Goal: Information Seeking & Learning: Learn about a topic

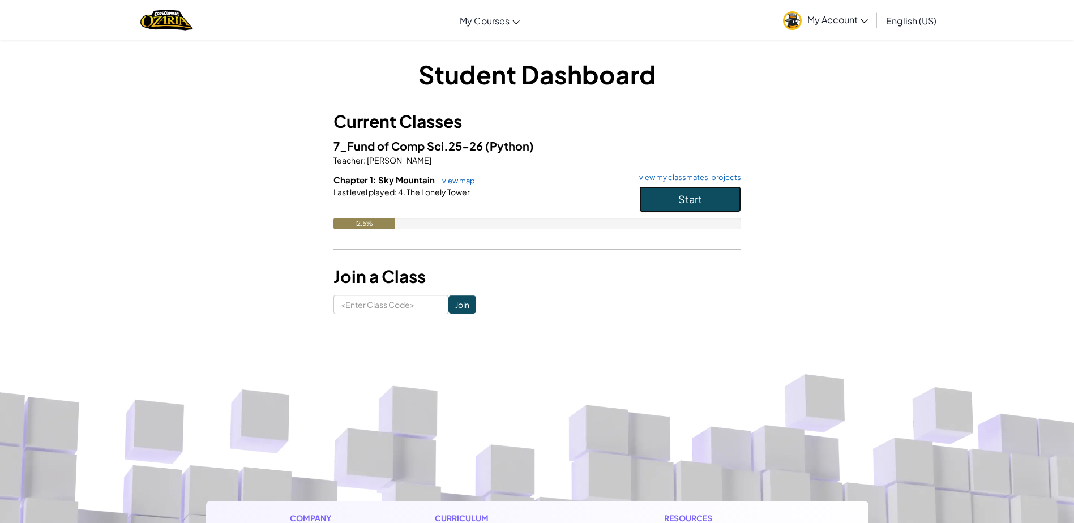
click at [707, 210] on button "Start" at bounding box center [690, 199] width 102 height 26
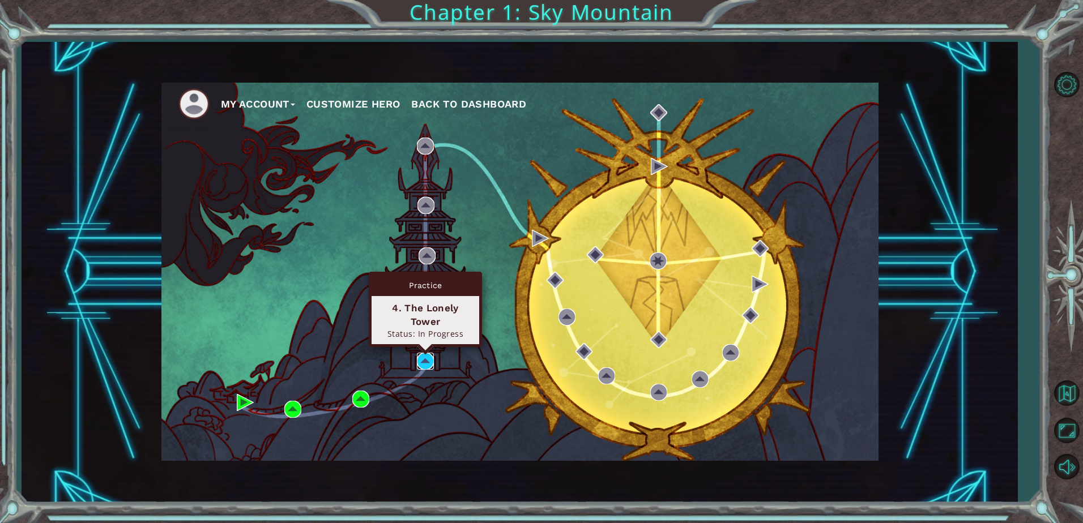
click at [428, 358] on img at bounding box center [425, 361] width 17 height 17
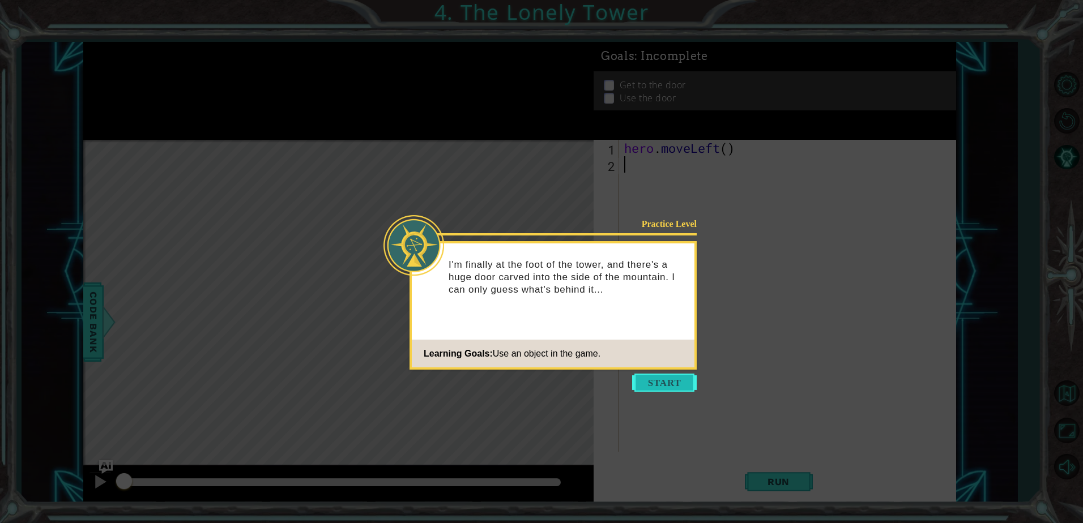
click at [663, 388] on button "Start" at bounding box center [664, 383] width 65 height 18
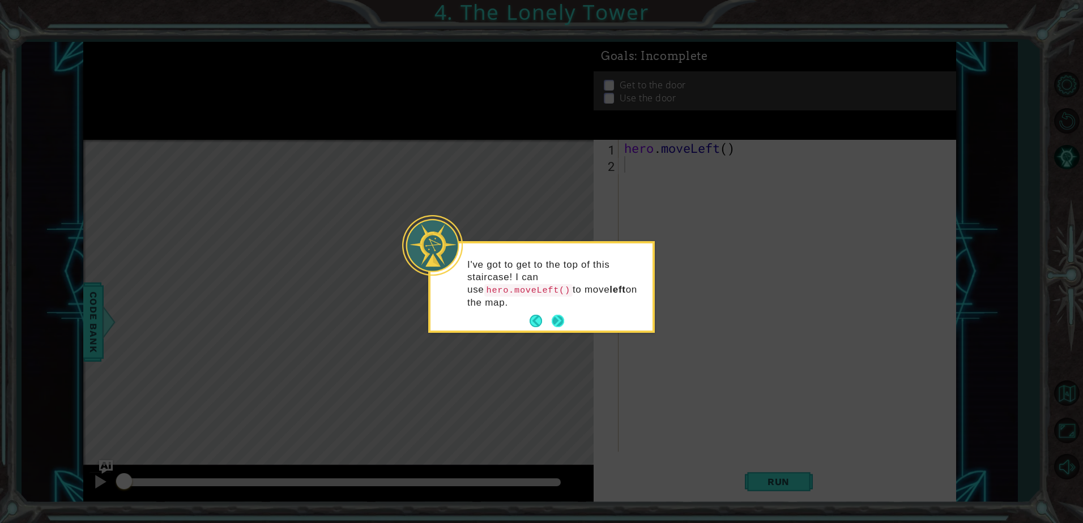
click at [564, 315] on button "Next" at bounding box center [558, 321] width 12 height 12
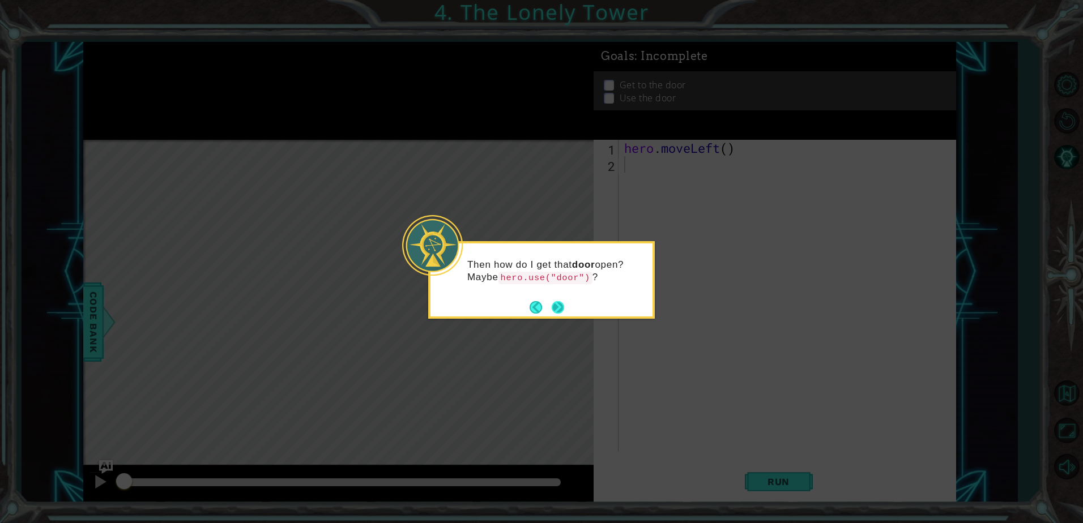
click at [552, 305] on button "Next" at bounding box center [558, 307] width 12 height 12
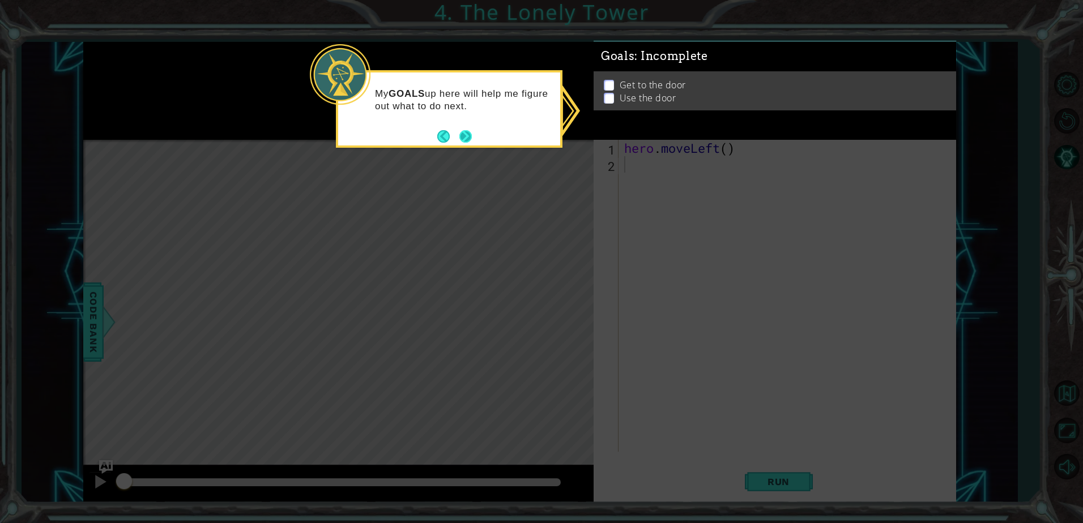
click at [464, 131] on button "Next" at bounding box center [466, 137] width 14 height 14
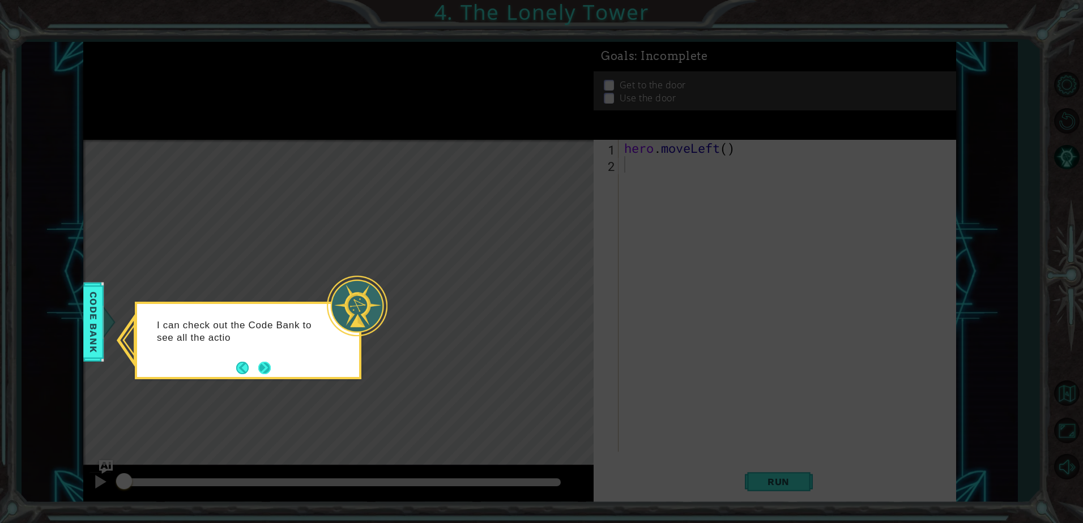
click at [274, 369] on div "I can check out the Code Bank to see all the actio" at bounding box center [248, 341] width 227 height 78
click at [268, 369] on button "Next" at bounding box center [264, 368] width 12 height 12
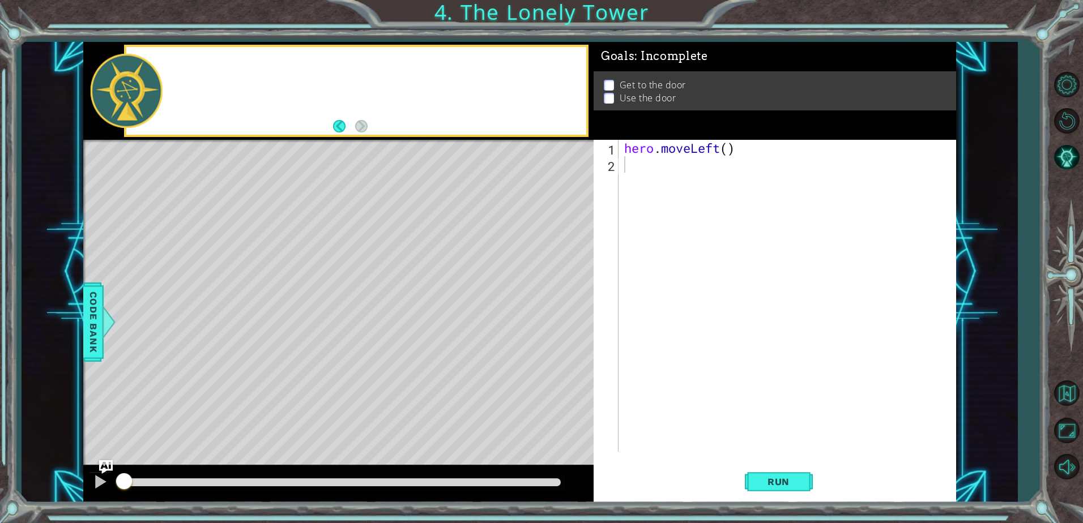
click at [268, 369] on div "Level Map" at bounding box center [344, 307] width 523 height 334
click at [401, 84] on code "hero.use("door")" at bounding box center [423, 82] width 94 height 12
drag, startPoint x: 392, startPoint y: 84, endPoint x: 471, endPoint y: 84, distance: 78.7
click at [470, 84] on code "hero.use("door")" at bounding box center [423, 82] width 94 height 12
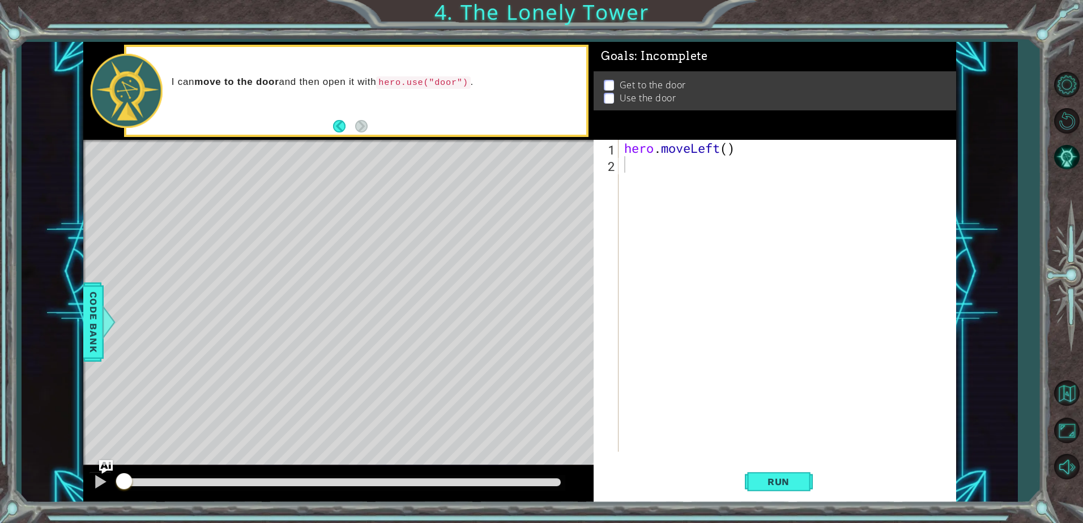
drag, startPoint x: 325, startPoint y: 78, endPoint x: 467, endPoint y: 82, distance: 142.2
click at [454, 82] on p "I can move to the door and then open it with hero.use("door") ." at bounding box center [375, 82] width 407 height 13
click at [672, 177] on div "hero . moveLeft ( )" at bounding box center [790, 312] width 336 height 345
click at [772, 471] on button "Run" at bounding box center [779, 482] width 68 height 36
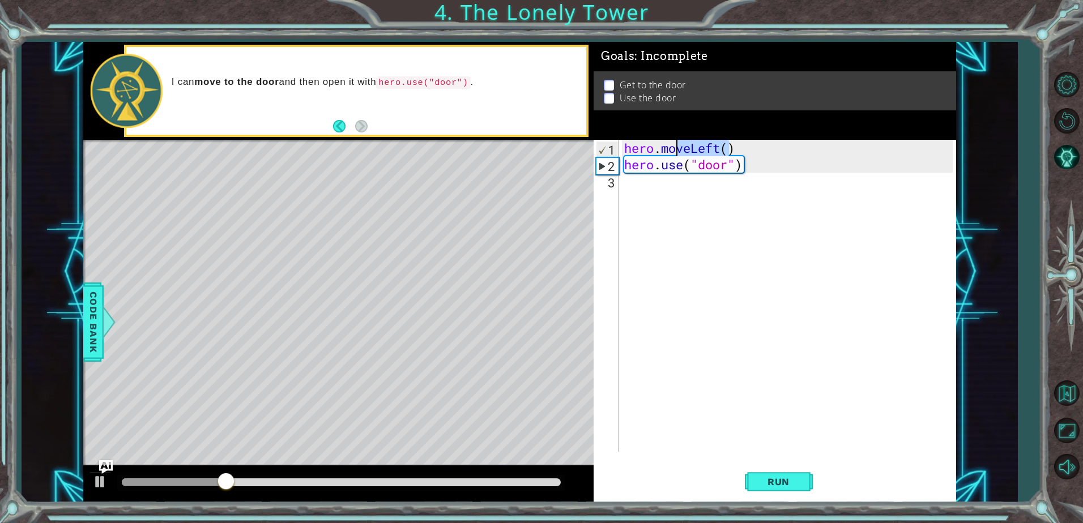
drag, startPoint x: 730, startPoint y: 149, endPoint x: 642, endPoint y: 143, distance: 88.0
click at [642, 143] on div "hero . moveLeft ( ) hero . use ( "door" )" at bounding box center [790, 312] width 336 height 345
type textarea "hero.moveLeft()"
drag, startPoint x: 735, startPoint y: 146, endPoint x: 599, endPoint y: 151, distance: 136.6
click at [599, 151] on div "hero.moveLeft() 1 2 3 hero . moveLeft ( ) hero . use ( "door" ) ההההההההההההההה…" at bounding box center [773, 296] width 359 height 312
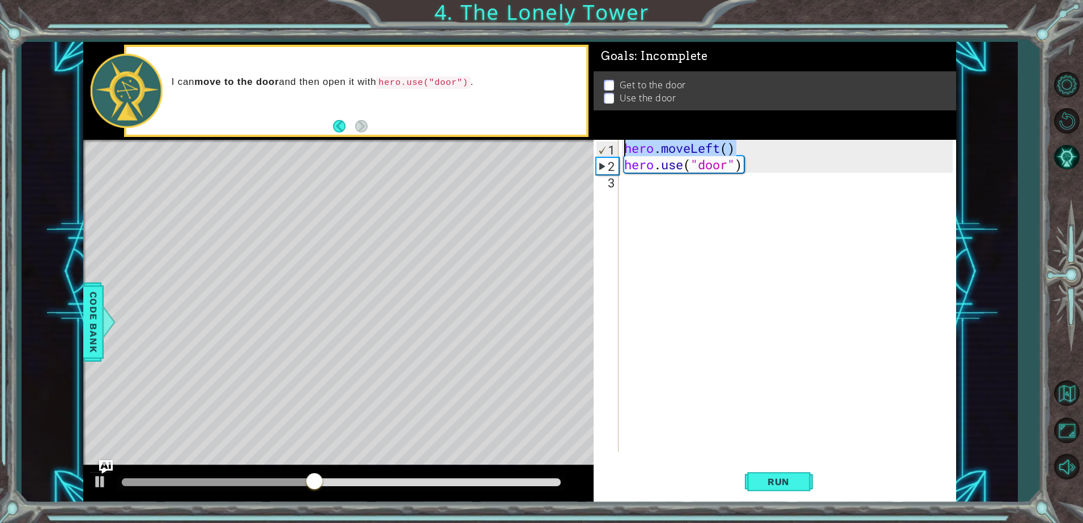
click at [748, 150] on div "hero . moveLeft ( ) hero . use ( "door" )" at bounding box center [787, 296] width 331 height 312
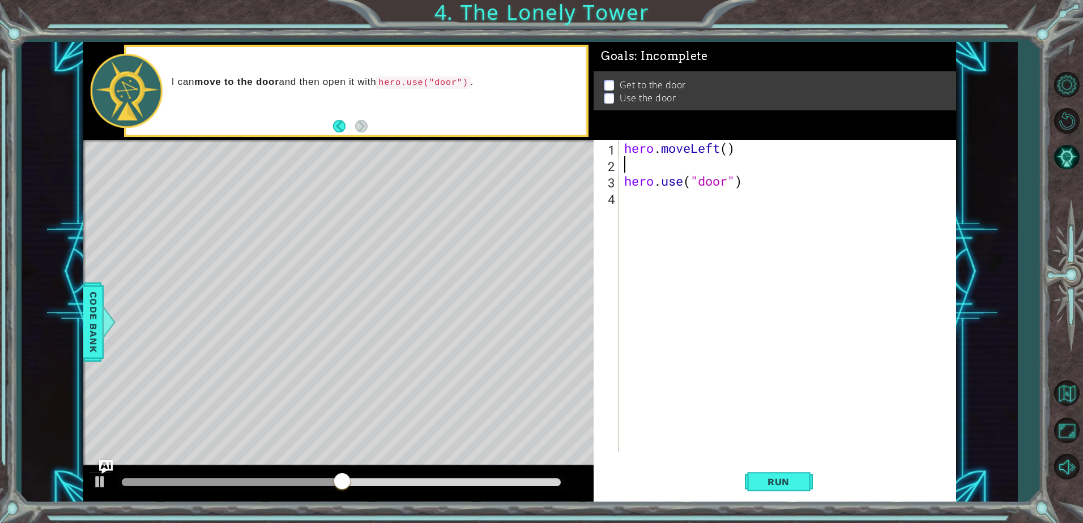
scroll to position [0, 0]
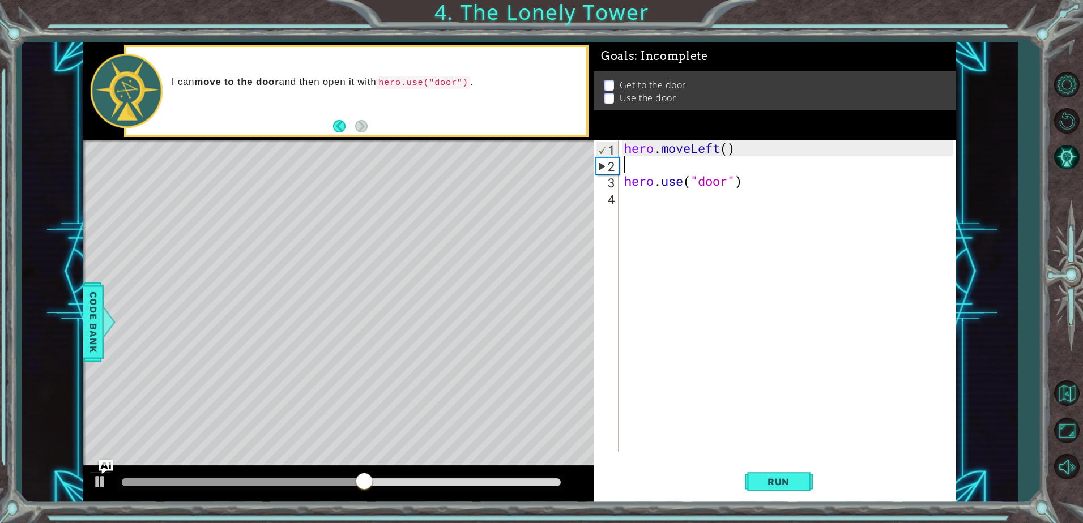
paste textarea "hero.moveLeft()"
type textarea "hero.moveLeft()"
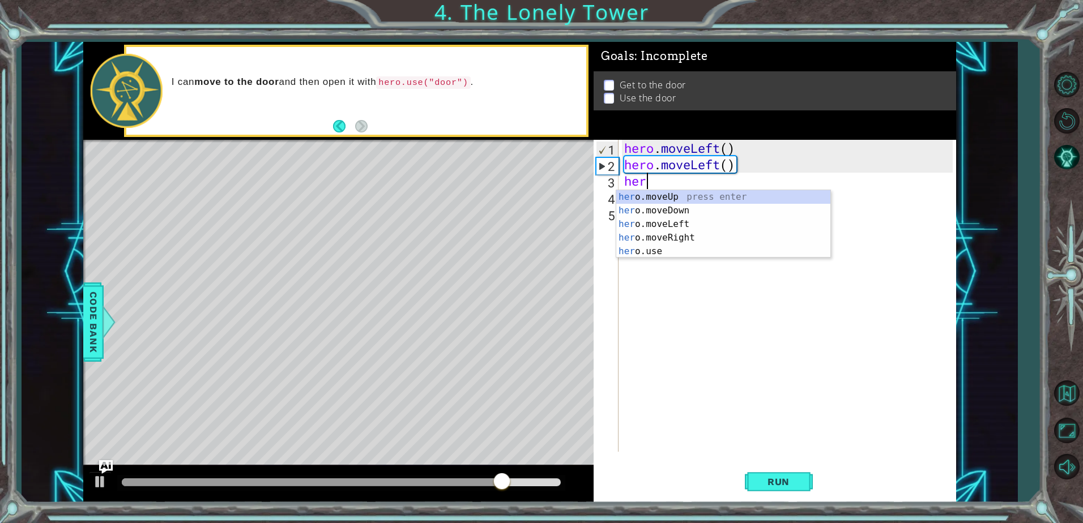
type textarea "hero"
click at [745, 195] on div "hero .moveUp press enter hero .moveDown press enter hero .moveLeft press enter …" at bounding box center [723, 237] width 214 height 95
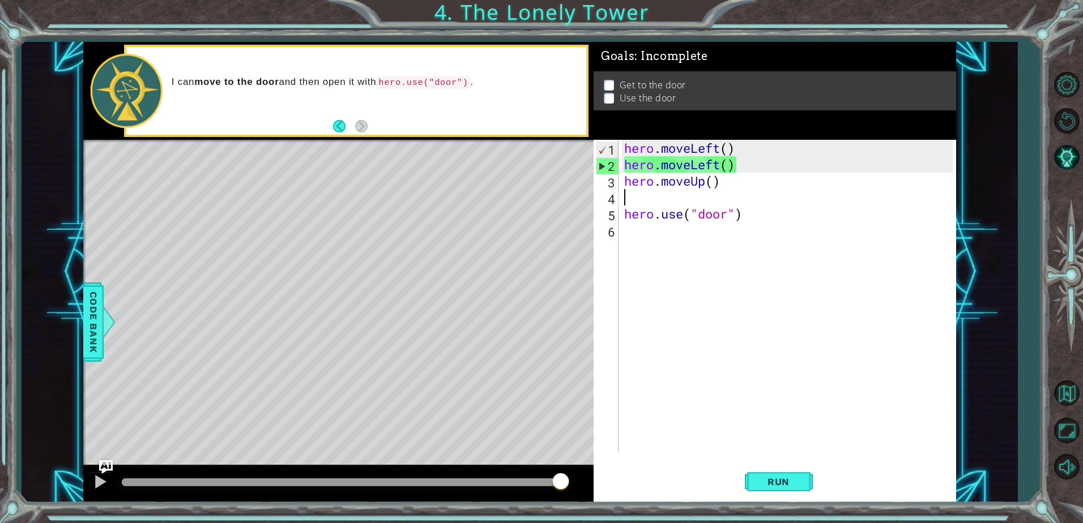
scroll to position [0, 0]
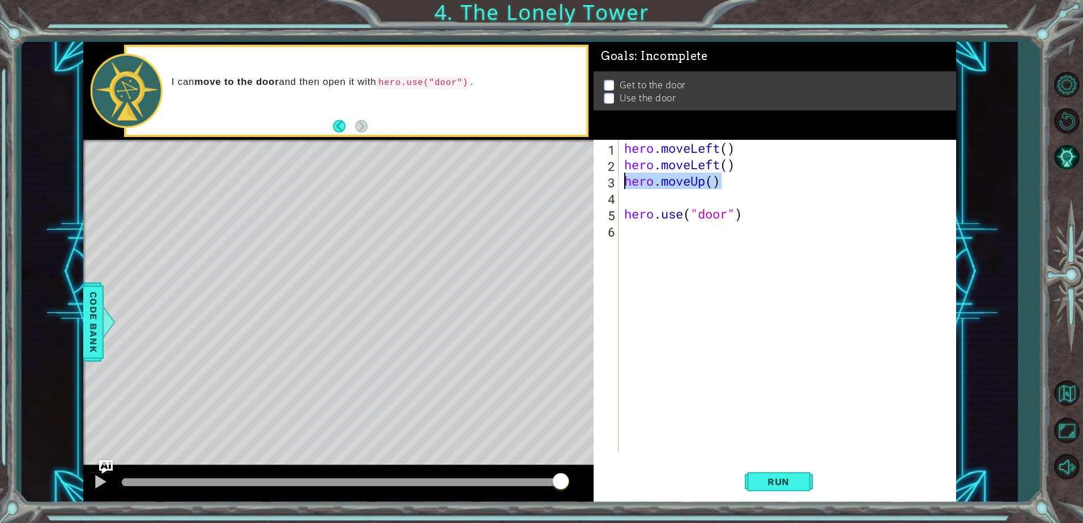
drag, startPoint x: 727, startPoint y: 185, endPoint x: 626, endPoint y: 183, distance: 100.8
click at [626, 183] on div "hero . moveLeft ( ) hero . moveLeft ( ) hero . moveUp ( ) hero . use ( "door" )" at bounding box center [790, 312] width 336 height 345
type textarea "hero.moveUp()"
click at [629, 199] on div "hero . moveLeft ( ) hero . moveLeft ( ) hero . moveUp ( ) hero . use ( "door" )" at bounding box center [790, 312] width 336 height 345
paste textarea "hero.moveUp()"
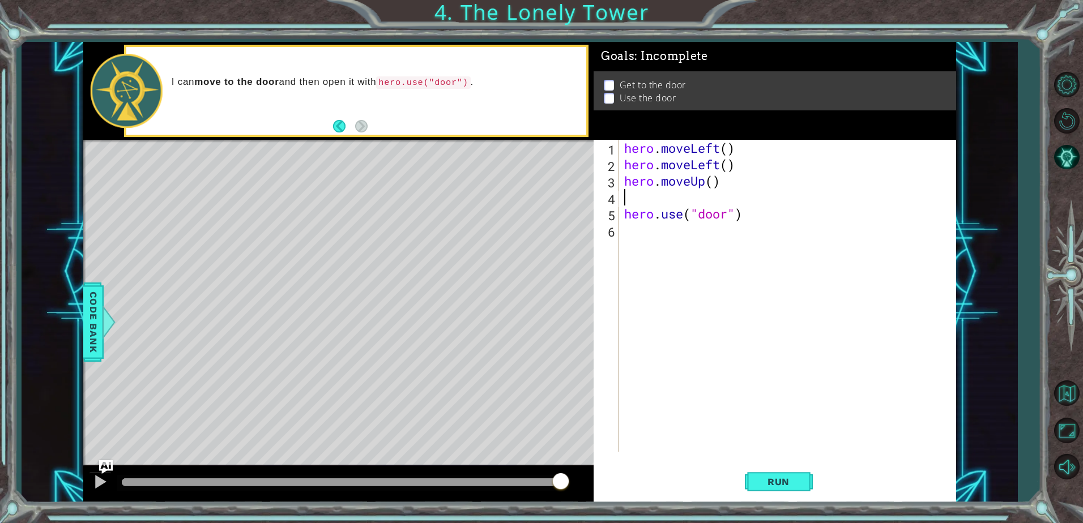
type textarea "hero.moveUp()"
click at [642, 213] on div "hero . moveLeft ( ) hero . moveLeft ( ) hero . moveUp ( ) hero . moveUp ( ) her…" at bounding box center [790, 312] width 336 height 345
type textarea "h"
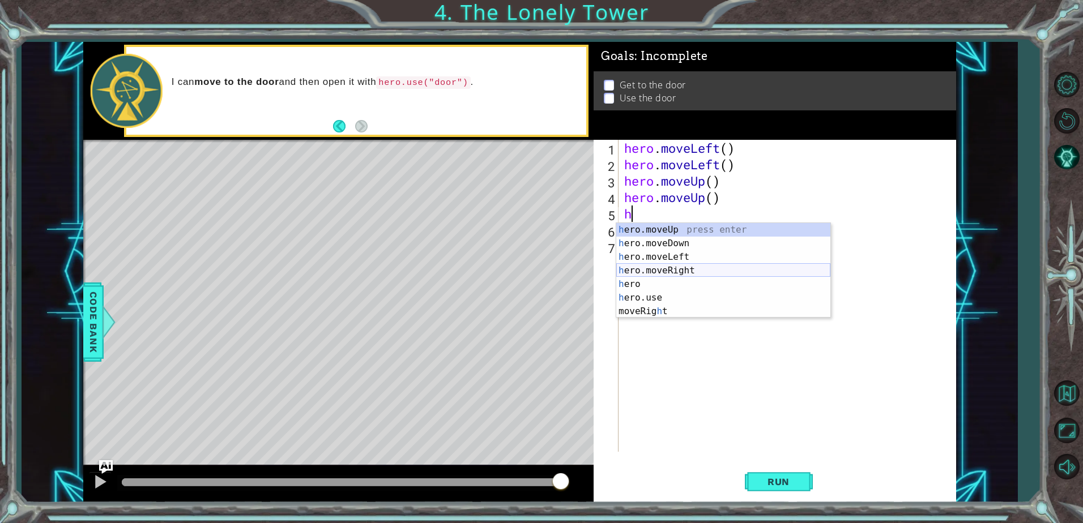
click at [658, 268] on div "h ero.moveUp press enter h ero.moveDown press enter h ero.moveLeft press enter …" at bounding box center [723, 284] width 214 height 122
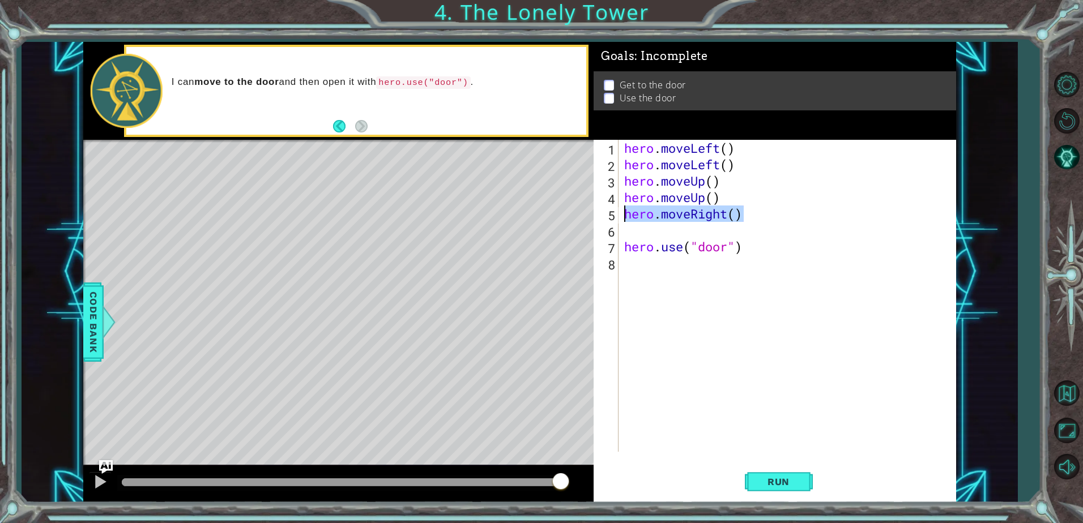
drag, startPoint x: 750, startPoint y: 214, endPoint x: 614, endPoint y: 222, distance: 136.7
click at [614, 222] on div "1 2 3 4 5 6 7 8 hero . moveLeft ( ) hero . moveLeft ( ) hero . moveUp ( ) hero …" at bounding box center [773, 296] width 359 height 312
type textarea "hero.moveRight()"
click at [637, 233] on div "hero . moveLeft ( ) hero . moveLeft ( ) hero . moveUp ( ) hero . moveUp ( ) her…" at bounding box center [790, 312] width 336 height 345
paste textarea "hero.moveRight()"
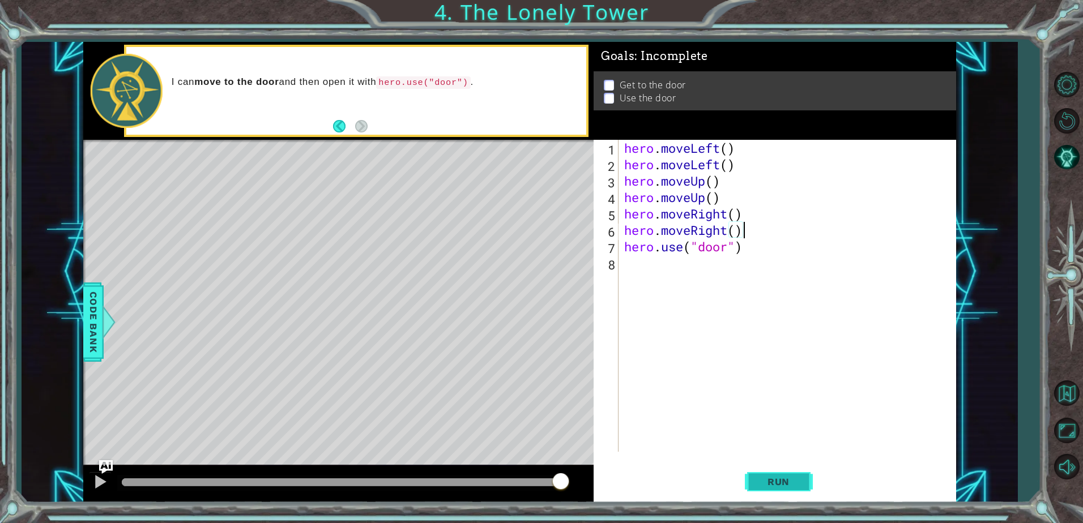
type textarea "hero.moveRight()"
click at [774, 476] on span "Run" at bounding box center [778, 481] width 45 height 11
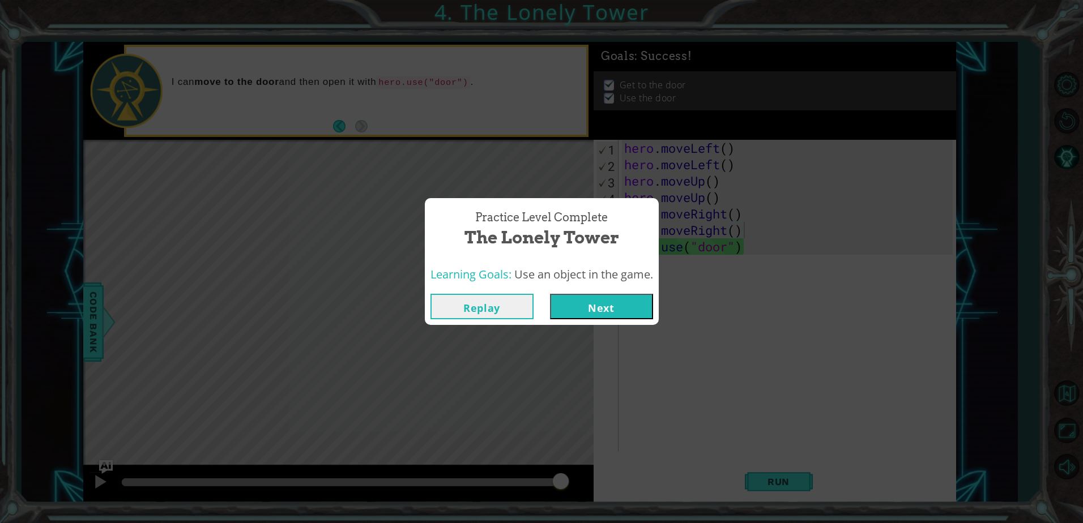
click at [616, 301] on button "Next" at bounding box center [601, 306] width 103 height 25
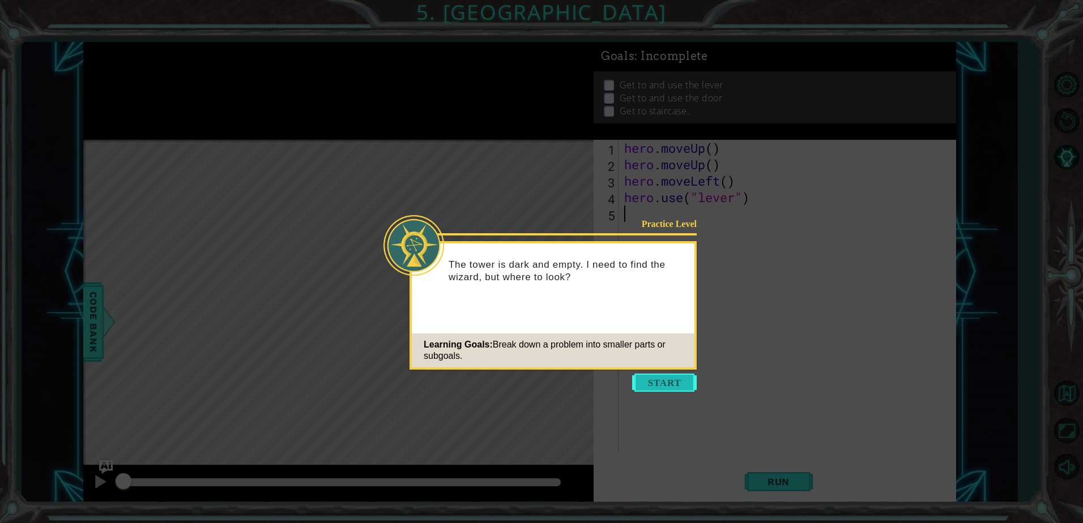
click at [660, 378] on button "Start" at bounding box center [664, 383] width 65 height 18
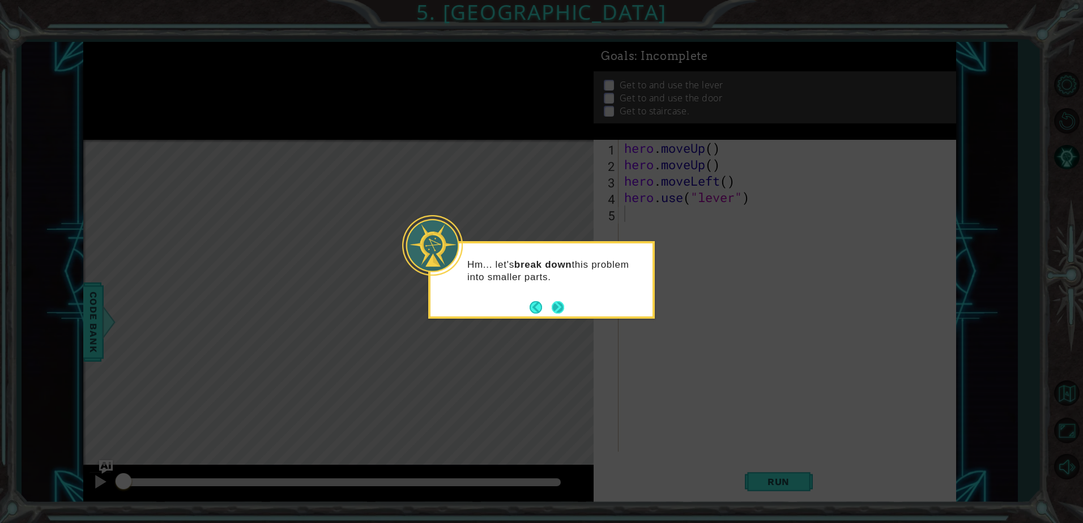
click at [565, 313] on div "Hm... let's break down this problem into smaller parts." at bounding box center [541, 280] width 227 height 78
click at [559, 312] on button "Next" at bounding box center [558, 307] width 12 height 12
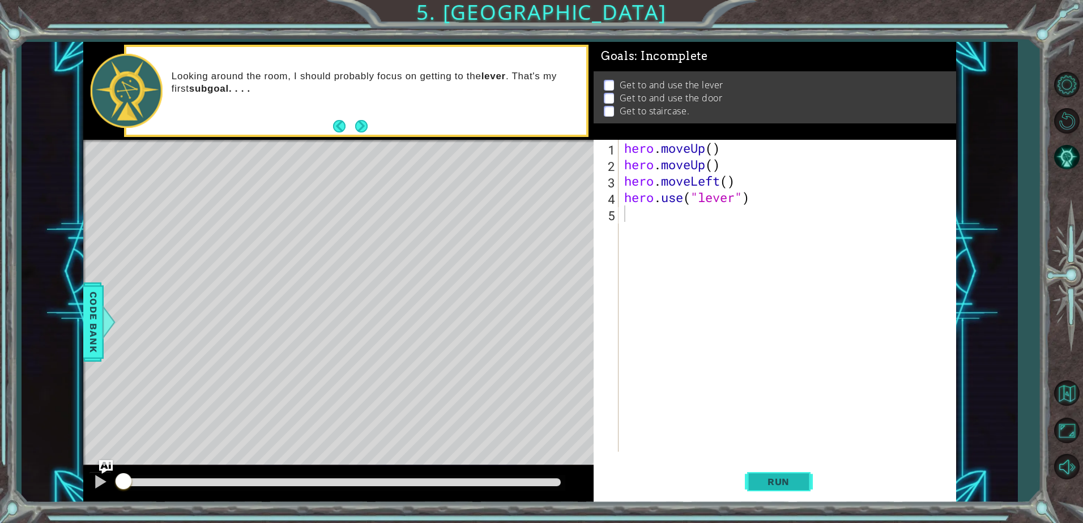
click at [782, 496] on button "Run" at bounding box center [779, 482] width 68 height 36
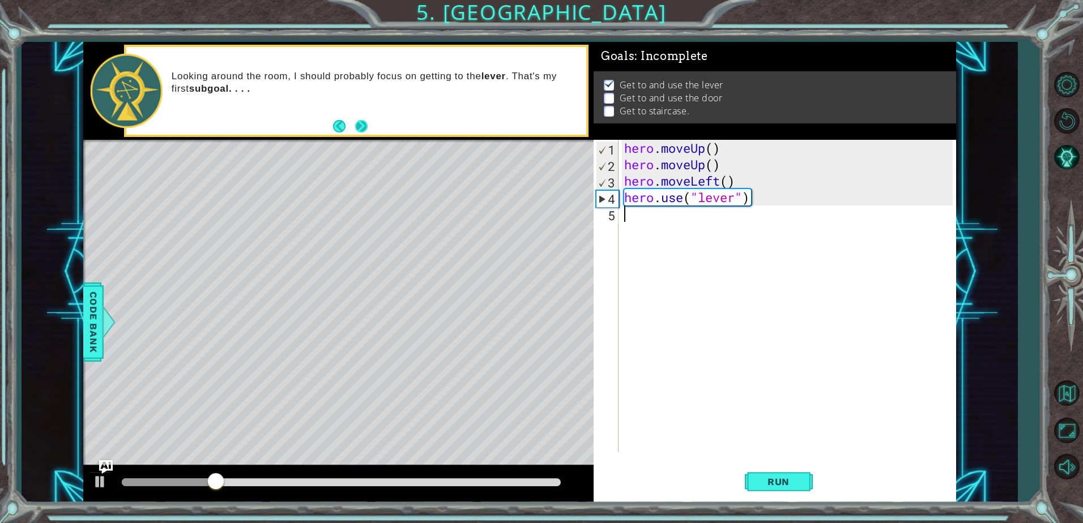
click at [370, 132] on div "Looking around the room, I should probably focus on getting to the lever . That…" at bounding box center [356, 91] width 460 height 88
click at [363, 130] on button "Next" at bounding box center [361, 126] width 12 height 12
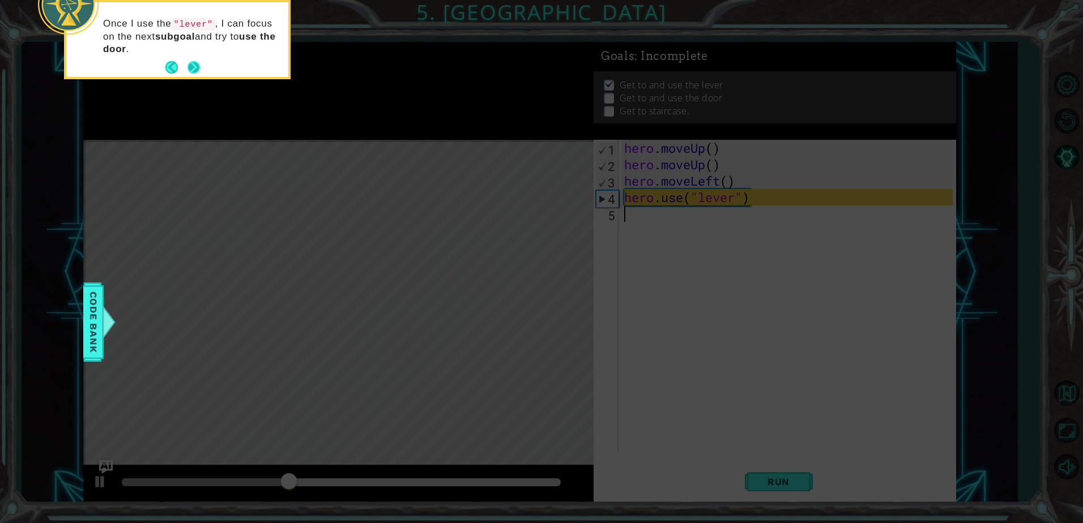
click at [192, 67] on button "Next" at bounding box center [193, 67] width 12 height 12
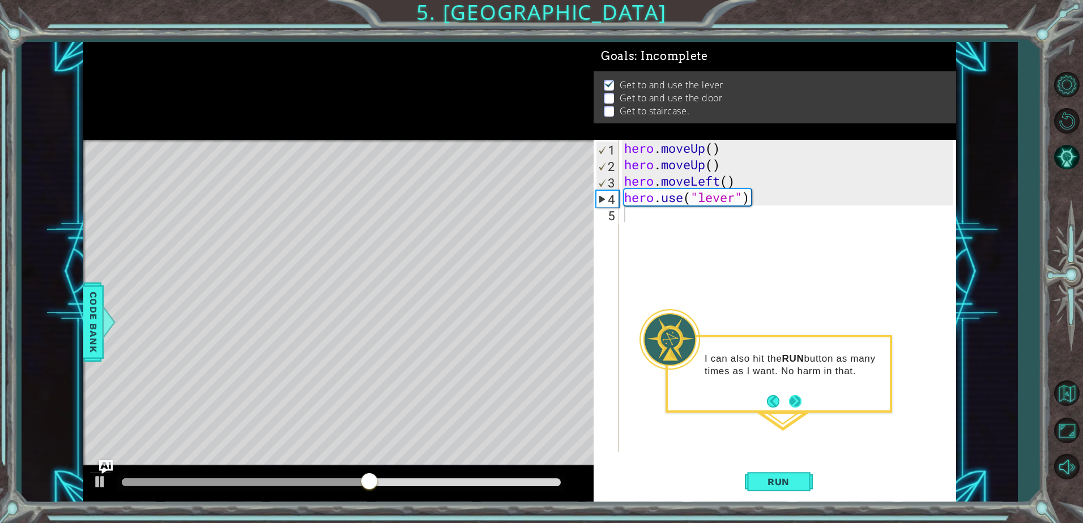
click at [791, 405] on button "Next" at bounding box center [795, 401] width 12 height 12
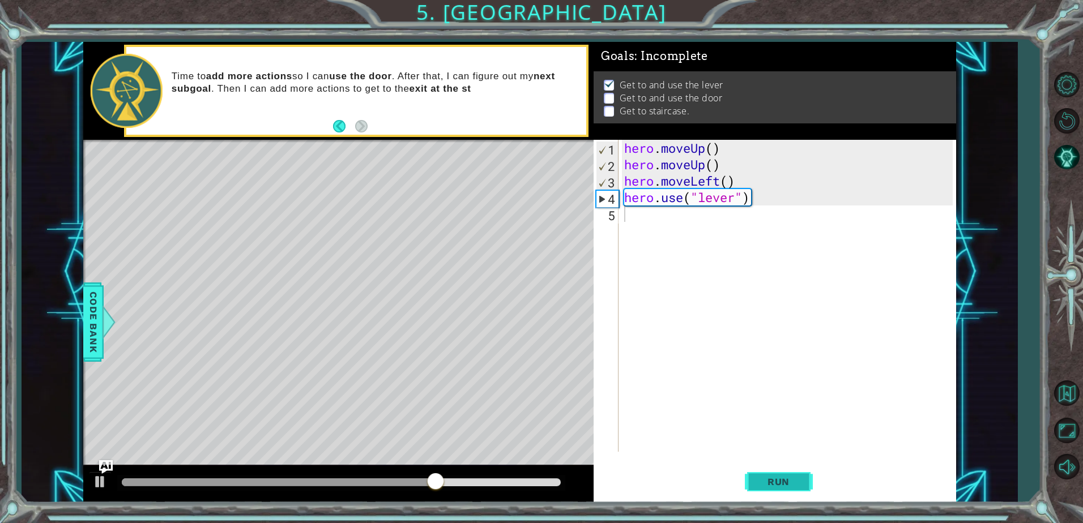
click at [780, 488] on button "Run" at bounding box center [779, 482] width 68 height 36
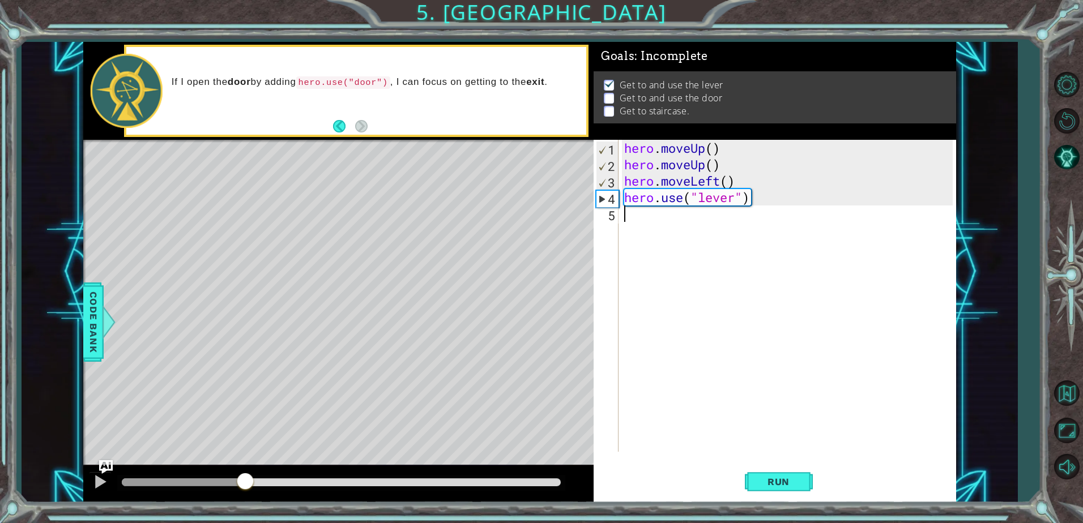
drag, startPoint x: 308, startPoint y: 493, endPoint x: 236, endPoint y: 493, distance: 72.5
click at [236, 493] on div at bounding box center [245, 482] width 20 height 20
drag, startPoint x: 229, startPoint y: 484, endPoint x: 93, endPoint y: 466, distance: 136.6
click at [99, 467] on div "1 ההההההההההההההההההההההההההההההההההההההההההההההההההההההההההההההההההההההההההההה…" at bounding box center [519, 272] width 873 height 460
type textarea "he"
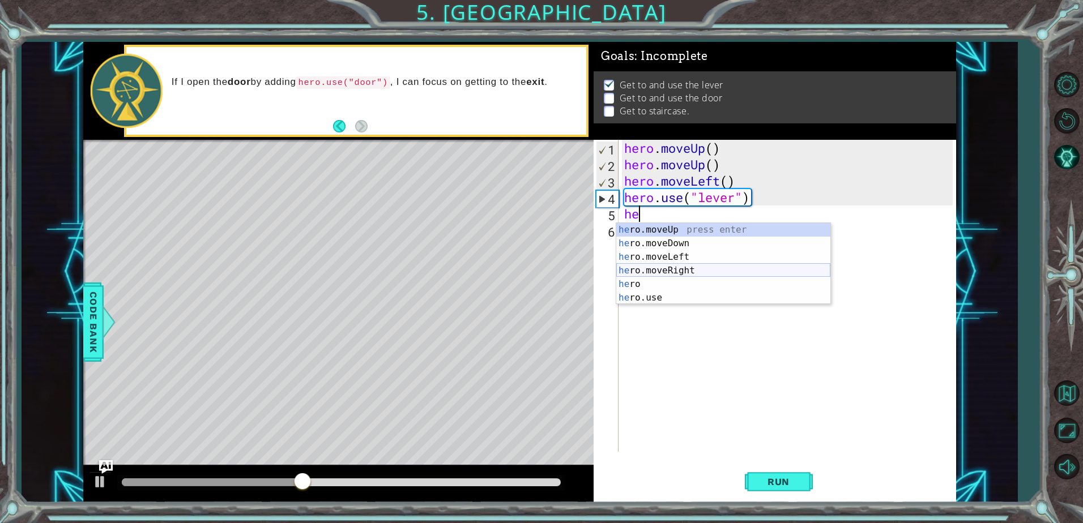
click at [666, 270] on div "he ro.moveUp press enter he ro.moveDown press enter he ro.moveLeft press enter …" at bounding box center [723, 277] width 214 height 109
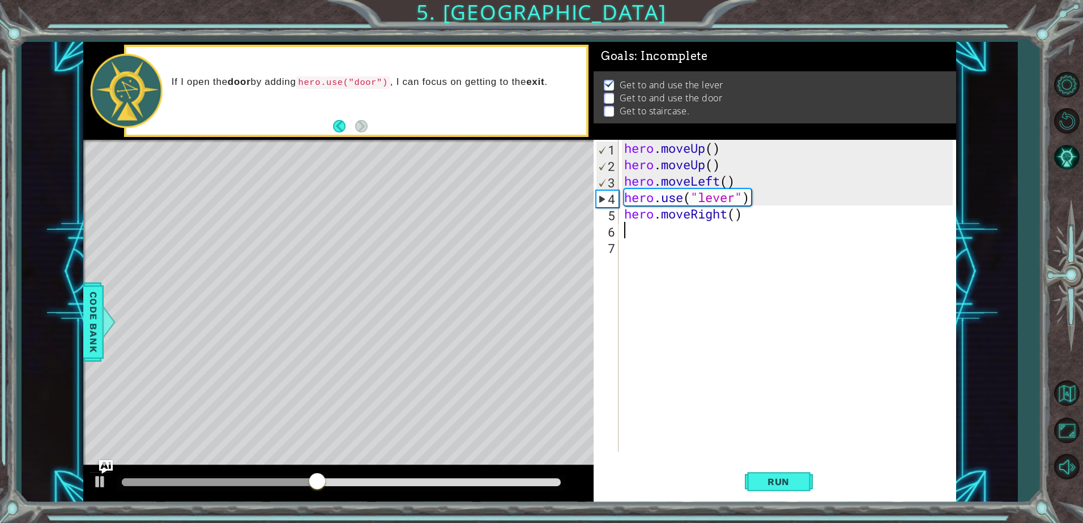
click at [765, 214] on div "hero . moveUp ( ) hero . moveUp ( ) hero . moveLeft ( ) hero . use ( "lever" ) …" at bounding box center [790, 312] width 336 height 345
type textarea "hero.moveRight()"
click at [716, 225] on div "hero . moveUp ( ) hero . moveUp ( ) hero . moveLeft ( ) hero . use ( "lever" ) …" at bounding box center [790, 312] width 336 height 345
paste textarea "hero.moveRight()"
type textarea "hero.moveRight()"
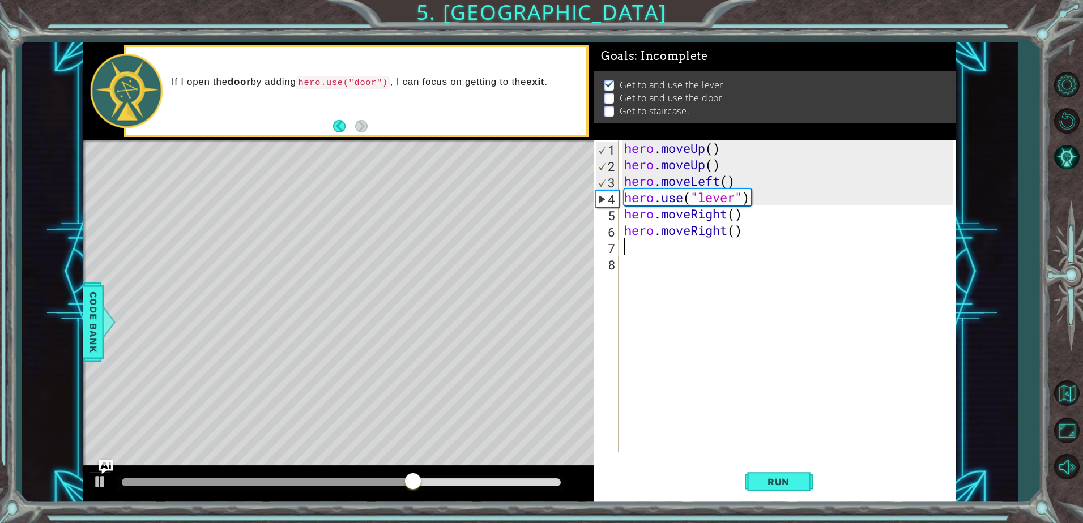
paste textarea "hero.moveRight()"
type textarea "hero.moveRight()"
click at [695, 268] on div "hero . moveUp ( ) hero . moveUp ( ) hero . moveLeft ( ) hero . use ( "lever" ) …" at bounding box center [790, 312] width 336 height 345
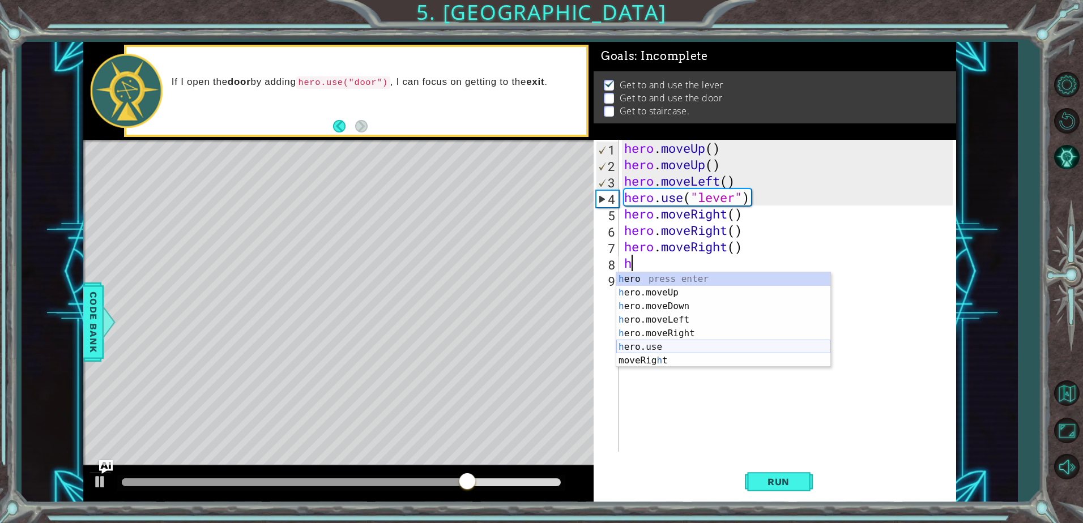
click at [706, 341] on div "h ero press enter h ero.moveUp press enter h ero.moveDown press enter h ero.mov…" at bounding box center [723, 333] width 214 height 122
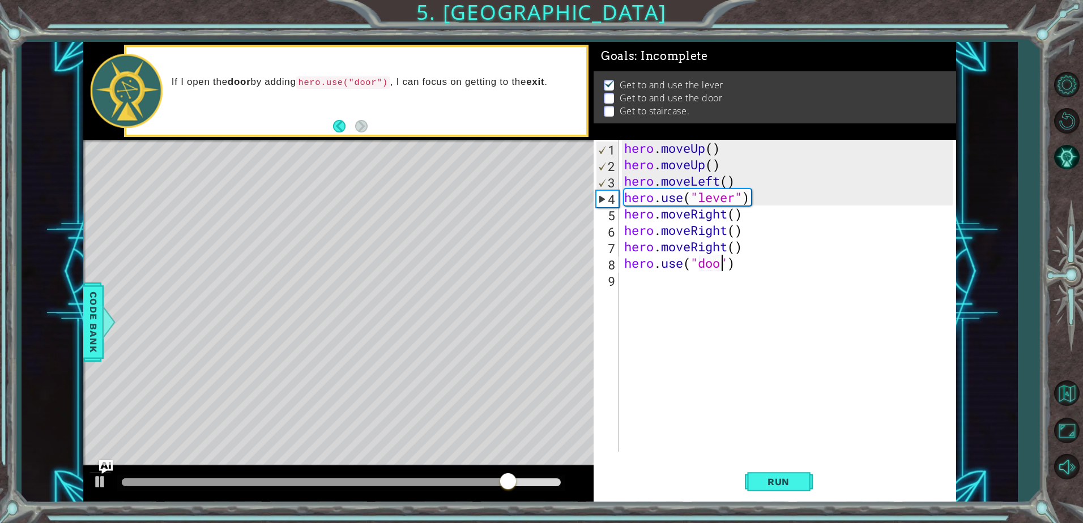
type textarea "hero.use("door")"
click at [767, 271] on div "hero . moveUp ( ) hero . moveUp ( ) hero . moveLeft ( ) hero . use ( "lever" ) …" at bounding box center [790, 312] width 336 height 345
click at [723, 288] on div "hero . moveUp ( ) hero . moveUp ( ) hero . moveLeft ( ) hero . use ( "lever" ) …" at bounding box center [790, 312] width 336 height 345
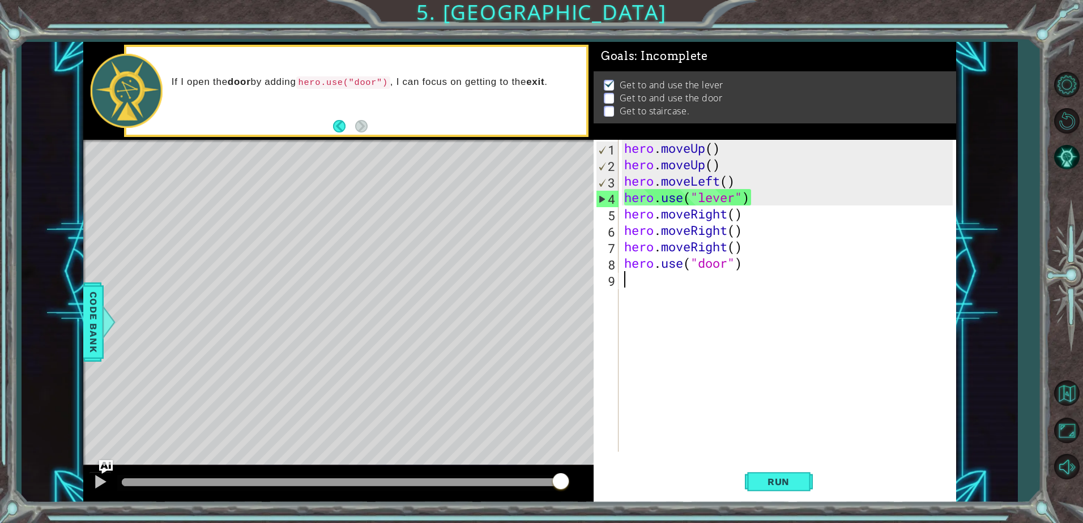
type textarea "h"
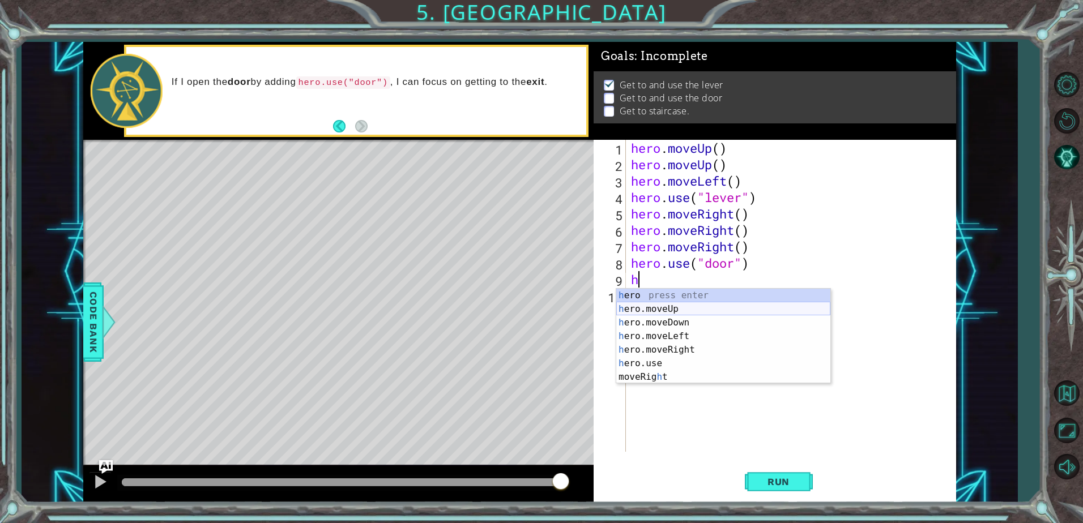
click at [688, 308] on div "h ero press enter h ero.moveUp press enter h ero.moveDown press enter h ero.mov…" at bounding box center [723, 350] width 214 height 122
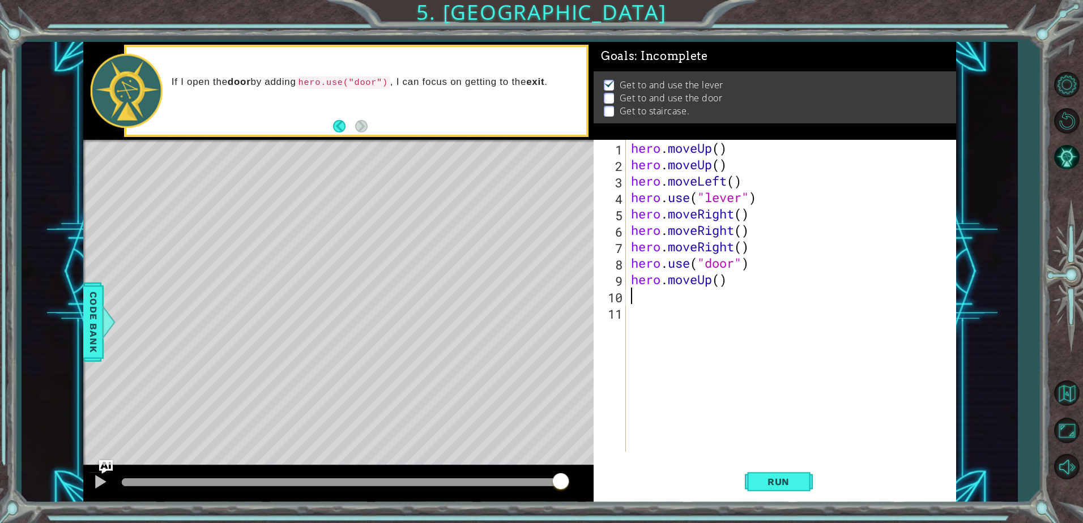
type textarea "h"
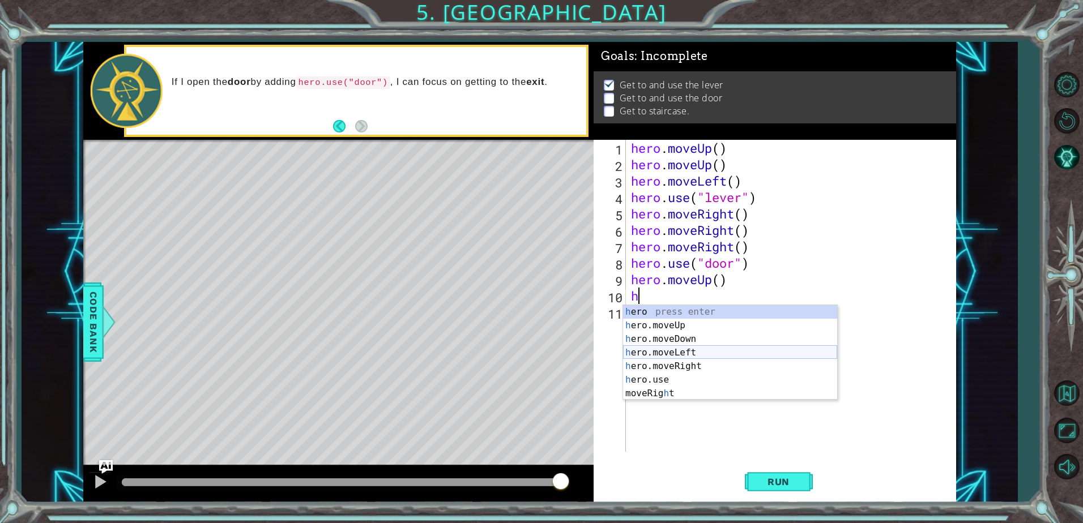
click at [677, 356] on div "h ero press enter h ero.moveUp press enter h ero.moveDown press enter h ero.mov…" at bounding box center [730, 366] width 214 height 122
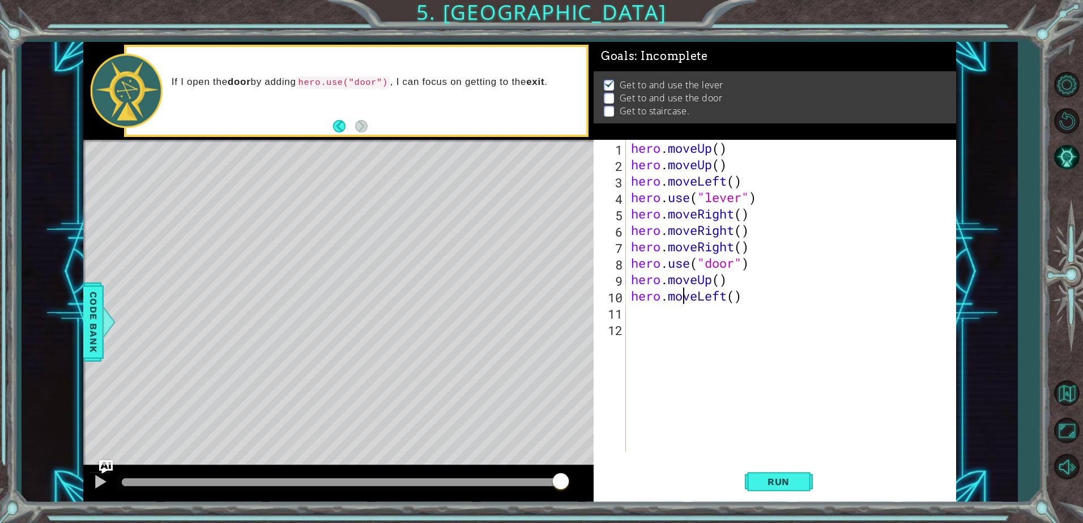
click at [687, 304] on div "hero . moveUp ( ) hero . moveUp ( ) hero . moveLeft ( ) hero . use ( "lever" ) …" at bounding box center [794, 312] width 330 height 345
click at [687, 302] on div "hero . moveUp ( ) hero . moveUp ( ) hero . moveLeft ( ) hero . use ( "lever" ) …" at bounding box center [794, 312] width 330 height 345
click at [688, 301] on div "hero . moveUp ( ) hero . moveUp ( ) hero . moveLeft ( ) hero . use ( "lever" ) …" at bounding box center [791, 296] width 324 height 312
click at [688, 301] on div "hero . moveUp ( ) hero . moveUp ( ) hero . moveLeft ( ) hero . use ( "lever" ) …" at bounding box center [794, 312] width 330 height 345
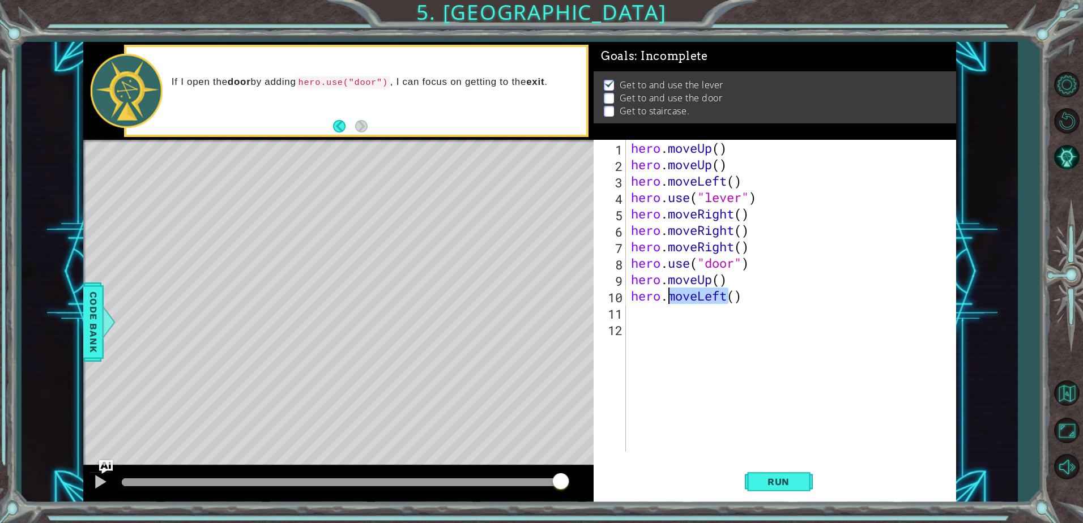
click at [688, 301] on div "hero . moveUp ( ) hero . moveUp ( ) hero . moveLeft ( ) hero . use ( "lever" ) …" at bounding box center [794, 312] width 330 height 345
type textarea "hero.moveLeft()"
click at [677, 317] on div "hero . moveUp ( ) hero . moveUp ( ) hero . moveLeft ( ) hero . use ( "lever" ) …" at bounding box center [791, 296] width 324 height 312
paste textarea "h"
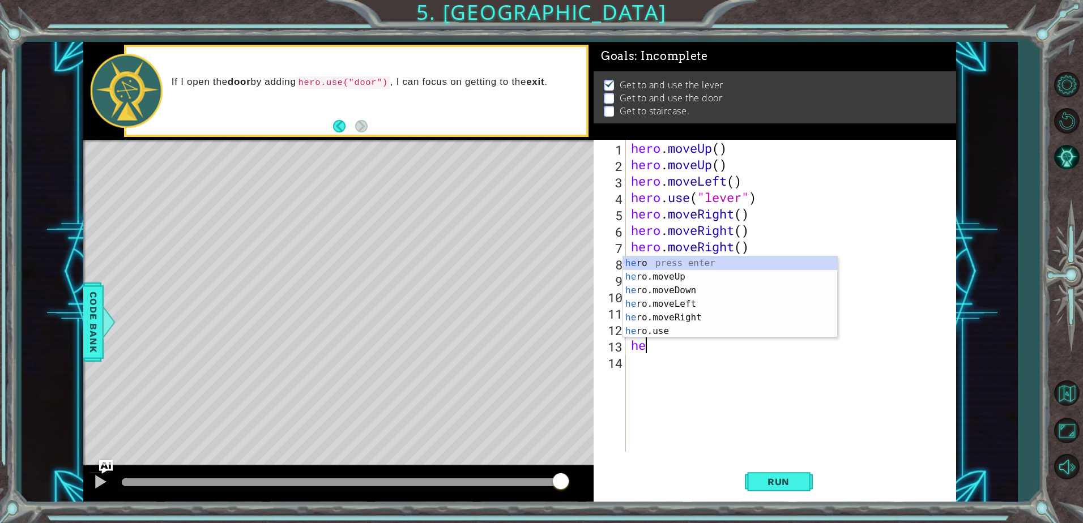
type textarea "her"
click at [665, 274] on div "her o press enter her o.moveUp press enter her o.moveDown press enter her o.mov…" at bounding box center [730, 311] width 214 height 109
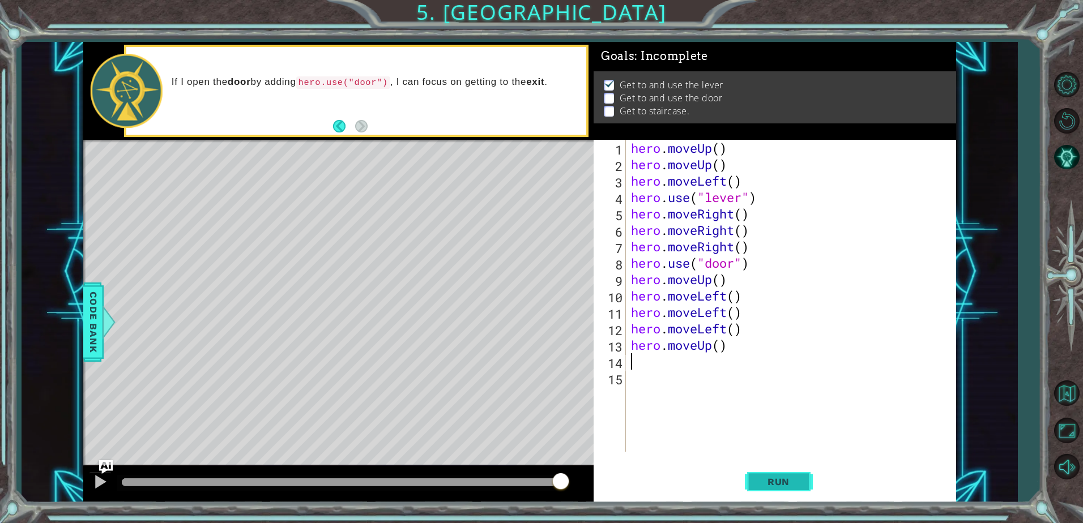
click at [792, 477] on span "Run" at bounding box center [778, 481] width 45 height 11
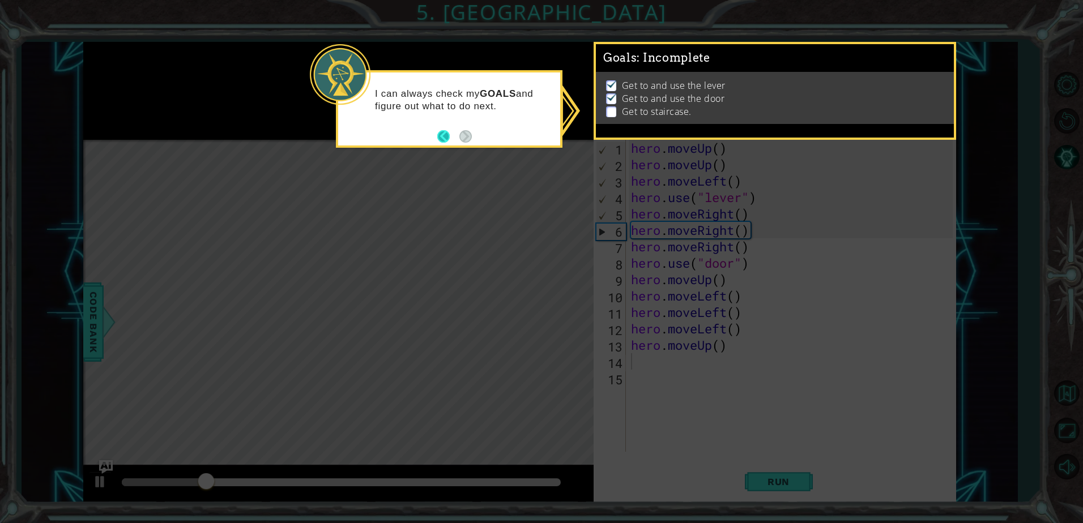
click at [448, 135] on button "Back" at bounding box center [448, 136] width 22 height 12
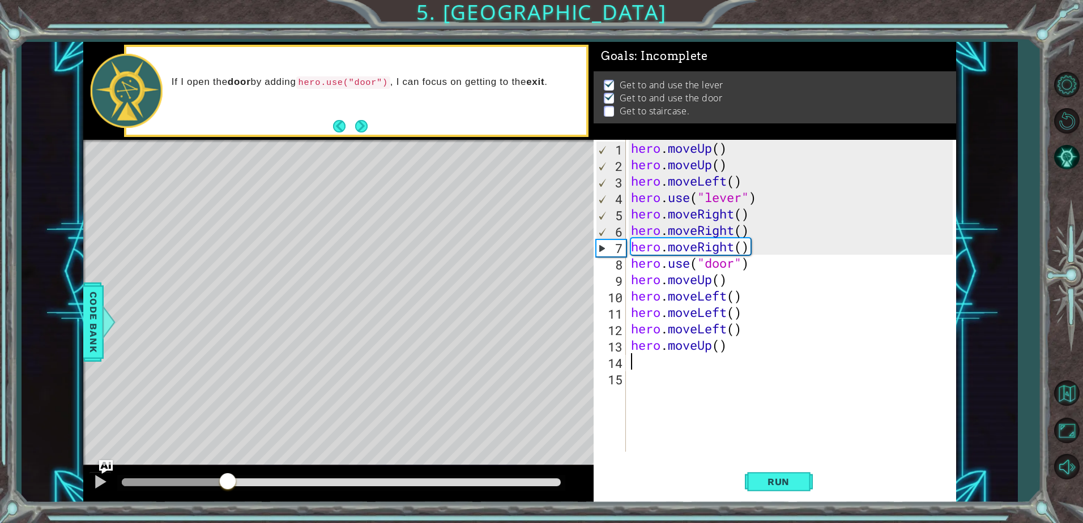
click at [176, 458] on div "methods hero moveDown(steps) moveUp(steps) moveLeft(steps) moveRight(steps) use…" at bounding box center [519, 272] width 873 height 460
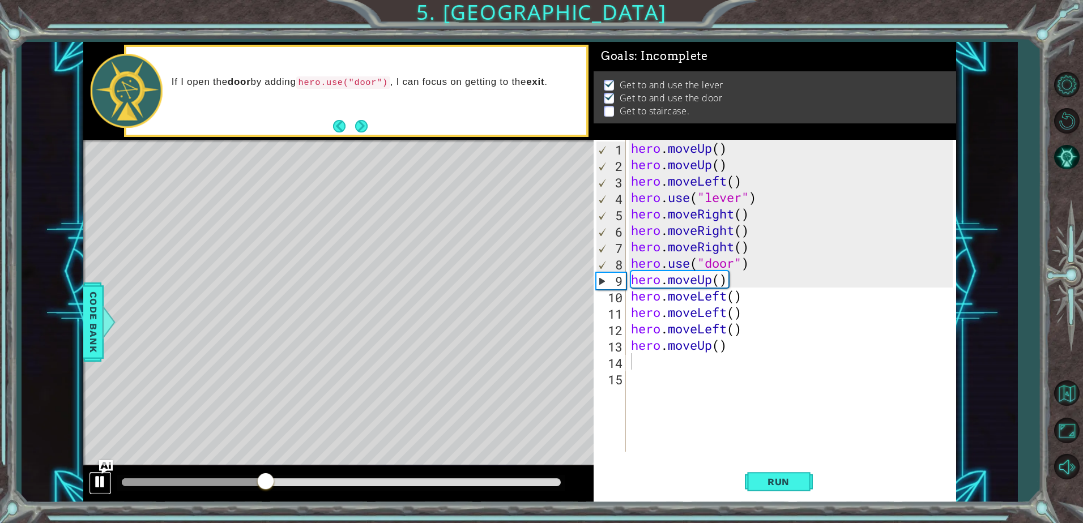
click at [101, 487] on div at bounding box center [100, 482] width 15 height 15
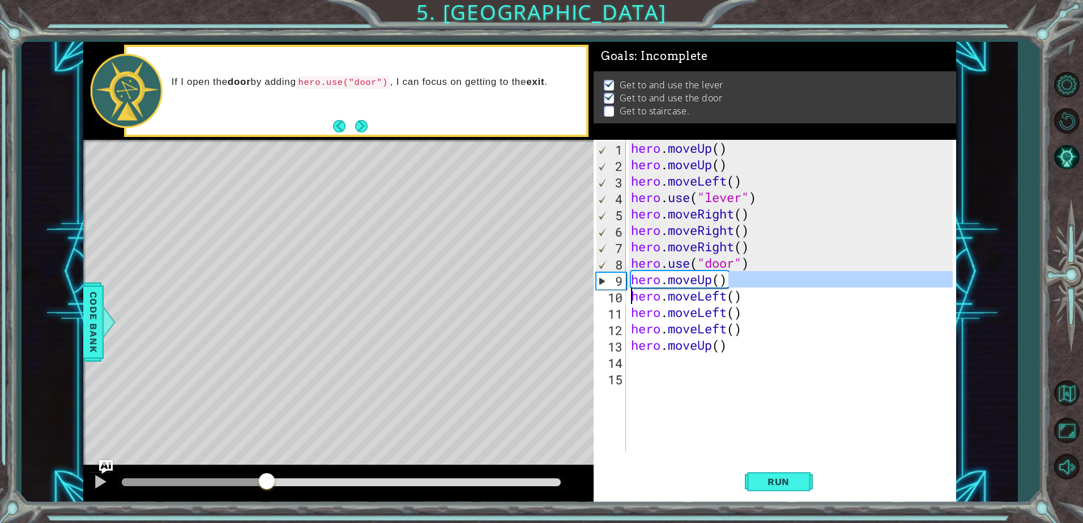
drag, startPoint x: 737, startPoint y: 281, endPoint x: 630, endPoint y: 289, distance: 107.3
click at [630, 289] on div "hero . moveUp ( ) hero . moveUp ( ) hero . moveLeft ( ) hero . use ( "lever" ) …" at bounding box center [794, 312] width 330 height 345
click at [734, 284] on div "hero . moveUp ( ) hero . moveUp ( ) hero . moveLeft ( ) hero . use ( "lever" ) …" at bounding box center [791, 296] width 324 height 312
click at [705, 280] on div "hero . moveUp ( ) hero . moveUp ( ) hero . moveLeft ( ) hero . use ( "lever" ) …" at bounding box center [794, 312] width 330 height 345
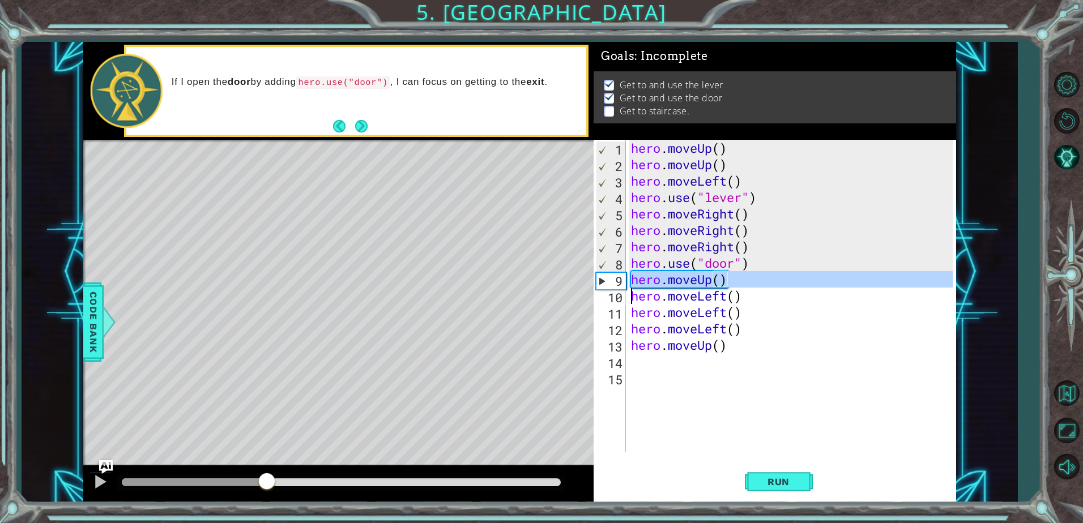
click at [705, 280] on div "hero . moveUp ( ) hero . moveUp ( ) hero . moveLeft ( ) hero . use ( "lever" ) …" at bounding box center [794, 312] width 330 height 345
click at [737, 280] on div "hero . moveUp ( ) hero . moveUp ( ) hero . moveLeft ( ) hero . use ( "lever" ) …" at bounding box center [791, 296] width 324 height 312
type textarea "hero.moveUp()"
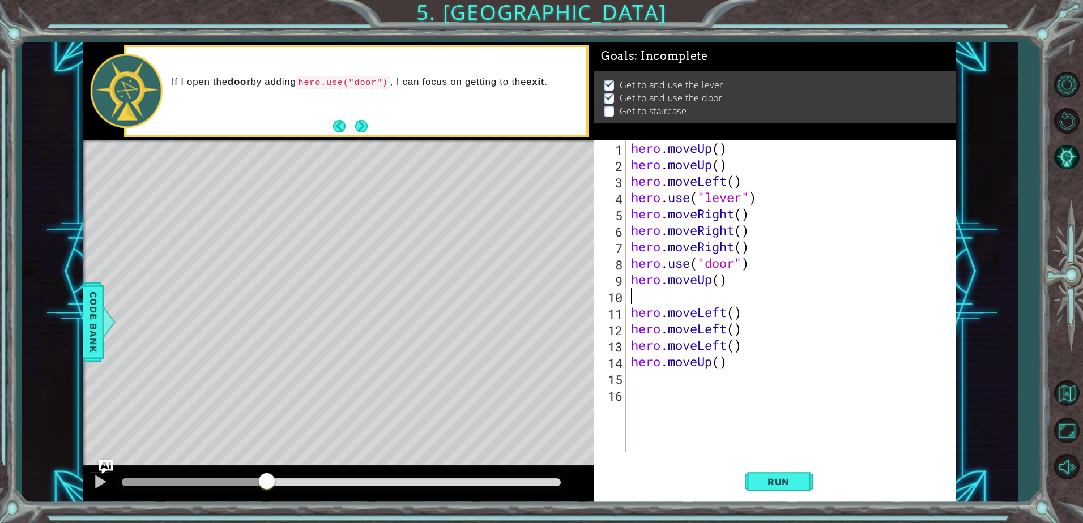
paste textarea "hero.moveUp()"
type textarea "hero.moveUp()"
click at [789, 491] on button "Run" at bounding box center [779, 482] width 68 height 36
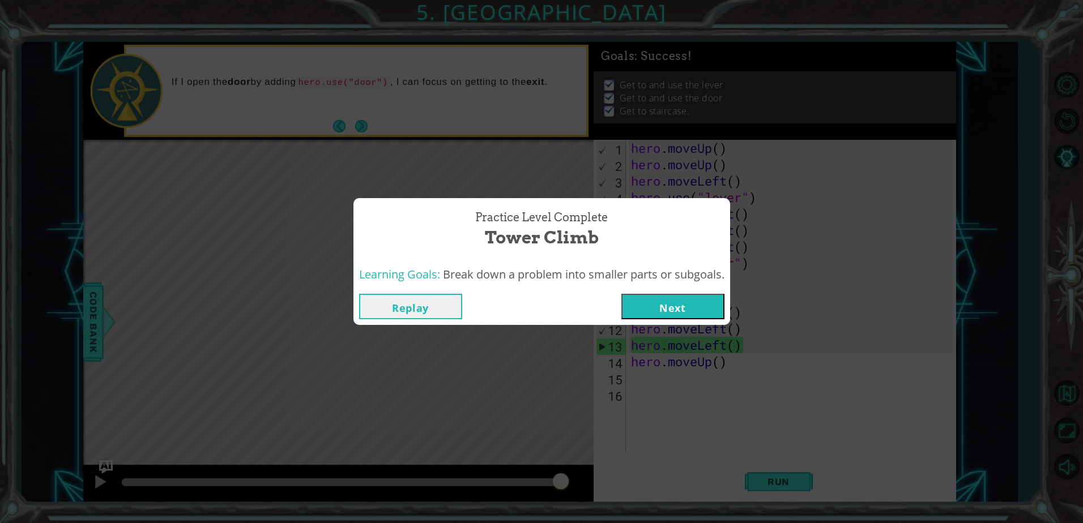
click at [668, 304] on button "Next" at bounding box center [672, 306] width 103 height 25
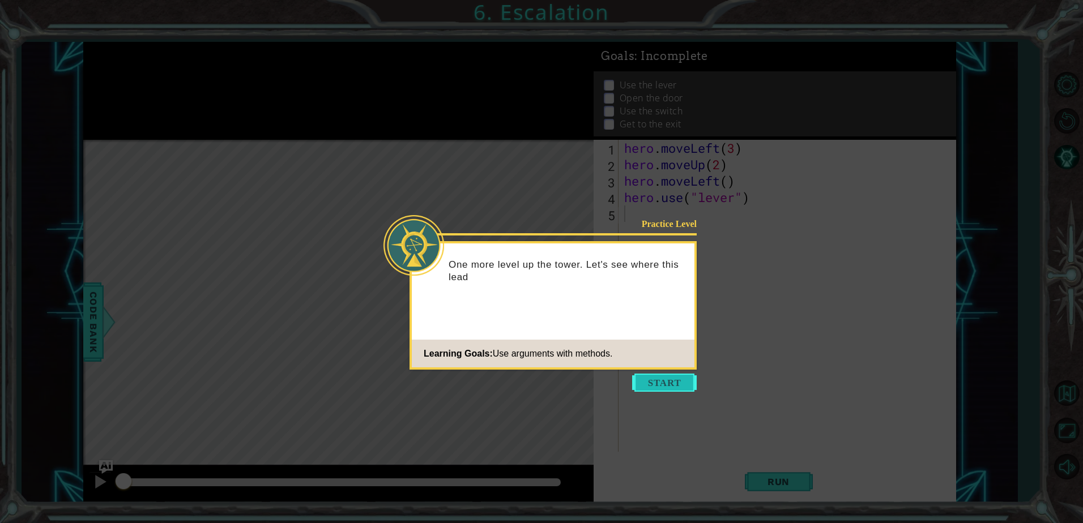
click at [680, 387] on button "Start" at bounding box center [664, 383] width 65 height 18
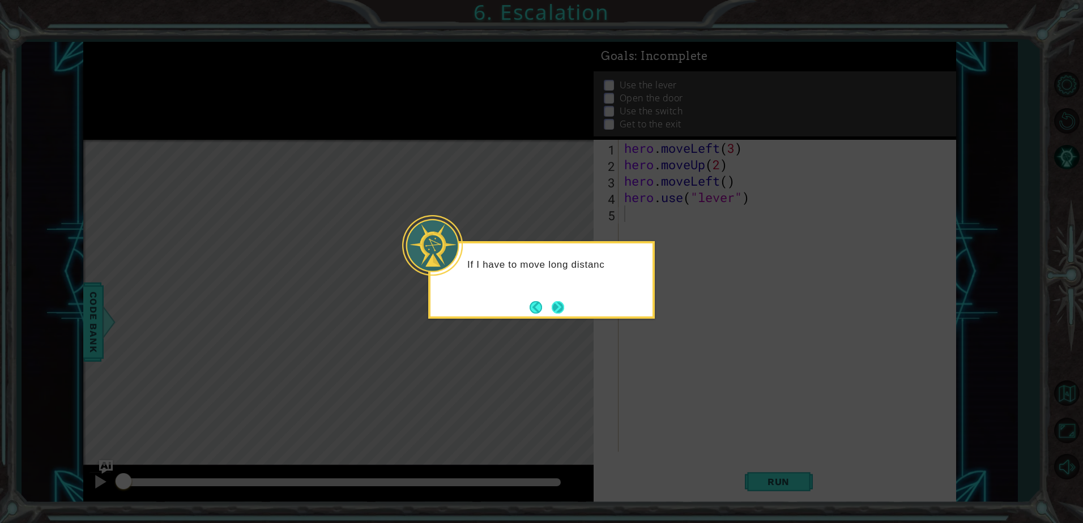
click at [564, 304] on button "Next" at bounding box center [558, 307] width 12 height 12
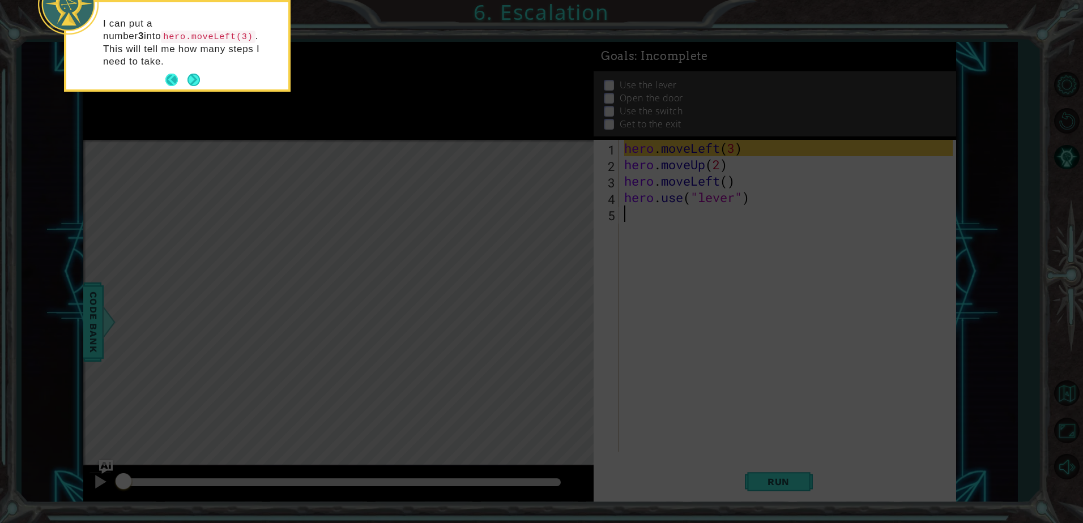
click at [187, 74] on button "Next" at bounding box center [193, 80] width 12 height 12
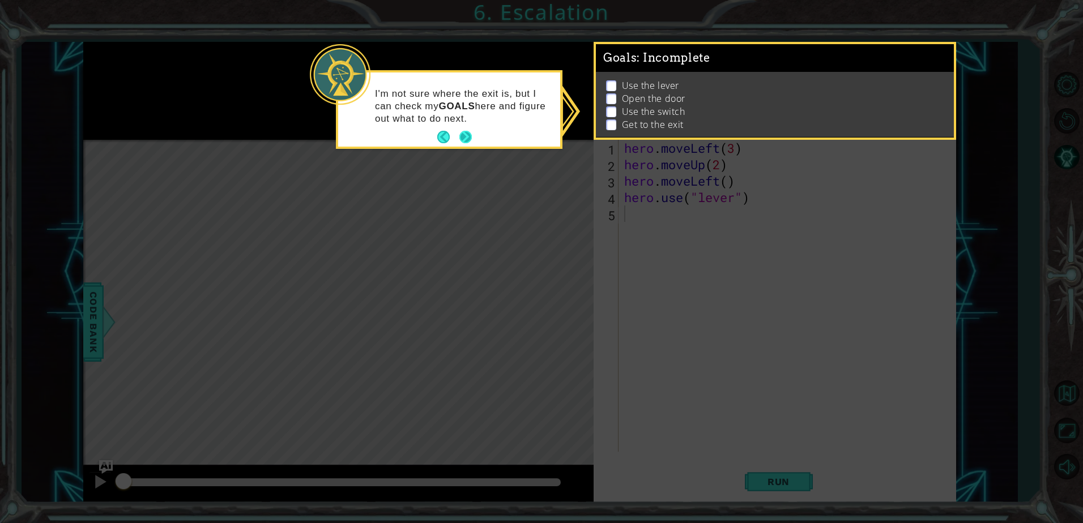
click at [463, 138] on button "Next" at bounding box center [465, 137] width 12 height 12
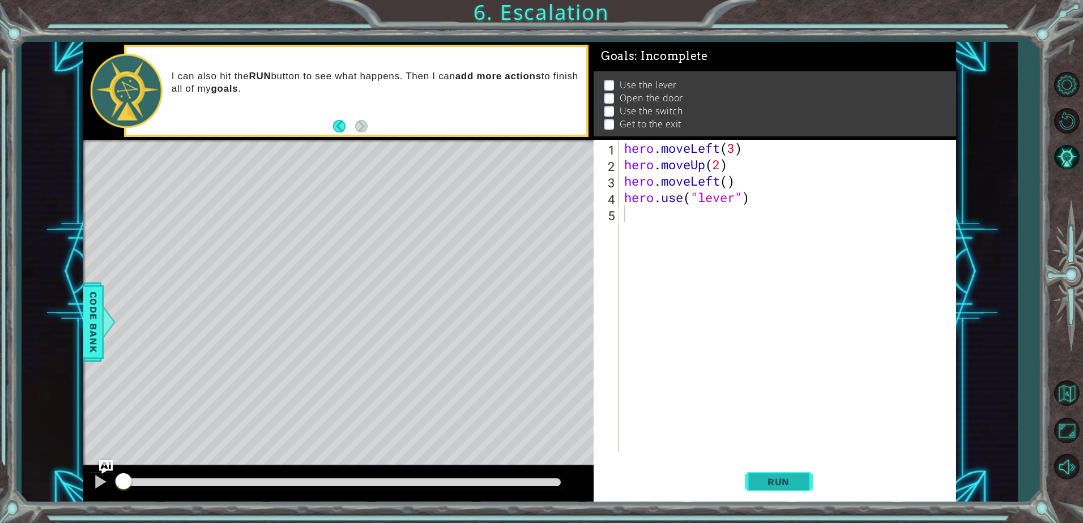
click at [786, 475] on button "Run" at bounding box center [779, 482] width 68 height 36
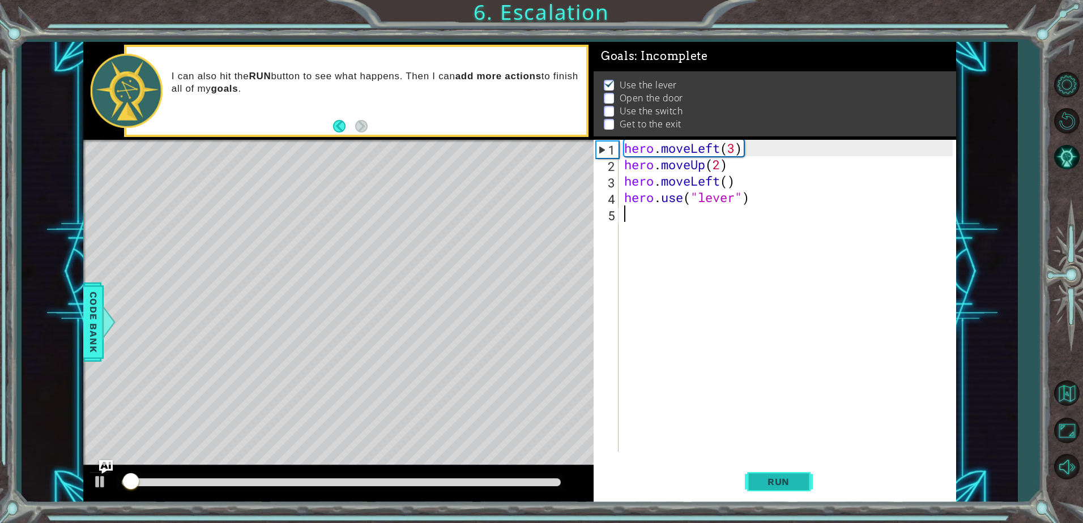
scroll to position [6, 0]
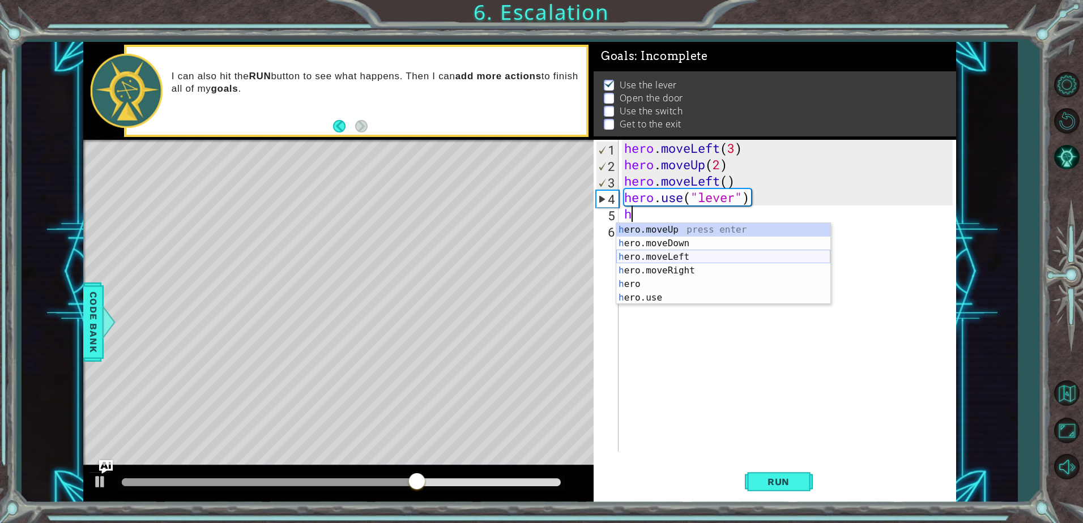
click at [685, 253] on div "h ero.moveUp press enter h ero.moveDown press enter h ero.moveLeft press enter …" at bounding box center [723, 277] width 214 height 109
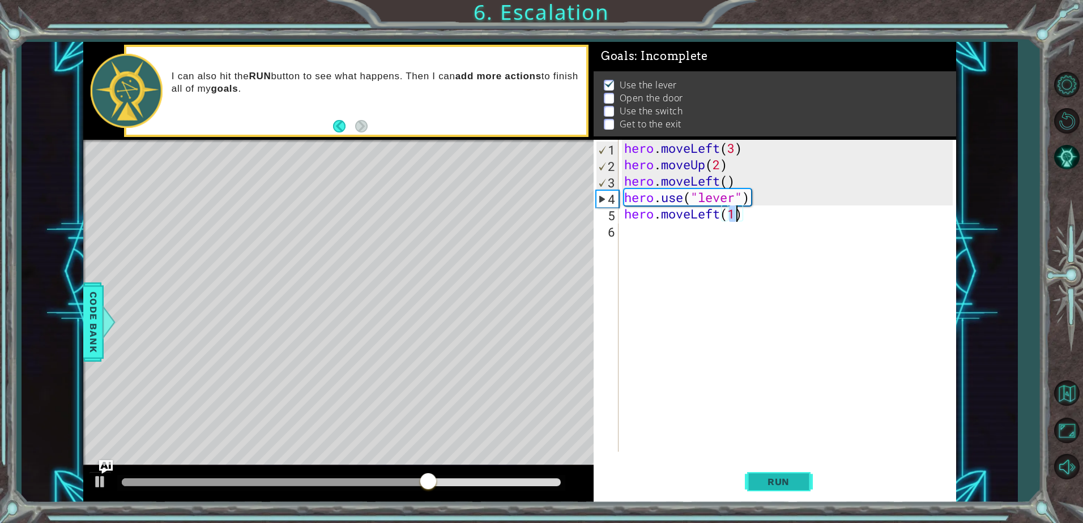
type textarea "hero.moveLeft(1)"
click at [761, 481] on span "Run" at bounding box center [778, 481] width 45 height 11
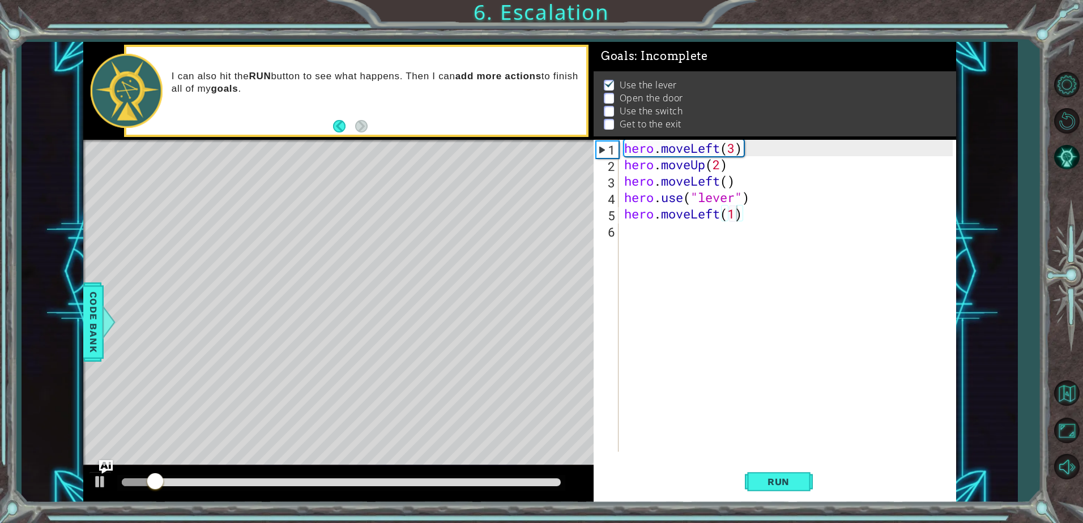
click at [163, 473] on div at bounding box center [338, 484] width 510 height 36
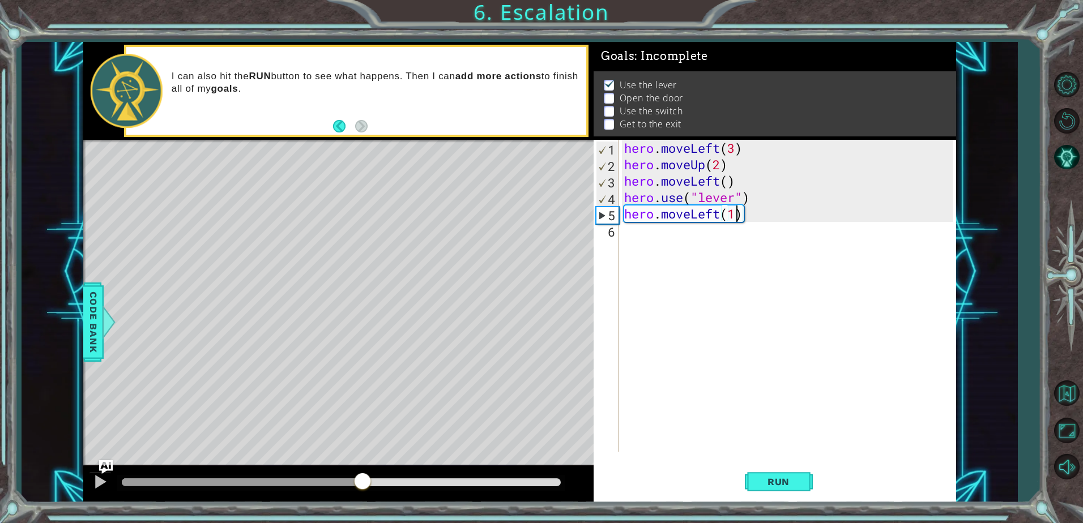
drag, startPoint x: 163, startPoint y: 478, endPoint x: 362, endPoint y: 522, distance: 203.5
click at [362, 522] on div "1 ההההההההההההההההההההההההההההההההההההההההההההההההההההההההההההההההההההההההההההה…" at bounding box center [541, 261] width 1083 height 523
click at [657, 242] on div "hero . moveLeft ( 3 ) hero . moveUp ( 2 ) hero . moveLeft ( ) hero . use ( "lev…" at bounding box center [790, 312] width 336 height 345
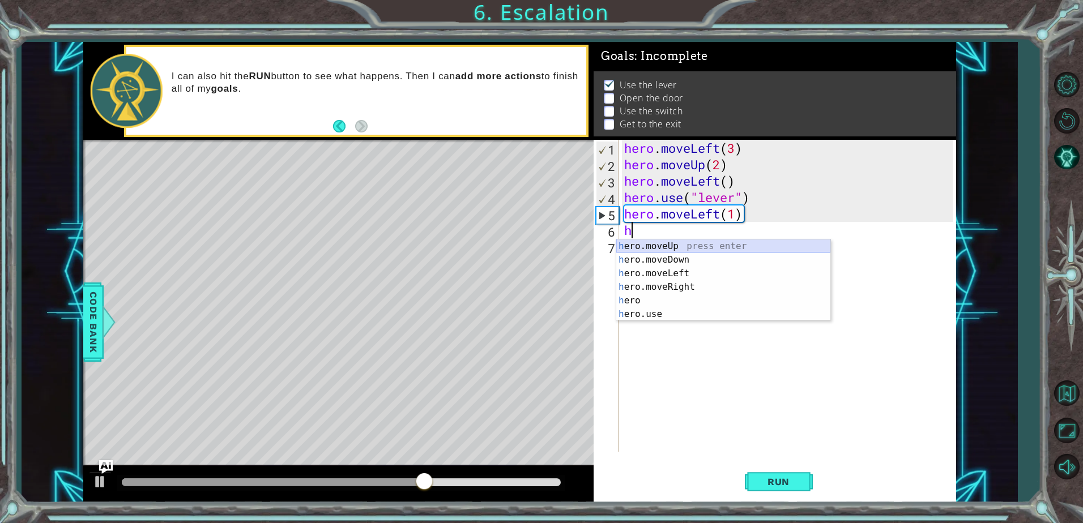
click at [662, 247] on div "h ero.moveUp press enter h ero.moveDown press enter h ero.moveLeft press enter …" at bounding box center [723, 294] width 214 height 109
type textarea "hero.moveUp(1)"
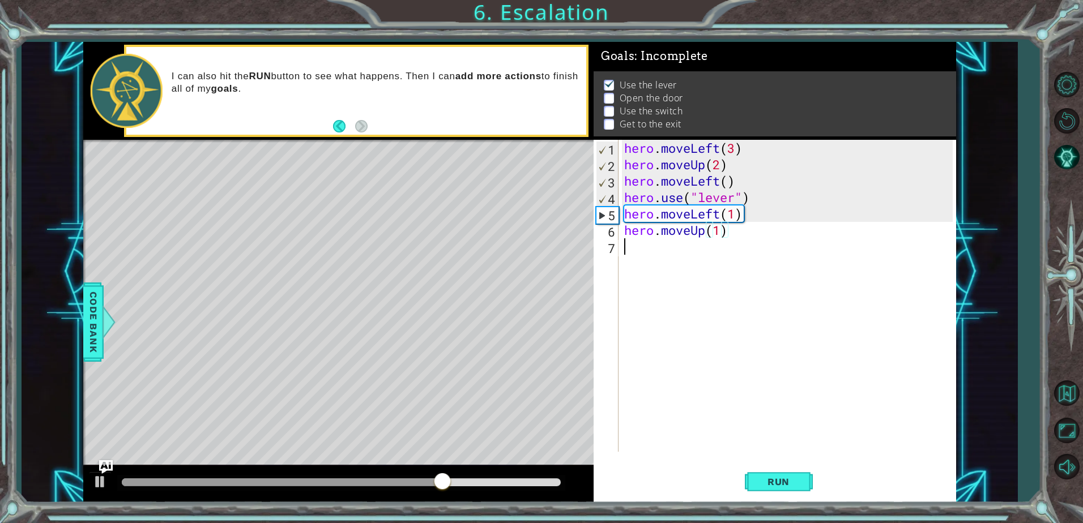
click at [643, 247] on div "hero . moveLeft ( 3 ) hero . moveUp ( 2 ) hero . moveLeft ( ) hero . use ( "lev…" at bounding box center [790, 312] width 336 height 345
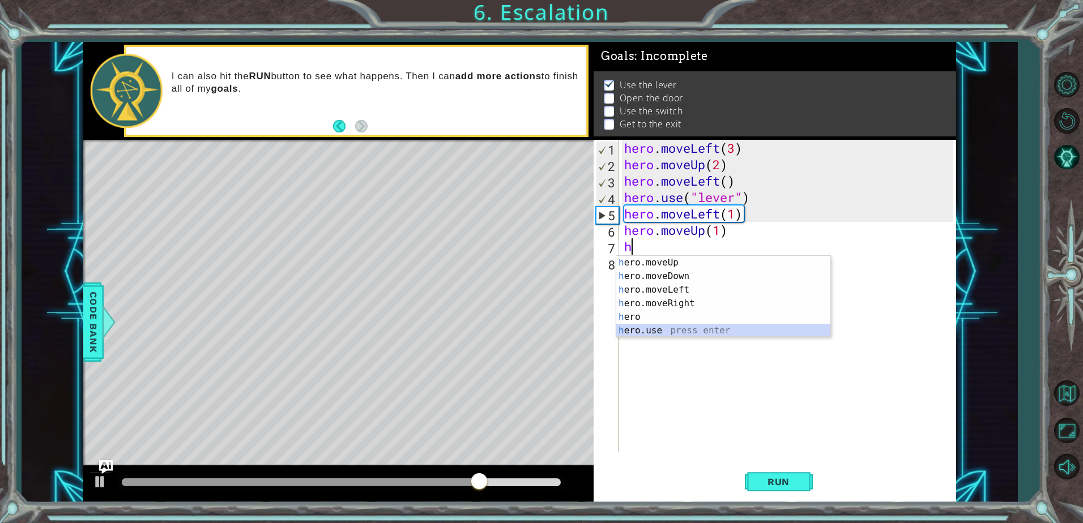
click at [664, 327] on div "h ero.moveUp press enter h ero.moveDown press enter h ero.moveLeft press enter …" at bounding box center [723, 310] width 214 height 109
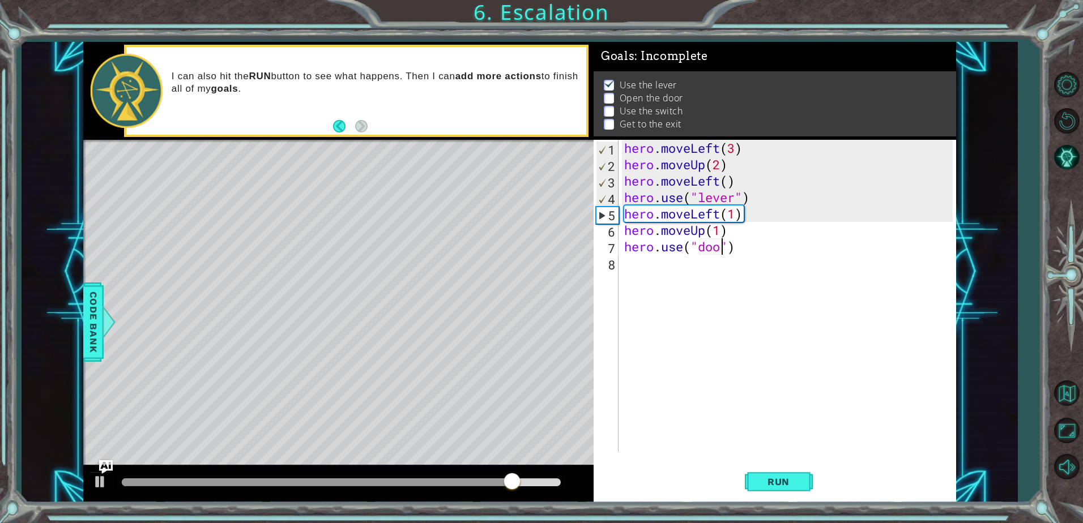
type textarea "hero.use("door")"
click at [656, 266] on div "hero . moveLeft ( 3 ) hero . moveUp ( 2 ) hero . moveLeft ( ) hero . use ( "lev…" at bounding box center [790, 312] width 336 height 345
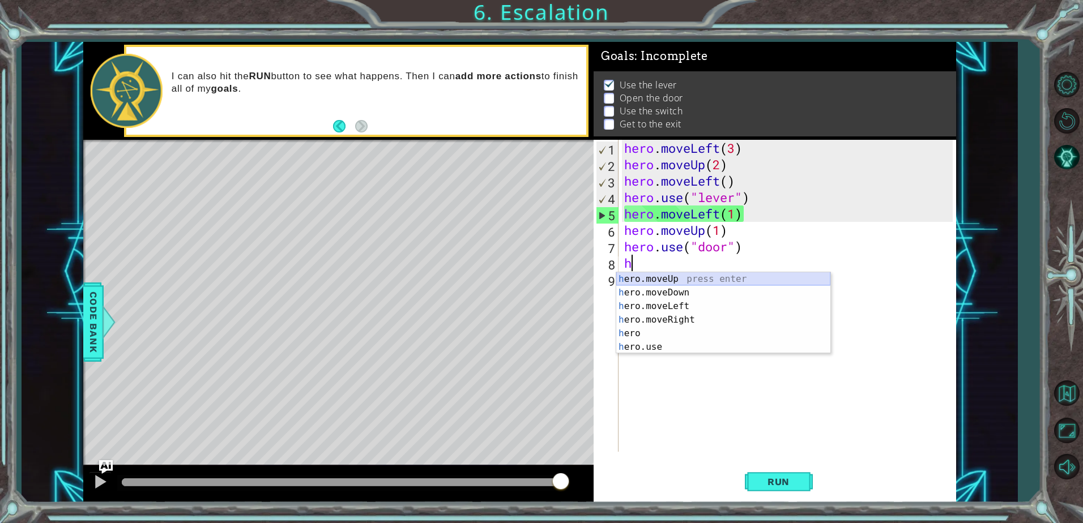
click at [656, 280] on div "h ero.moveUp press enter h ero.moveDown press enter h ero.moveLeft press enter …" at bounding box center [723, 326] width 214 height 109
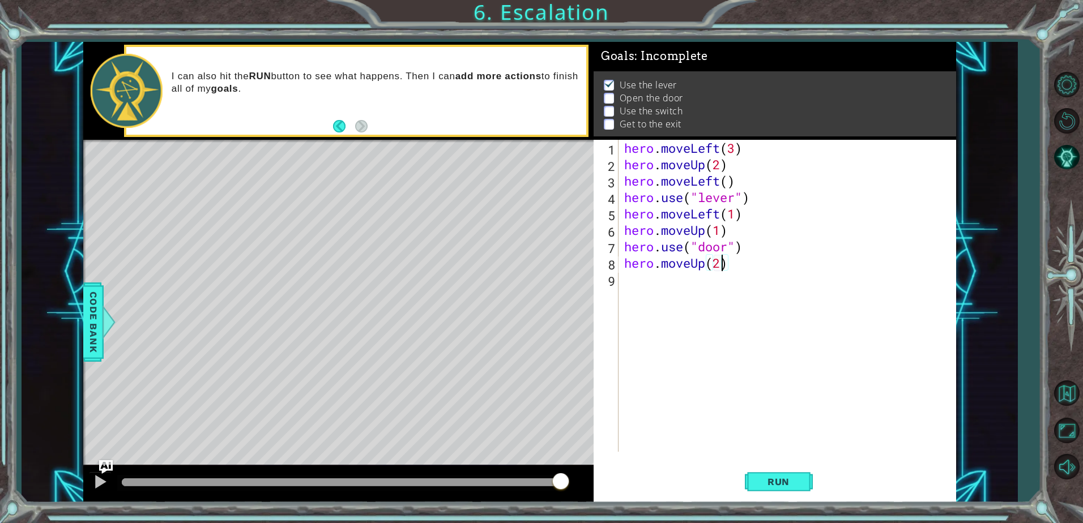
scroll to position [0, 4]
type textarea "hero.moveUp(2)"
click at [787, 488] on span "Run" at bounding box center [778, 481] width 45 height 11
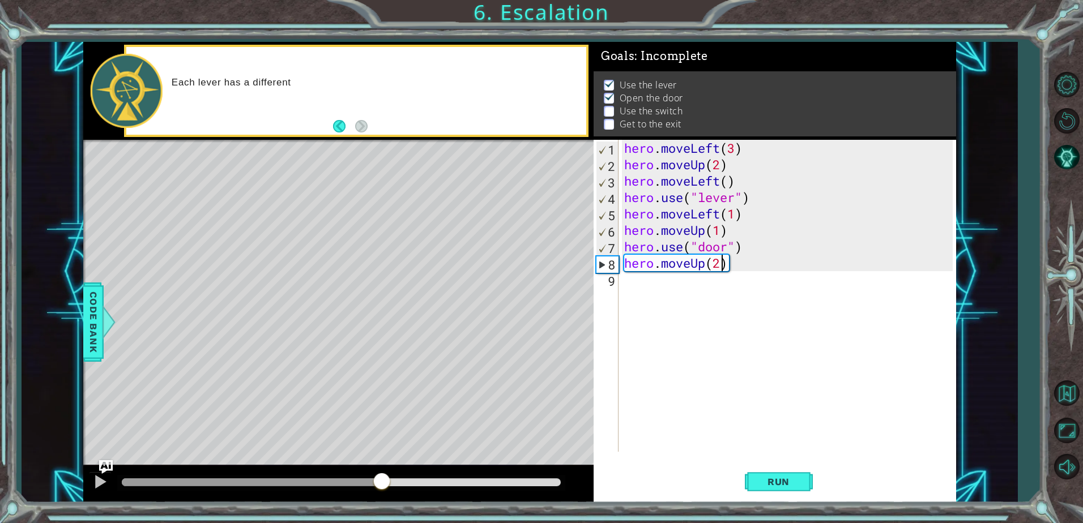
click at [382, 486] on div at bounding box center [341, 483] width 439 height 8
click at [642, 284] on div "hero . moveLeft ( 3 ) hero . moveUp ( 2 ) hero . moveLeft ( ) hero . use ( "lev…" at bounding box center [790, 312] width 336 height 345
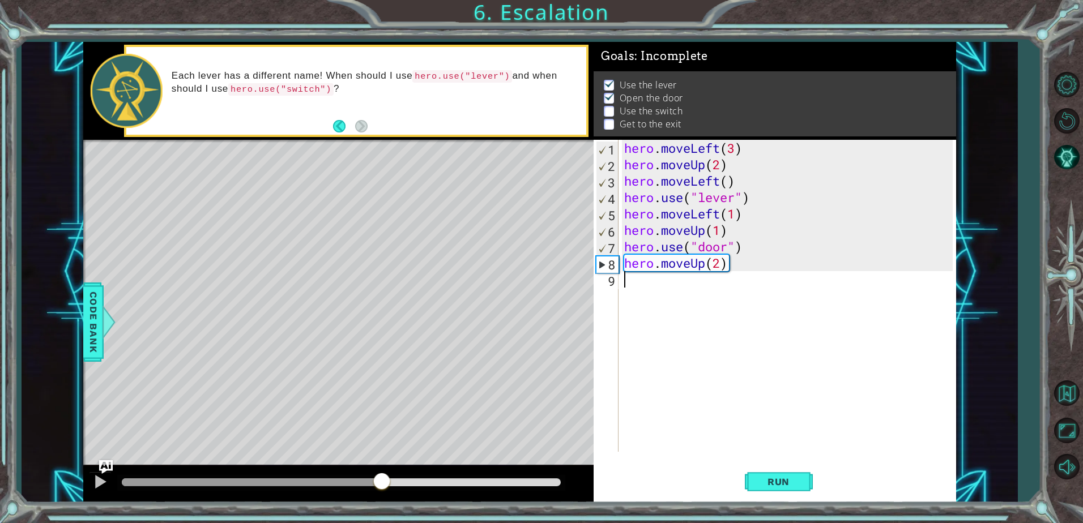
scroll to position [0, 0]
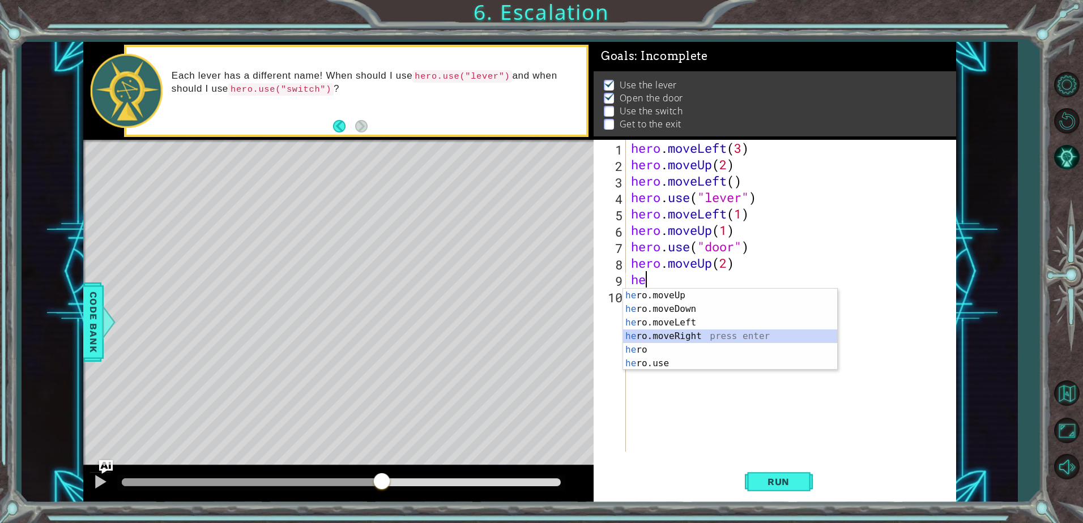
click at [677, 336] on div "he ro.moveUp press enter he ro.moveDown press enter he ro.moveLeft press enter …" at bounding box center [730, 343] width 214 height 109
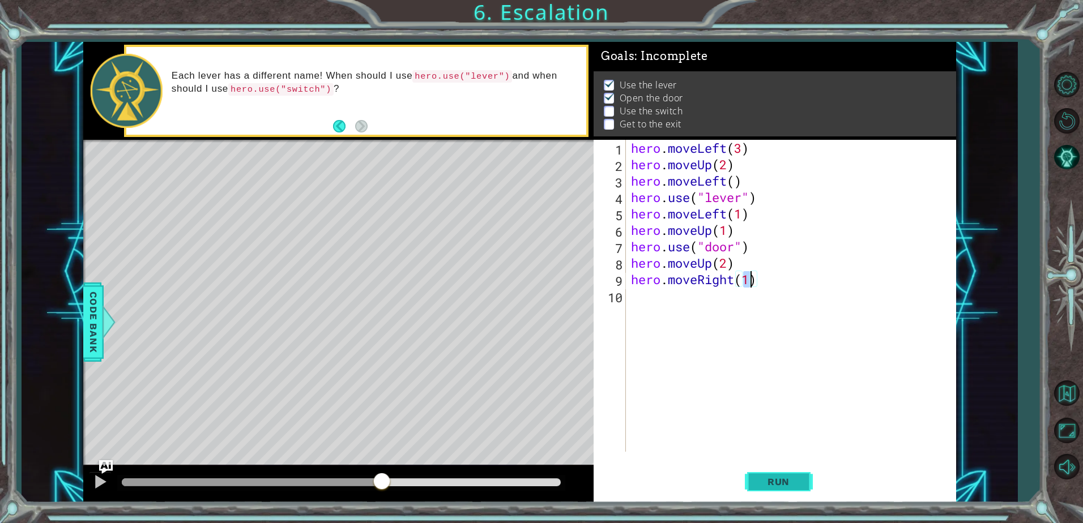
click at [761, 470] on button "Run" at bounding box center [779, 482] width 68 height 36
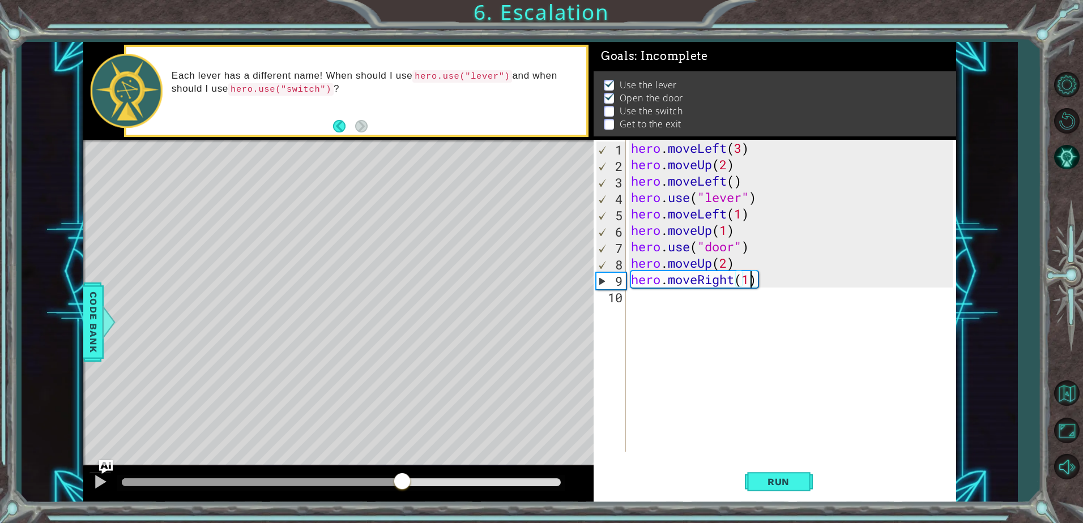
drag, startPoint x: 402, startPoint y: 486, endPoint x: 412, endPoint y: 483, distance: 10.2
click at [405, 486] on div at bounding box center [341, 483] width 439 height 8
drag, startPoint x: 438, startPoint y: 482, endPoint x: 451, endPoint y: 483, distance: 13.1
click at [445, 483] on div at bounding box center [341, 483] width 439 height 8
drag, startPoint x: 473, startPoint y: 484, endPoint x: 517, endPoint y: 484, distance: 44.2
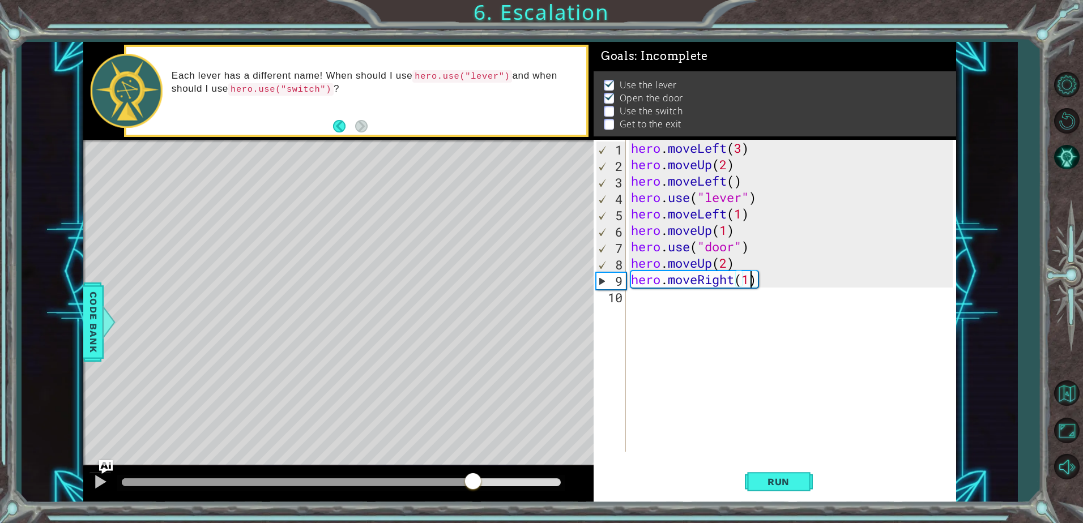
click at [487, 484] on div at bounding box center [341, 483] width 439 height 8
click at [517, 484] on div at bounding box center [341, 483] width 439 height 8
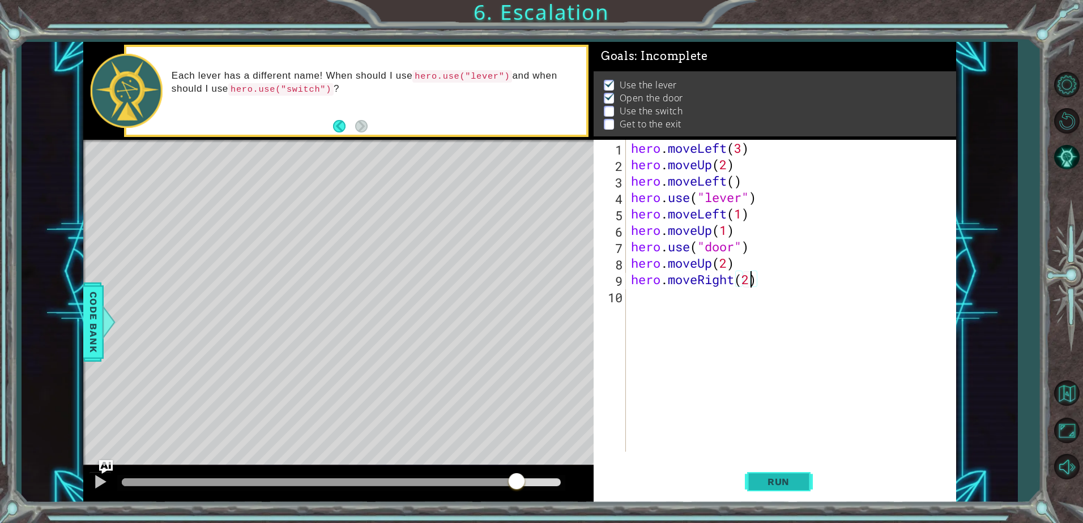
type textarea "hero.moveRight(2)"
click at [763, 482] on span "Run" at bounding box center [778, 481] width 45 height 11
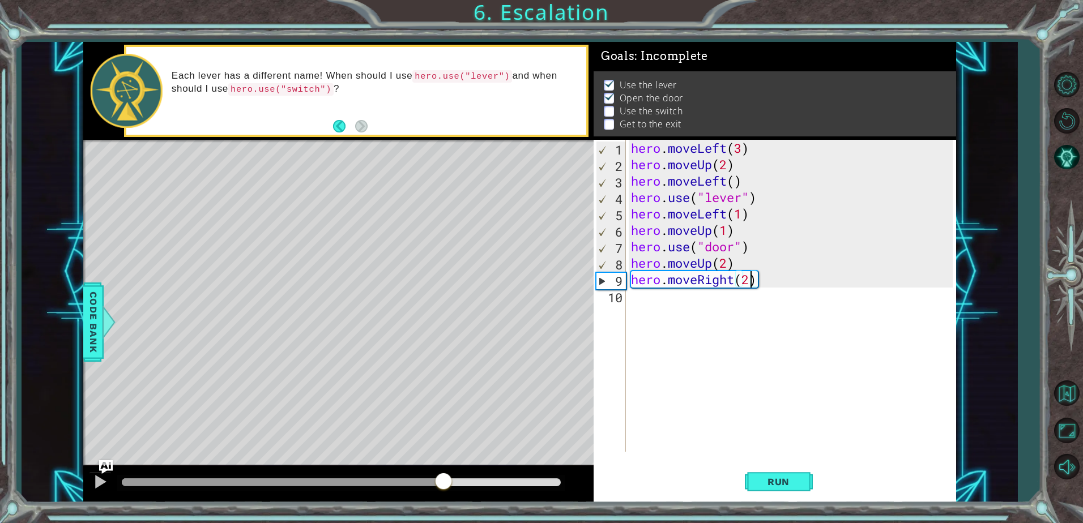
click at [443, 486] on div at bounding box center [341, 483] width 439 height 8
click at [473, 486] on div at bounding box center [341, 483] width 439 height 8
click at [357, 253] on div "Level Map" at bounding box center [344, 307] width 523 height 334
click at [352, 254] on div "Level Map" at bounding box center [344, 307] width 523 height 334
click at [667, 298] on div "hero . moveLeft ( 3 ) hero . moveUp ( 2 ) hero . moveLeft ( ) hero . use ( "lev…" at bounding box center [794, 312] width 330 height 345
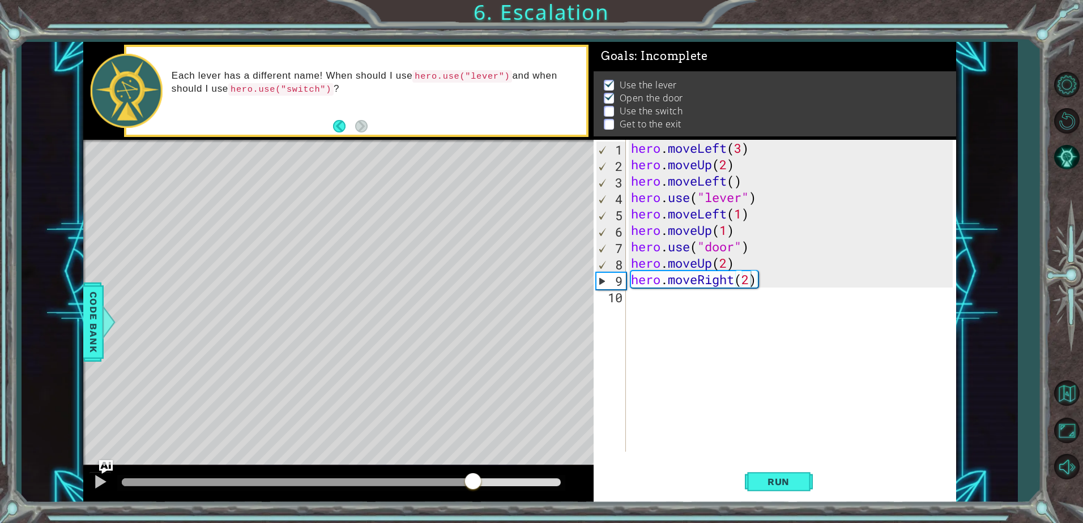
scroll to position [0, 0]
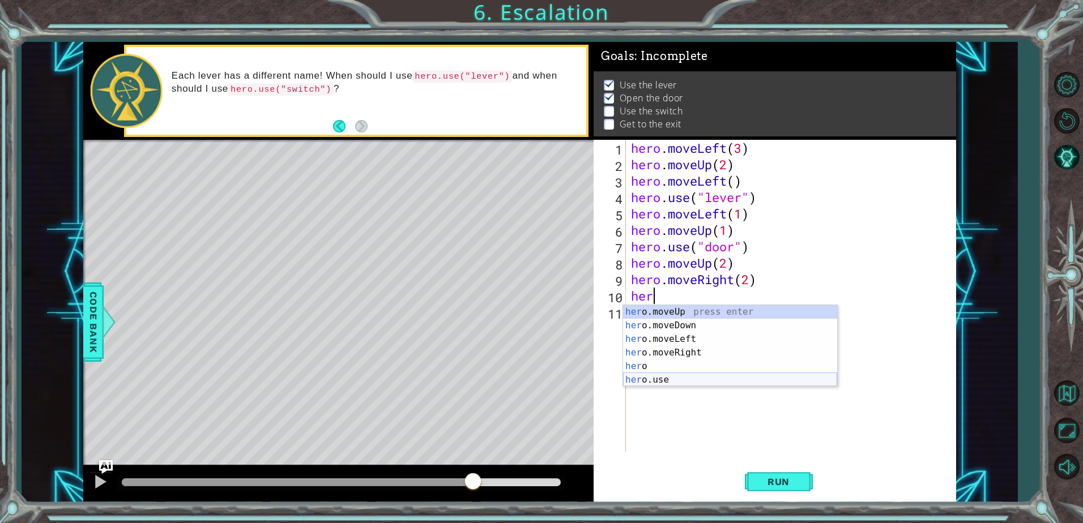
click at [668, 379] on div "her o.moveUp press enter her o.moveDown press enter her o.moveLeft press enter …" at bounding box center [730, 359] width 214 height 109
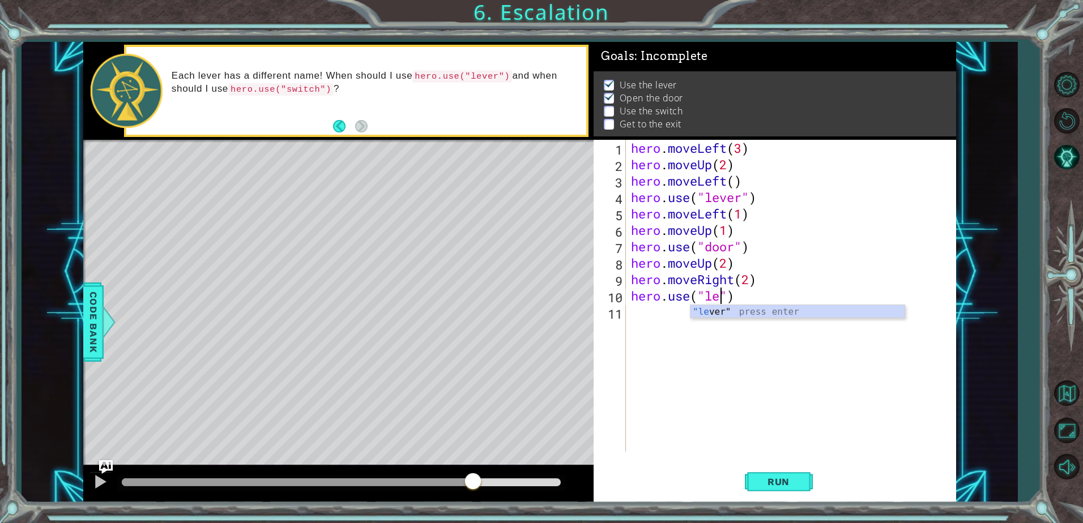
scroll to position [0, 4]
click at [761, 307] on div ""le ver" press enter" at bounding box center [797, 325] width 214 height 41
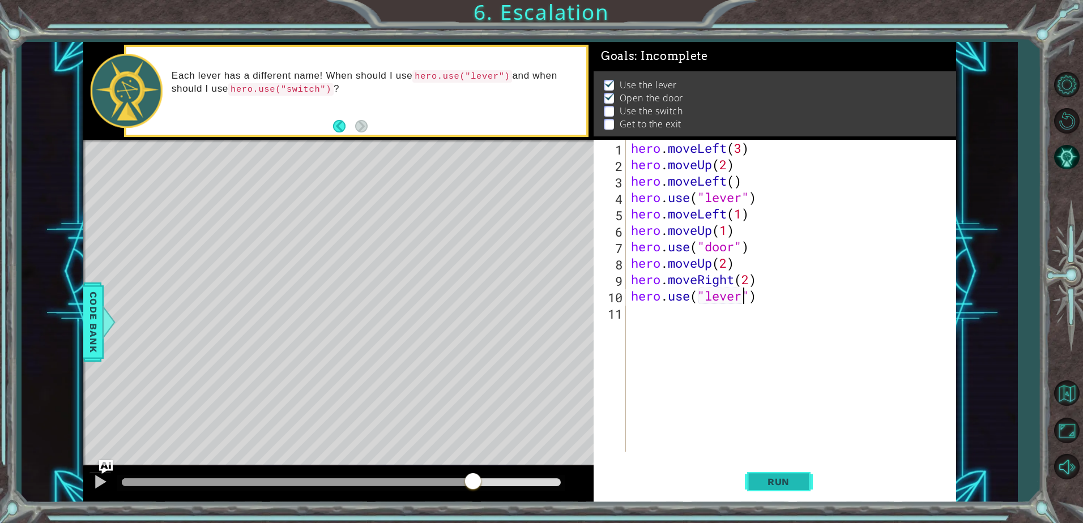
click at [786, 482] on span "Run" at bounding box center [778, 481] width 45 height 11
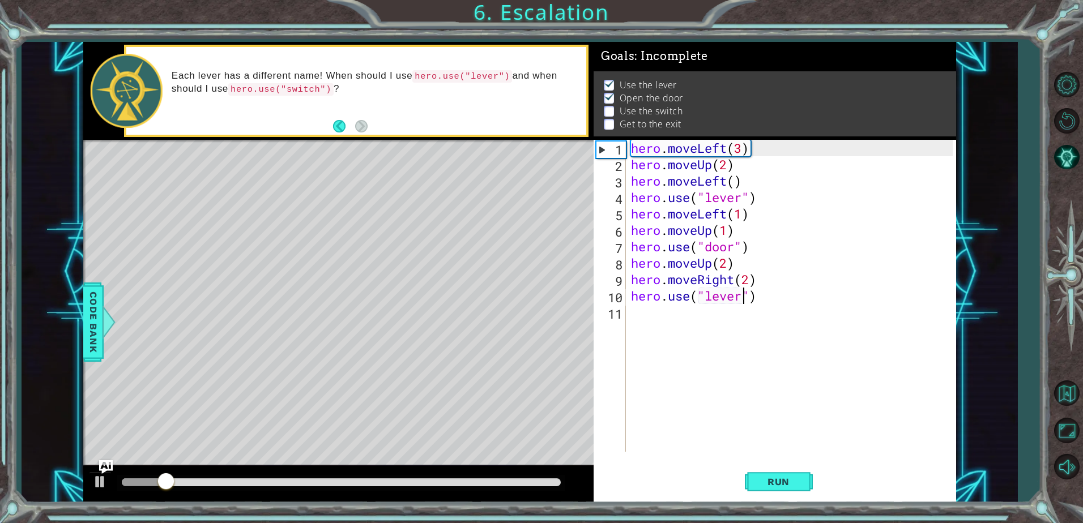
click at [447, 482] on div at bounding box center [341, 483] width 439 height 8
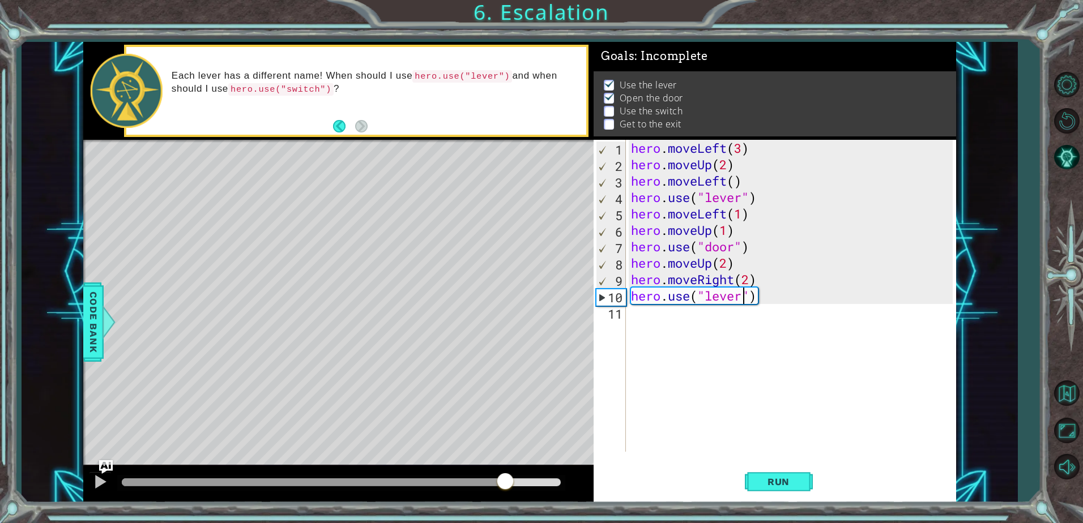
click at [505, 486] on div at bounding box center [341, 483] width 439 height 8
click at [480, 486] on div at bounding box center [313, 483] width 383 height 8
drag, startPoint x: 467, startPoint y: 485, endPoint x: 368, endPoint y: 481, distance: 99.2
click at [368, 481] on div at bounding box center [294, 483] width 345 height 8
click at [355, 261] on div "Level Map" at bounding box center [344, 307] width 523 height 334
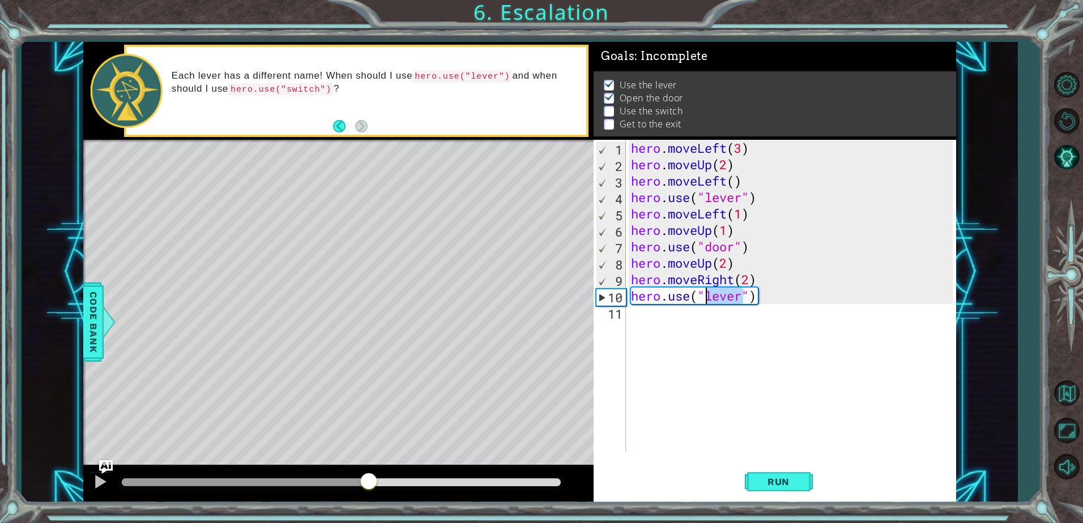
drag, startPoint x: 744, startPoint y: 302, endPoint x: 709, endPoint y: 304, distance: 35.2
click at [709, 304] on div "hero . moveLeft ( 3 ) hero . moveUp ( 2 ) hero . moveLeft ( ) hero . use ( "lev…" at bounding box center [794, 312] width 330 height 345
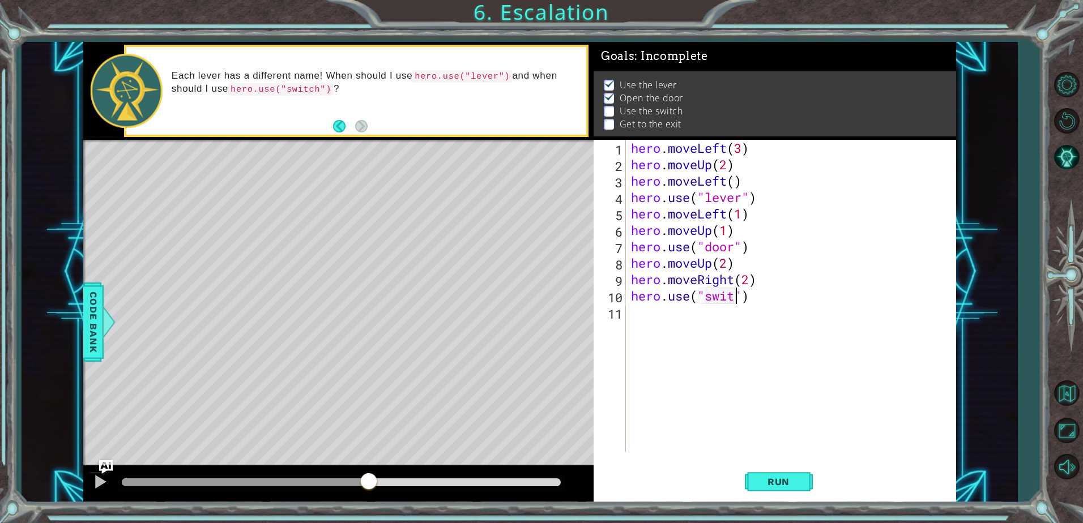
scroll to position [0, 5]
type textarea "hero.use("switch")"
click at [800, 480] on span "Run" at bounding box center [778, 481] width 45 height 11
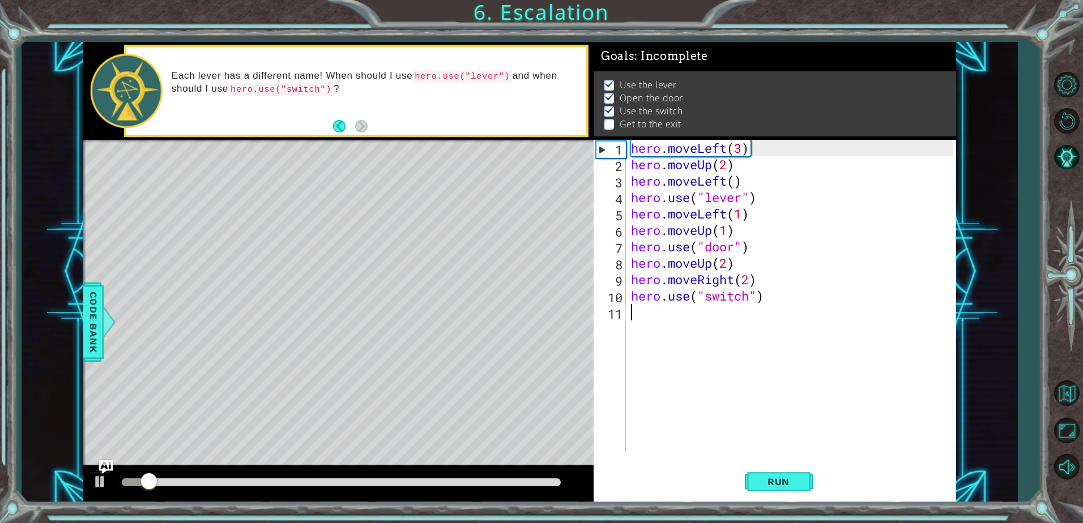
click at [786, 340] on div "hero . moveLeft ( 3 ) hero . moveUp ( 2 ) hero . moveLeft ( ) hero . use ( "lev…" at bounding box center [794, 312] width 330 height 345
drag, startPoint x: 510, startPoint y: 478, endPoint x: 500, endPoint y: 486, distance: 13.4
click at [501, 485] on div at bounding box center [341, 483] width 448 height 16
click at [499, 486] on div at bounding box center [341, 483] width 439 height 8
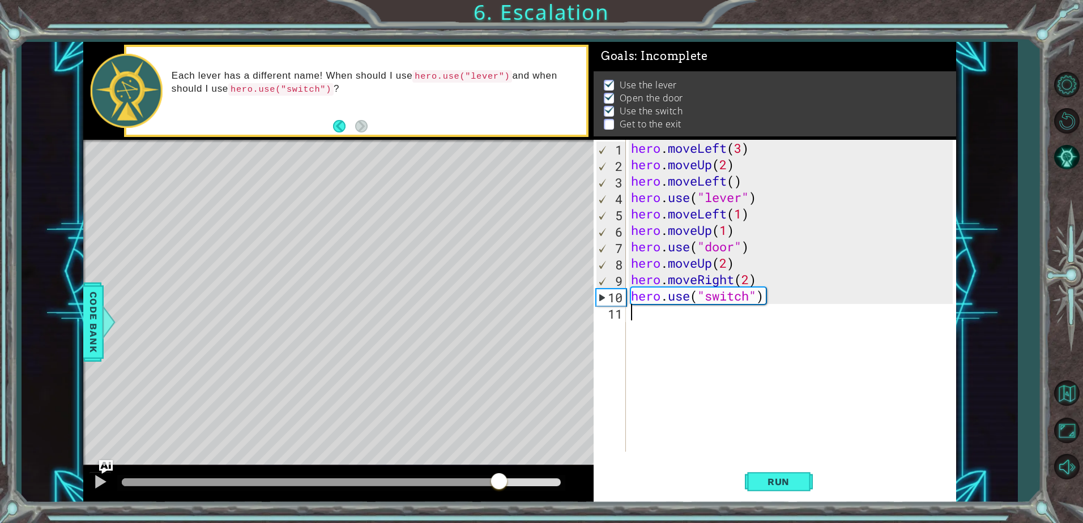
click at [488, 478] on div at bounding box center [341, 483] width 448 height 16
drag, startPoint x: 500, startPoint y: 480, endPoint x: 412, endPoint y: 476, distance: 87.3
click at [437, 476] on div at bounding box center [447, 482] width 20 height 20
drag, startPoint x: 101, startPoint y: 475, endPoint x: 302, endPoint y: 515, distance: 204.5
click at [101, 475] on div at bounding box center [100, 482] width 15 height 15
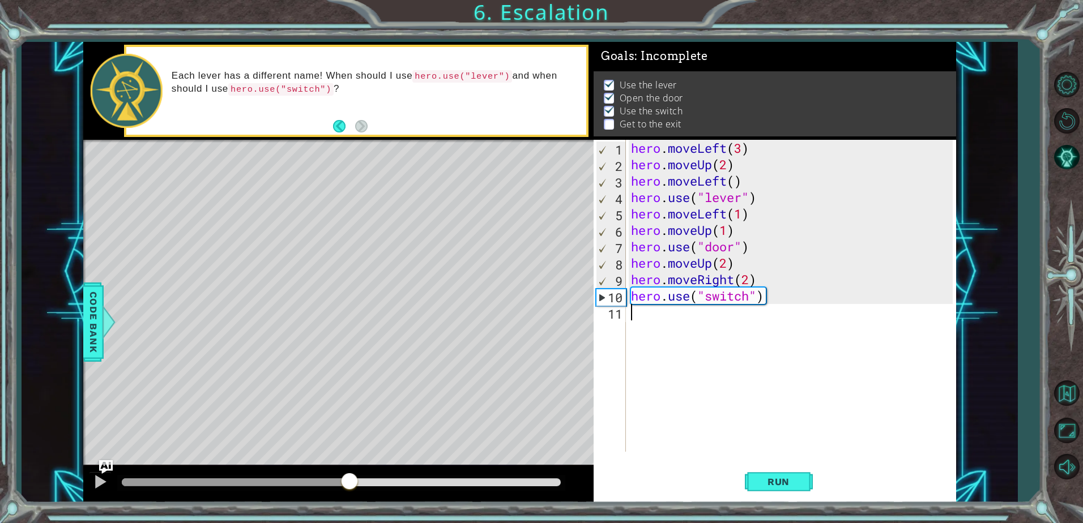
click at [349, 483] on div at bounding box center [236, 483] width 228 height 8
drag, startPoint x: 335, startPoint y: 483, endPoint x: 291, endPoint y: 485, distance: 43.7
click at [291, 485] on div at bounding box center [226, 483] width 208 height 8
click at [668, 317] on div "hero . moveLeft ( 3 ) hero . moveUp ( 2 ) hero . moveLeft ( ) hero . use ( "lev…" at bounding box center [794, 312] width 330 height 345
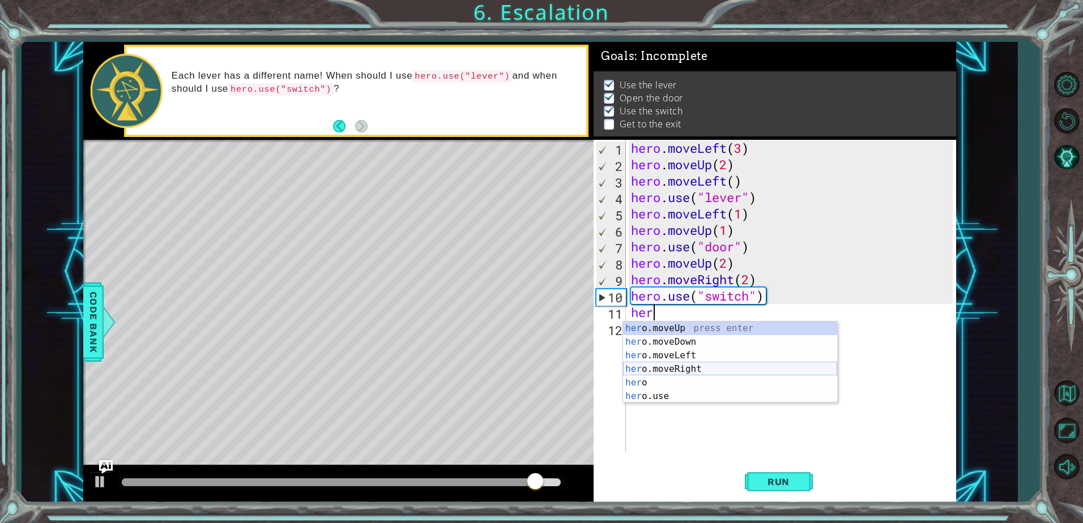
click at [699, 368] on div "her o.moveUp press enter her o.moveDown press enter her o.moveLeft press enter …" at bounding box center [730, 376] width 214 height 109
type textarea "hero.moveRight(1)"
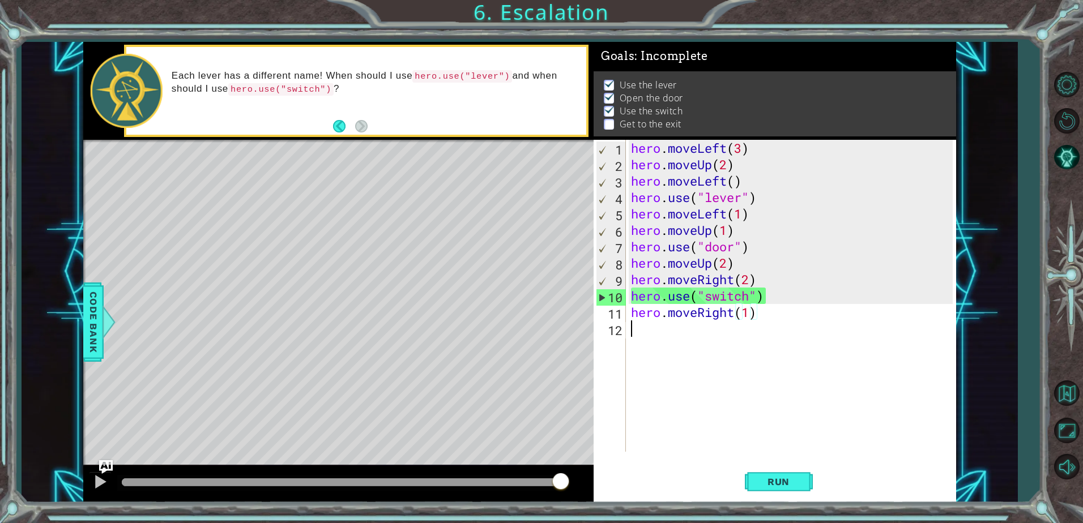
click at [675, 339] on div "hero . moveLeft ( 3 ) hero . moveUp ( 2 ) hero . moveLeft ( ) hero . use ( "lev…" at bounding box center [794, 312] width 330 height 345
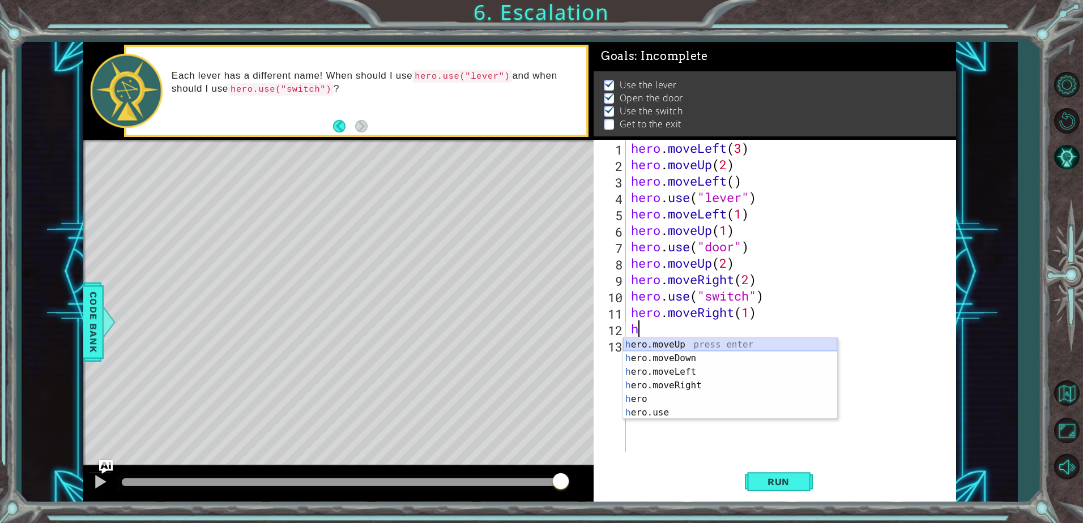
click at [681, 345] on div "h ero.moveUp press enter h ero.moveDown press enter h ero.moveLeft press enter …" at bounding box center [730, 392] width 214 height 109
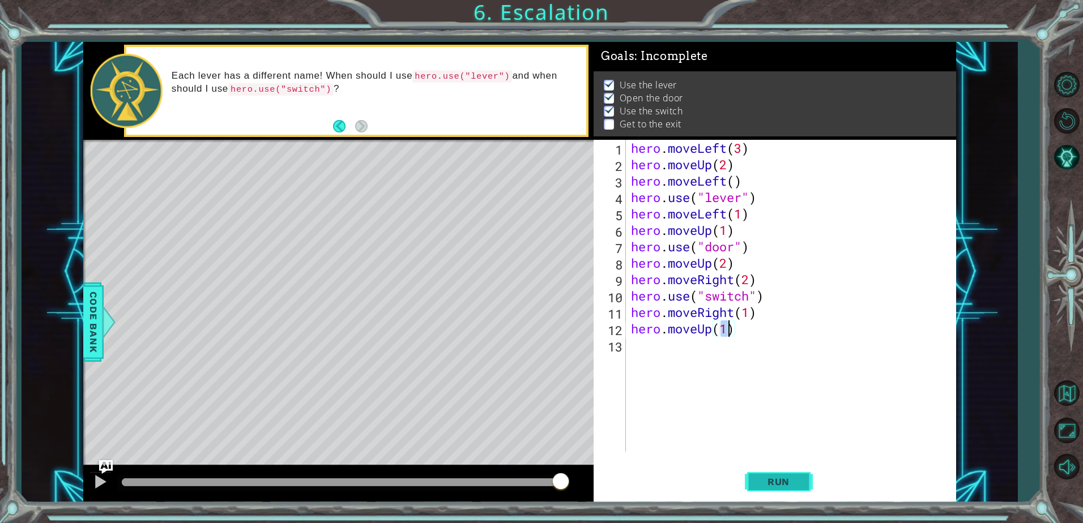
type textarea "hero.moveUp(1)"
click at [759, 475] on button "Run" at bounding box center [779, 482] width 68 height 36
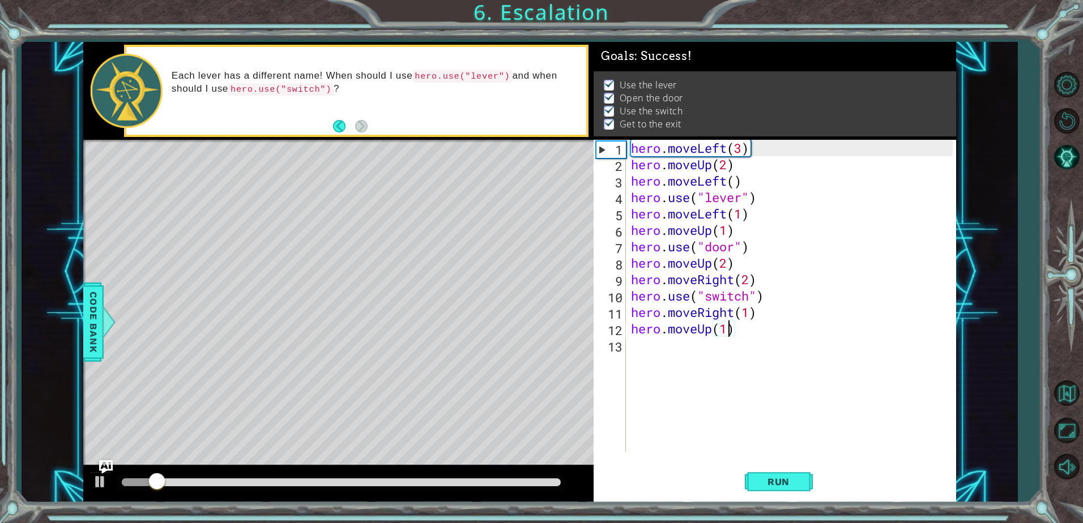
click at [522, 483] on div at bounding box center [341, 483] width 439 height 8
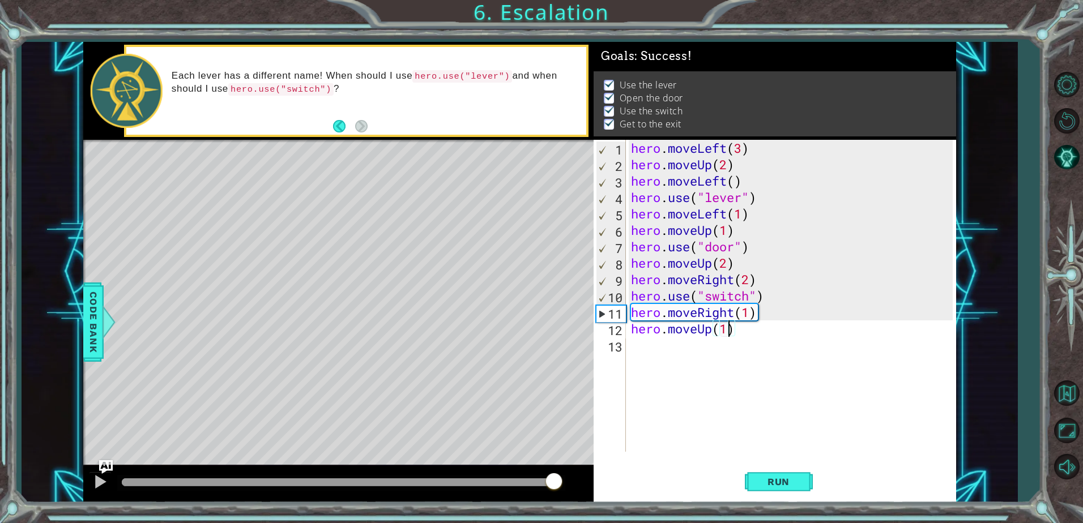
drag, startPoint x: 522, startPoint y: 483, endPoint x: 556, endPoint y: 483, distance: 34.5
click at [556, 483] on div at bounding box center [554, 482] width 20 height 20
drag, startPoint x: 559, startPoint y: 479, endPoint x: 574, endPoint y: 476, distance: 15.6
click at [574, 476] on body "1 ההההההההההההההההההההההההההההההההההההההההההההההההההההההההההההההההההההההההההההה…" at bounding box center [541, 261] width 1083 height 523
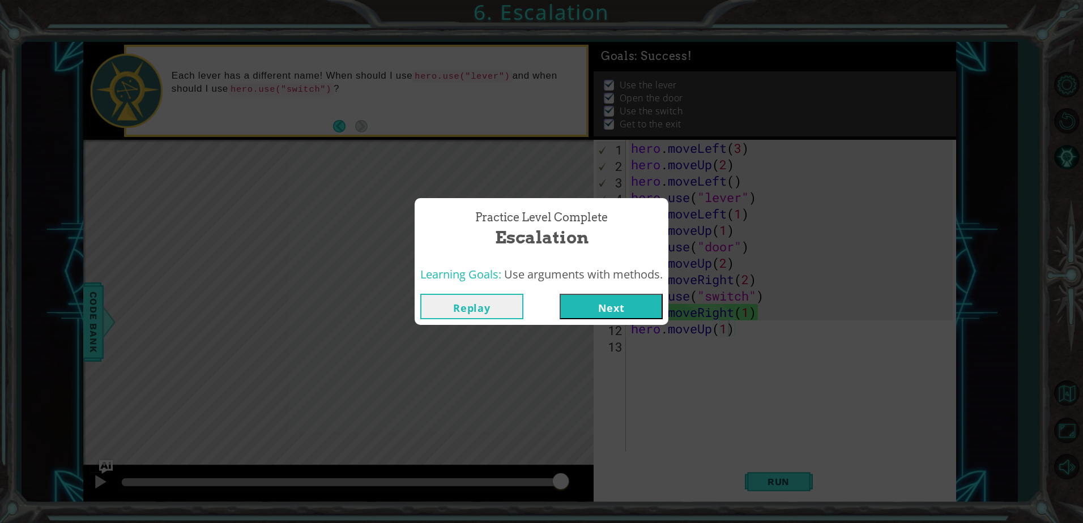
click at [613, 315] on button "Next" at bounding box center [611, 306] width 103 height 25
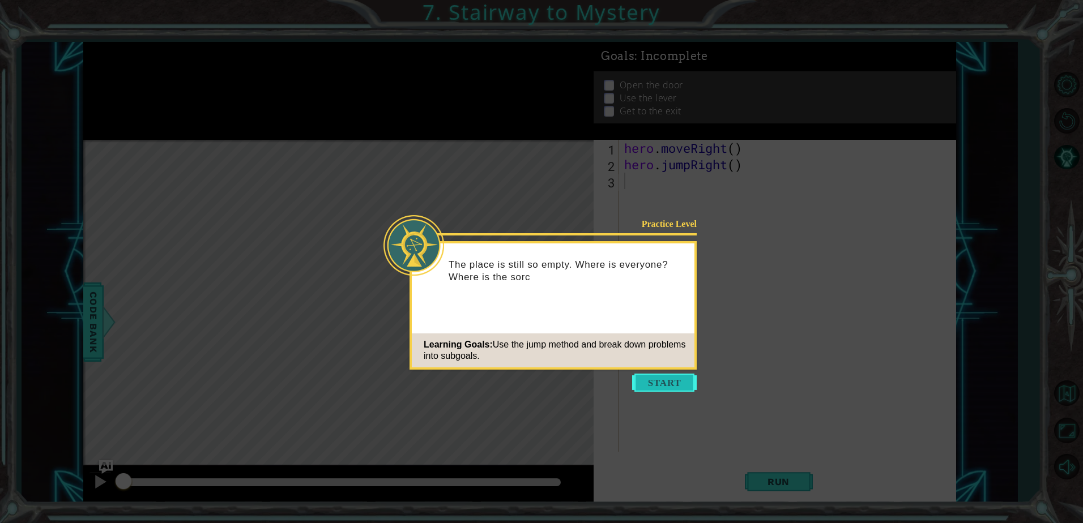
click at [653, 387] on button "Start" at bounding box center [664, 383] width 65 height 18
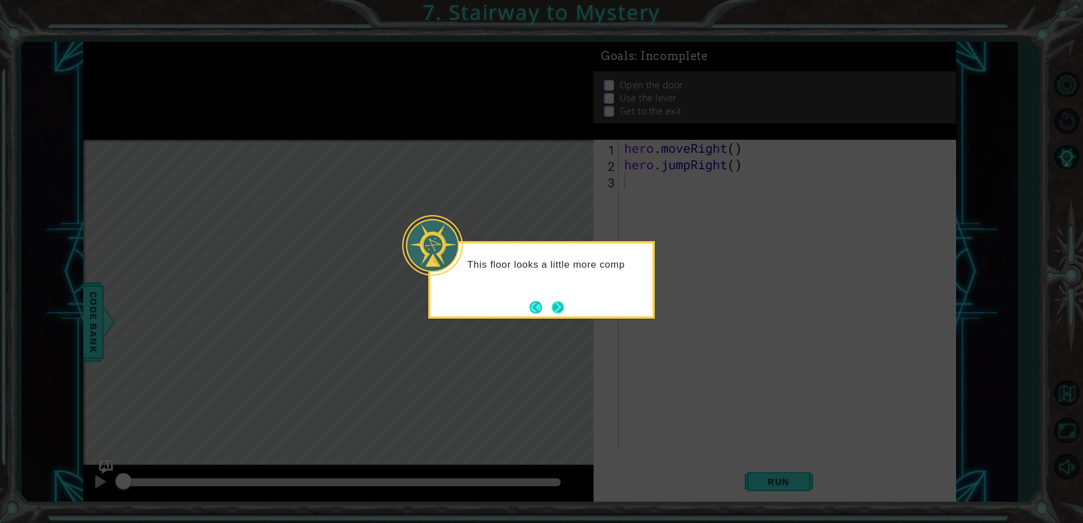
click at [564, 313] on button "Next" at bounding box center [558, 307] width 12 height 12
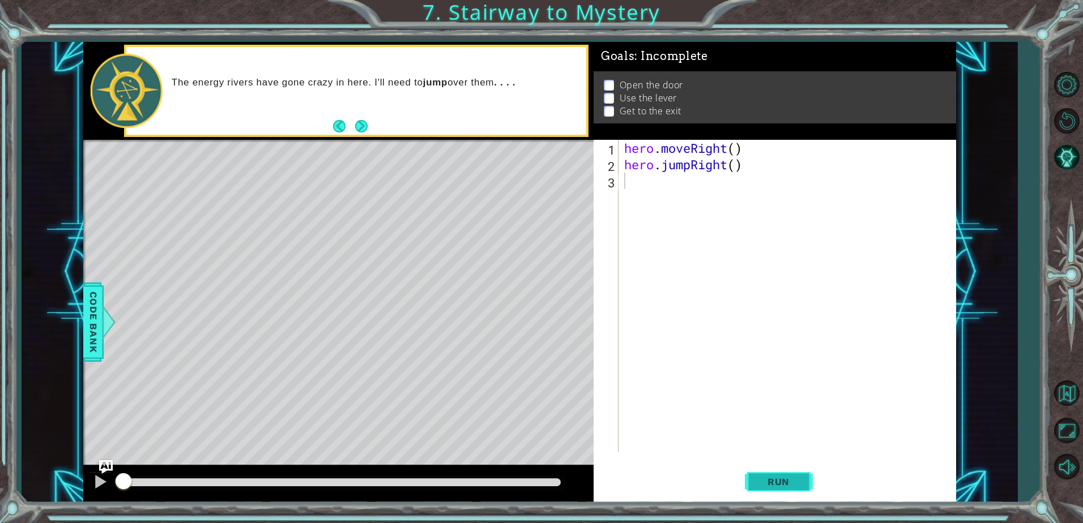
click at [808, 489] on button "Run" at bounding box center [779, 482] width 68 height 36
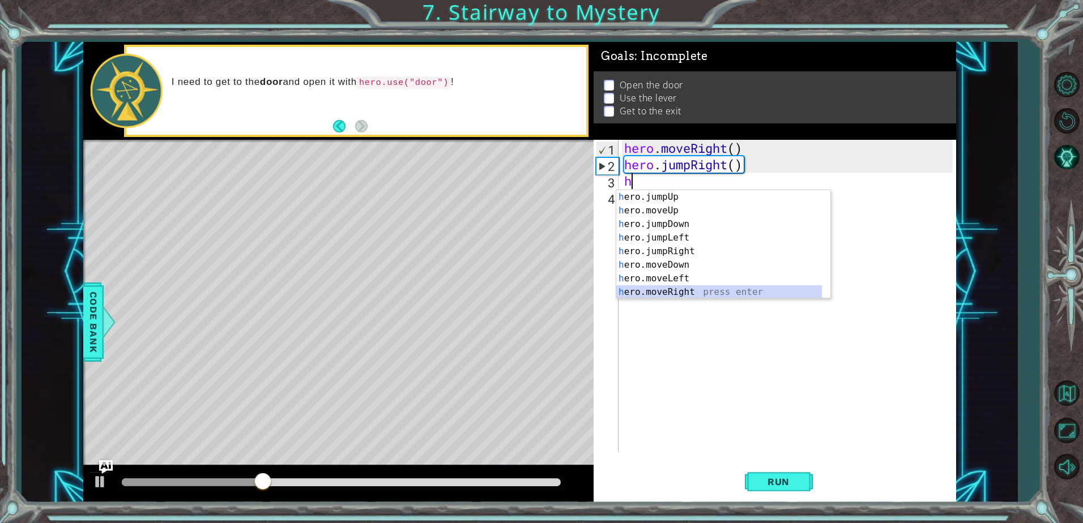
click at [692, 291] on div "h ero.jumpUp press enter h ero.moveUp press enter h ero.jumpDown press enter h …" at bounding box center [719, 258] width 206 height 136
type textarea "hero.moveRight(1)"
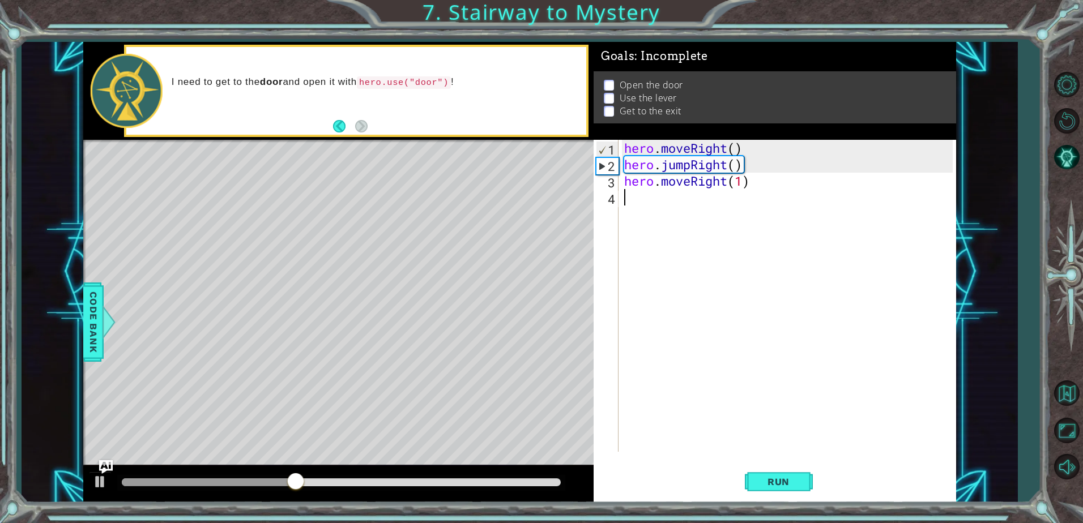
click at [686, 209] on div "hero . moveRight ( ) hero . jumpRight ( ) hero . moveRight ( 1 )" at bounding box center [790, 312] width 336 height 345
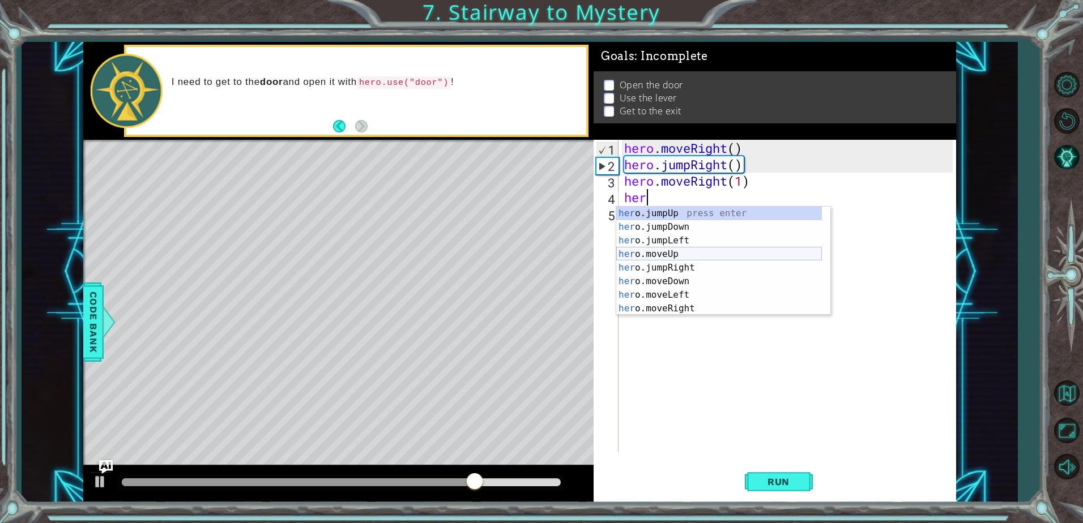
click at [703, 253] on div "her o.jumpUp press enter her o.jumpDown press enter her o.jumpLeft press enter …" at bounding box center [719, 275] width 206 height 136
type textarea "hero.moveUp(1)"
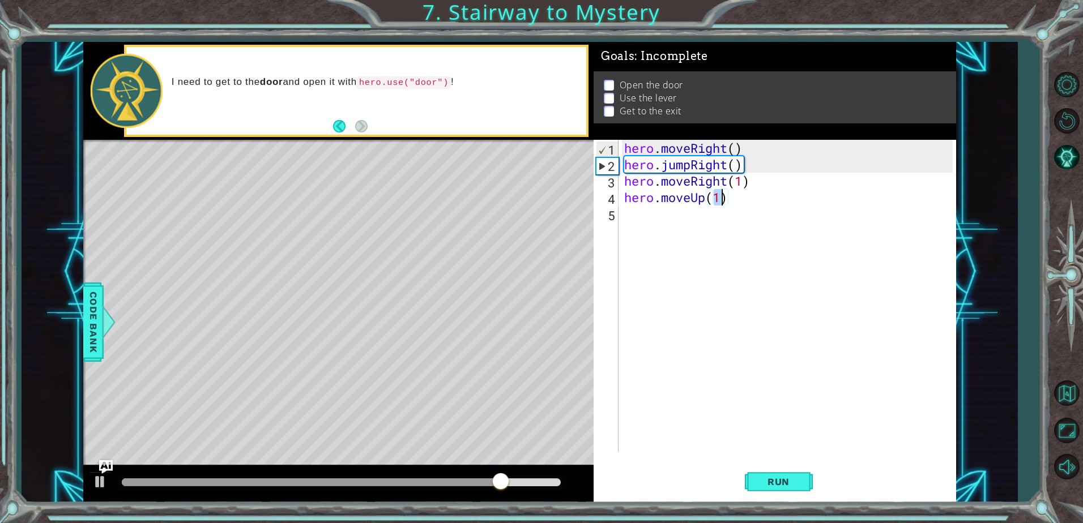
click at [680, 217] on div "hero . moveRight ( ) hero . jumpRight ( ) hero . moveRight ( 1 ) hero . moveUp …" at bounding box center [790, 312] width 336 height 345
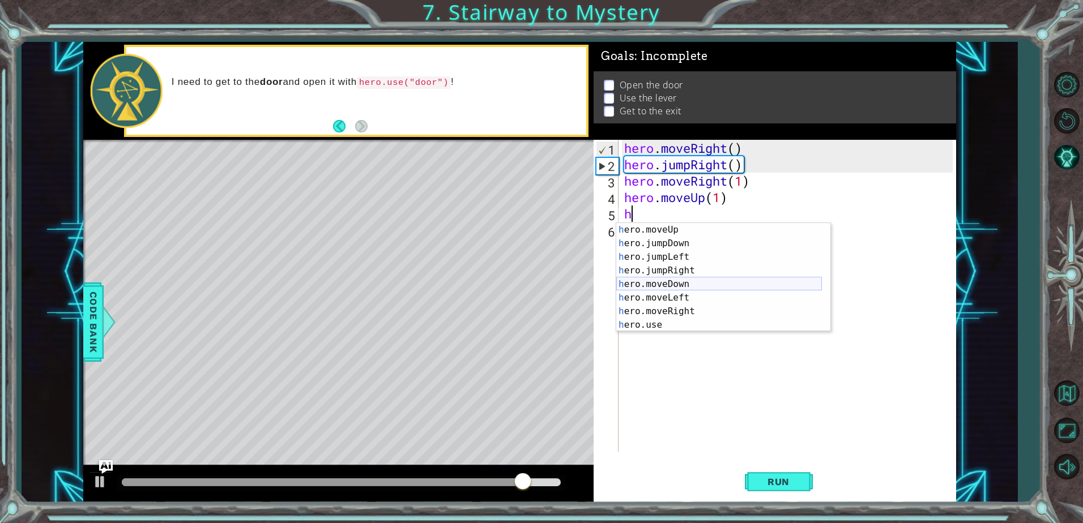
scroll to position [14, 0]
click at [689, 325] on div "h ero.moveUp press enter h ero.jumpDown press enter h ero.jumpLeft press enter …" at bounding box center [719, 291] width 206 height 136
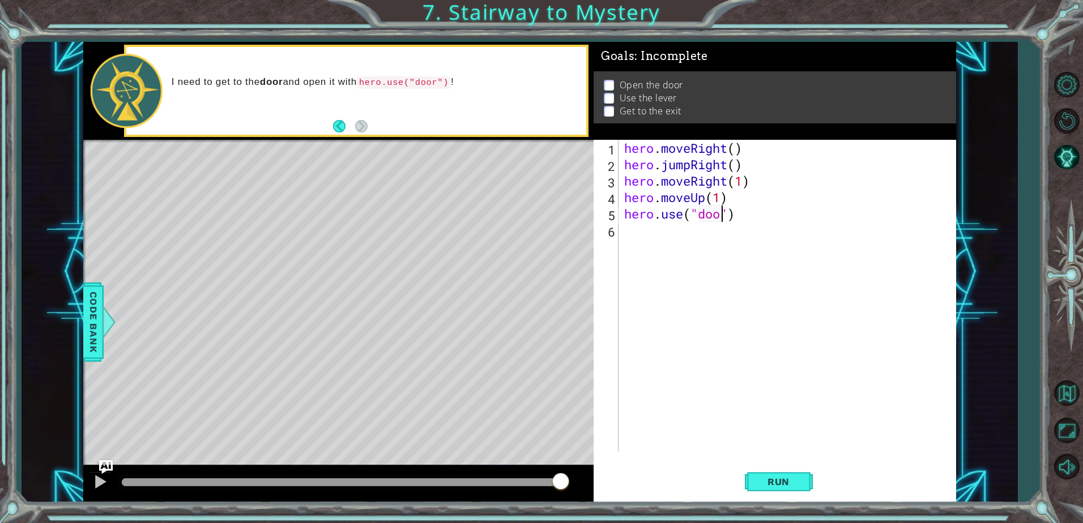
type textarea "hero.use("door")"
click at [708, 232] on div "hero . moveRight ( ) hero . jumpRight ( ) hero . moveRight ( 1 ) hero . moveUp …" at bounding box center [790, 312] width 336 height 345
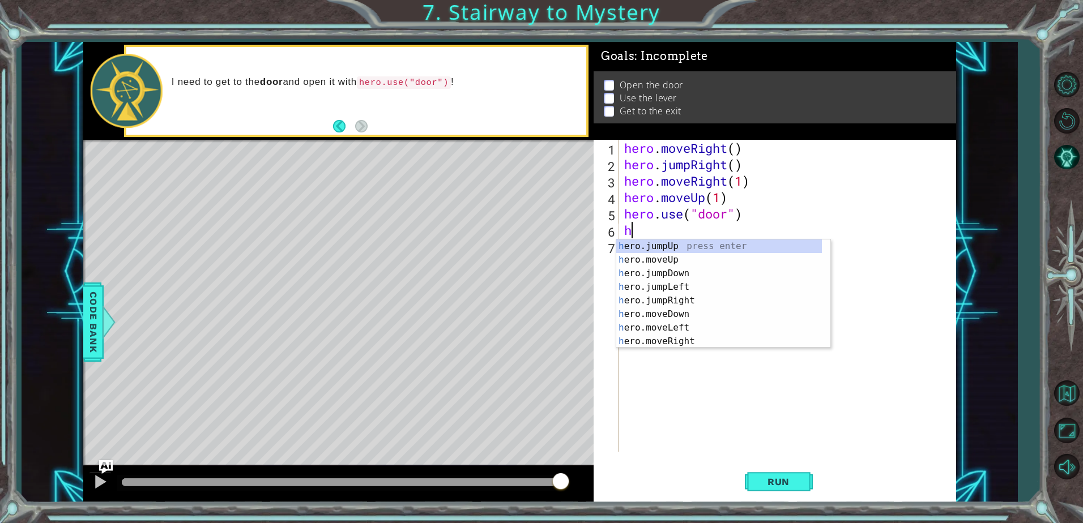
scroll to position [0, 0]
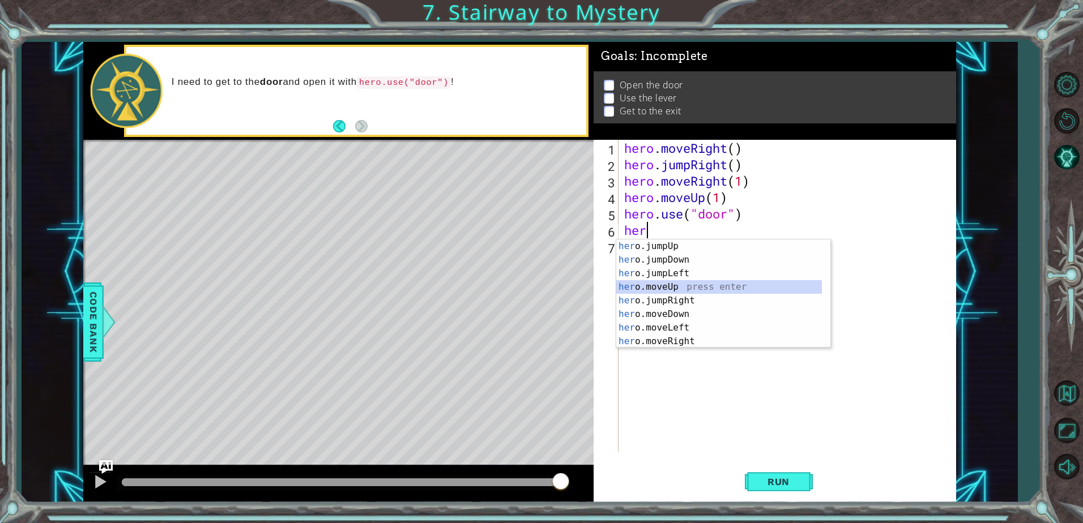
click at [705, 283] on div "her o.jumpUp press enter her o.jumpDown press enter her o.jumpLeft press enter …" at bounding box center [719, 308] width 206 height 136
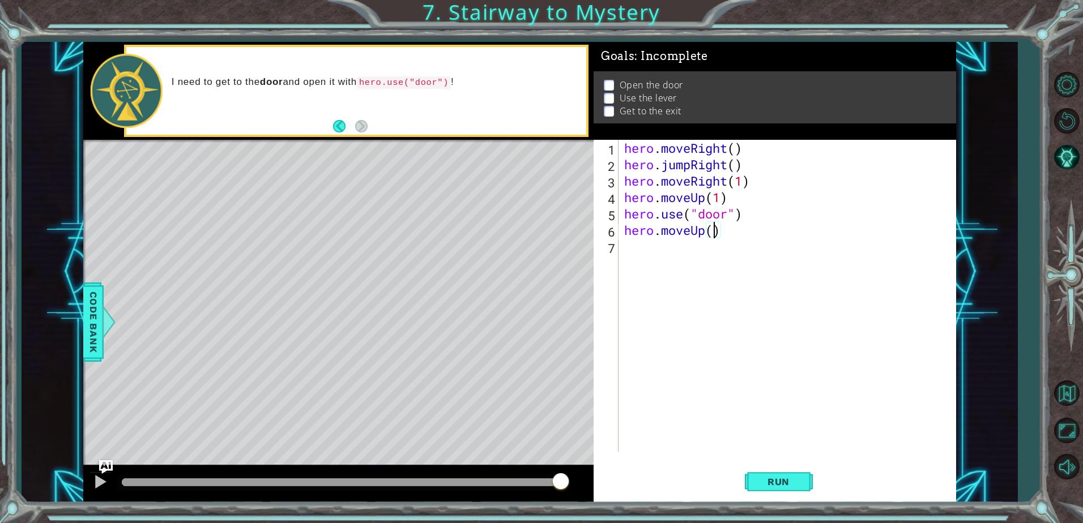
type textarea "hero.moveUp(2)"
click at [718, 251] on div "hero . moveRight ( ) hero . jumpRight ( ) hero . moveRight ( 1 ) hero . moveUp …" at bounding box center [790, 312] width 336 height 345
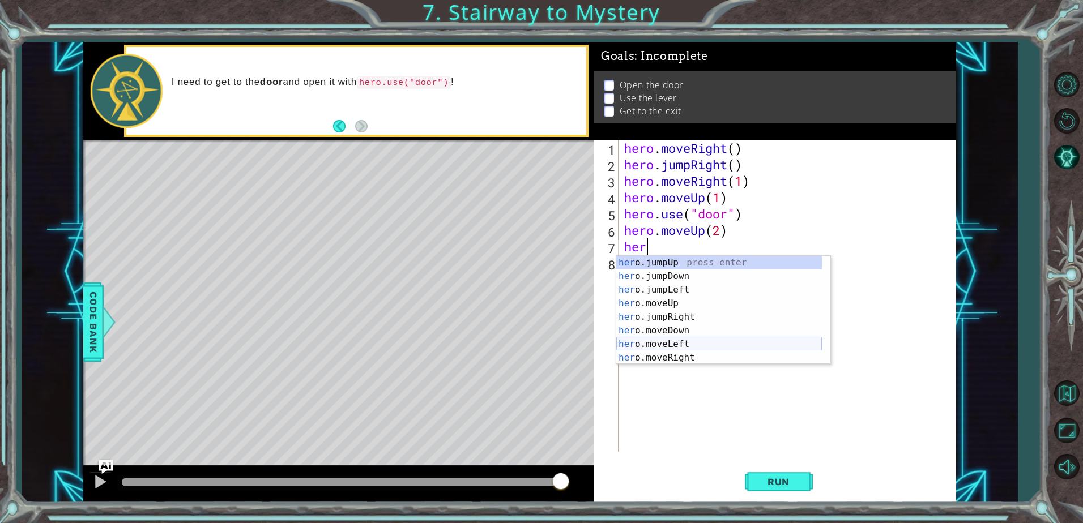
click at [682, 338] on div "her o.jumpUp press enter her o.jumpDown press enter her o.jumpLeft press enter …" at bounding box center [719, 324] width 206 height 136
type textarea "hero.moveLeft(1)"
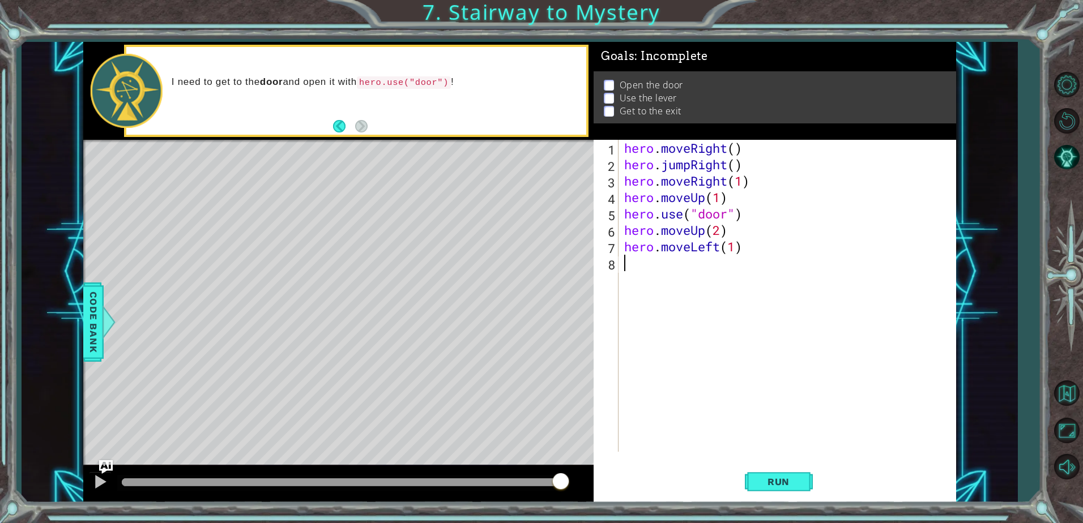
click at [681, 271] on div "hero . moveRight ( ) hero . jumpRight ( ) hero . moveRight ( 1 ) hero . moveUp …" at bounding box center [790, 312] width 336 height 345
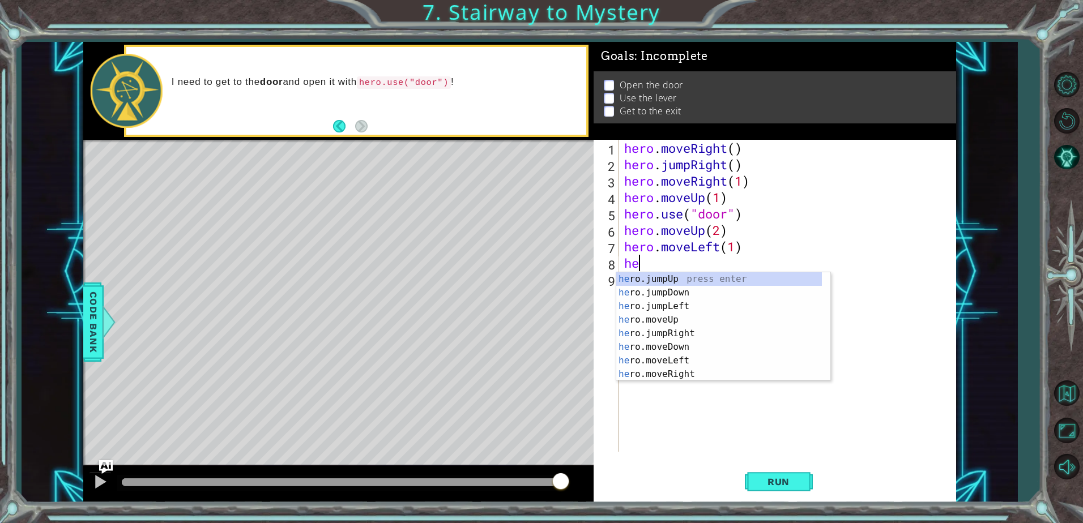
scroll to position [14, 0]
click at [660, 372] on div "he ro.jumpDown press enter he ro.jumpLeft press enter he ro.moveUp press enter …" at bounding box center [719, 340] width 206 height 136
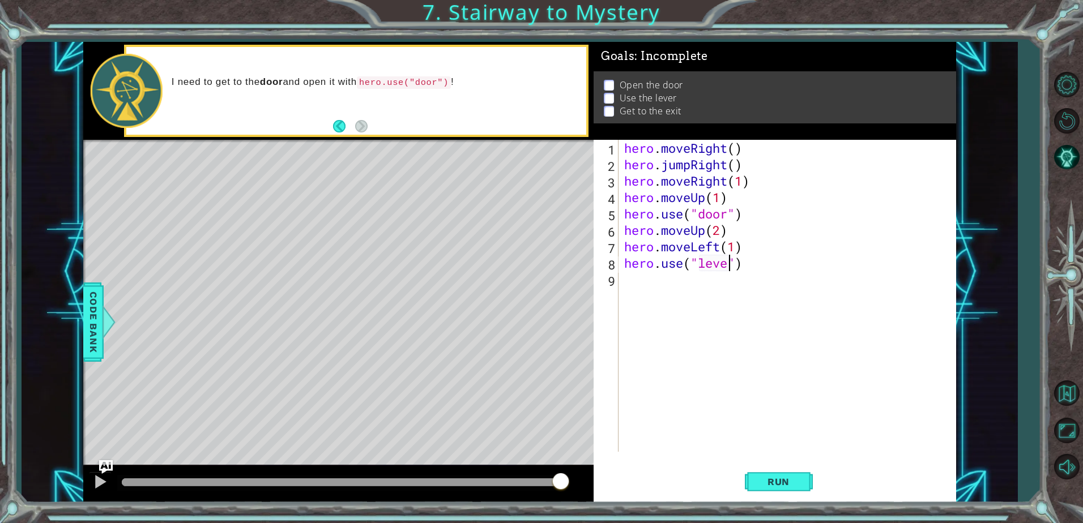
type textarea "hero.use("lever")"
click at [725, 291] on div "hero . moveRight ( ) hero . jumpRight ( ) hero . moveRight ( 1 ) hero . moveUp …" at bounding box center [790, 312] width 336 height 345
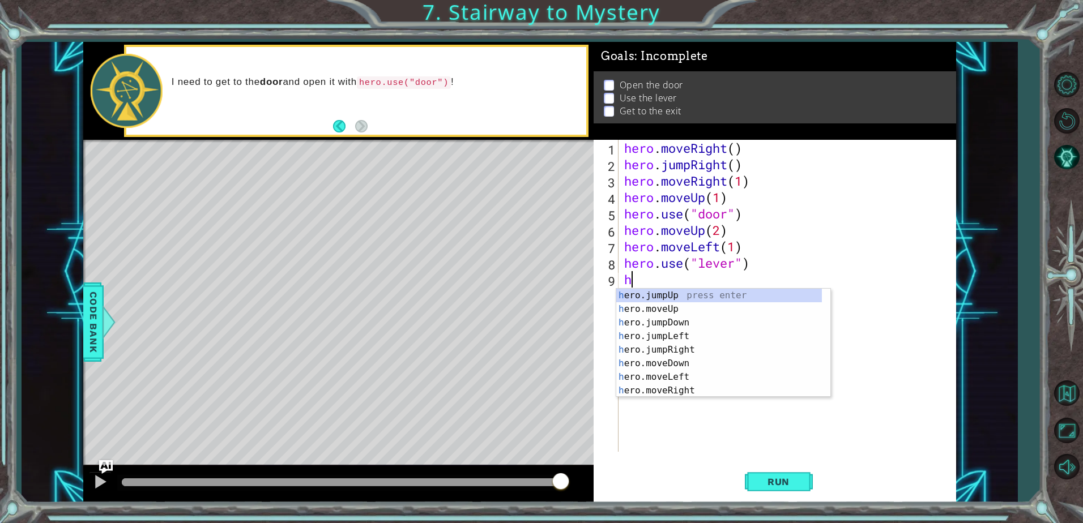
scroll to position [0, 0]
click at [683, 375] on div "h ero.jumpUp press enter h ero.moveUp press enter h ero.jumpDown press enter h …" at bounding box center [719, 357] width 206 height 136
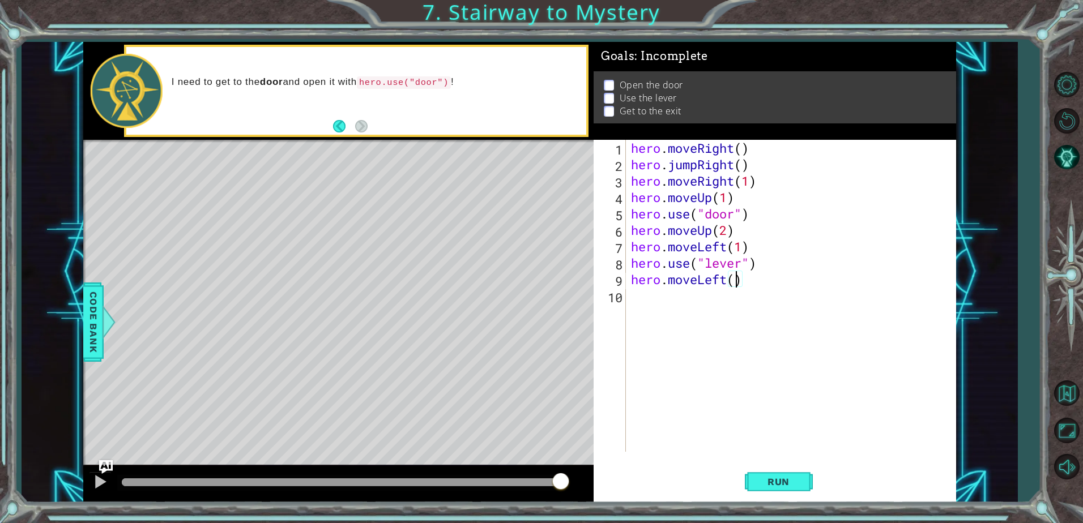
type textarea "hero.moveLeft(2)"
click at [715, 300] on div "hero . moveRight ( ) hero . jumpRight ( ) hero . moveRight ( 1 ) hero . moveUp …" at bounding box center [794, 312] width 330 height 345
type textarea "h"
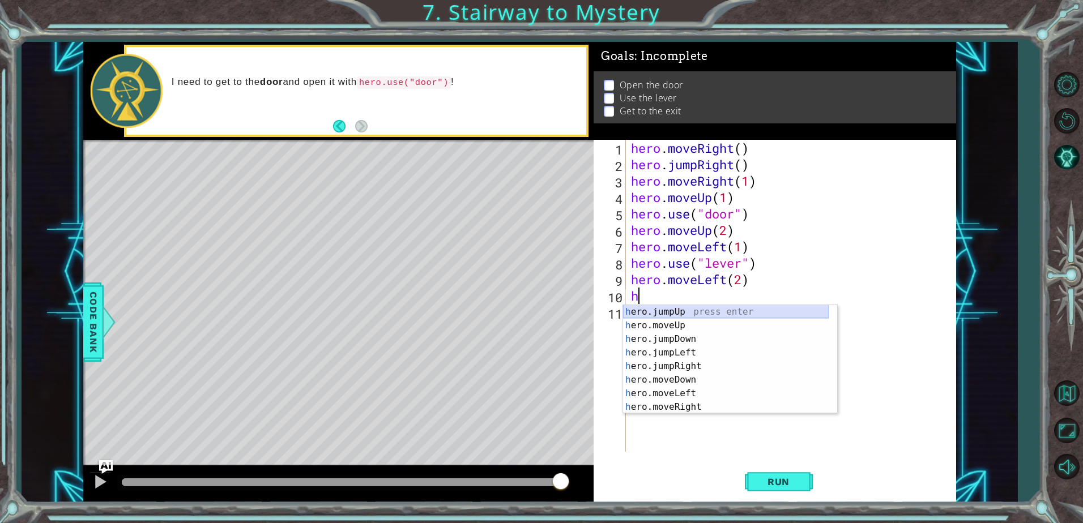
click at [703, 314] on div "h ero.jumpUp press enter h ero.moveUp press enter h ero.jumpDown press enter h …" at bounding box center [726, 373] width 206 height 136
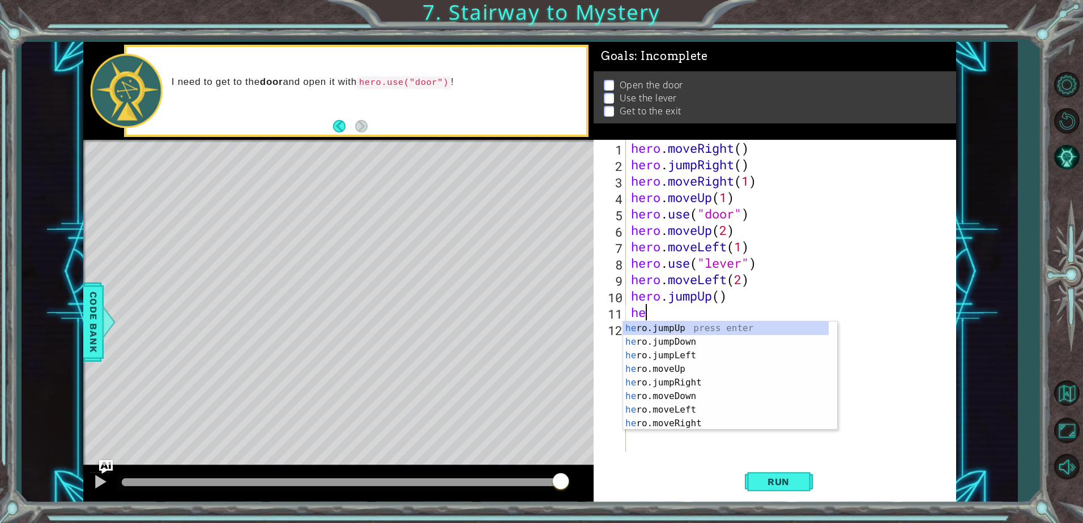
type textarea "her"
click at [664, 389] on div "her o.jumpUp press enter her o.jumpDown press enter her o.jumpLeft press enter …" at bounding box center [726, 390] width 206 height 136
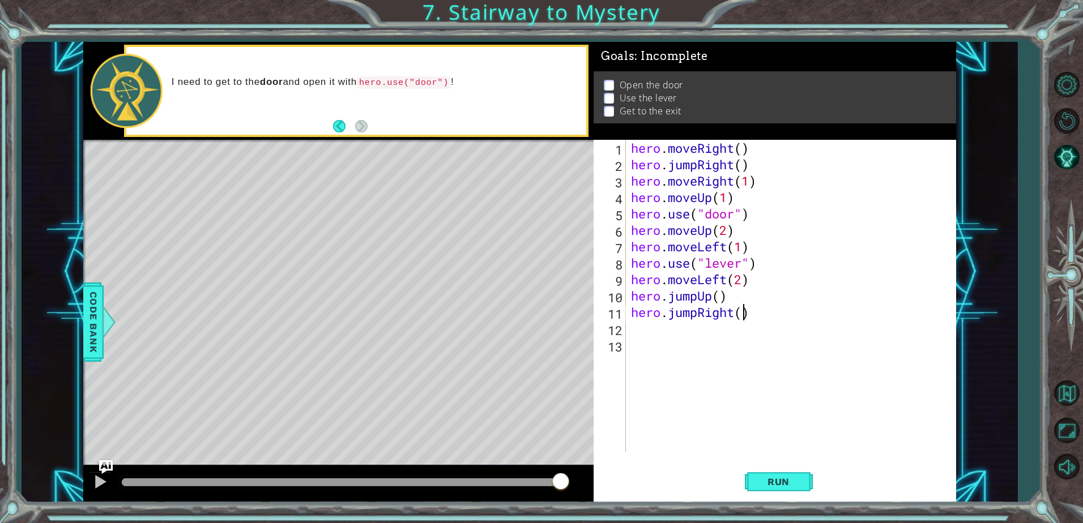
click at [741, 314] on div "hero . moveRight ( ) hero . jumpRight ( ) hero . moveRight ( 1 ) hero . moveUp …" at bounding box center [794, 312] width 330 height 345
type textarea "hero.jumpRight(2)"
click at [778, 475] on button "Run" at bounding box center [779, 482] width 68 height 36
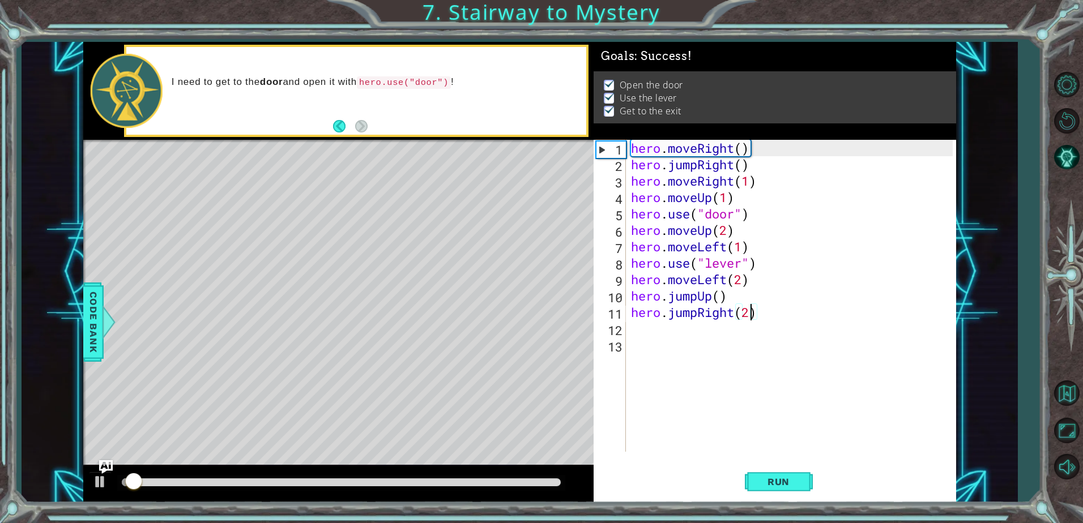
click at [554, 486] on div at bounding box center [341, 483] width 439 height 8
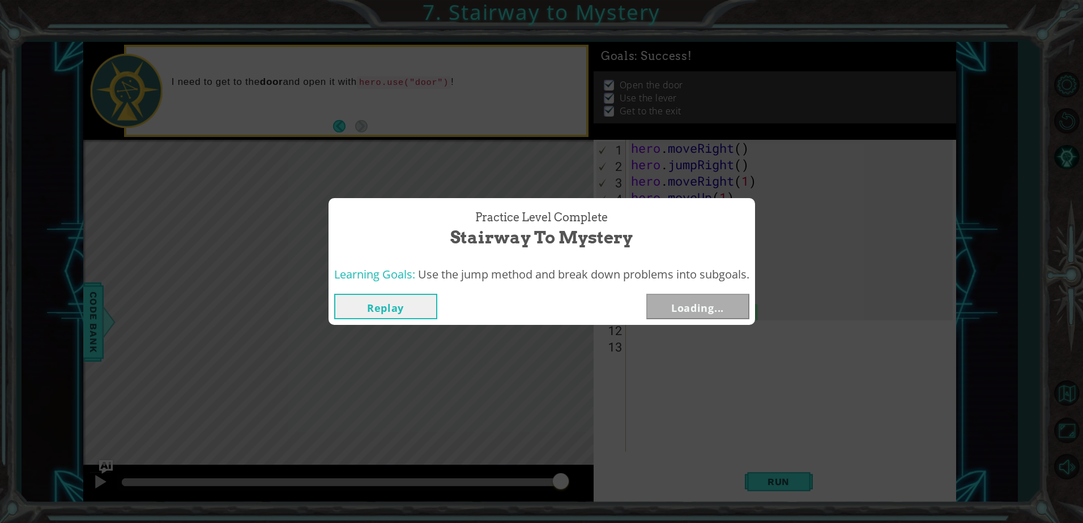
drag, startPoint x: 560, startPoint y: 483, endPoint x: 497, endPoint y: 476, distance: 62.6
click at [497, 476] on body "1 ההההההההההההההההההההההההההההההההההההההההההההההההההההההההההההההההההההההההההההה…" at bounding box center [541, 261] width 1083 height 523
click at [690, 306] on button "Next" at bounding box center [697, 306] width 103 height 25
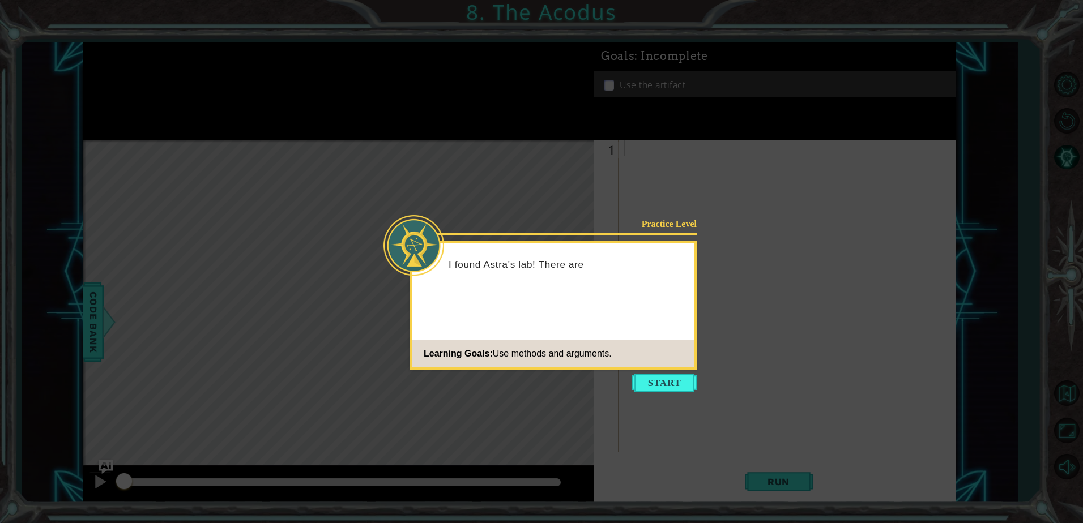
click at [665, 394] on icon at bounding box center [541, 261] width 1083 height 523
click at [671, 387] on button "Start" at bounding box center [664, 383] width 65 height 18
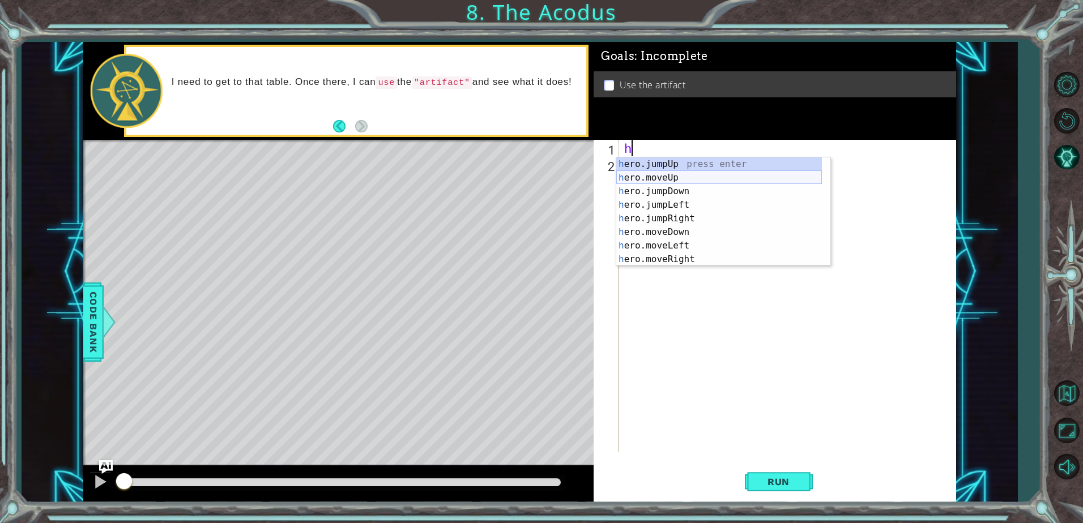
click at [698, 182] on div "h ero.jumpUp press enter h ero.moveUp press enter h ero.jumpDown press enter h …" at bounding box center [719, 225] width 206 height 136
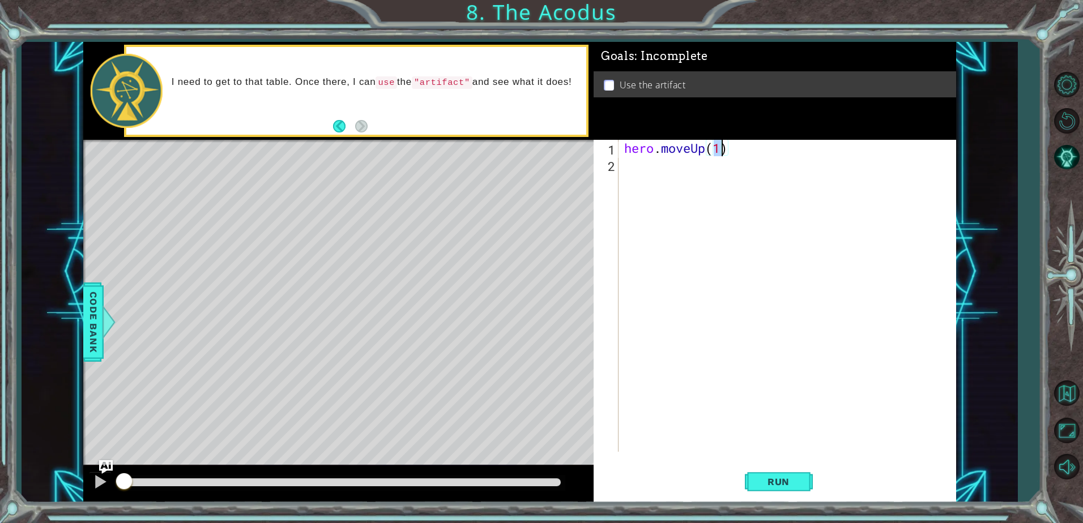
type textarea "hero.moveUp(2)"
click at [678, 178] on div "hero . moveUp ( 2 )" at bounding box center [790, 312] width 336 height 345
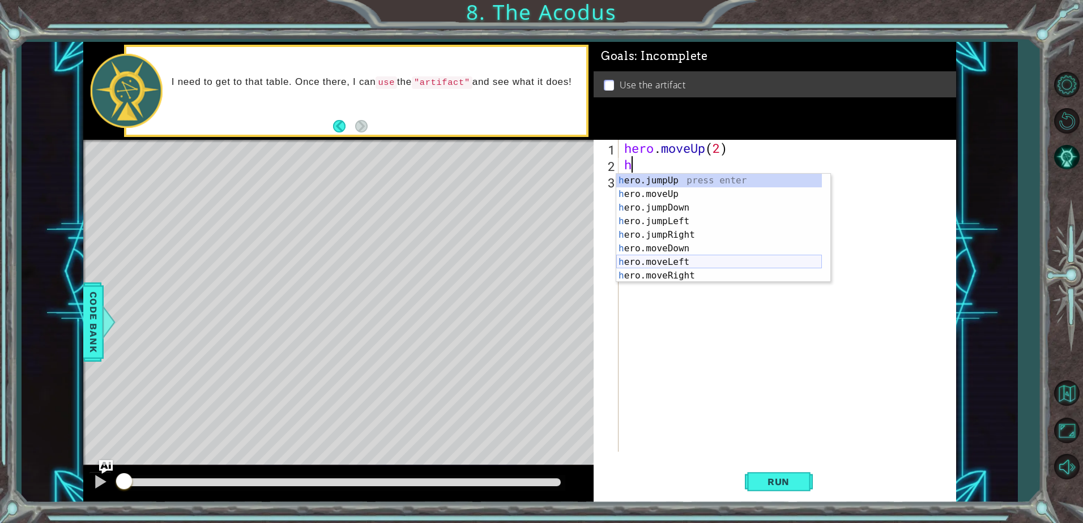
click at [682, 258] on div "h ero.jumpUp press enter h ero.moveUp press enter h ero.jumpDown press enter h …" at bounding box center [719, 242] width 206 height 136
type textarea "hero.moveLeft(1)"
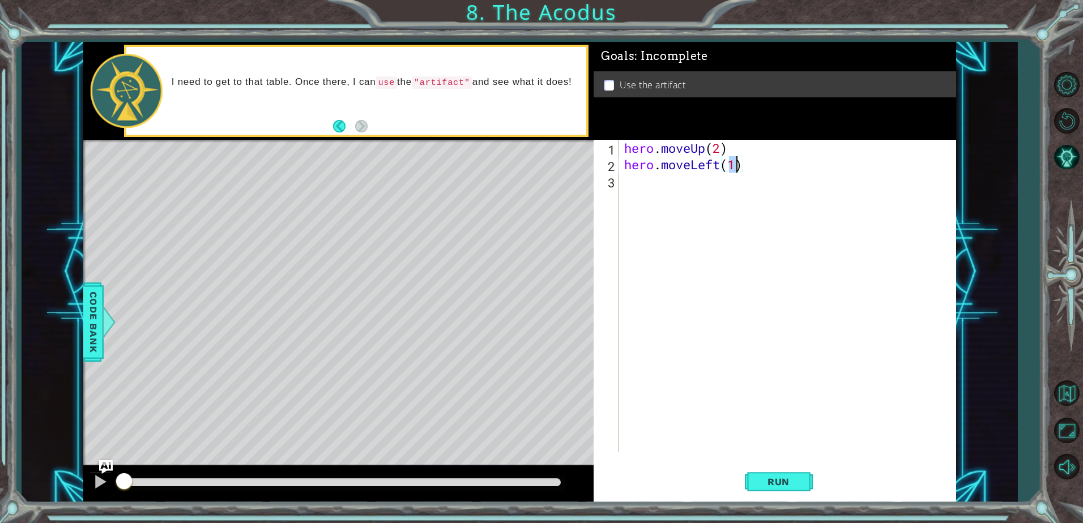
click at [682, 185] on div "hero . moveUp ( 2 ) hero . moveLeft ( 1 )" at bounding box center [790, 312] width 336 height 345
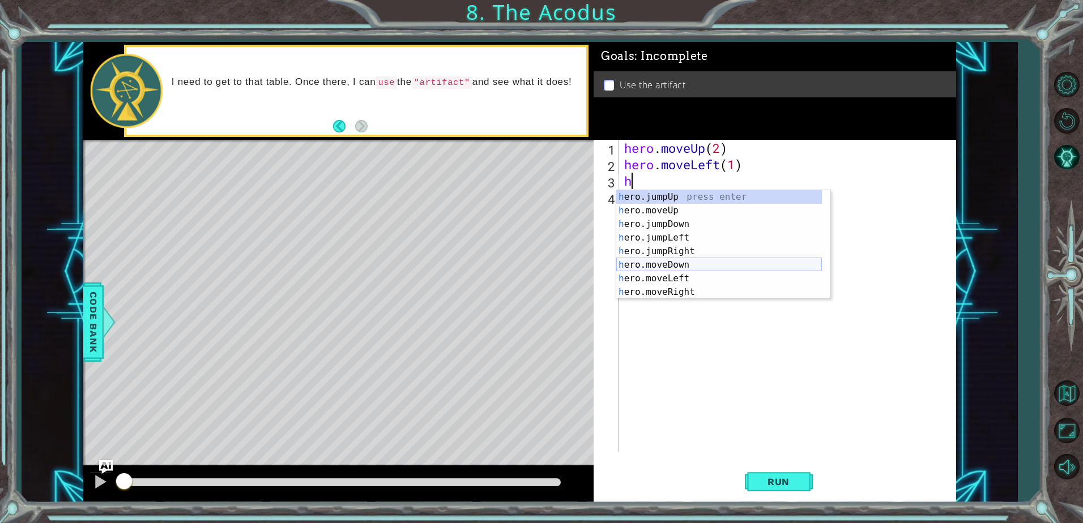
click at [684, 265] on div "h ero.jumpUp press enter h ero.moveUp press enter h ero.jumpDown press enter h …" at bounding box center [719, 258] width 206 height 136
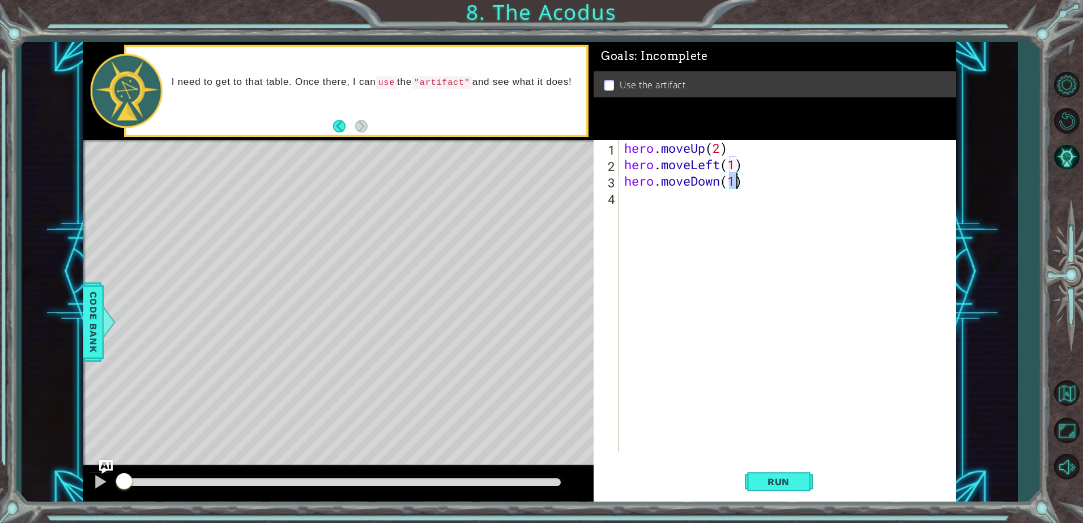
type textarea "hero.moveDown(2)"
click at [686, 207] on div "hero . moveUp ( 2 ) hero . moveLeft ( 1 ) hero . moveDown ( 2 )" at bounding box center [790, 312] width 336 height 345
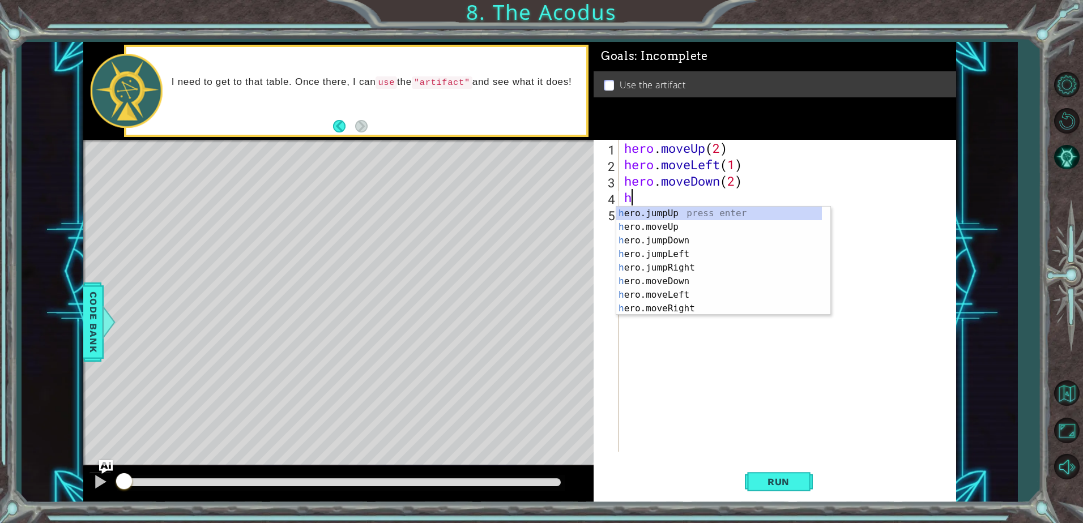
type textarea "he"
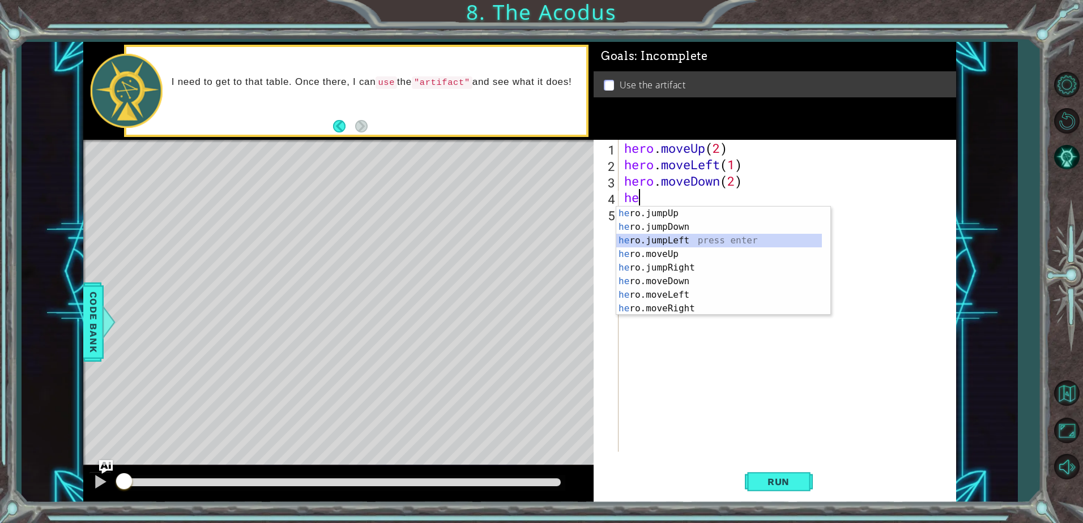
click at [699, 239] on div "he ro.jumpUp press enter he ro.jumpDown press enter he ro.jumpLeft press enter …" at bounding box center [719, 275] width 206 height 136
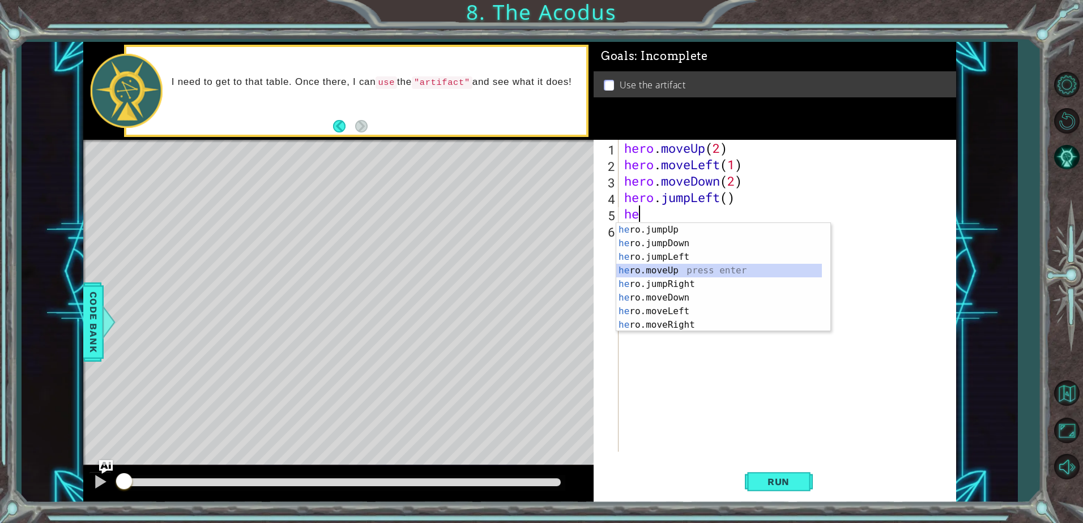
click at [684, 275] on div "he ro.jumpUp press enter he ro.jumpDown press enter he ro.jumpLeft press enter …" at bounding box center [719, 291] width 206 height 136
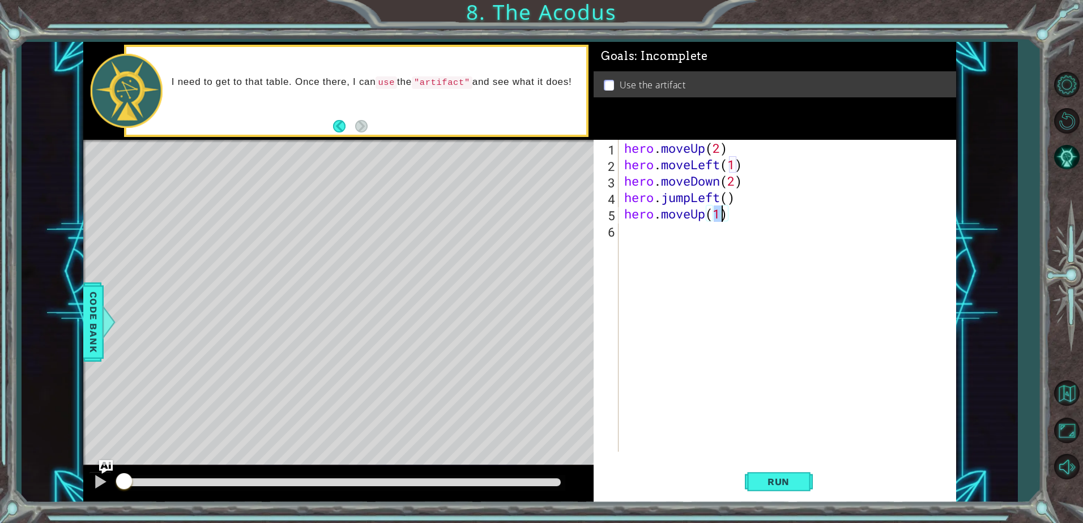
type textarea "hero.moveUp(2)"
click at [705, 231] on div "hero . moveUp ( 2 ) hero . moveLeft ( 1 ) hero . moveDown ( 2 ) hero . jumpLeft…" at bounding box center [790, 312] width 336 height 345
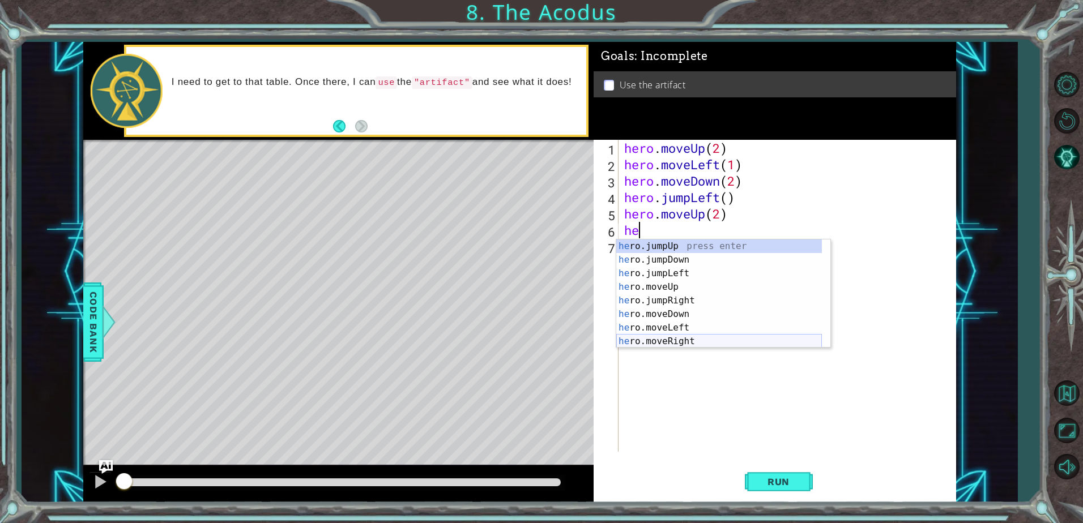
click at [696, 343] on div "he ro.jumpUp press enter he ro.jumpDown press enter he ro.jumpLeft press enter …" at bounding box center [719, 308] width 206 height 136
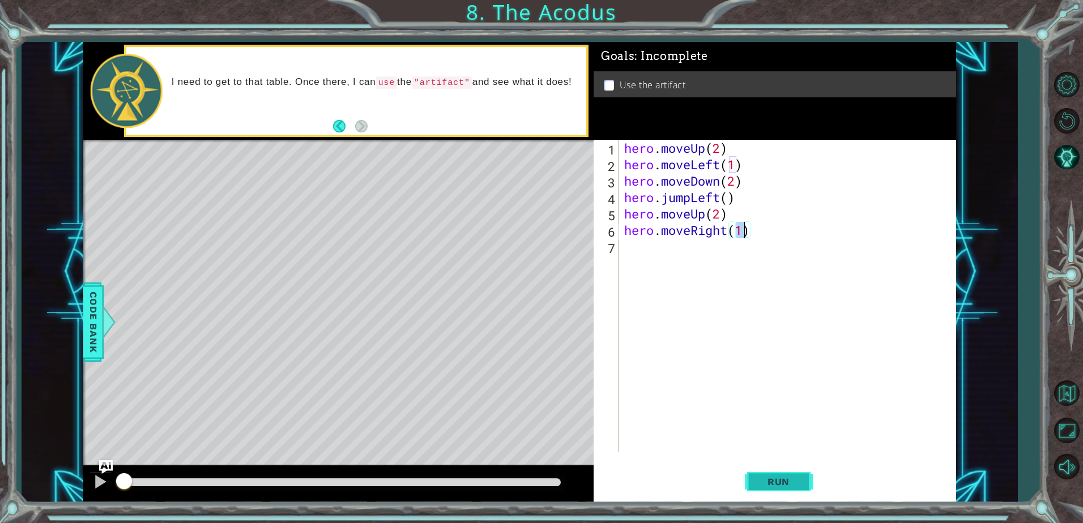
type textarea "hero.moveRight(1)"
click at [788, 489] on button "Run" at bounding box center [779, 482] width 68 height 36
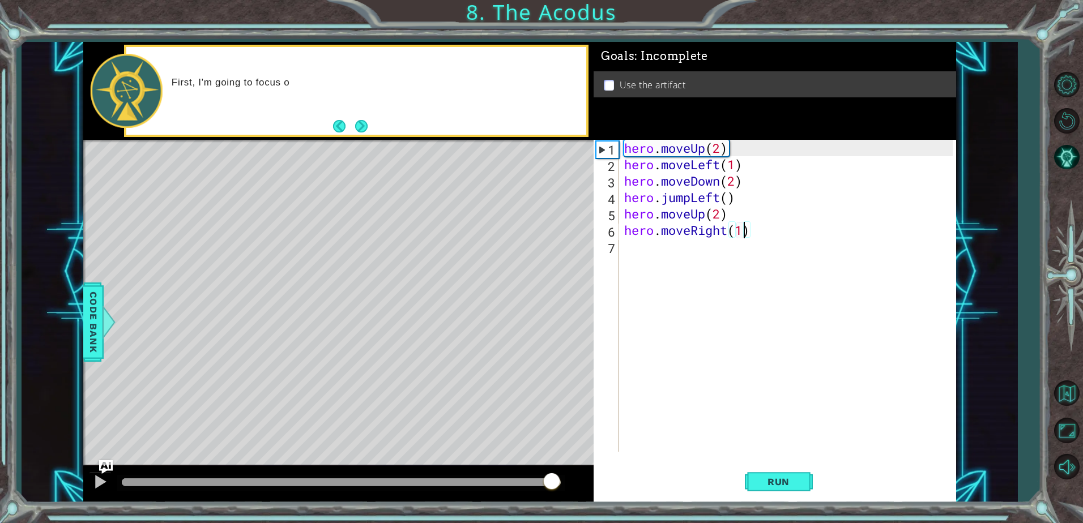
click at [552, 480] on div at bounding box center [341, 483] width 439 height 8
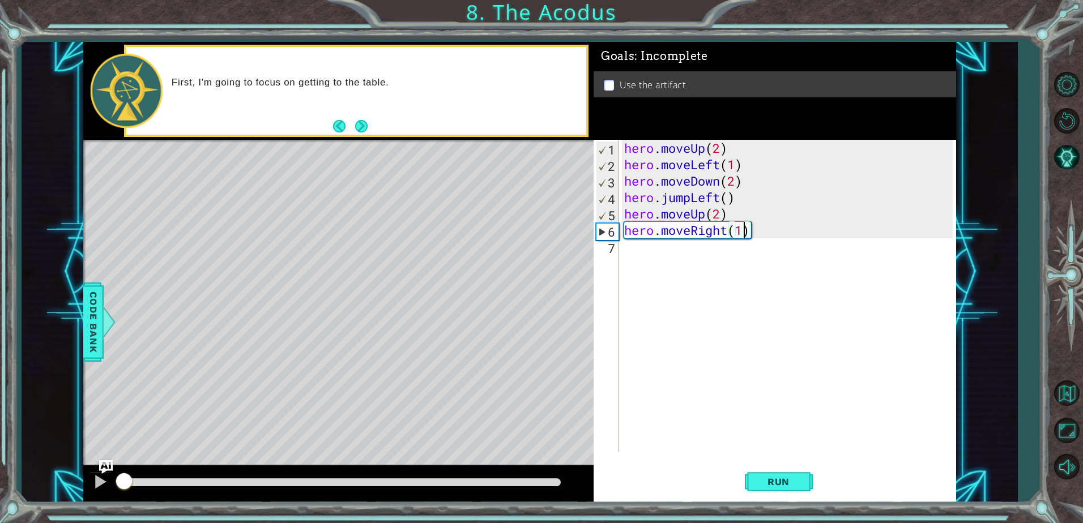
click at [661, 254] on div "hero . moveUp ( 2 ) hero . moveLeft ( 1 ) hero . moveDown ( 2 ) hero . jumpLeft…" at bounding box center [790, 312] width 336 height 345
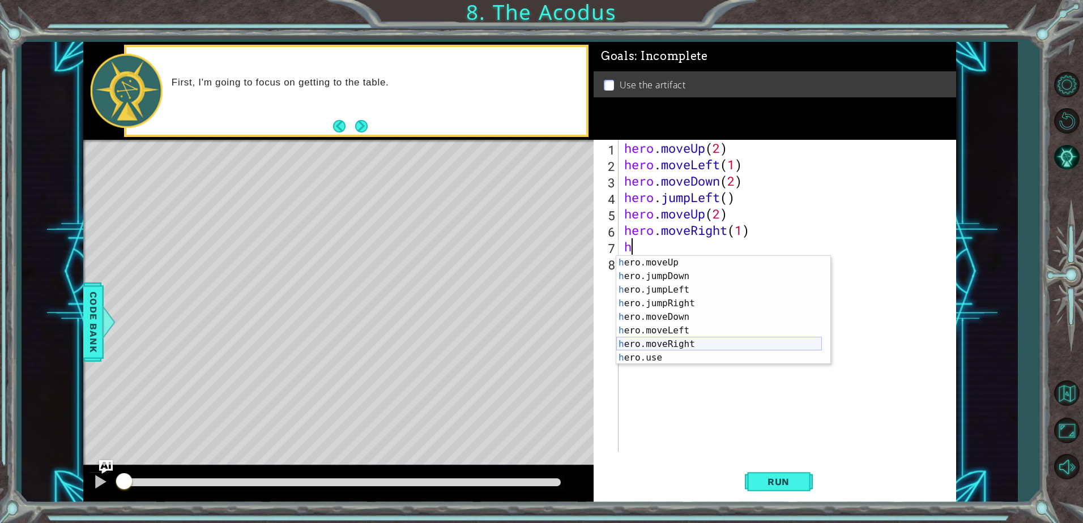
scroll to position [14, 0]
click at [671, 356] on div "h ero.moveUp press enter h ero.jumpDown press enter h ero.jumpLeft press enter …" at bounding box center [719, 324] width 206 height 136
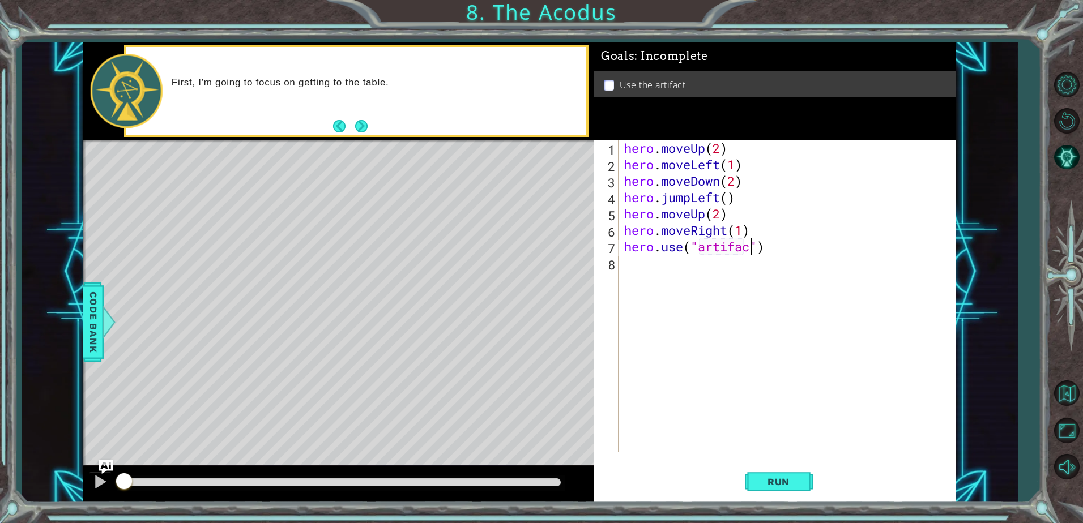
scroll to position [0, 6]
type textarea "hero.use("artifact")"
click at [763, 487] on span "Run" at bounding box center [778, 481] width 45 height 11
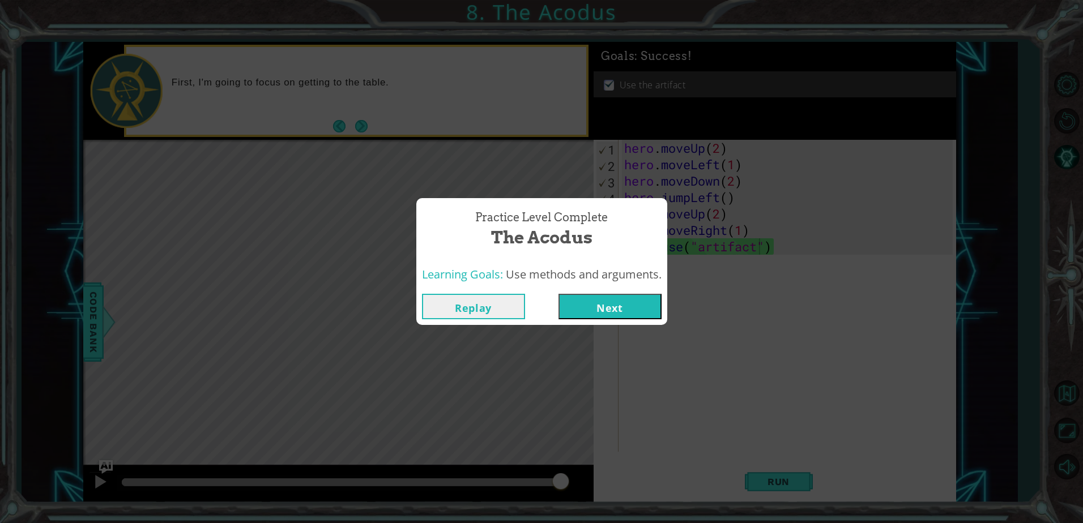
click at [607, 335] on div "Practice Level Complete The Acodus Learning Goals: Use methods and arguments. R…" at bounding box center [541, 261] width 1083 height 523
click at [616, 315] on button "Next" at bounding box center [609, 306] width 103 height 25
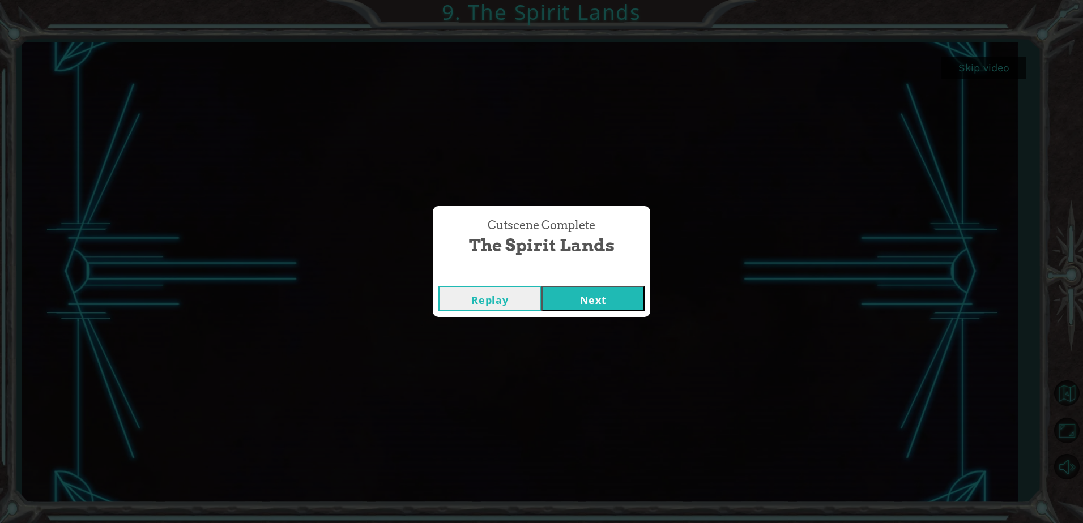
click at [601, 296] on button "Next" at bounding box center [592, 298] width 103 height 25
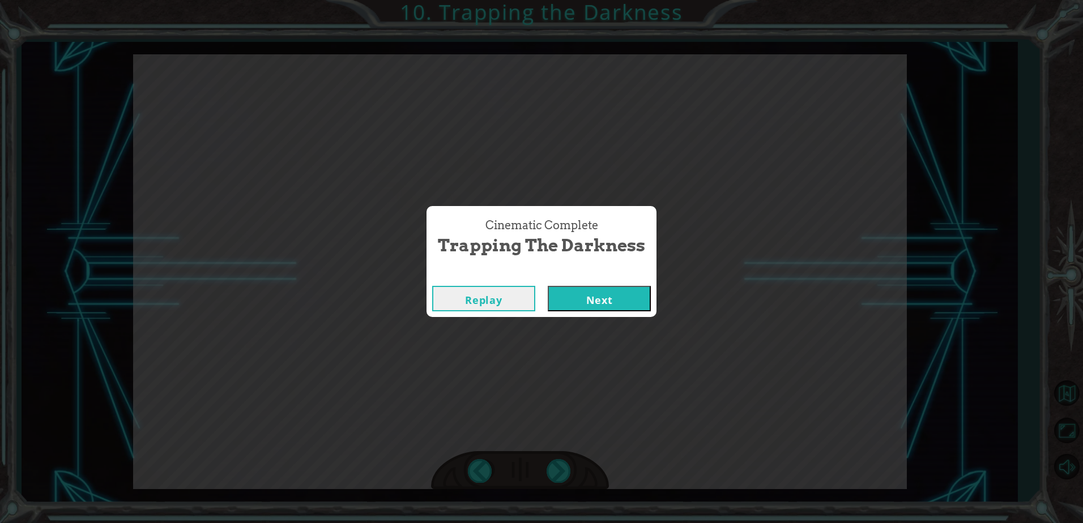
click at [617, 309] on button "Next" at bounding box center [599, 298] width 103 height 25
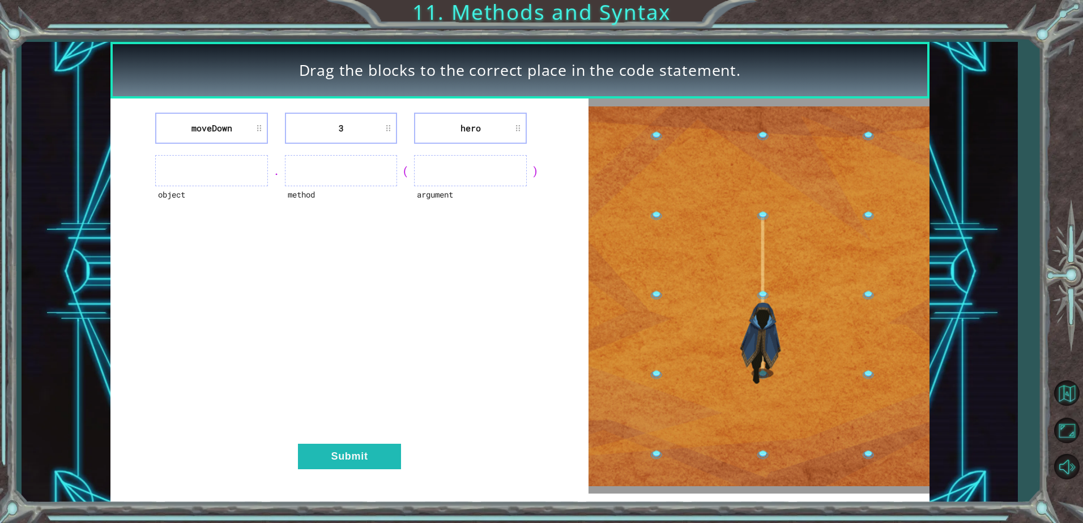
click at [617, 302] on button "Next" at bounding box center [599, 298] width 103 height 25
click at [232, 171] on ul at bounding box center [211, 170] width 113 height 31
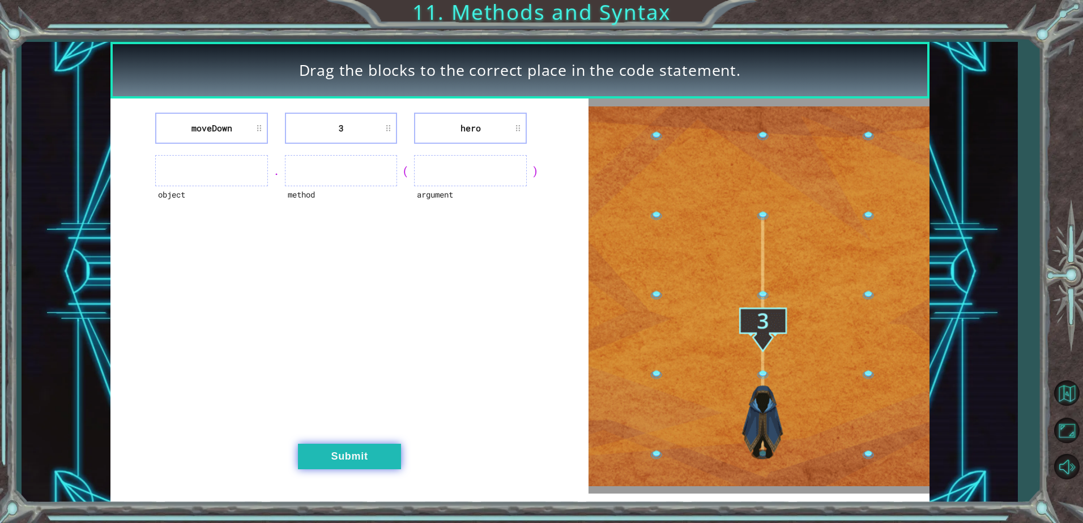
click at [385, 455] on button "Submit" at bounding box center [349, 456] width 103 height 25
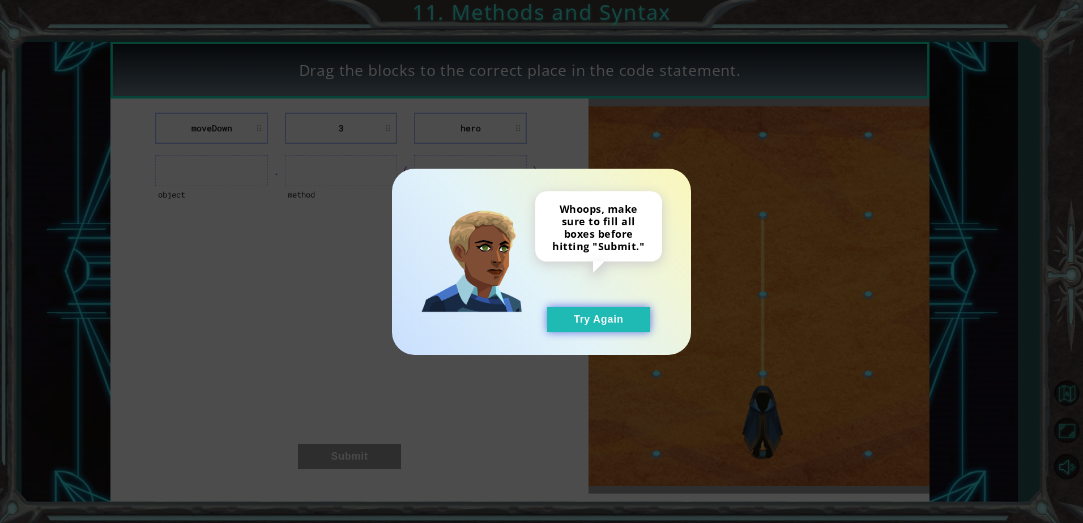
click at [641, 331] on button "Try Again" at bounding box center [598, 319] width 103 height 25
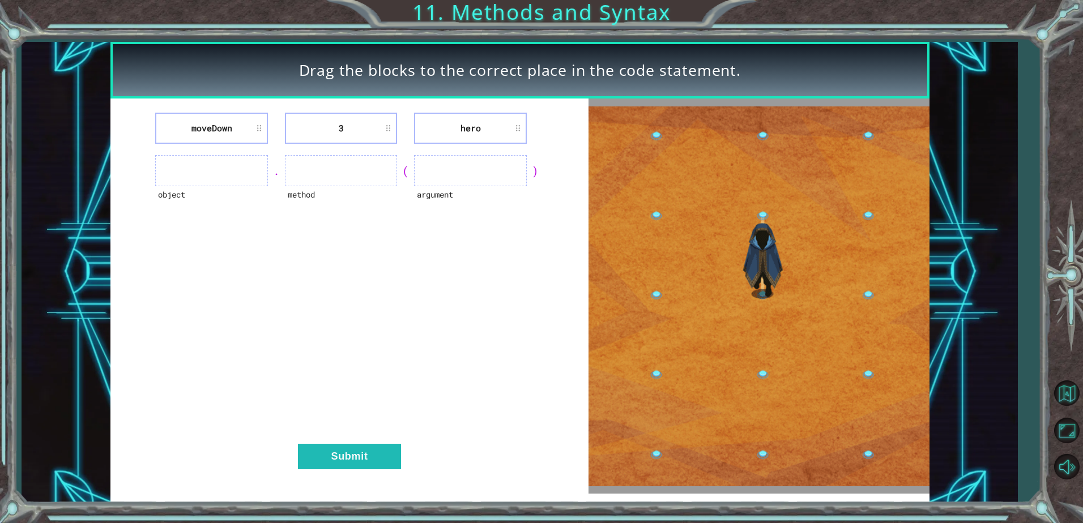
click at [221, 177] on ul at bounding box center [211, 170] width 113 height 31
drag, startPoint x: 222, startPoint y: 171, endPoint x: 195, endPoint y: 173, distance: 26.7
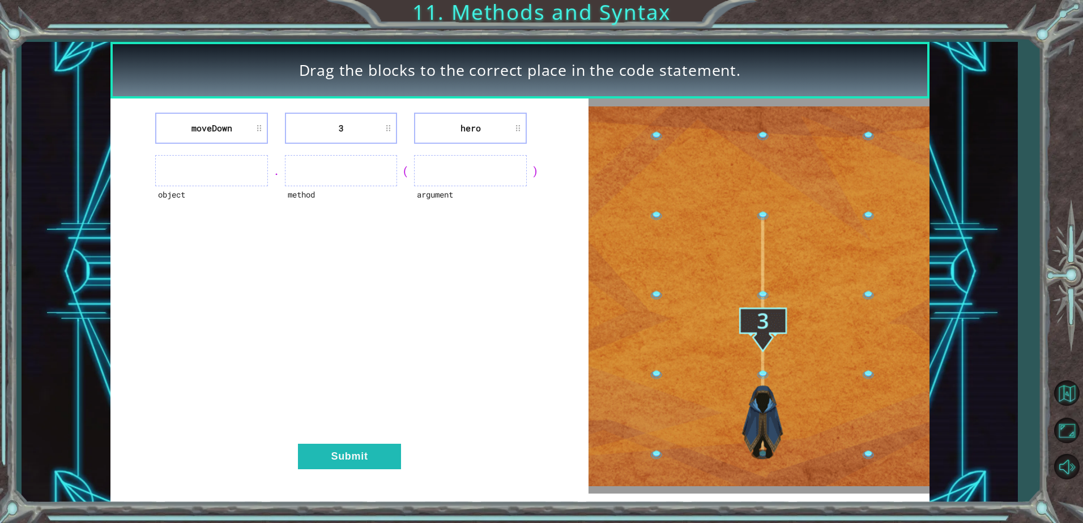
click at [195, 173] on ul at bounding box center [211, 170] width 113 height 31
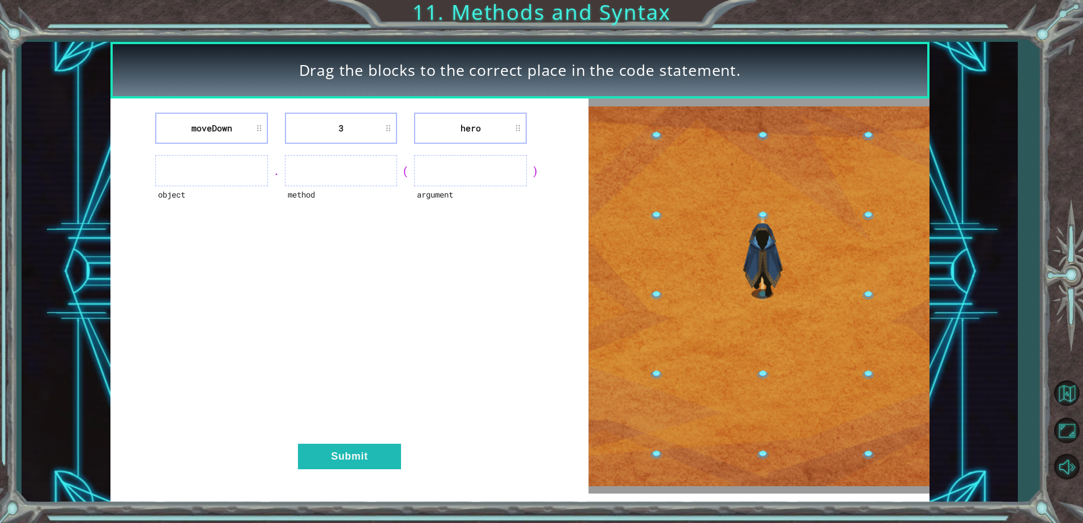
drag, startPoint x: 188, startPoint y: 174, endPoint x: 206, endPoint y: 144, distance: 35.1
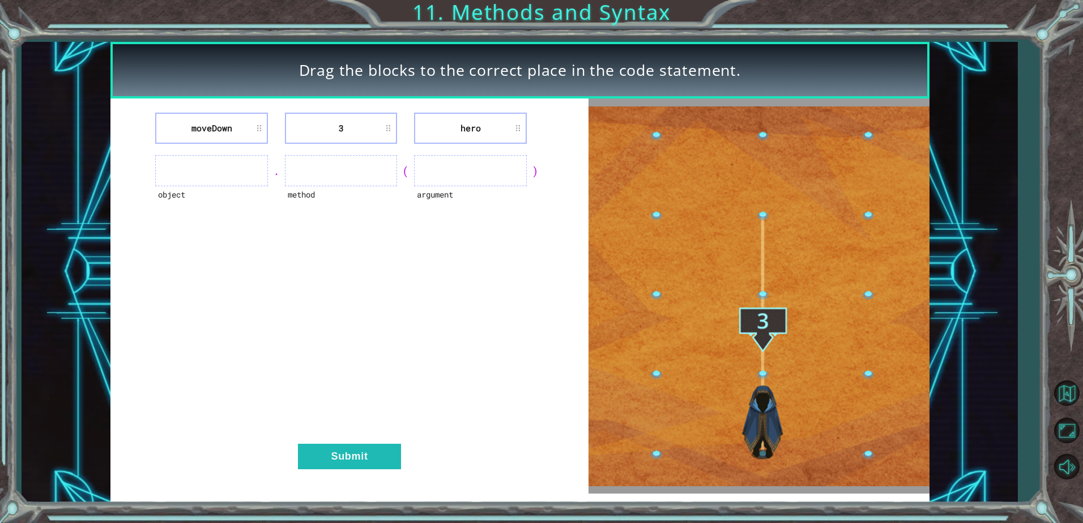
click at [204, 148] on div "moveDown 3 hero object . method ( argument ) Submit" at bounding box center [349, 296] width 478 height 395
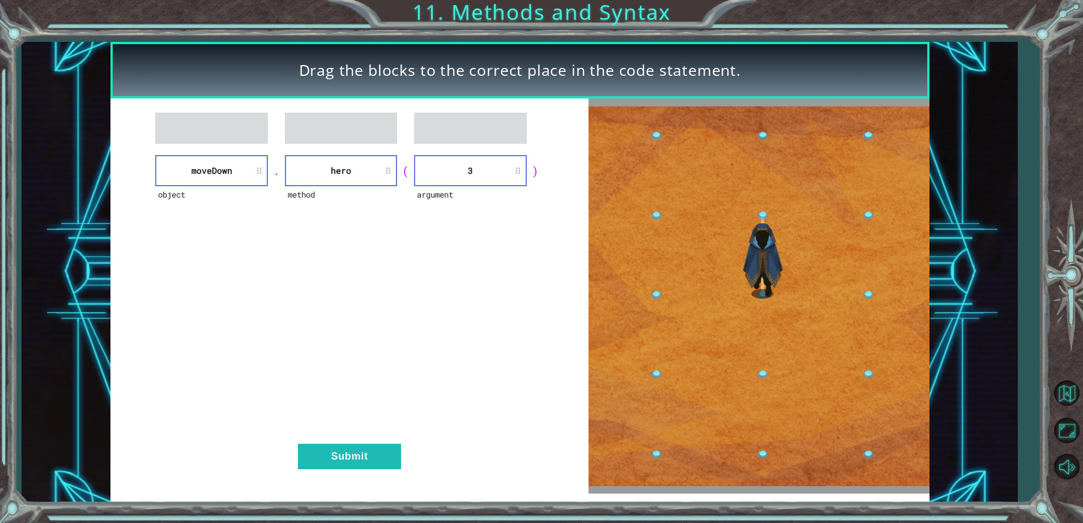
click at [333, 443] on div "object [GEOGRAPHIC_DATA] . method hero ( argument 3 ) Submit" at bounding box center [349, 296] width 478 height 395
click at [330, 453] on button "Submit" at bounding box center [349, 456] width 103 height 25
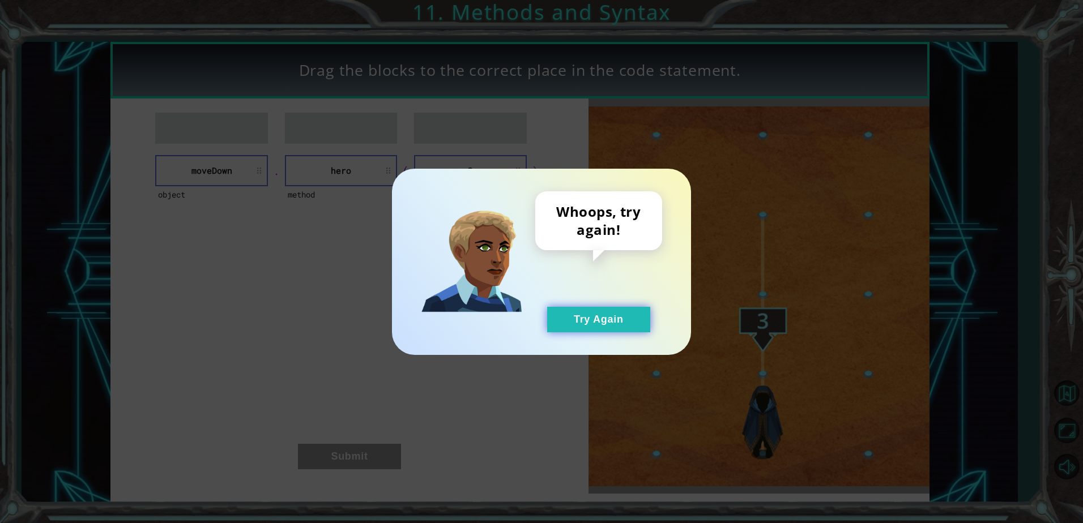
click at [601, 318] on button "Try Again" at bounding box center [598, 319] width 103 height 25
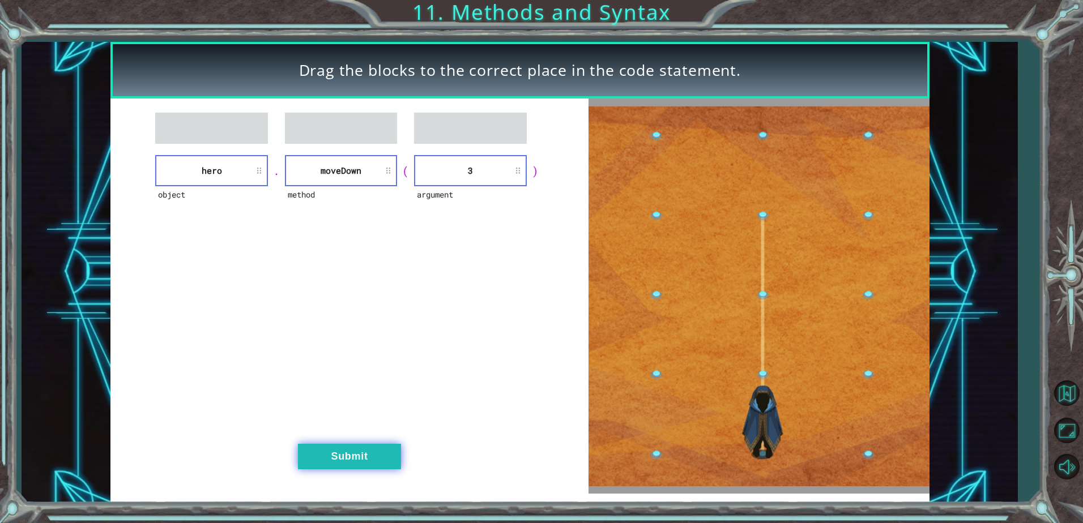
click at [355, 453] on button "Submit" at bounding box center [349, 456] width 103 height 25
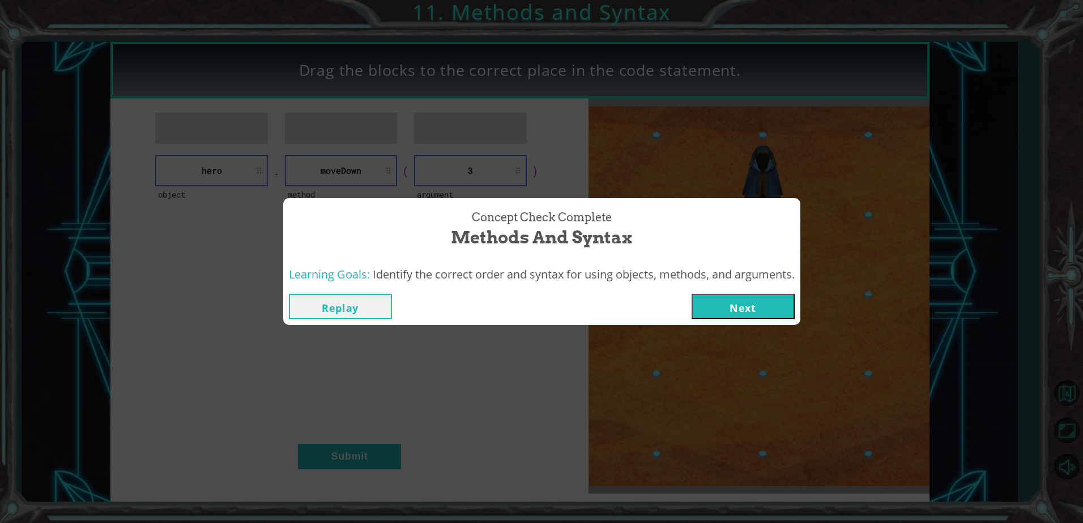
click at [759, 300] on button "Next" at bounding box center [743, 306] width 103 height 25
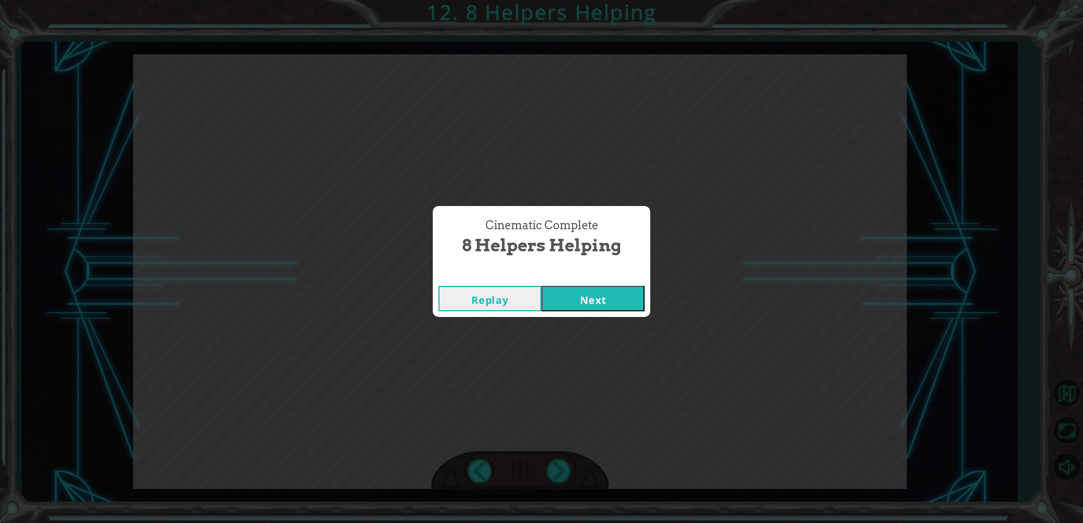
click at [574, 300] on button "Next" at bounding box center [592, 298] width 103 height 25
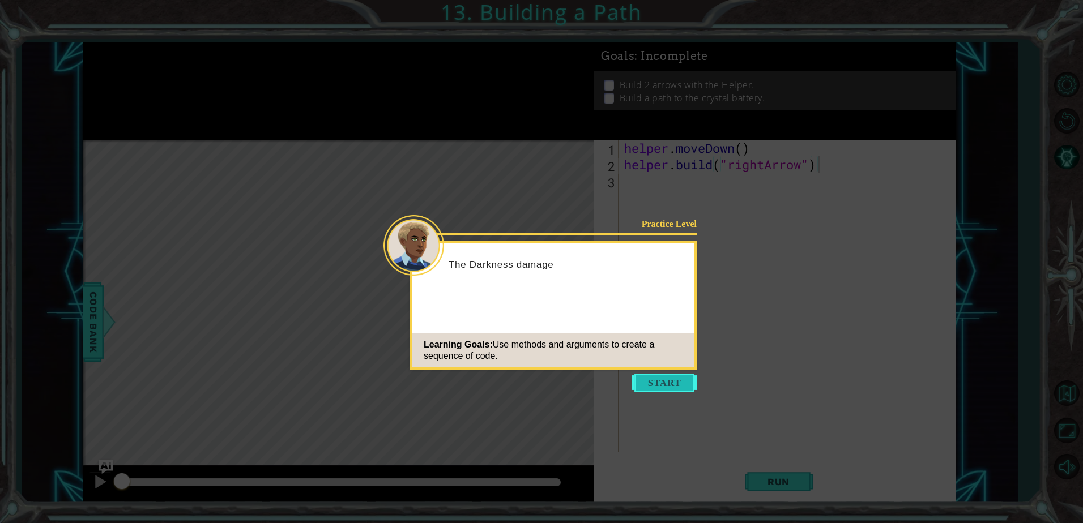
click at [665, 389] on button "Start" at bounding box center [664, 383] width 65 height 18
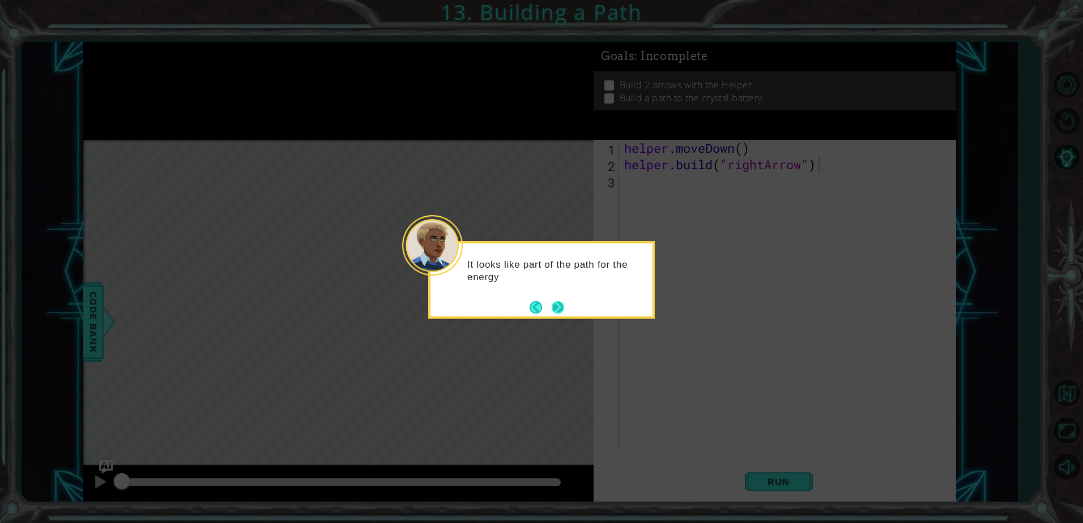
click at [561, 309] on button "Next" at bounding box center [558, 307] width 12 height 12
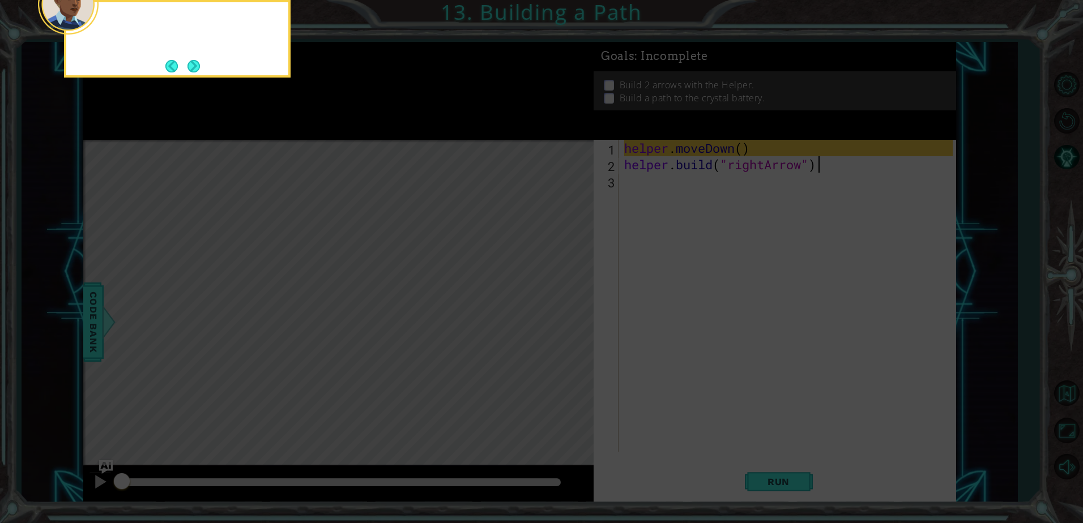
click at [561, 309] on icon at bounding box center [541, 79] width 1083 height 890
click at [199, 76] on div "First, you move the Helper to an empt" at bounding box center [177, 39] width 227 height 78
click at [197, 62] on button "Next" at bounding box center [193, 66] width 12 height 12
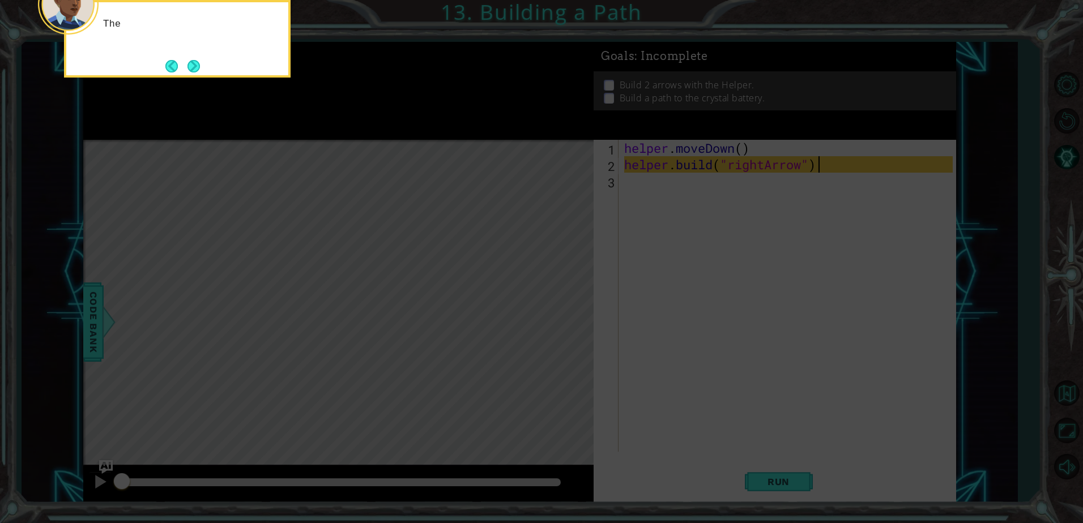
click at [197, 62] on button "Next" at bounding box center [193, 66] width 12 height 12
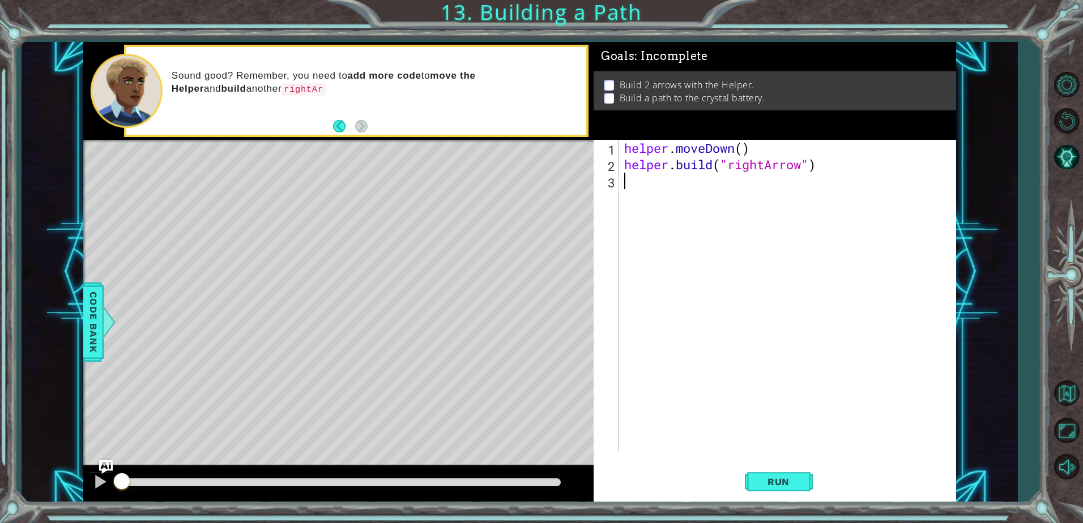
click at [769, 198] on div "helper . moveDown ( ) helper . build ( "rightArrow" )" at bounding box center [790, 312] width 336 height 345
click at [758, 484] on span "Run" at bounding box center [778, 481] width 45 height 11
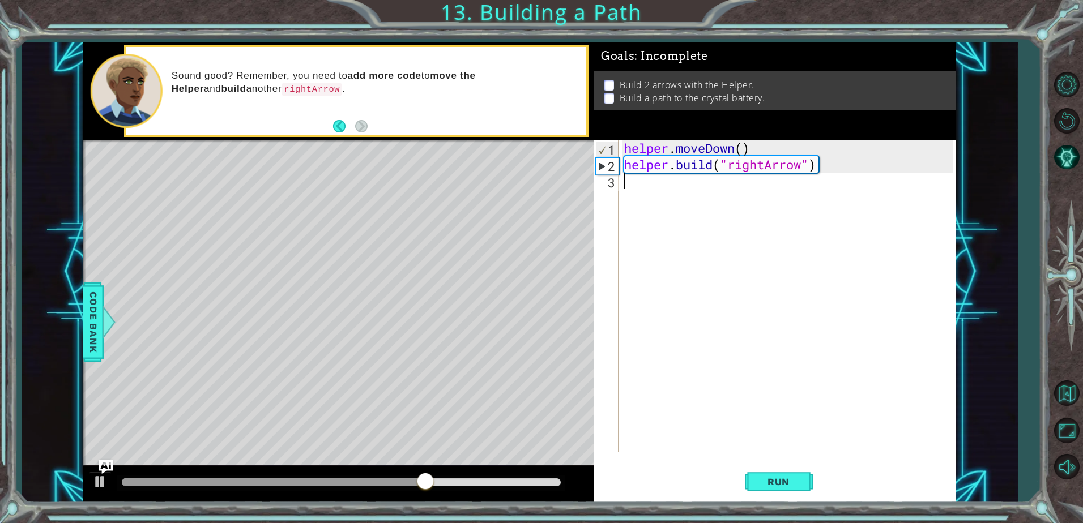
click at [670, 186] on div "helper . moveDown ( ) helper . build ( "rightArrow" )" at bounding box center [790, 312] width 336 height 345
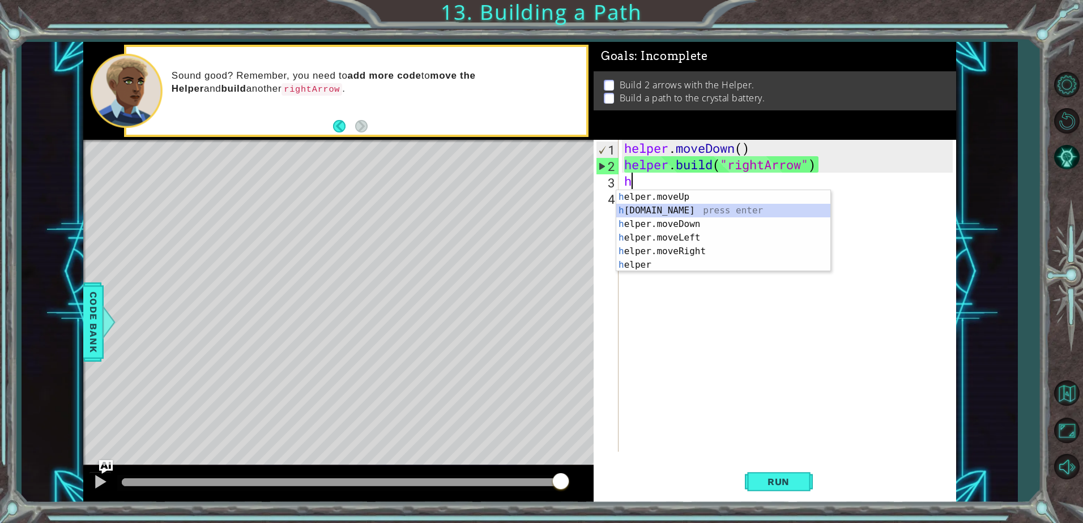
click at [722, 213] on div "h elper.moveUp press enter h [DOMAIN_NAME] press enter h elper.moveDown press e…" at bounding box center [723, 244] width 214 height 109
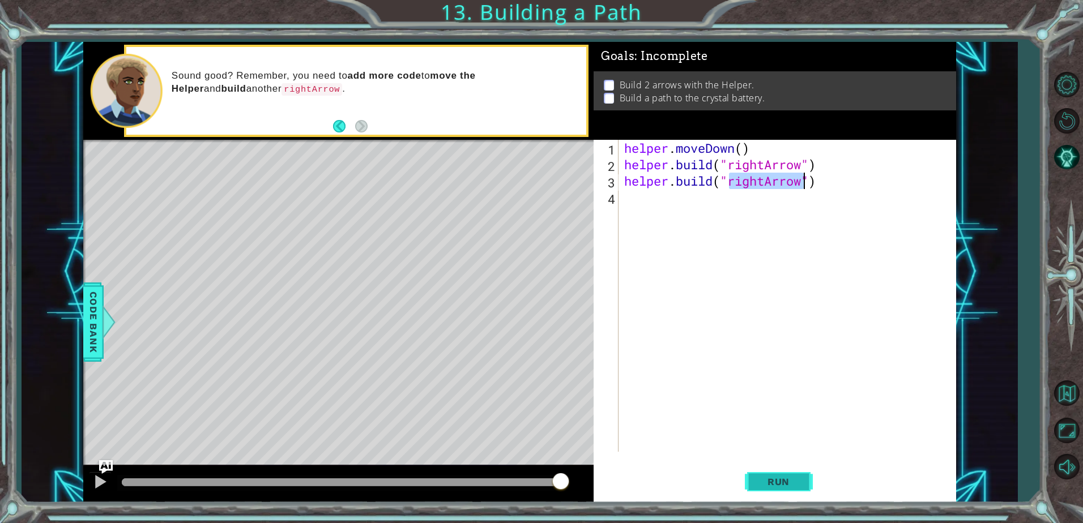
type textarea "[DOMAIN_NAME]("rightArrow")"
click at [778, 476] on span "Run" at bounding box center [778, 481] width 45 height 11
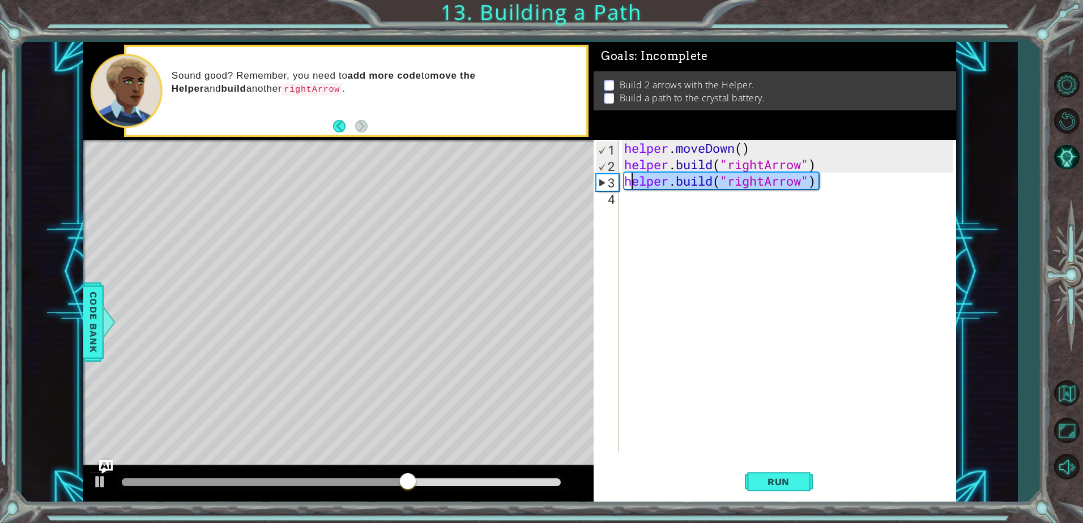
drag, startPoint x: 818, startPoint y: 185, endPoint x: 618, endPoint y: 189, distance: 200.5
click at [618, 189] on div "[DOMAIN_NAME]("rightArrow") 1 2 3 4 helper . moveDown ( ) helper . build ( "rig…" at bounding box center [773, 296] width 359 height 312
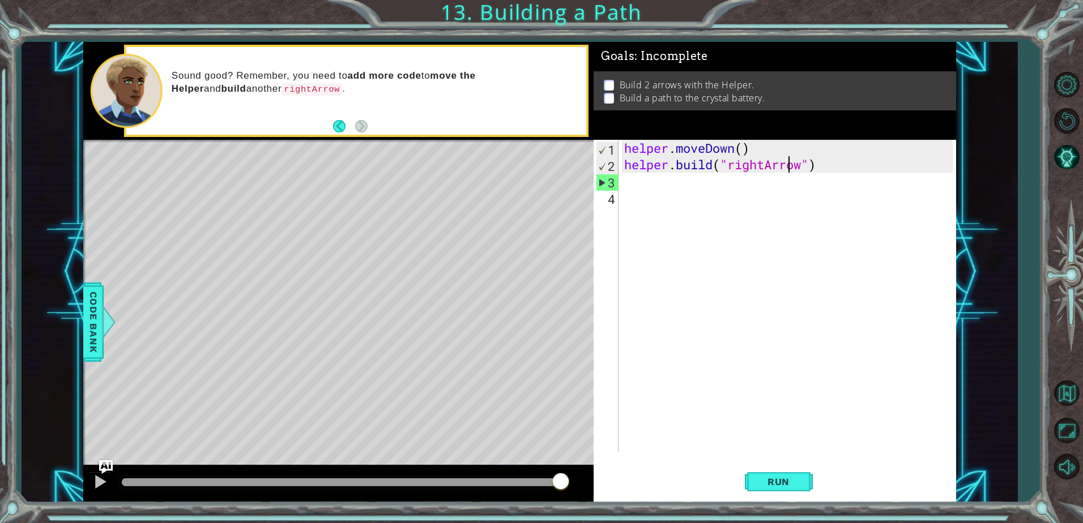
click at [791, 161] on div "helper . moveDown ( ) helper . build ( "rightArrow" )" at bounding box center [790, 312] width 336 height 345
click at [784, 163] on div "helper . moveDown ( ) helper . build ( "rightArrow" )" at bounding box center [787, 296] width 331 height 312
click at [784, 163] on div "helper . moveDown ( ) helper . build ( "rightArrow" )" at bounding box center [790, 312] width 336 height 345
click at [703, 166] on div "helper . moveDown ( ) helper . build ( "rightArrow" )" at bounding box center [790, 312] width 336 height 345
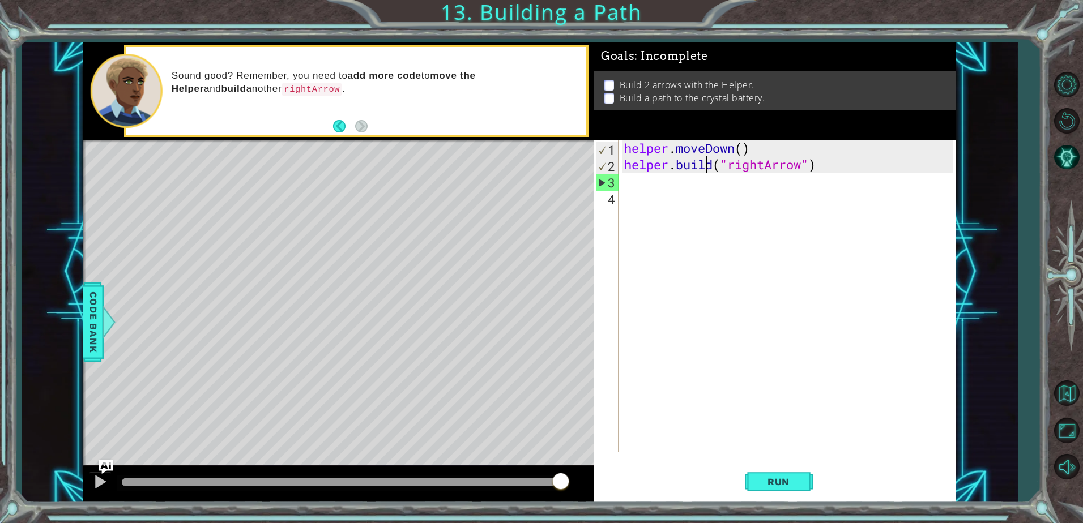
click at [703, 166] on div "helper . moveDown ( ) helper . build ( "rightArrow" )" at bounding box center [790, 312] width 336 height 345
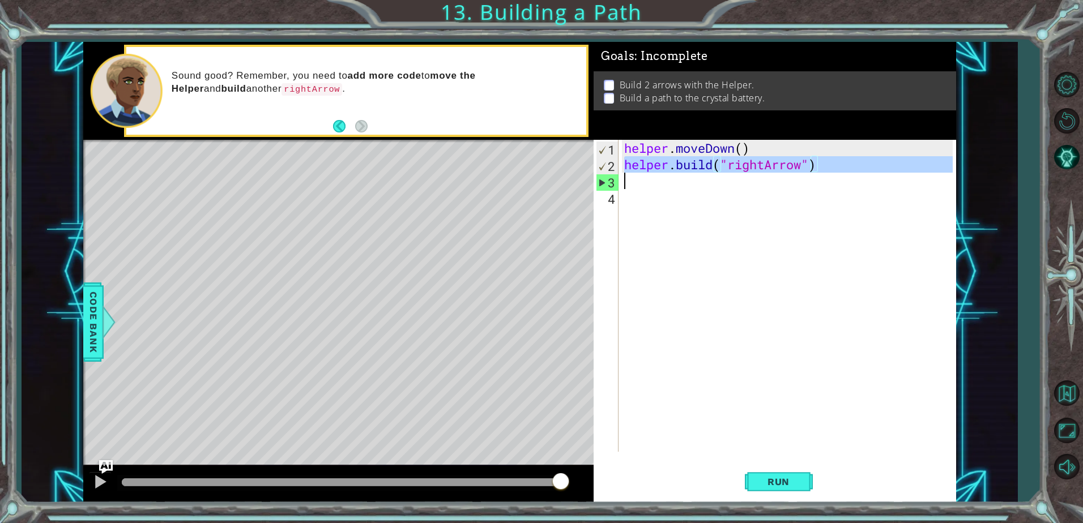
click at [703, 166] on div "helper . moveDown ( ) helper . build ( "rightArrow" )" at bounding box center [790, 312] width 336 height 345
type textarea "[DOMAIN_NAME]("rightArrow")"
click at [692, 186] on div "helper . moveDown ( ) helper . build ( "rightArrow" )" at bounding box center [787, 296] width 331 height 312
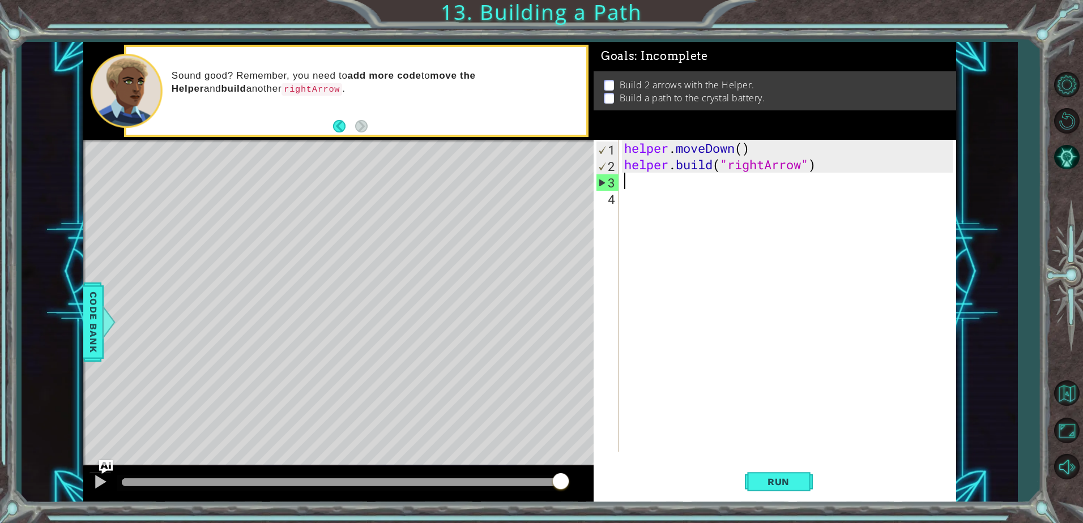
paste textarea "[DOMAIN_NAME]("rightArrow")"
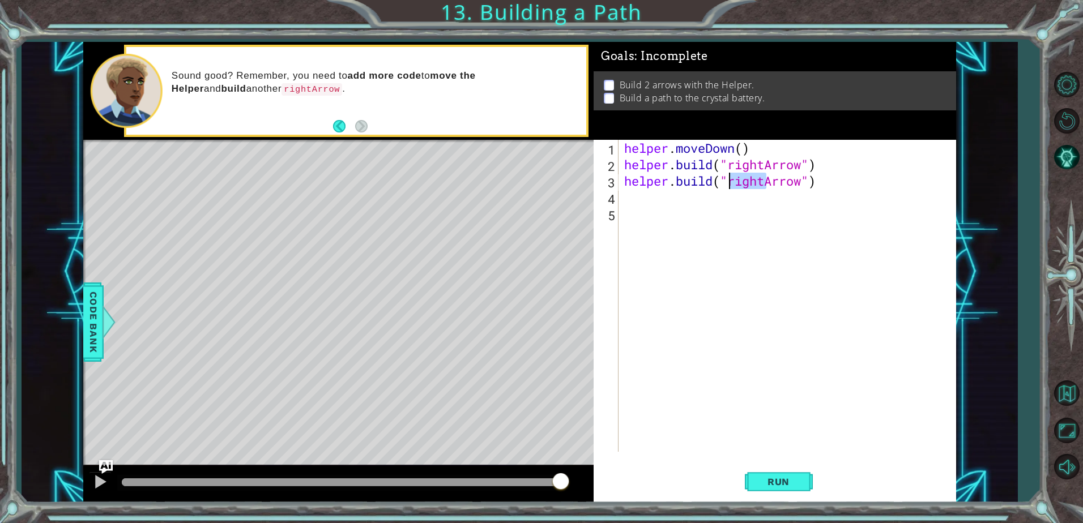
drag, startPoint x: 765, startPoint y: 182, endPoint x: 730, endPoint y: 181, distance: 34.6
click at [730, 181] on div "helper . moveDown ( ) helper . build ( "rightArrow" ) helper . build ( "rightAr…" at bounding box center [790, 312] width 336 height 345
type textarea "[DOMAIN_NAME]("downArrow")"
click at [793, 479] on span "Run" at bounding box center [778, 481] width 45 height 11
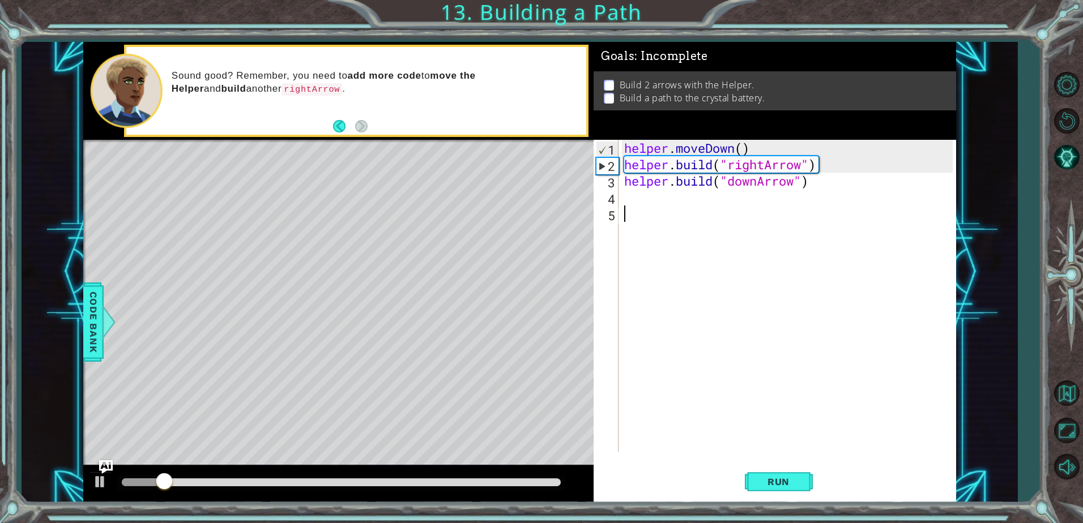
click at [649, 257] on div "helper . moveDown ( ) helper . build ( "rightArrow" ) helper . build ( "downArr…" at bounding box center [790, 312] width 336 height 345
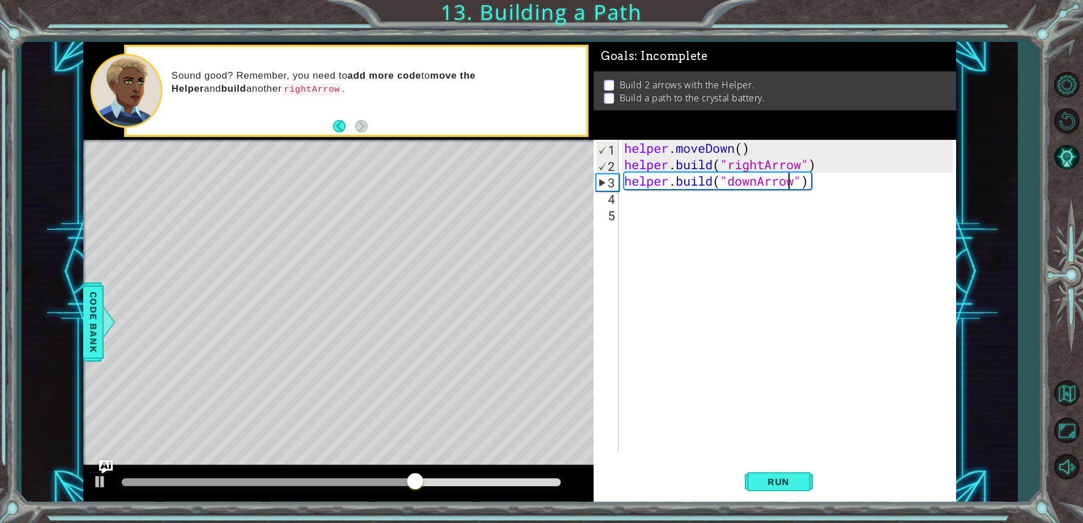
click at [791, 185] on div "helper . moveDown ( ) helper . build ( "rightArrow" ) helper . build ( "downArr…" at bounding box center [790, 312] width 336 height 345
click at [790, 186] on div "helper . moveDown ( ) helper . build ( "rightArrow" ) helper . build ( "downArr…" at bounding box center [790, 312] width 336 height 345
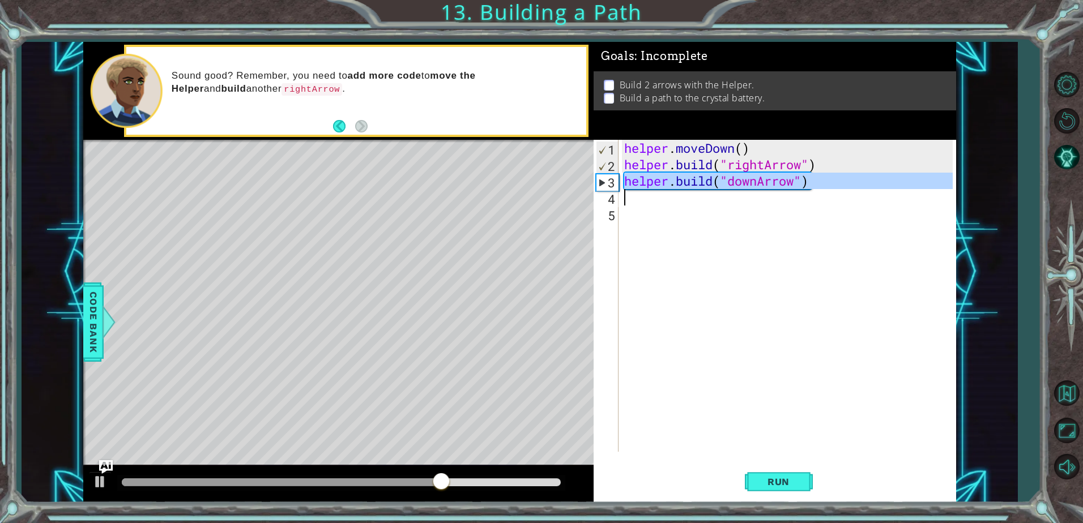
click at [790, 186] on div "helper . moveDown ( ) helper . build ( "rightArrow" ) helper . build ( "downArr…" at bounding box center [790, 312] width 336 height 345
type textarea "[DOMAIN_NAME]("downArrow")"
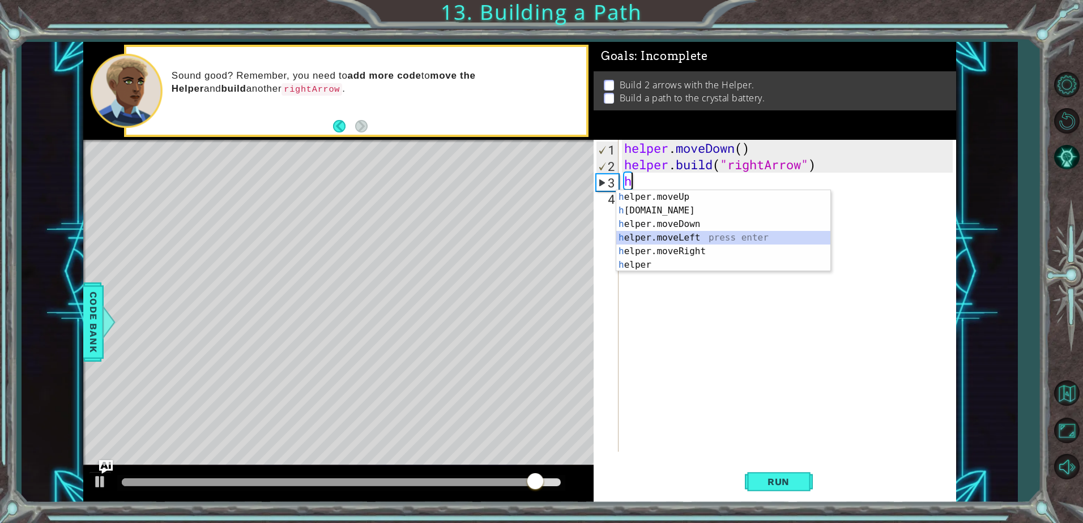
click at [753, 237] on div "h elper.moveUp press enter h [DOMAIN_NAME] press enter h elper.moveDown press e…" at bounding box center [723, 244] width 214 height 109
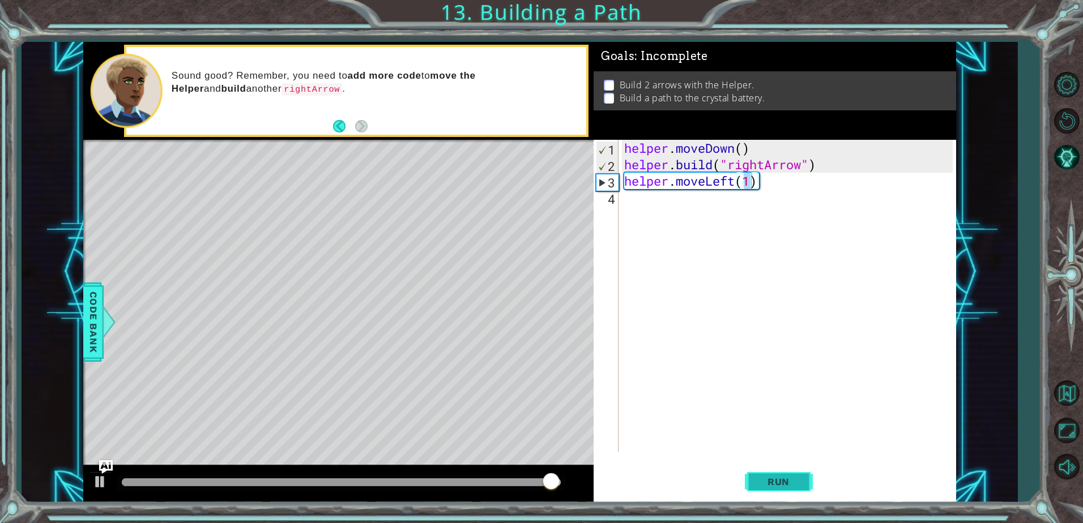
click at [775, 487] on span "Run" at bounding box center [778, 481] width 45 height 11
click at [497, 483] on div at bounding box center [341, 483] width 439 height 8
drag, startPoint x: 505, startPoint y: 480, endPoint x: 535, endPoint y: 476, distance: 29.8
click at [516, 476] on div at bounding box center [506, 482] width 20 height 20
drag, startPoint x: 535, startPoint y: 476, endPoint x: 557, endPoint y: 477, distance: 22.1
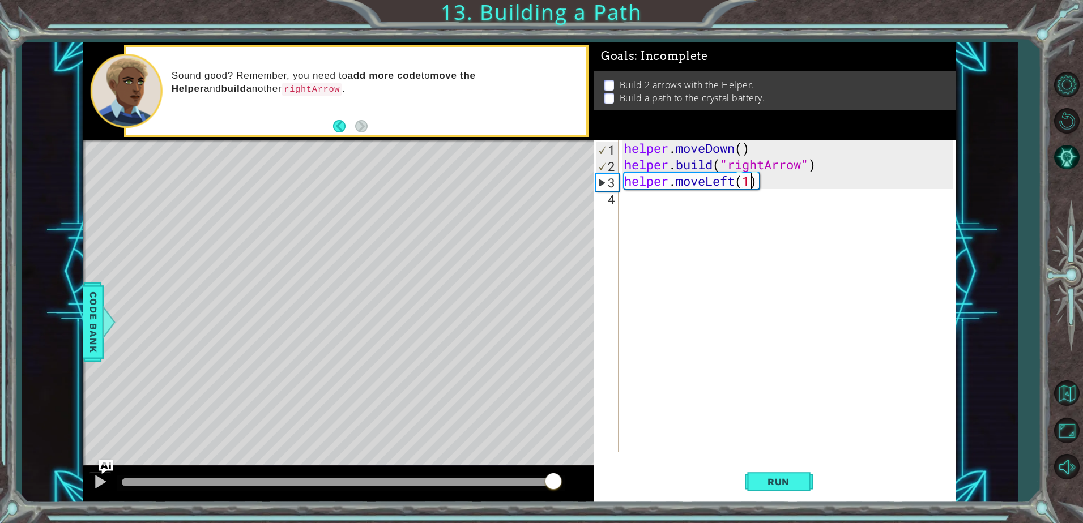
click at [557, 477] on div at bounding box center [553, 482] width 20 height 20
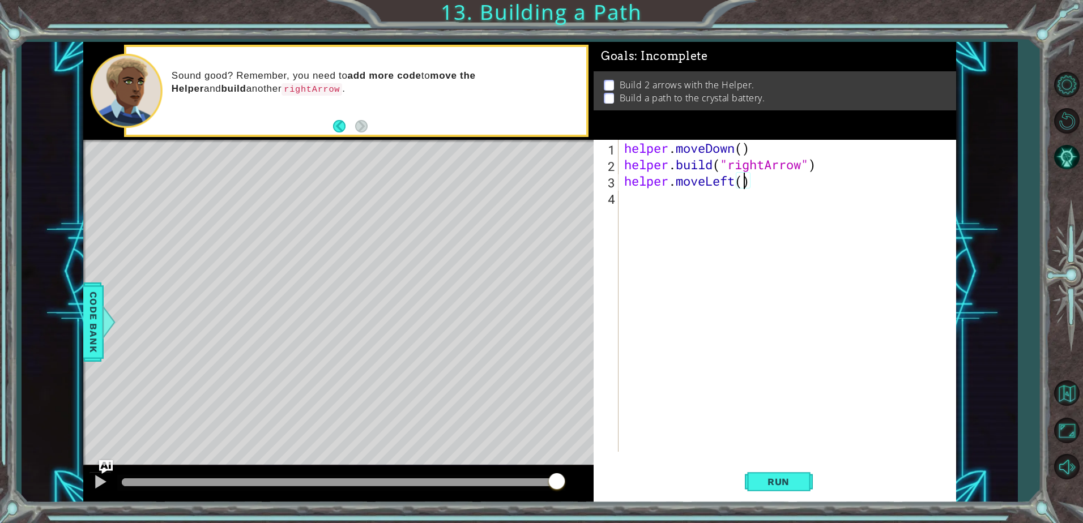
scroll to position [0, 5]
click at [779, 477] on span "Run" at bounding box center [778, 481] width 45 height 11
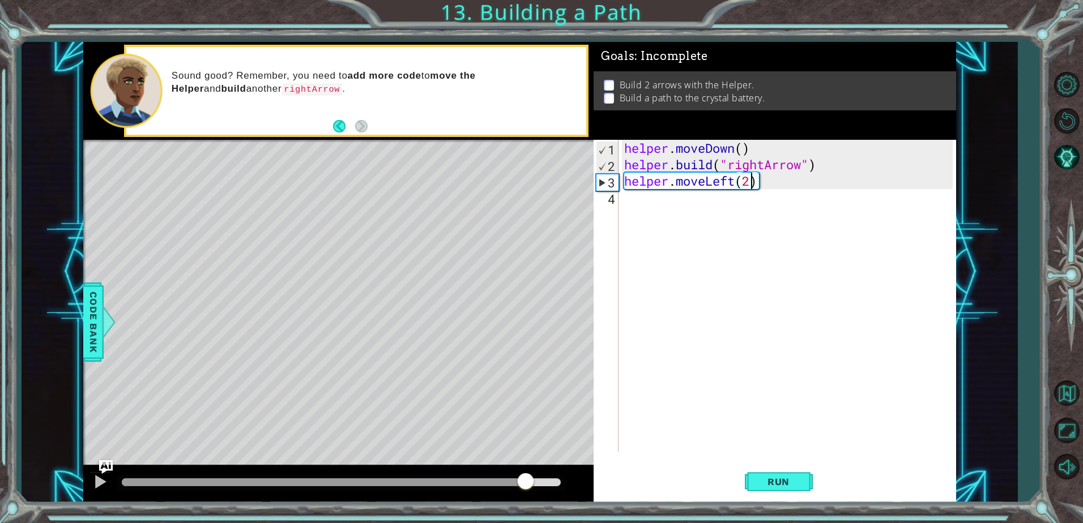
click at [527, 482] on div at bounding box center [341, 483] width 439 height 8
click at [543, 482] on div at bounding box center [341, 483] width 439 height 8
drag, startPoint x: 549, startPoint y: 481, endPoint x: 561, endPoint y: 480, distance: 11.4
click at [560, 480] on div at bounding box center [550, 482] width 20 height 20
drag, startPoint x: 552, startPoint y: 481, endPoint x: 608, endPoint y: 475, distance: 56.4
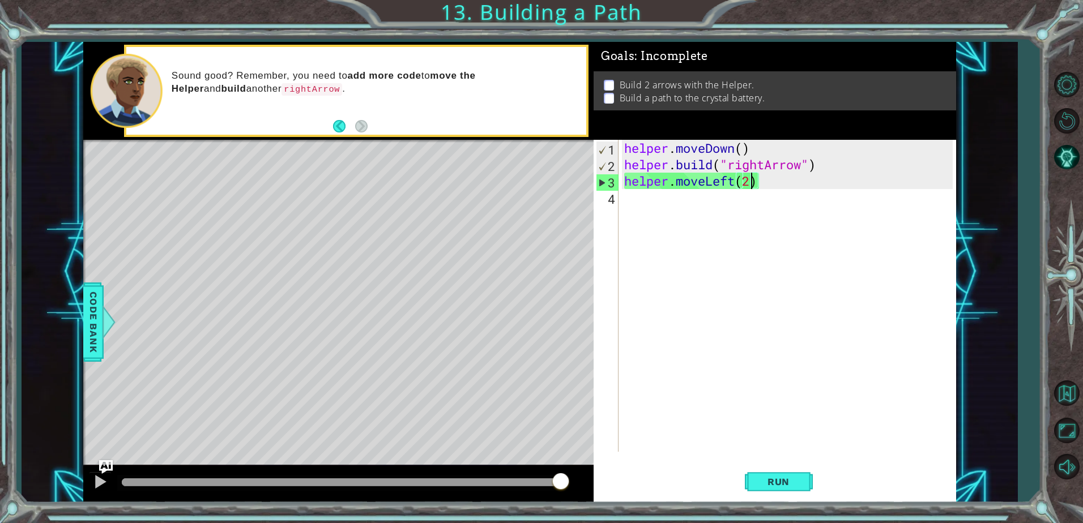
click at [605, 475] on div "1 ההההההההההההההההההההההההההההההההההההההההההההההההההההההההההההההההההההההההההההה…" at bounding box center [519, 272] width 873 height 460
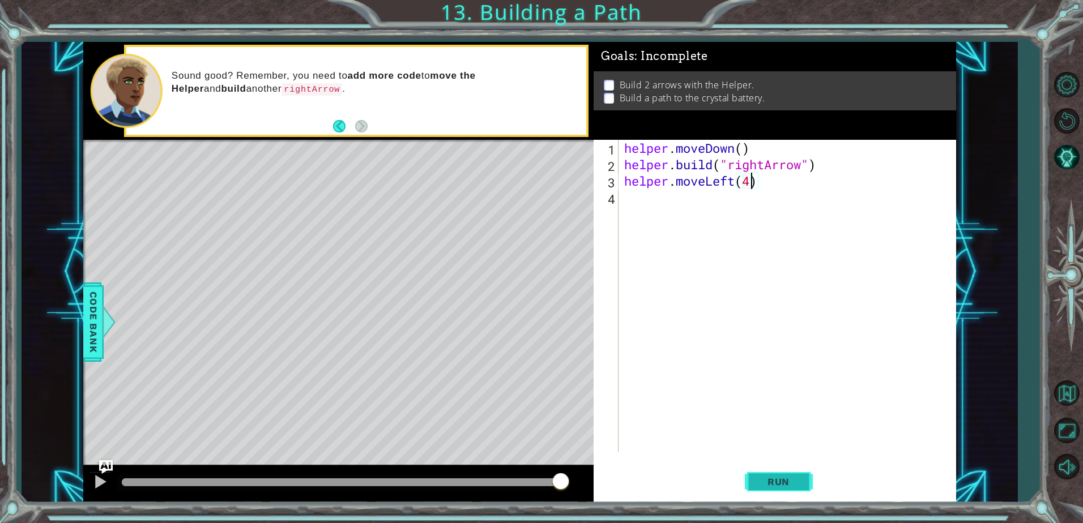
click at [803, 481] on button "Run" at bounding box center [779, 482] width 68 height 36
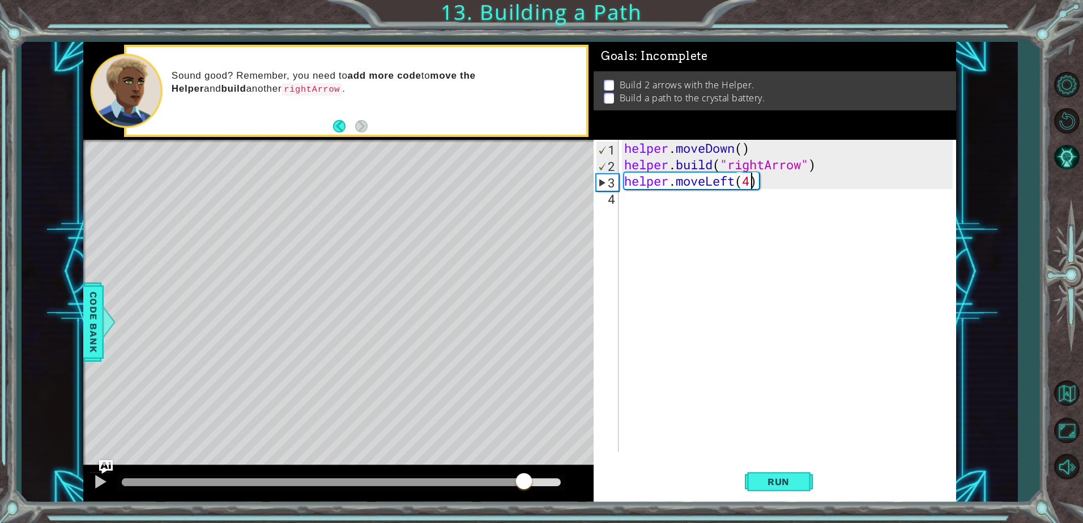
drag, startPoint x: 419, startPoint y: 486, endPoint x: 605, endPoint y: 475, distance: 186.7
click at [561, 479] on div at bounding box center [341, 483] width 439 height 8
click at [546, 480] on div at bounding box center [341, 483] width 439 height 8
click at [557, 475] on div at bounding box center [338, 484] width 510 height 36
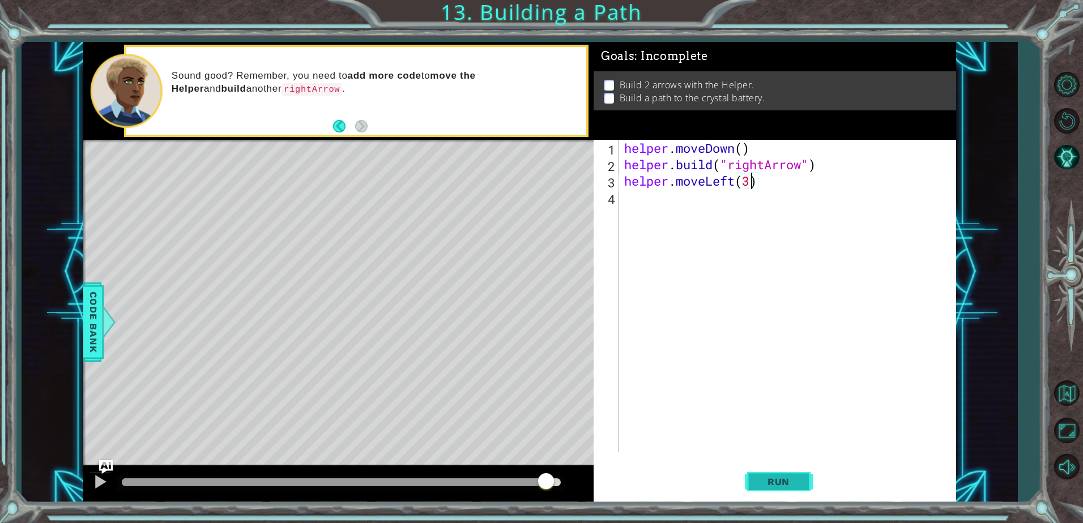
click at [782, 494] on button "Run" at bounding box center [779, 482] width 68 height 36
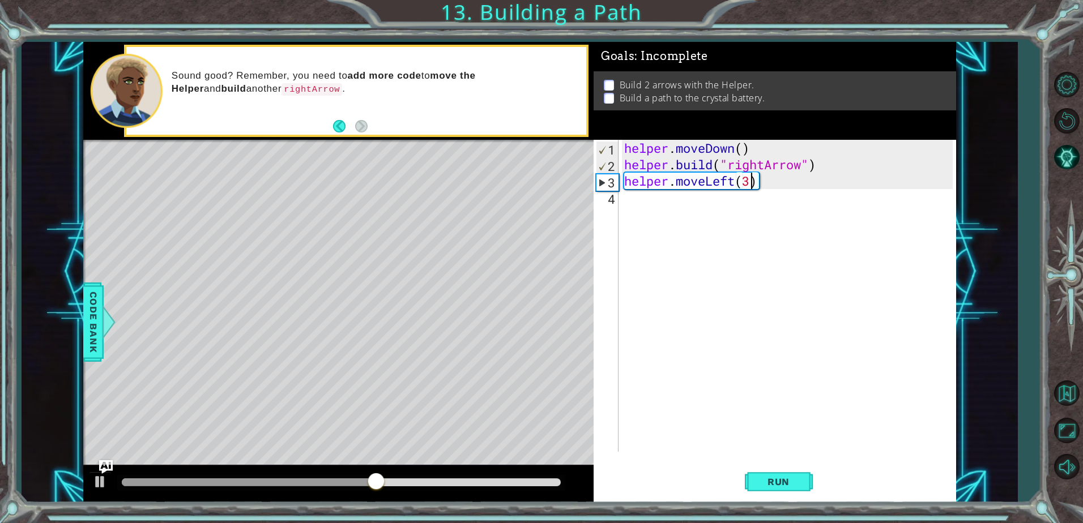
click at [536, 203] on div "1 ההההההההההההההההההההההההההההההההההההההההההההההההההההההההההההההההההההההההההההה…" at bounding box center [519, 272] width 873 height 460
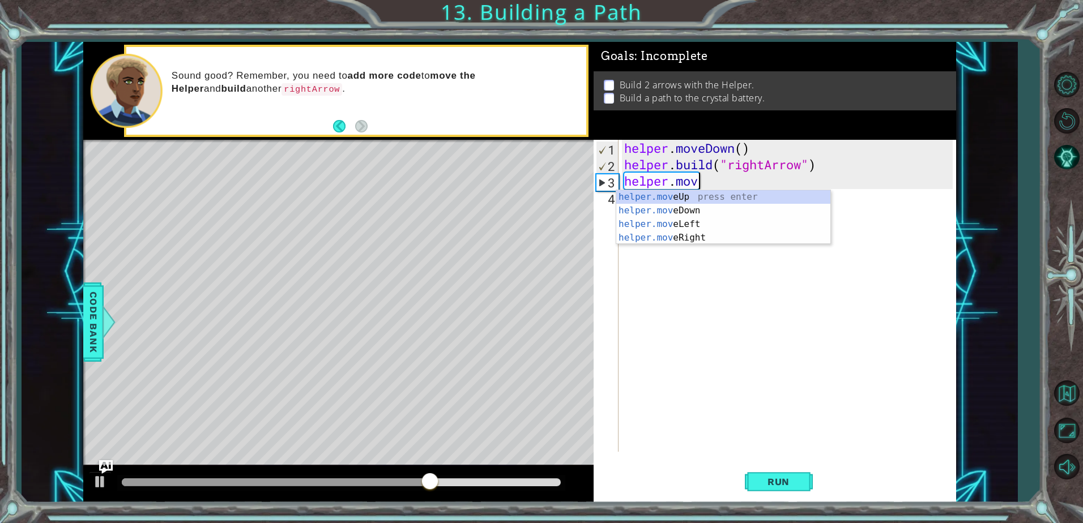
scroll to position [0, 1]
type textarea "h"
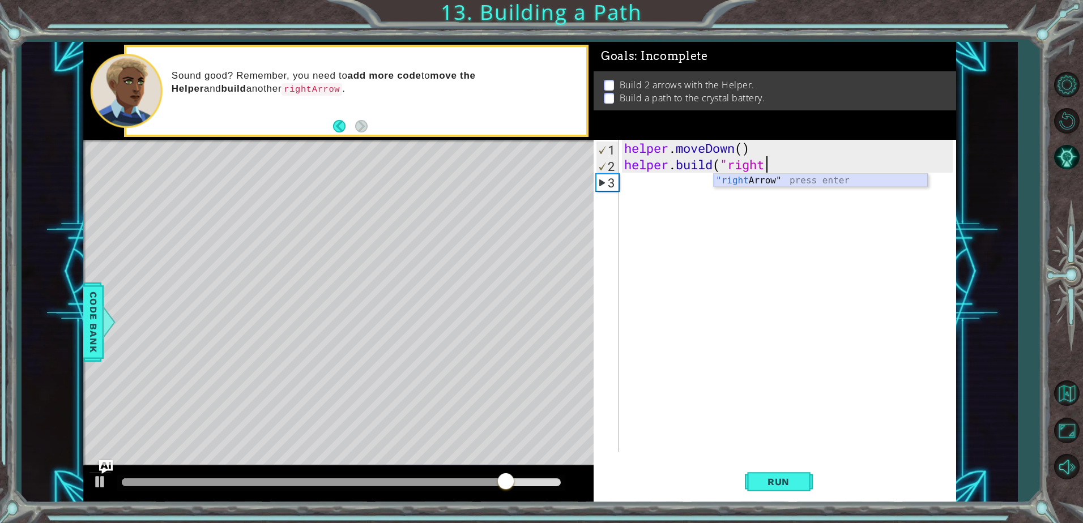
click at [802, 185] on div ""right Arrow" press enter" at bounding box center [821, 194] width 214 height 41
type textarea "[DOMAIN_NAME]("rightArrow")"
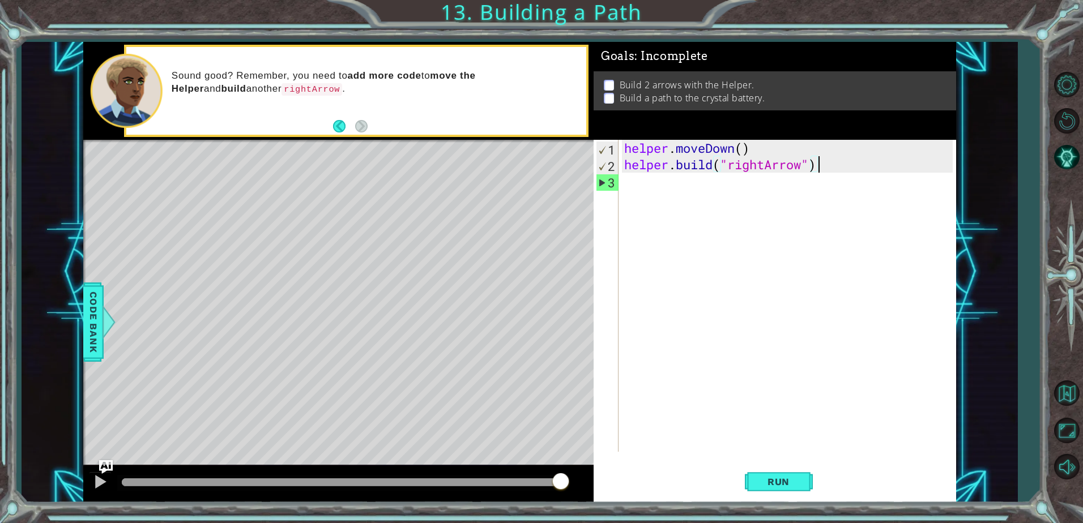
scroll to position [0, 8]
click at [689, 191] on div "helper . moveDown ( ) helper . build ( "rightArrow" )" at bounding box center [790, 312] width 336 height 345
click at [793, 476] on button "Run" at bounding box center [779, 482] width 68 height 36
drag, startPoint x: 518, startPoint y: 480, endPoint x: 658, endPoint y: 480, distance: 139.9
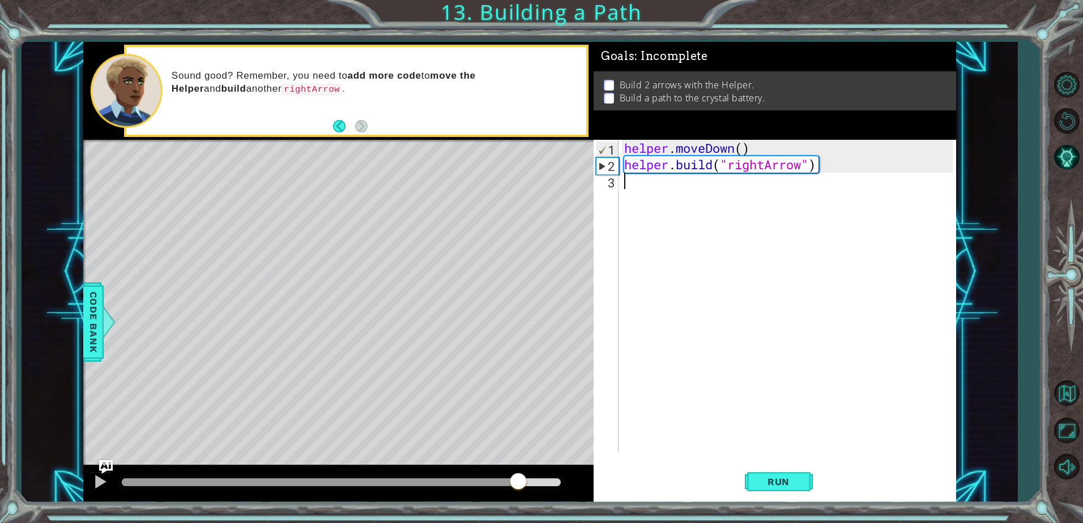
click at [560, 480] on div at bounding box center [341, 483] width 439 height 8
click at [470, 479] on div at bounding box center [341, 483] width 439 height 8
click at [105, 483] on div at bounding box center [100, 482] width 15 height 15
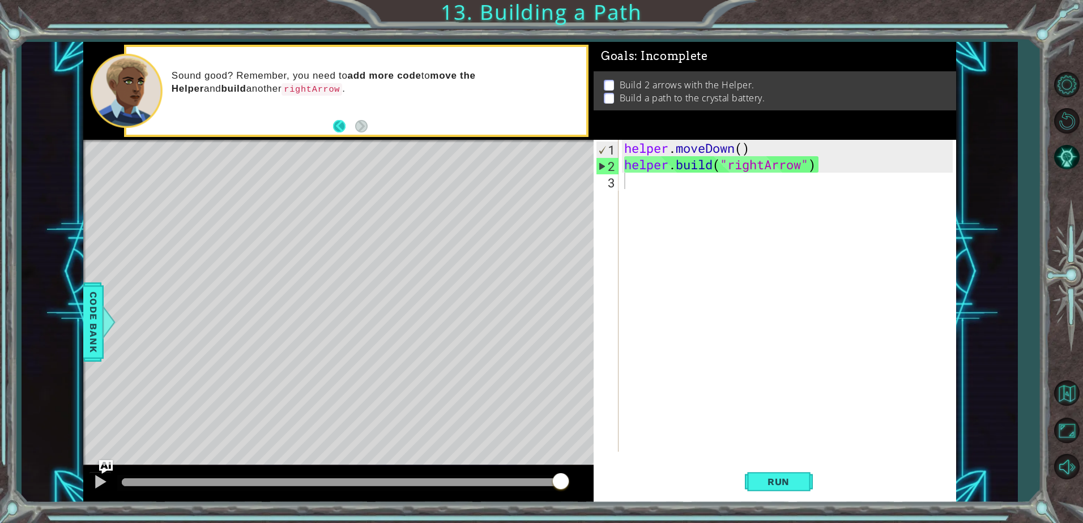
click at [344, 126] on button "Back" at bounding box center [344, 126] width 22 height 12
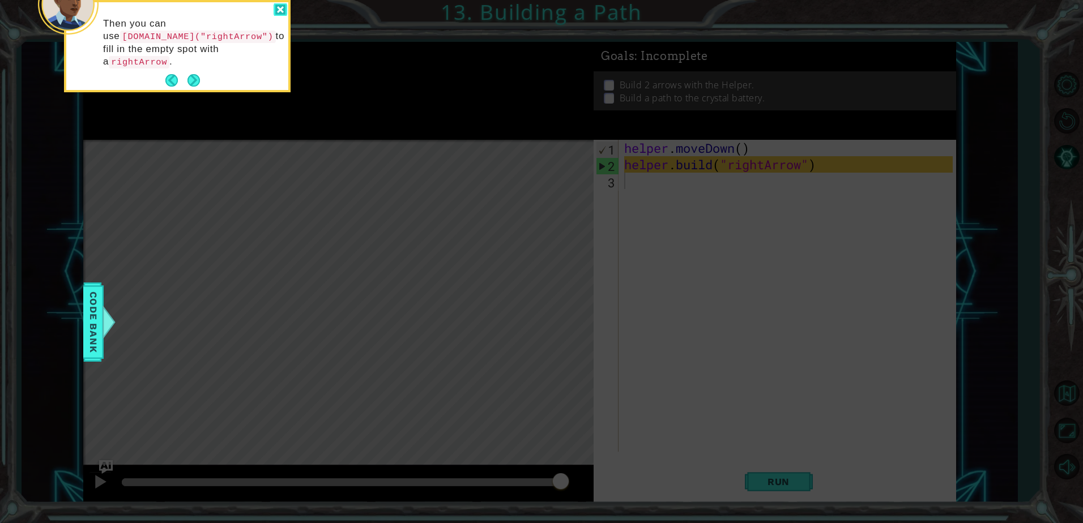
click at [281, 11] on div at bounding box center [281, 9] width 14 height 13
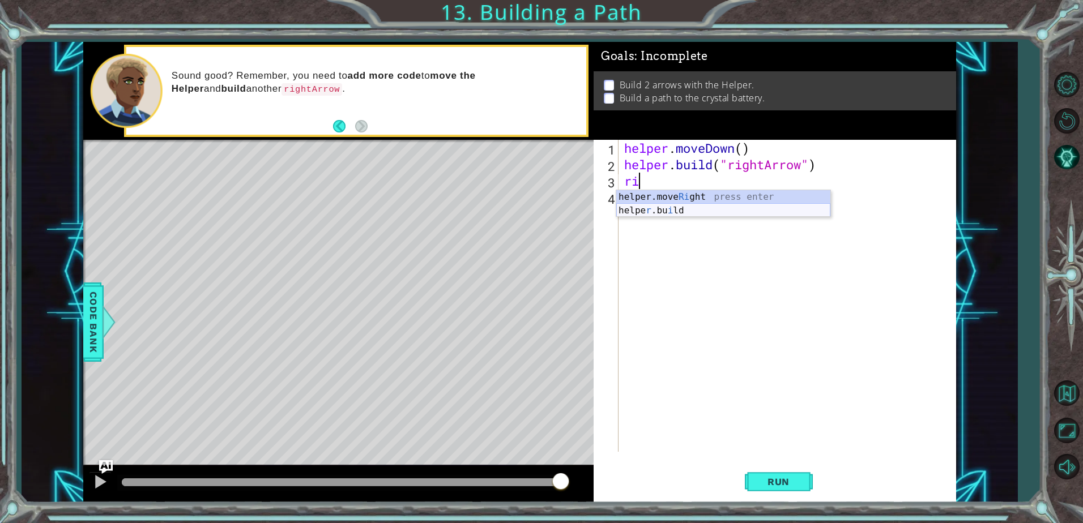
click at [669, 208] on div "helper.move Ri ght press enter helpe r .bu i ld press enter" at bounding box center [723, 217] width 214 height 54
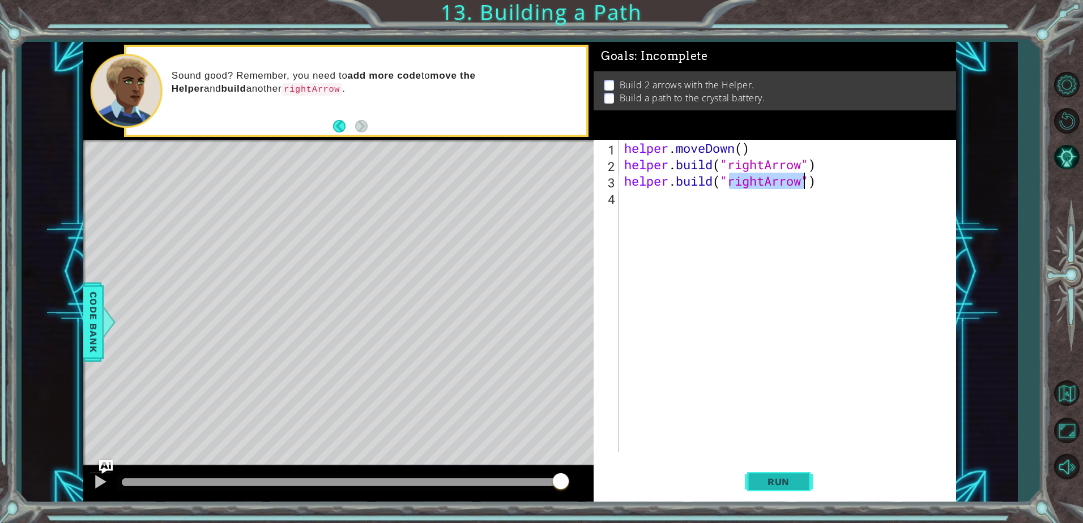
type textarea "[DOMAIN_NAME]("rightArrow")"
click at [776, 478] on span "Run" at bounding box center [778, 481] width 45 height 11
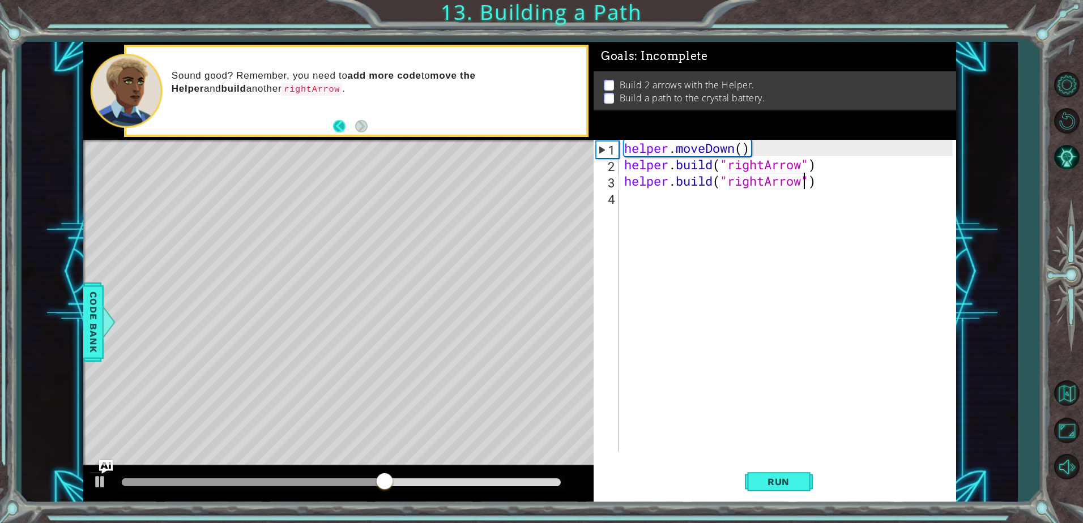
click at [338, 127] on button "Back" at bounding box center [344, 126] width 22 height 12
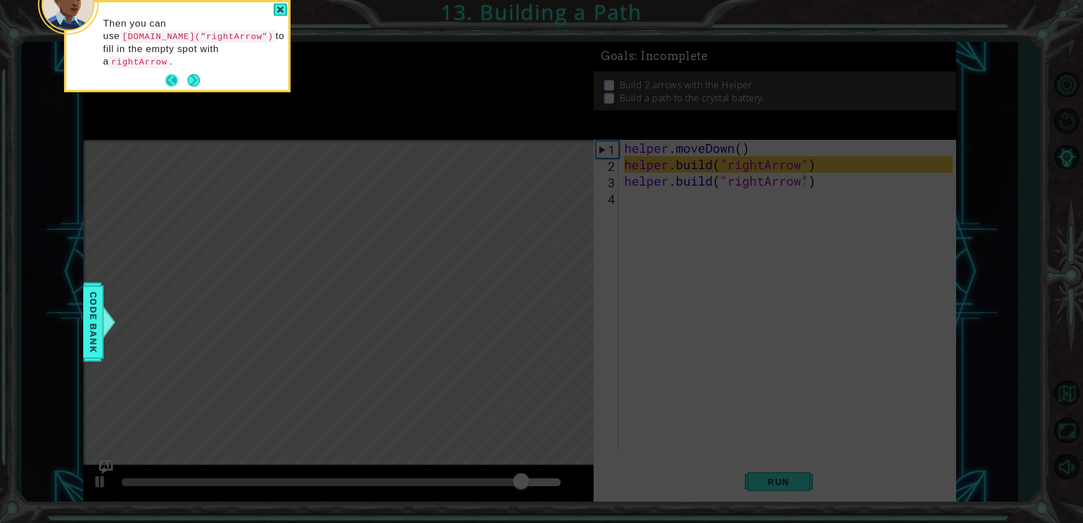
click at [172, 74] on button "Back" at bounding box center [176, 80] width 22 height 12
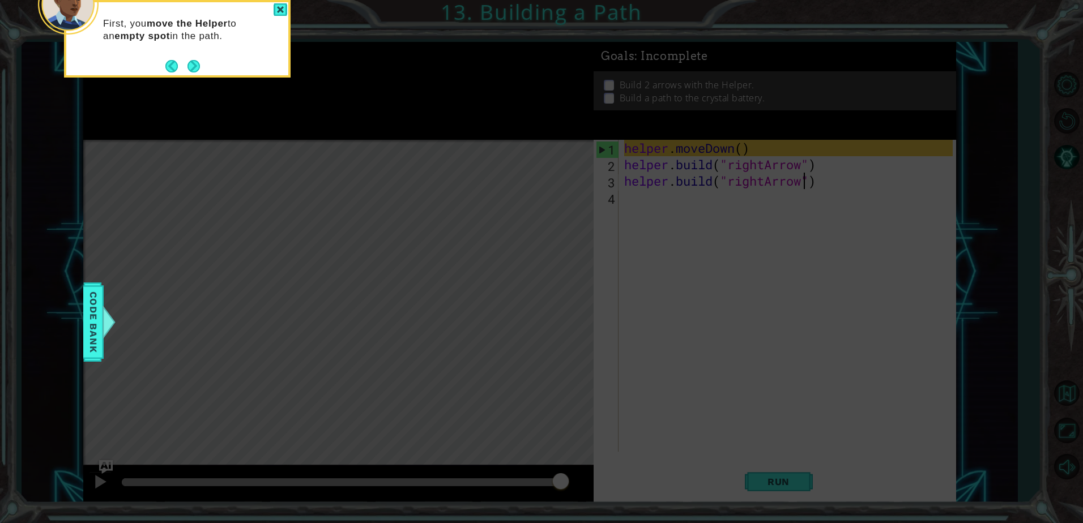
click at [172, 69] on button "Back" at bounding box center [176, 66] width 22 height 12
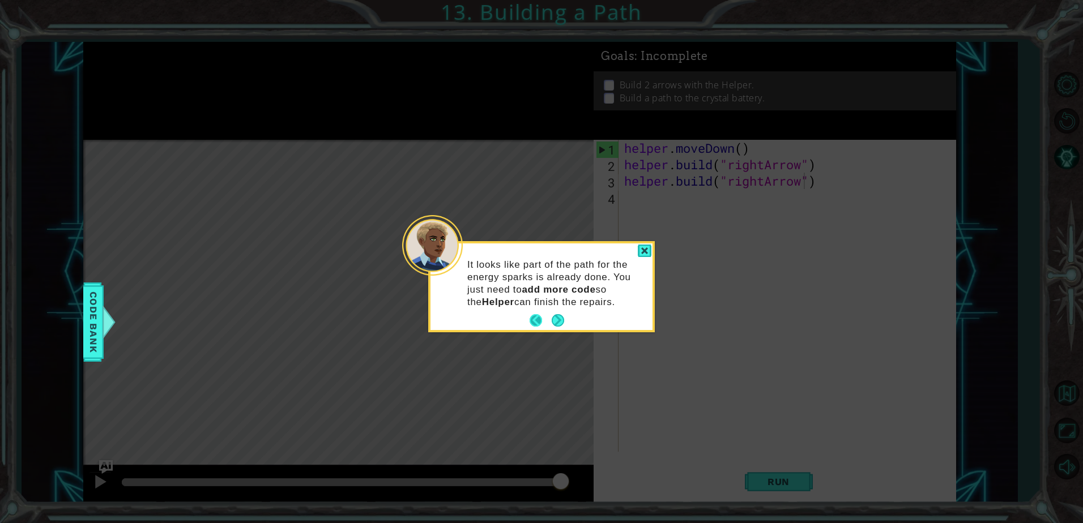
click at [541, 321] on button "Back" at bounding box center [541, 320] width 22 height 12
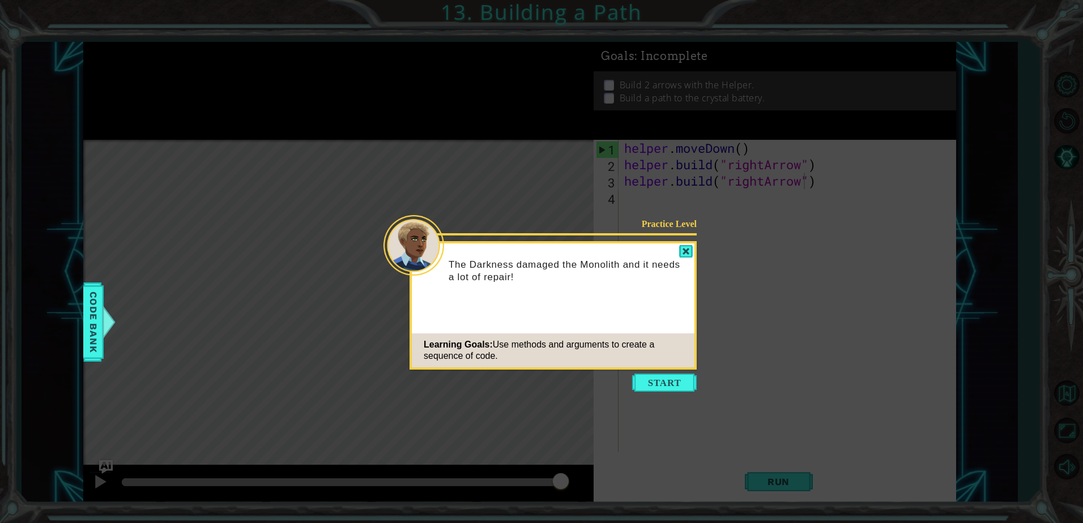
click at [661, 380] on button "Start" at bounding box center [664, 383] width 65 height 18
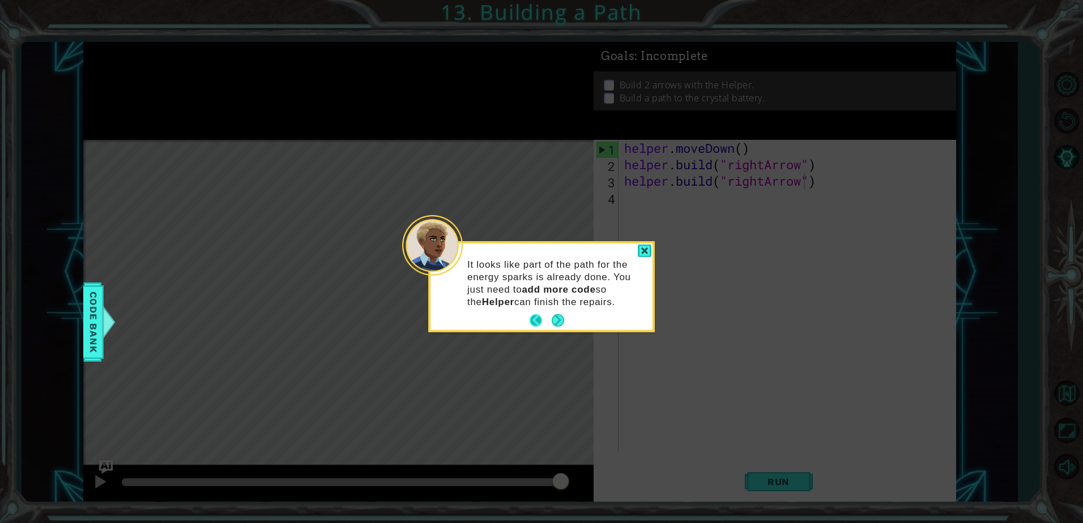
click at [539, 322] on button "Back" at bounding box center [541, 320] width 22 height 12
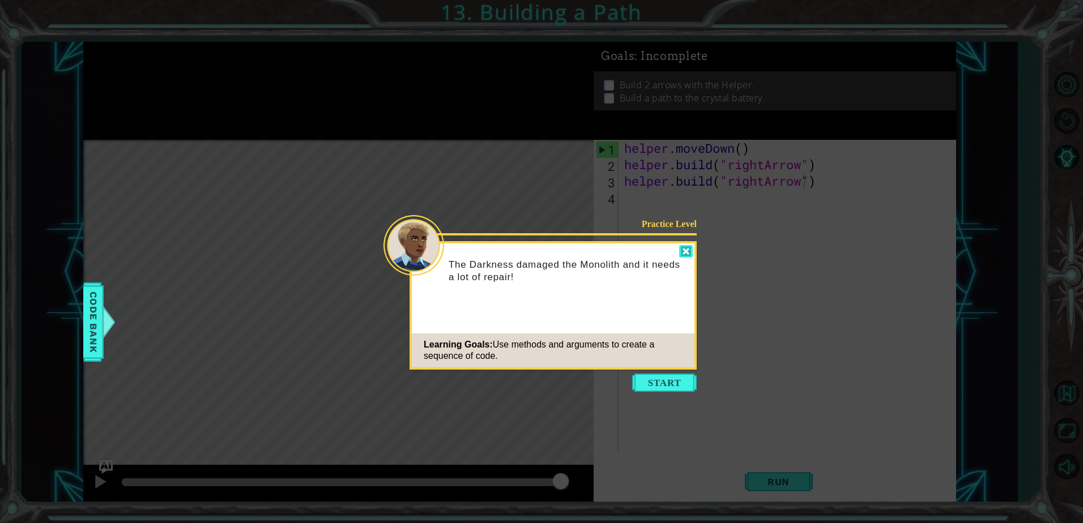
click at [689, 249] on div at bounding box center [686, 251] width 14 height 13
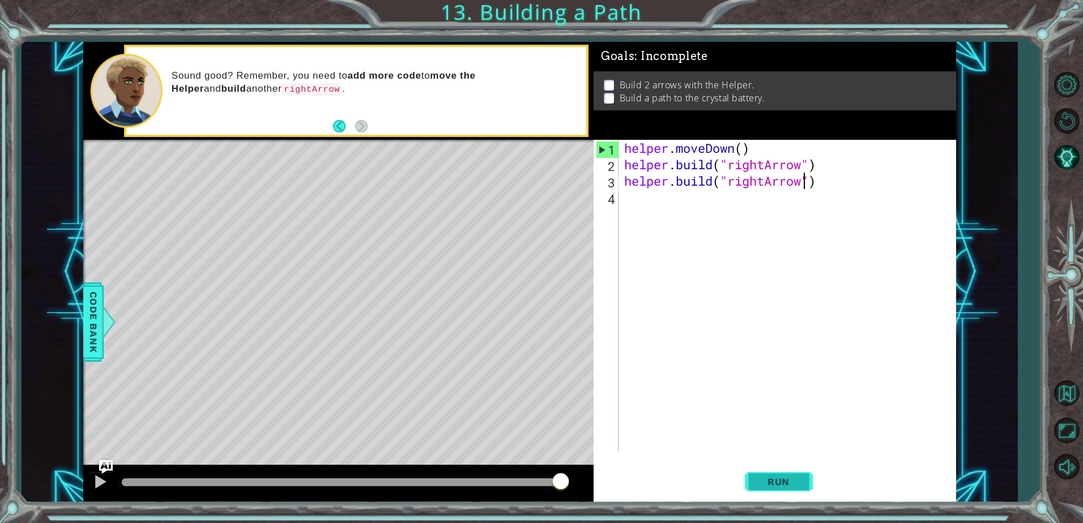
click at [782, 496] on button "Run" at bounding box center [779, 482] width 68 height 36
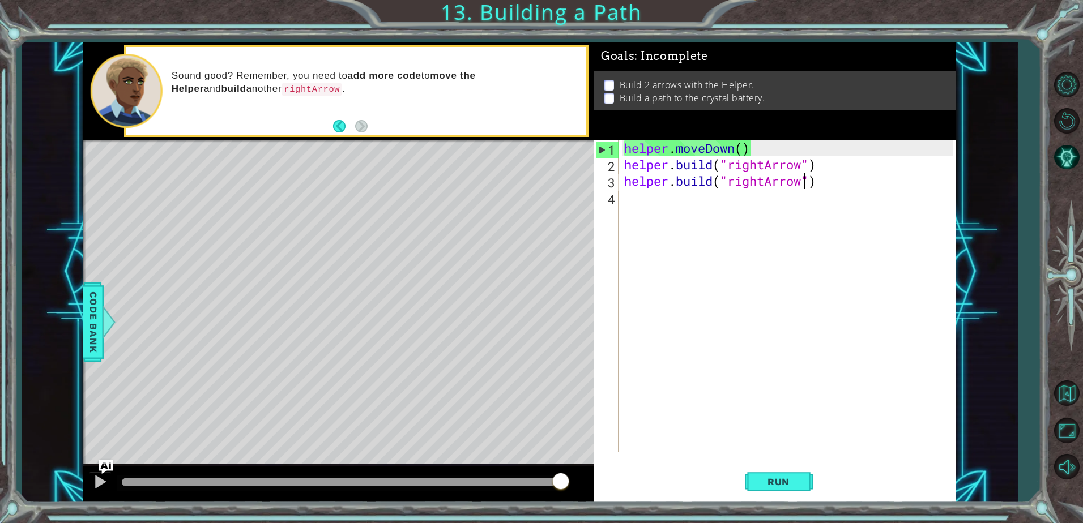
click at [831, 181] on div "helper . moveDown ( ) helper . build ( "rightArrow" ) helper . build ( "rightAr…" at bounding box center [790, 312] width 336 height 345
click at [831, 161] on div "helper . moveDown ( ) helper . build ( "rightArrow" ) helper . build ( "rightAr…" at bounding box center [790, 312] width 336 height 345
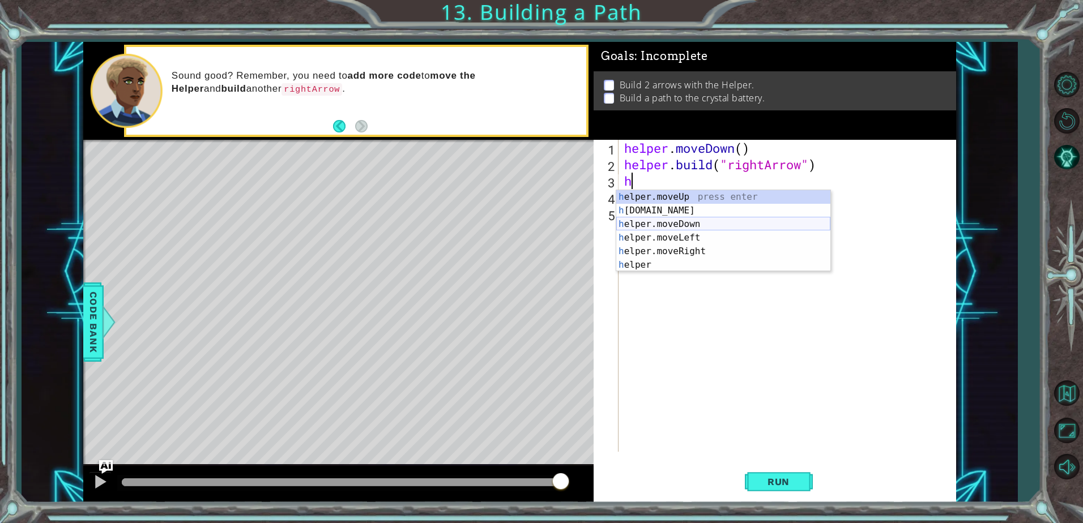
click at [784, 227] on div "h elper.moveUp press enter h [DOMAIN_NAME] press enter h elper.moveDown press e…" at bounding box center [723, 244] width 214 height 109
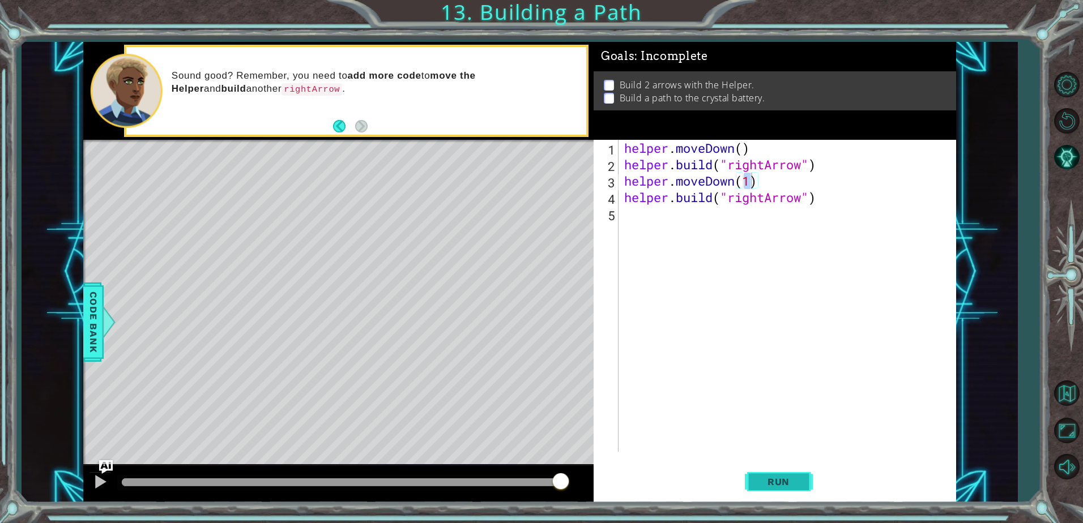
click at [769, 479] on span "Run" at bounding box center [778, 481] width 45 height 11
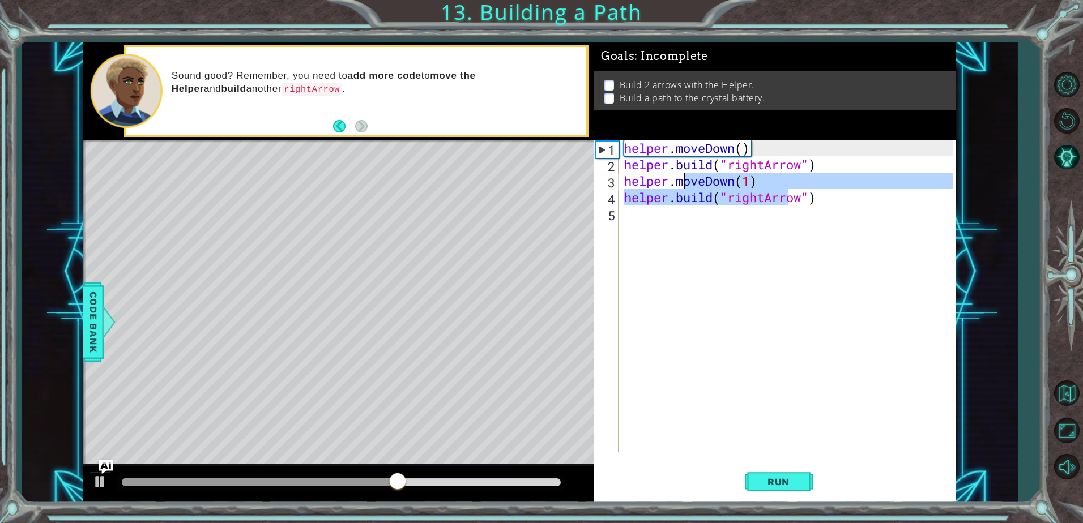
drag, startPoint x: 786, startPoint y: 190, endPoint x: 687, endPoint y: 174, distance: 99.8
click at [687, 174] on div "helper . moveDown ( ) helper . build ( "rightArrow" ) helper . moveDown ( 1 ) h…" at bounding box center [790, 312] width 336 height 345
click at [753, 180] on div "helper . moveDown ( ) helper . build ( "rightArrow" ) helper . moveDown ( 1 ) h…" at bounding box center [787, 296] width 331 height 312
type textarea "helper.moveDown(1)"
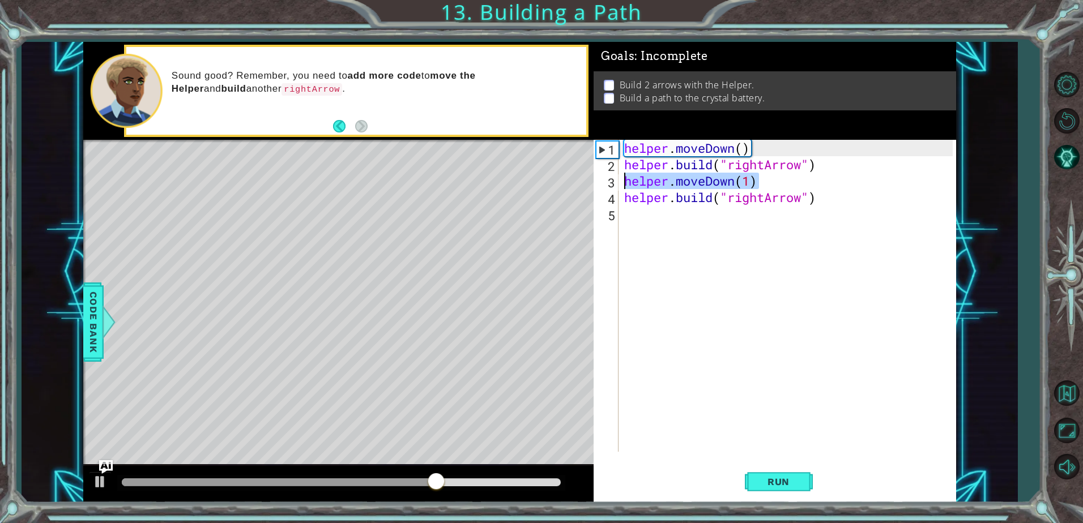
drag, startPoint x: 758, startPoint y: 179, endPoint x: 628, endPoint y: 181, distance: 130.3
click at [628, 181] on div "helper . moveDown ( ) helper . build ( "rightArrow" ) helper . moveDown ( 1 ) h…" at bounding box center [790, 312] width 336 height 345
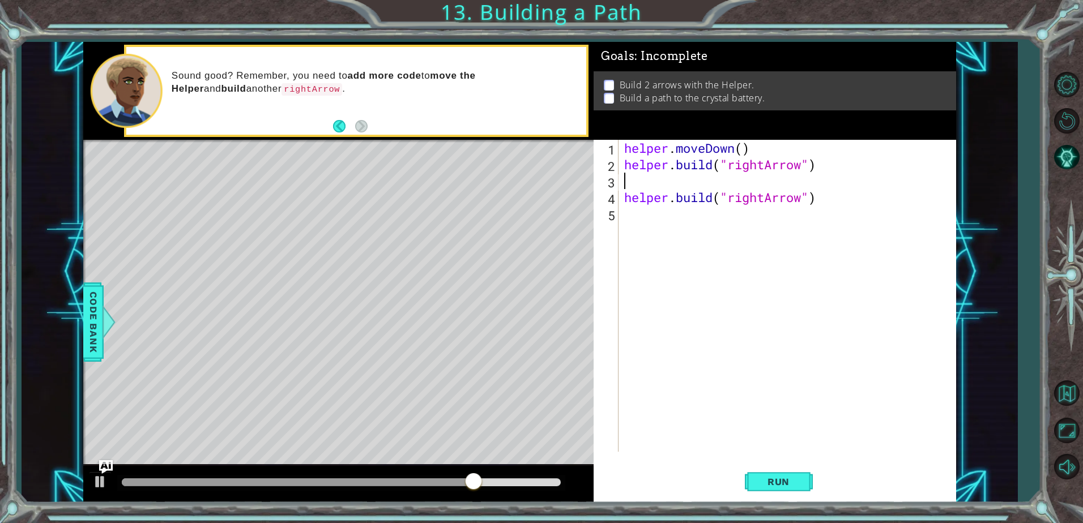
type textarea "[DOMAIN_NAME]("rightArrow")"
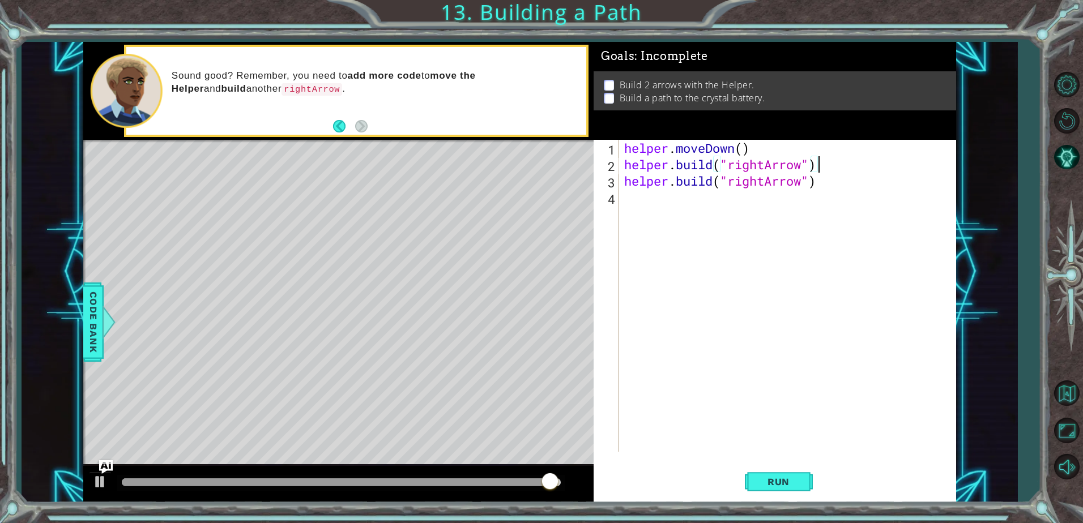
click at [848, 182] on div "helper . moveDown ( ) helper . build ( "rightArrow" ) helper . build ( "rightAr…" at bounding box center [790, 312] width 336 height 345
click at [848, 167] on div "helper . moveDown ( ) helper . build ( "rightArrow" ) helper . build ( "rightAr…" at bounding box center [790, 312] width 336 height 345
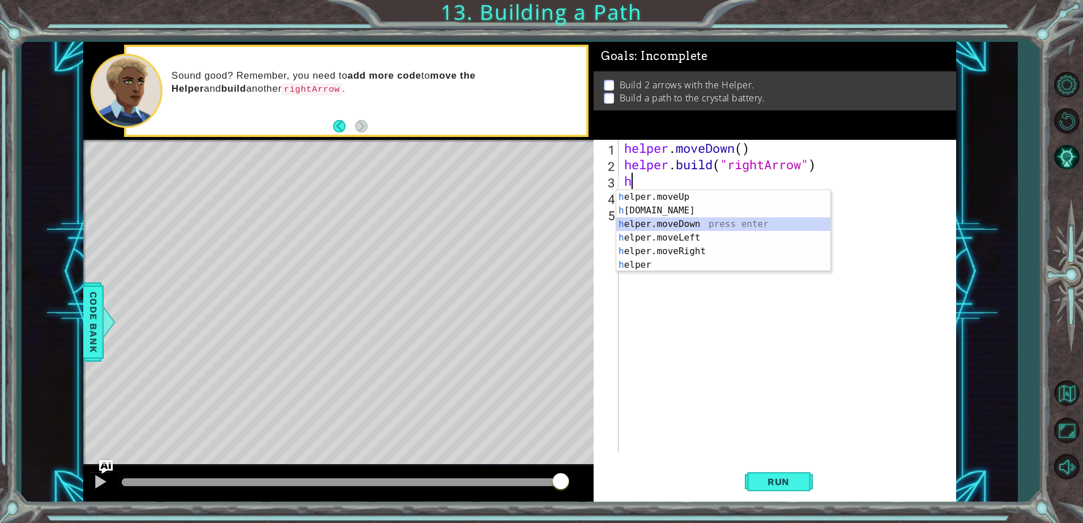
click at [810, 225] on div "h elper.moveUp press enter h [DOMAIN_NAME] press enter h elper.moveDown press e…" at bounding box center [723, 244] width 214 height 109
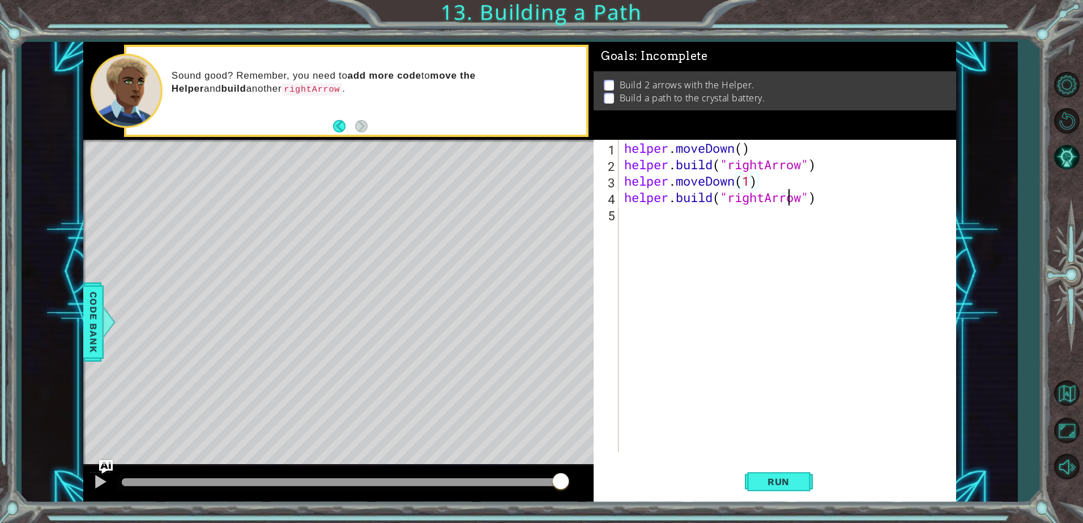
click at [786, 190] on div "helper . moveDown ( ) helper . build ( "rightArrow" ) helper . moveDown ( 1 ) h…" at bounding box center [790, 312] width 336 height 345
drag, startPoint x: 766, startPoint y: 200, endPoint x: 731, endPoint y: 206, distance: 35.5
click at [731, 206] on div "helper . moveDown ( ) helper . build ( "rightArrow" ) helper . moveDown ( 1 ) h…" at bounding box center [790, 312] width 336 height 345
click at [774, 480] on span "Run" at bounding box center [778, 481] width 45 height 11
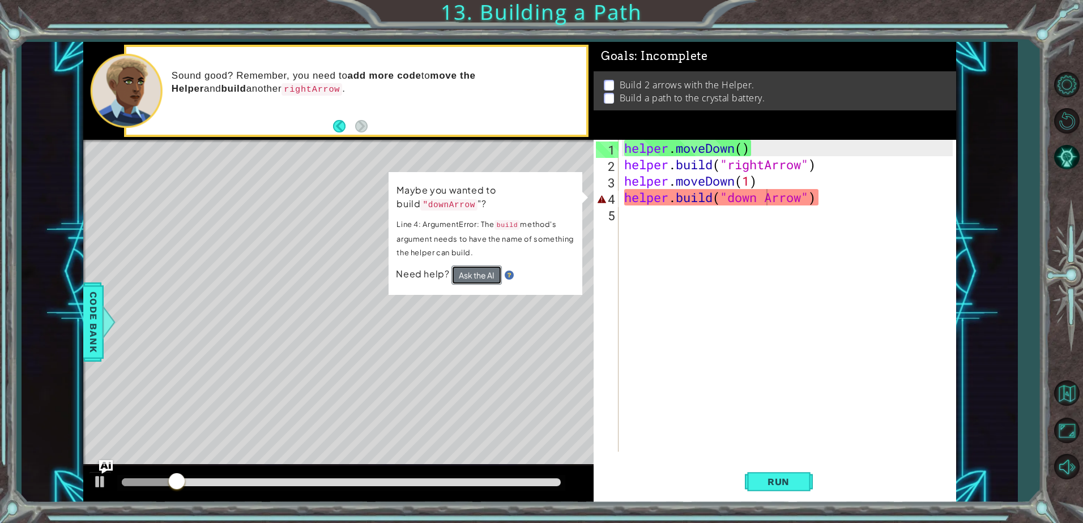
click at [464, 271] on button "Ask the AI" at bounding box center [476, 275] width 50 height 19
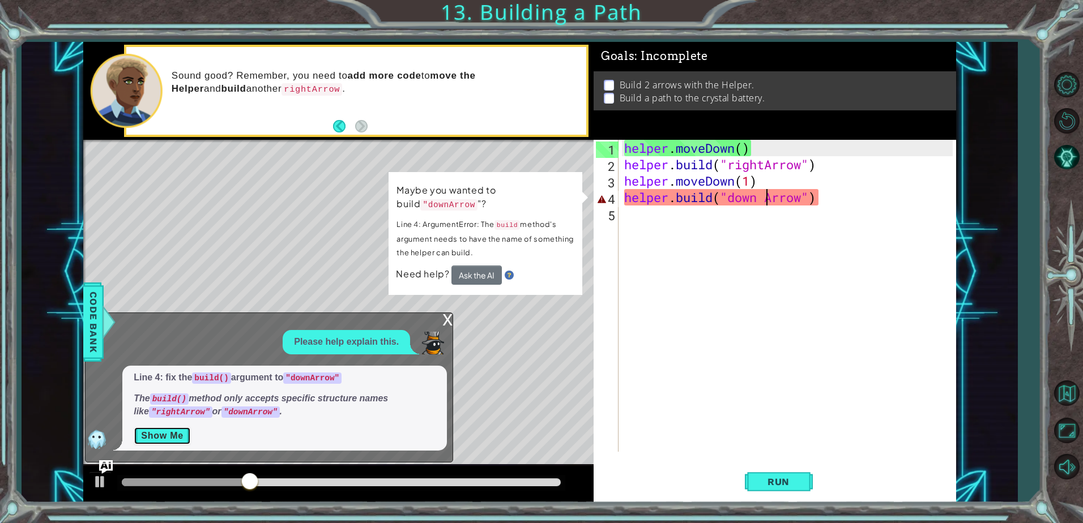
click at [166, 432] on button "Show Me" at bounding box center [162, 436] width 57 height 18
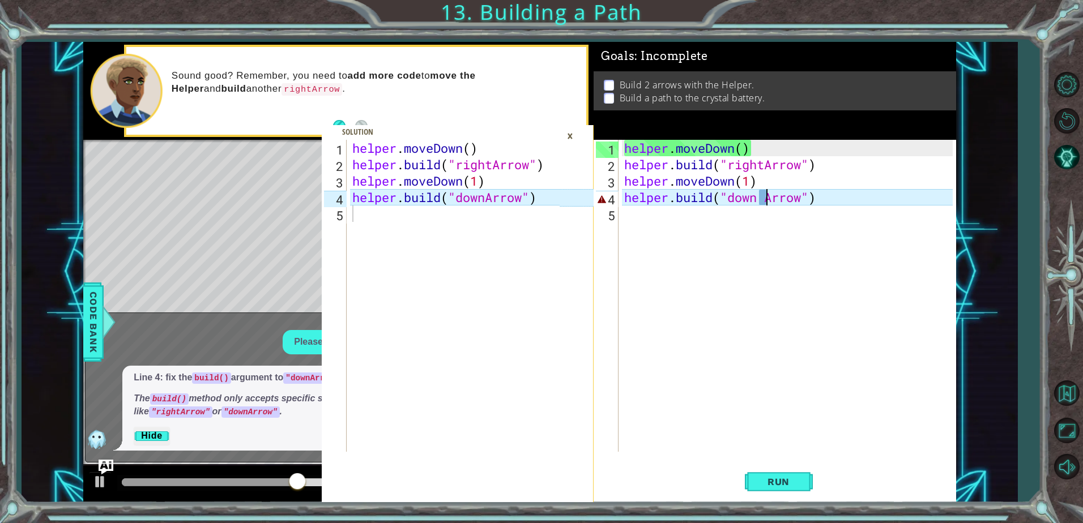
click at [107, 463] on img "Ask AI" at bounding box center [106, 467] width 15 height 15
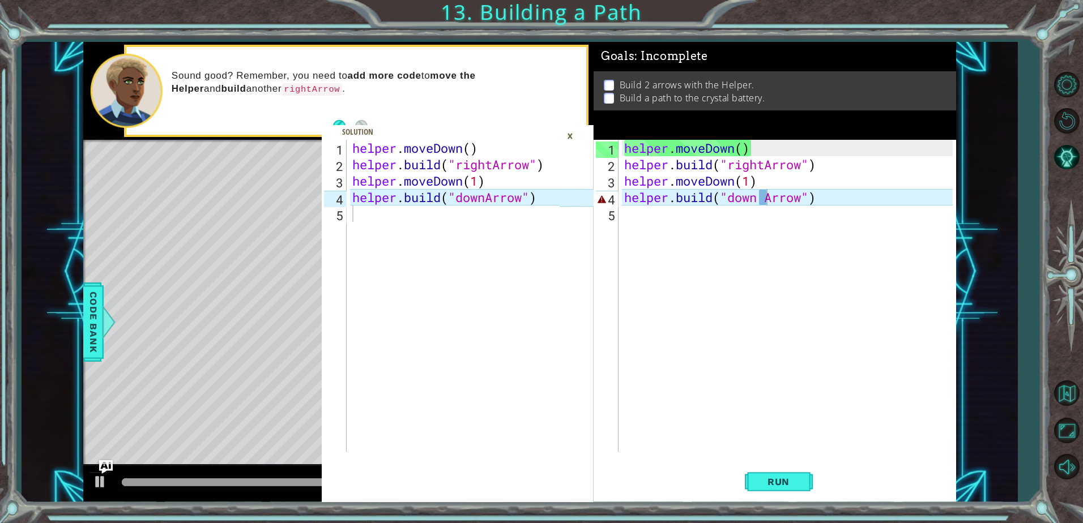
click at [761, 190] on div "helper . moveDown ( ) helper . build ( "rightArrow" ) helper . moveDown ( 1 ) h…" at bounding box center [790, 312] width 336 height 345
click at [765, 190] on div "helper . moveDown ( ) helper . build ( "rightArrow" ) helper . moveDown ( 1 ) h…" at bounding box center [790, 312] width 336 height 345
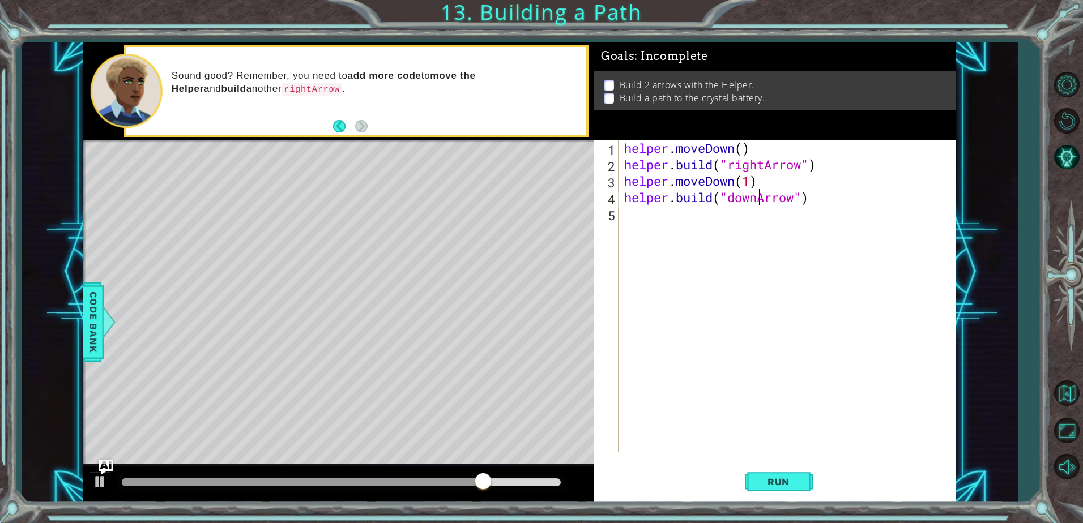
click at [104, 463] on img "Ask AI" at bounding box center [106, 467] width 15 height 15
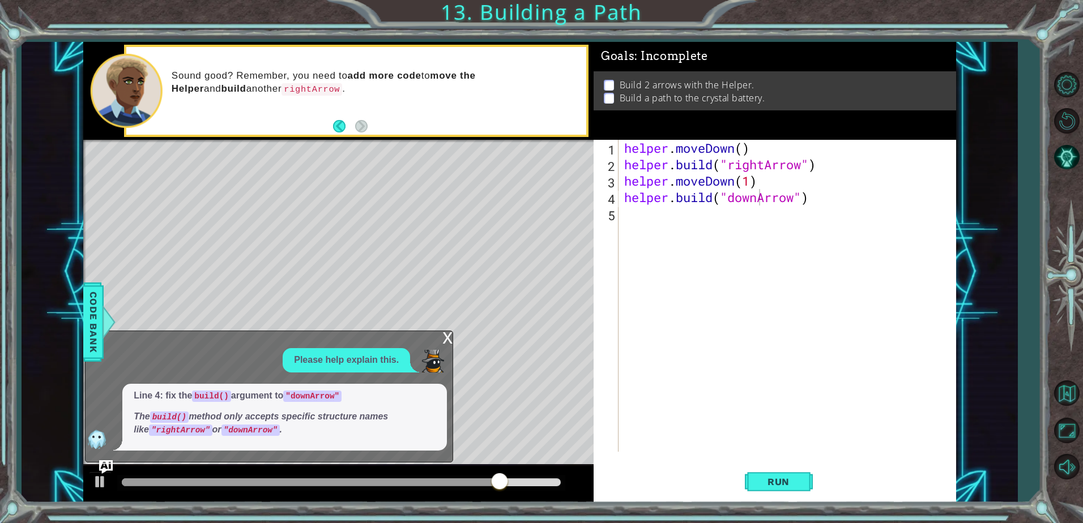
click at [264, 437] on div "Line 4: fix the build() argument to "downArrow" The build() method only accepts…" at bounding box center [284, 417] width 325 height 67
drag, startPoint x: 418, startPoint y: 360, endPoint x: 335, endPoint y: 364, distance: 83.3
click at [335, 364] on div "Please help explain this." at bounding box center [266, 360] width 361 height 24
click at [779, 481] on span "Run" at bounding box center [778, 481] width 45 height 11
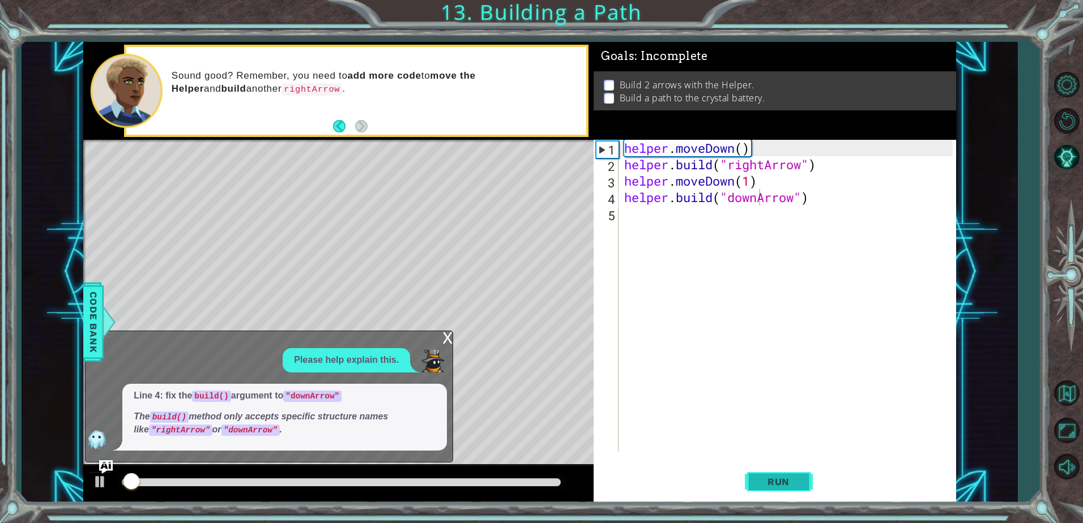
click at [779, 481] on span "Run" at bounding box center [778, 481] width 45 height 11
click at [524, 485] on div at bounding box center [341, 483] width 439 height 8
click at [537, 483] on div at bounding box center [341, 483] width 439 height 8
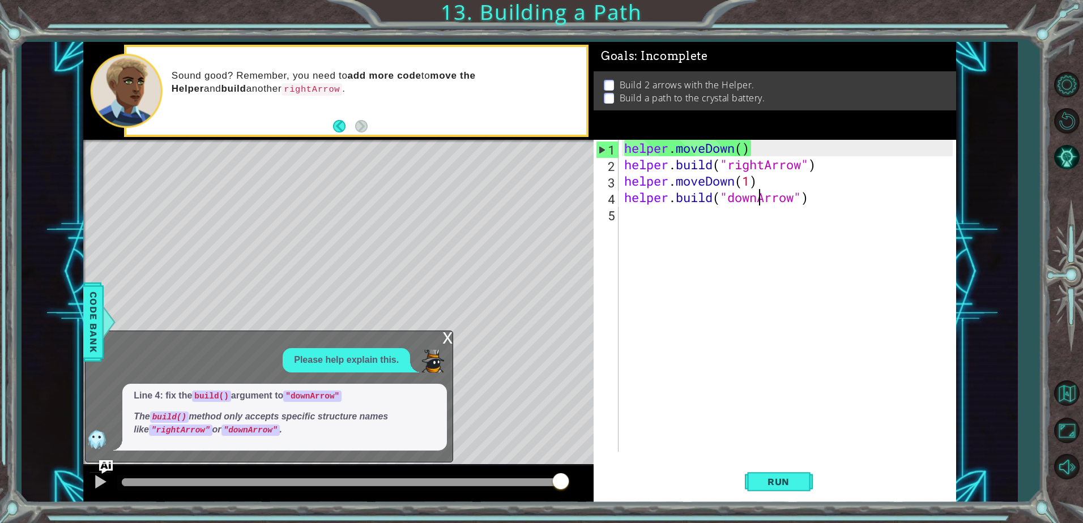
drag, startPoint x: 539, startPoint y: 483, endPoint x: 562, endPoint y: 473, distance: 25.1
click at [562, 473] on div at bounding box center [560, 482] width 20 height 20
click at [703, 200] on div "helper . moveDown ( ) helper . build ( "rightArrow" ) helper . moveDown ( 1 ) h…" at bounding box center [790, 312] width 336 height 345
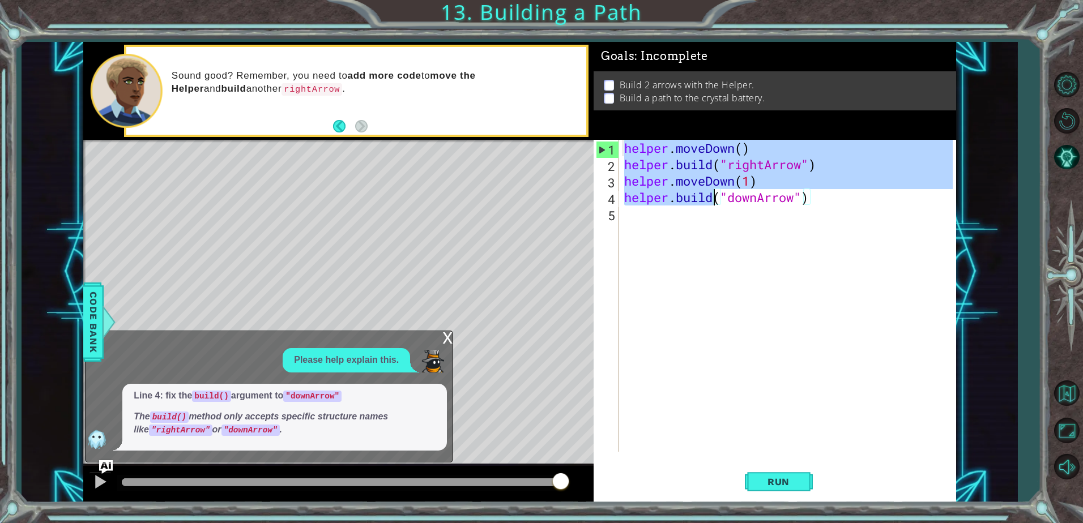
click at [703, 200] on div "helper . moveDown ( ) helper . build ( "rightArrow" ) helper . moveDown ( 1 ) h…" at bounding box center [790, 312] width 336 height 345
drag, startPoint x: 811, startPoint y: 201, endPoint x: 598, endPoint y: 134, distance: 223.2
click at [598, 134] on div "Goals : Incomplete Build 2 arrows with the Helper. Build a path to the crystal …" at bounding box center [775, 272] width 362 height 460
paste textarea "Code Area"
type textarea "[DOMAIN_NAME]("rightArrow")"
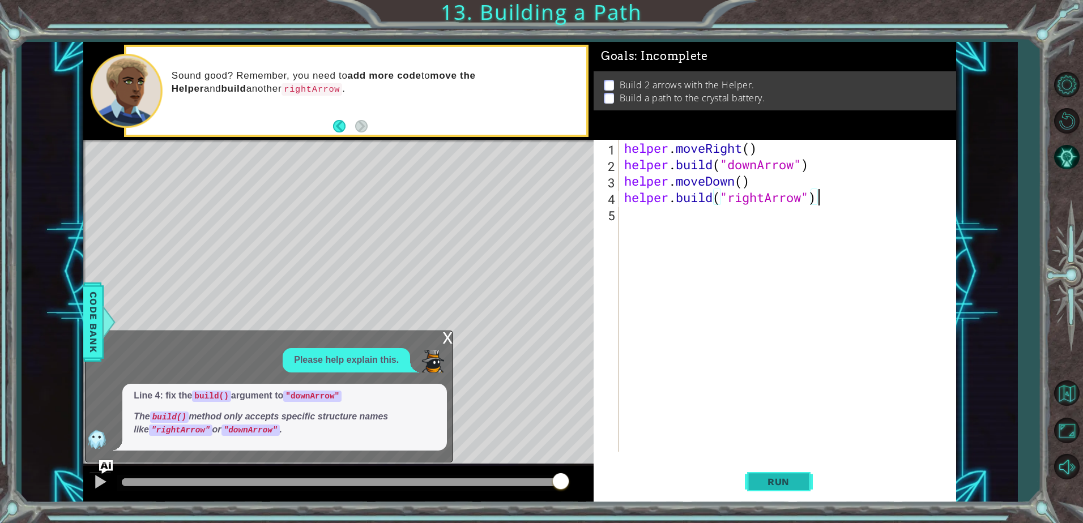
click at [761, 470] on button "Run" at bounding box center [779, 482] width 68 height 36
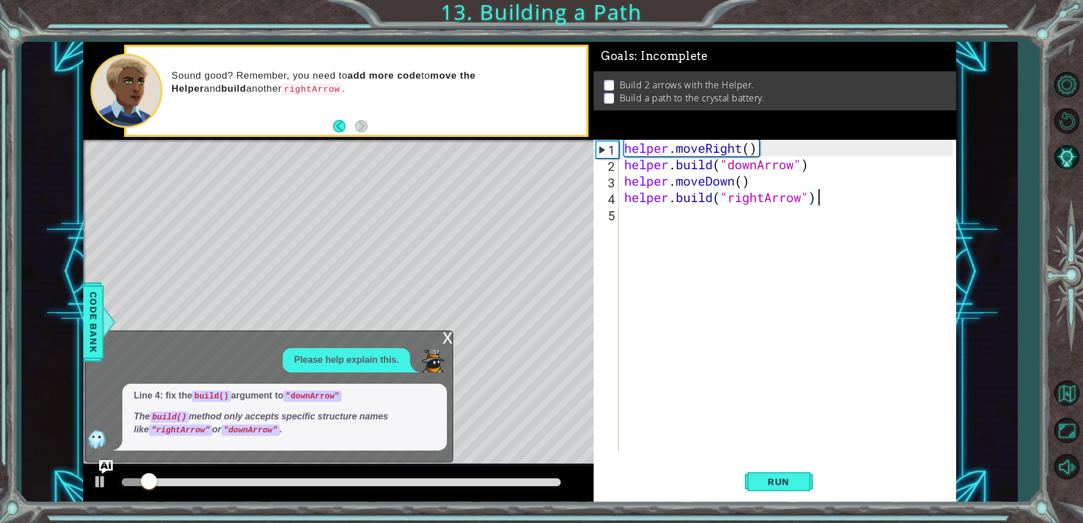
drag, startPoint x: 510, startPoint y: 485, endPoint x: 600, endPoint y: 464, distance: 93.0
click at [591, 467] on div at bounding box center [338, 484] width 510 height 36
click at [552, 481] on div at bounding box center [341, 483] width 439 height 8
click at [636, 314] on div "helper . moveRight ( ) helper . build ( "downArrow" ) helper . moveDown ( ) hel…" at bounding box center [790, 312] width 336 height 345
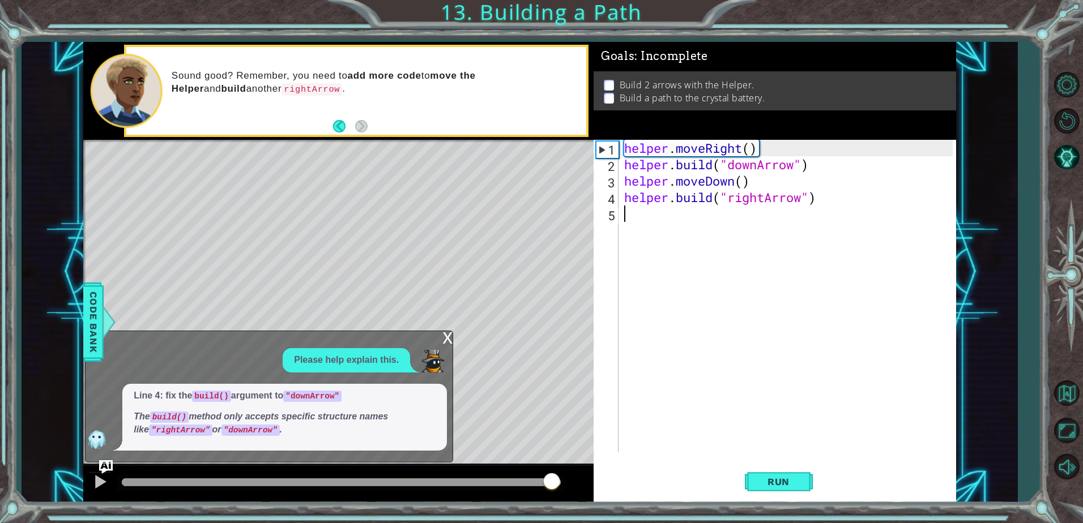
click at [443, 343] on div "x" at bounding box center [447, 336] width 10 height 11
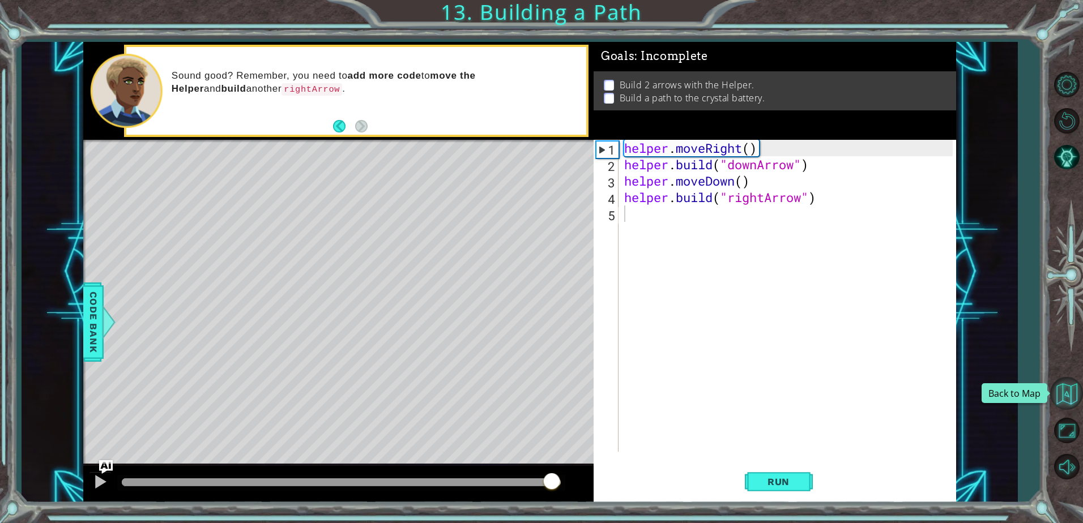
click at [1068, 388] on button "Back to Map" at bounding box center [1066, 393] width 33 height 33
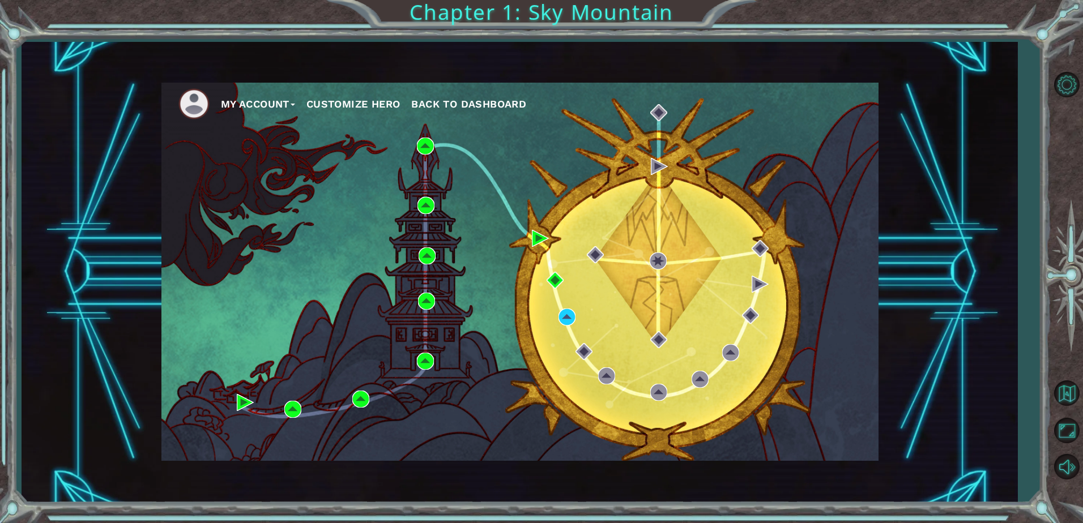
click at [656, 271] on div "My Account Customize Hero Back to Dashboard" at bounding box center [519, 272] width 717 height 378
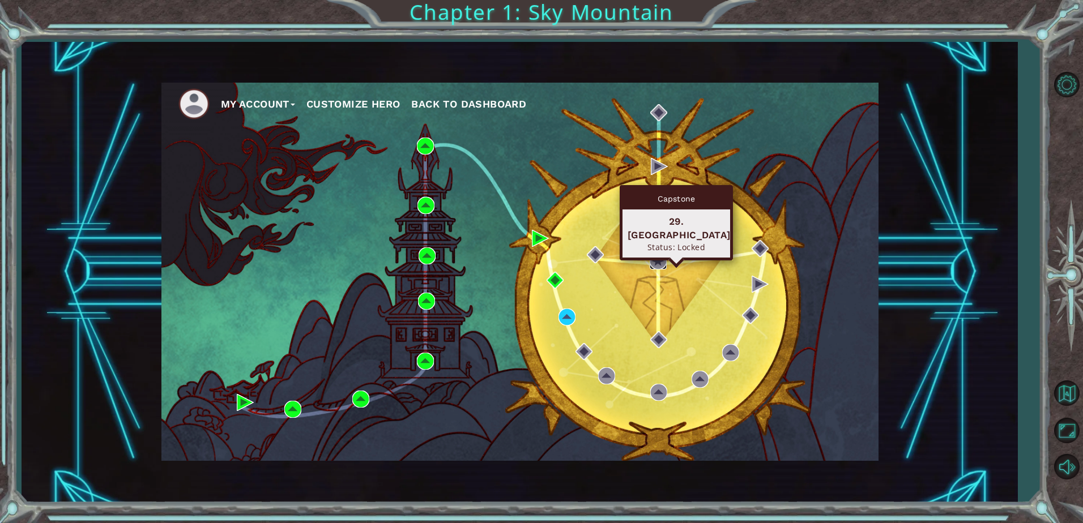
click at [657, 262] on img at bounding box center [658, 261] width 17 height 17
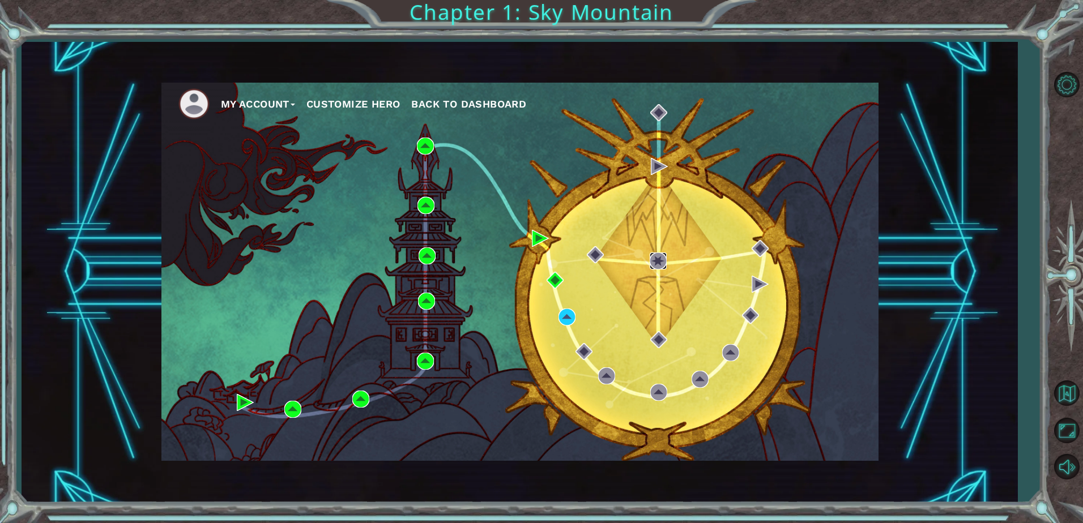
click at [657, 262] on img at bounding box center [658, 261] width 17 height 17
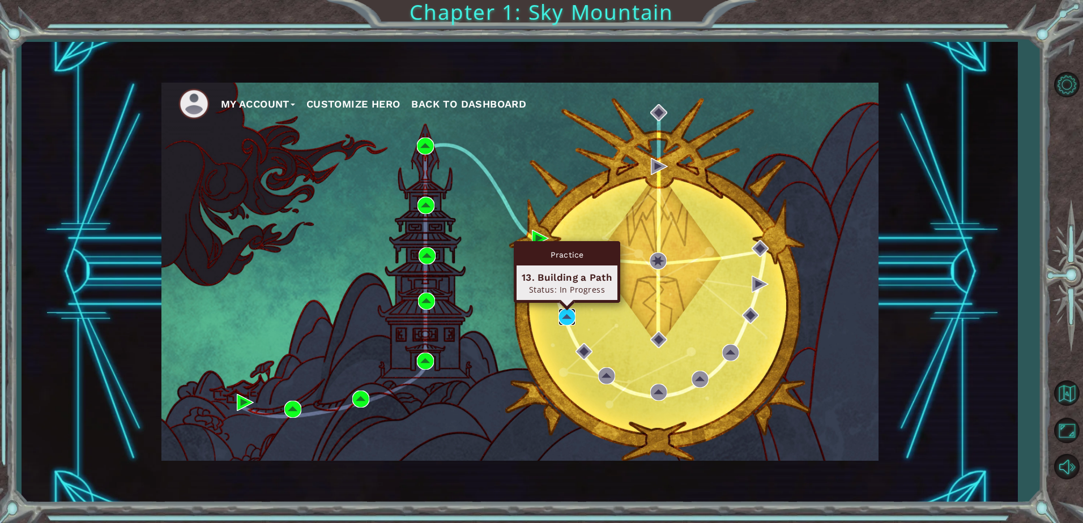
click at [572, 320] on img at bounding box center [566, 317] width 17 height 17
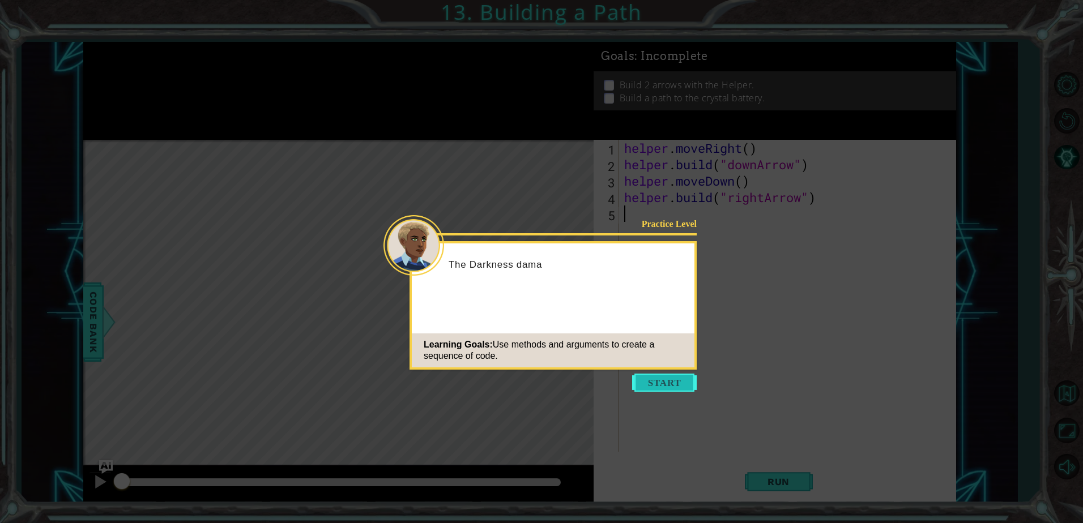
click at [643, 377] on button "Start" at bounding box center [664, 383] width 65 height 18
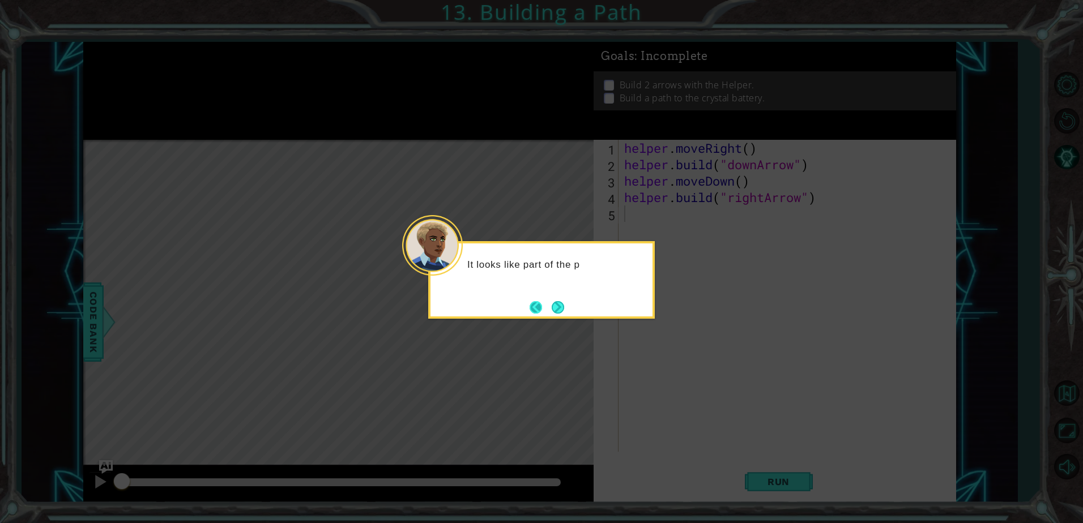
click at [532, 312] on button "Back" at bounding box center [541, 307] width 22 height 12
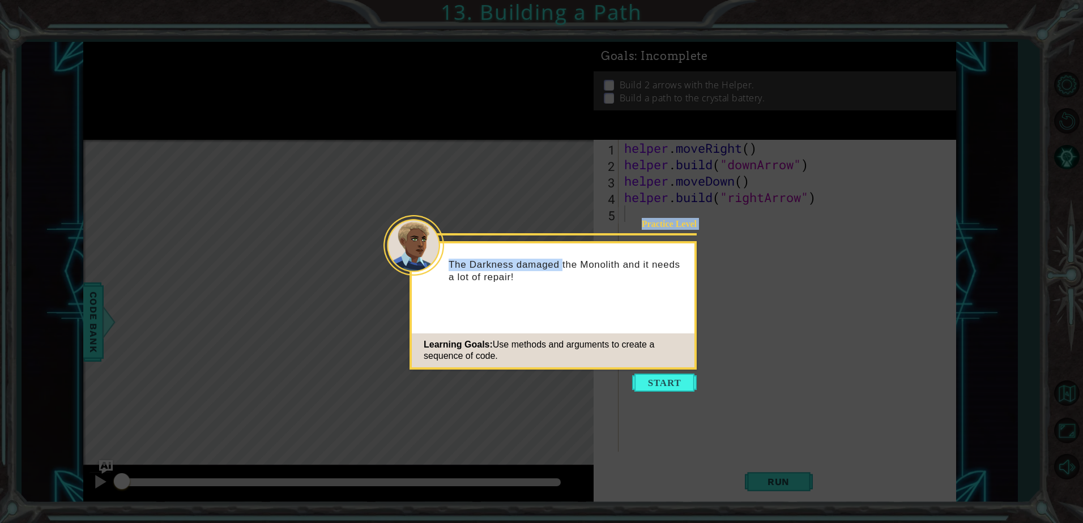
drag, startPoint x: 564, startPoint y: 262, endPoint x: 749, endPoint y: 302, distance: 189.9
click at [749, 302] on body "1 ההההההההההההההההההההההההההההההההההההההההההההההההההההההההההההההההההההההההההההה…" at bounding box center [541, 261] width 1083 height 523
drag, startPoint x: 749, startPoint y: 302, endPoint x: 693, endPoint y: 379, distance: 95.3
click at [693, 379] on button "Start" at bounding box center [664, 383] width 65 height 18
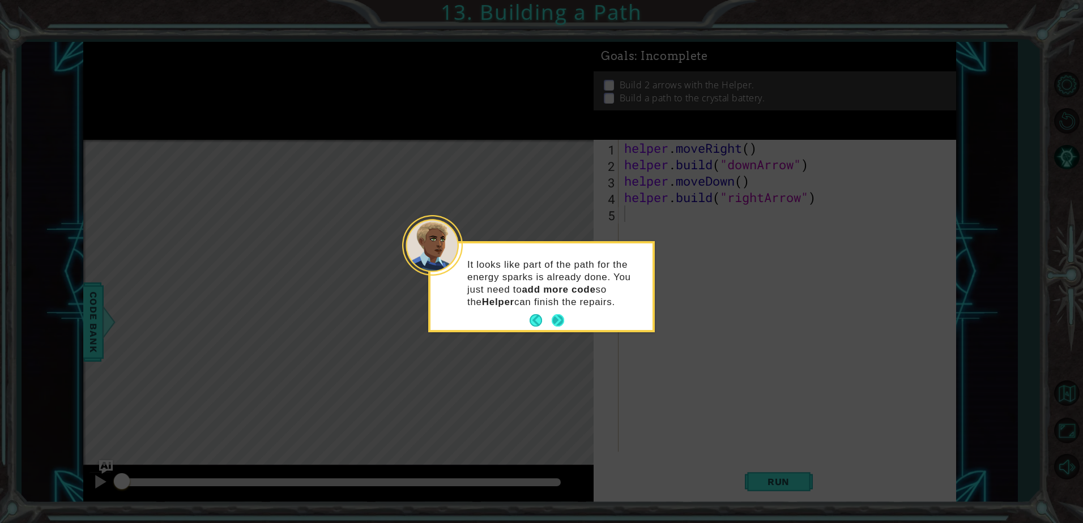
click at [562, 315] on button "Next" at bounding box center [558, 320] width 12 height 12
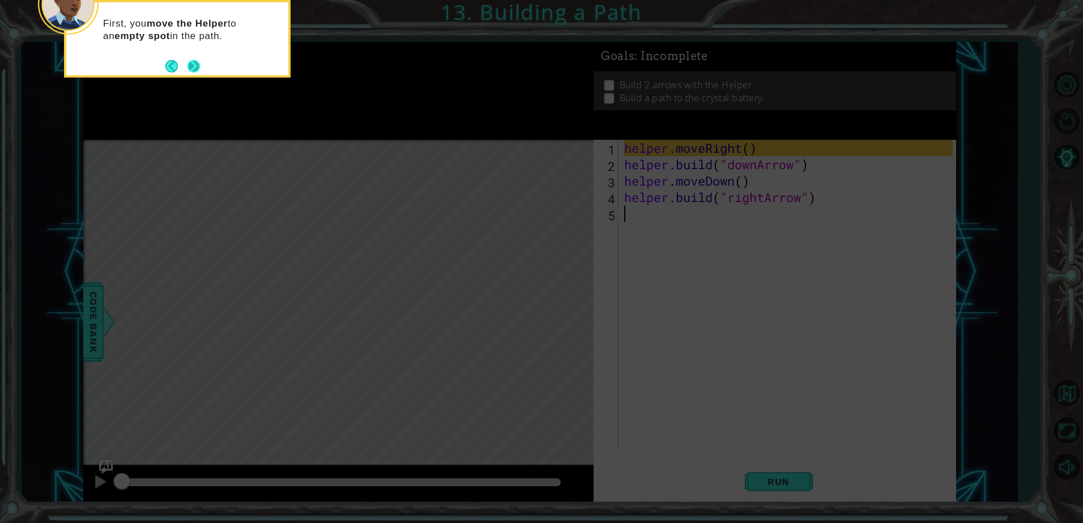
click at [198, 61] on button "Next" at bounding box center [193, 66] width 12 height 12
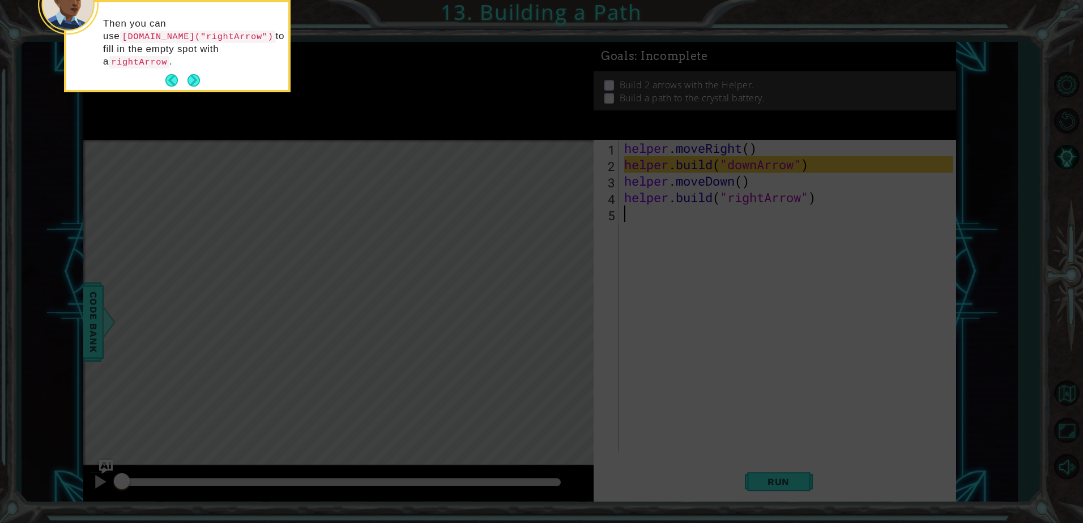
click at [198, 74] on button "Next" at bounding box center [193, 80] width 12 height 12
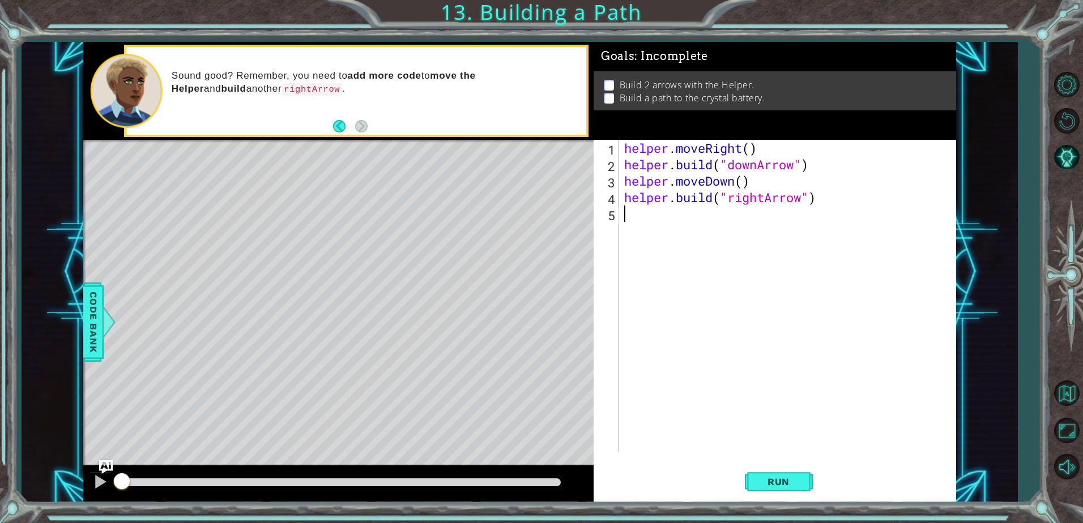
click at [674, 221] on div "helper . moveRight ( ) helper . build ( "downArrow" ) helper . moveDown ( ) hel…" at bounding box center [790, 312] width 336 height 345
paste textarea "[DOMAIN_NAME]("rightArrow")"
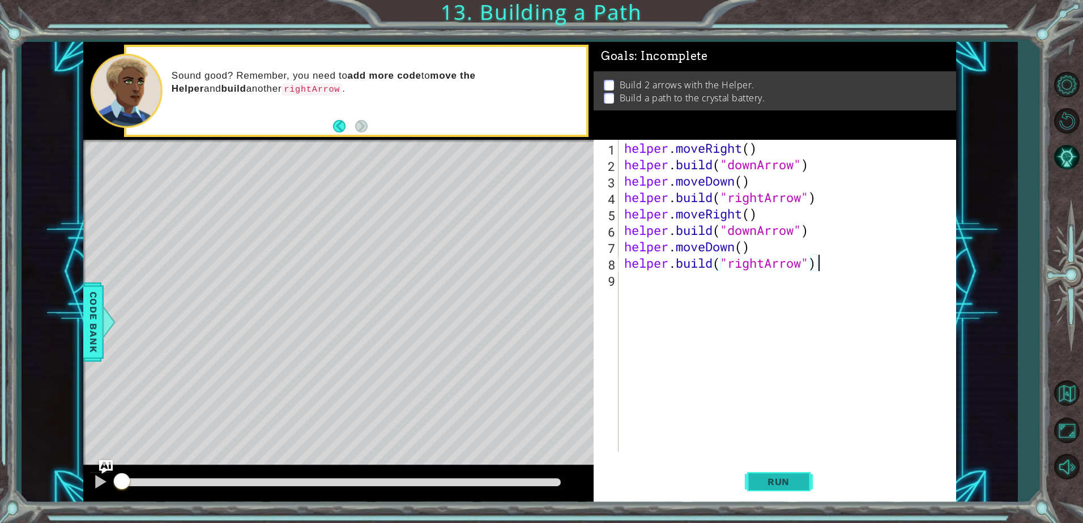
click at [761, 476] on span "Run" at bounding box center [778, 481] width 45 height 11
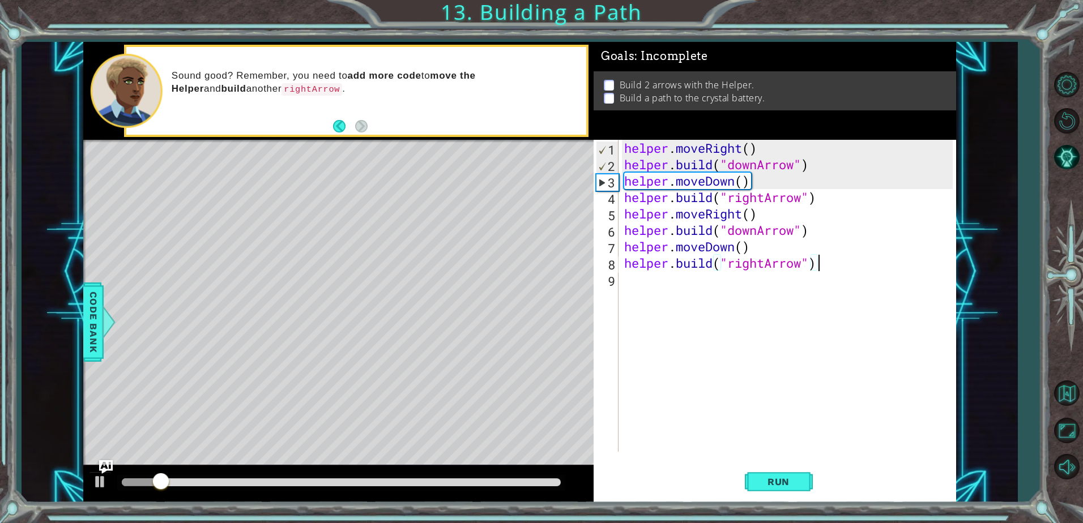
drag, startPoint x: 447, startPoint y: 479, endPoint x: 543, endPoint y: 483, distance: 95.3
click at [543, 483] on div at bounding box center [341, 483] width 439 height 8
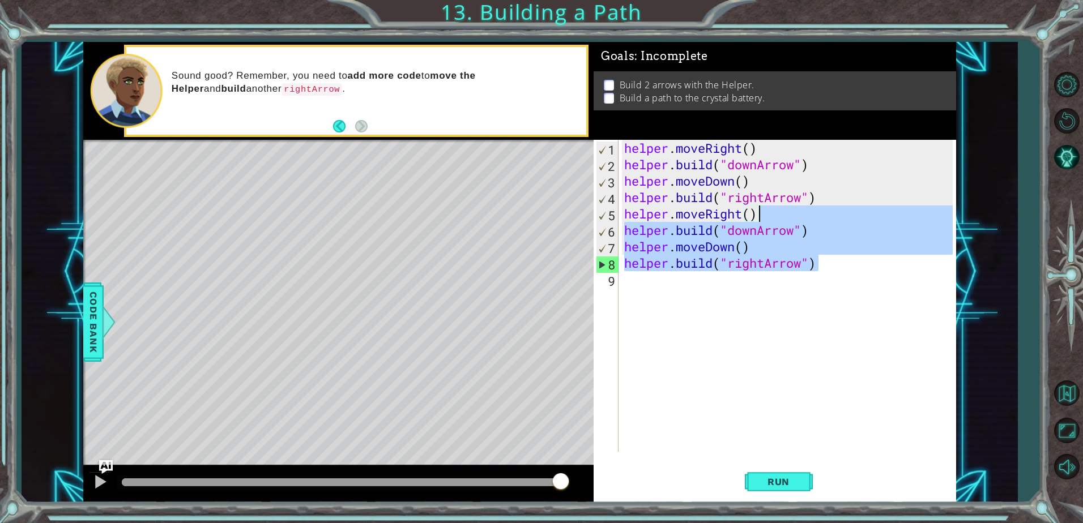
drag, startPoint x: 827, startPoint y: 264, endPoint x: 762, endPoint y: 214, distance: 82.4
click at [762, 214] on div "helper . moveRight ( ) helper . build ( "downArrow" ) helper . moveDown ( ) hel…" at bounding box center [790, 312] width 336 height 345
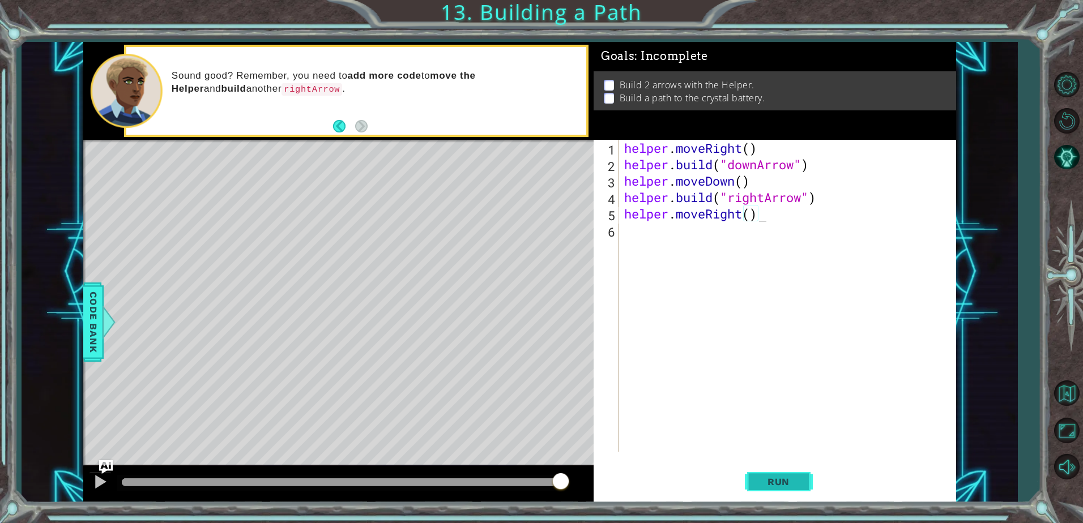
click at [759, 464] on button "Run" at bounding box center [779, 482] width 68 height 36
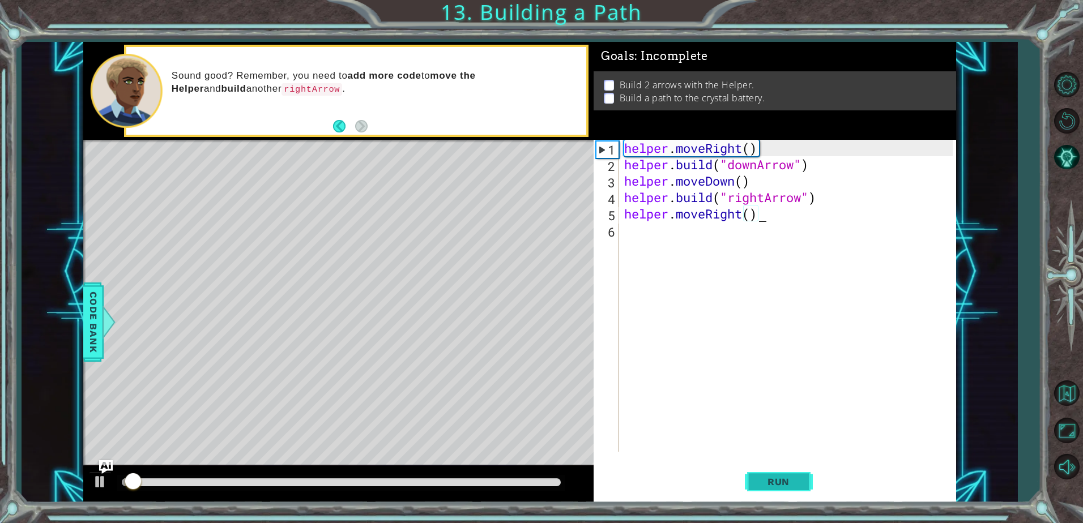
click at [766, 478] on span "Run" at bounding box center [778, 481] width 45 height 11
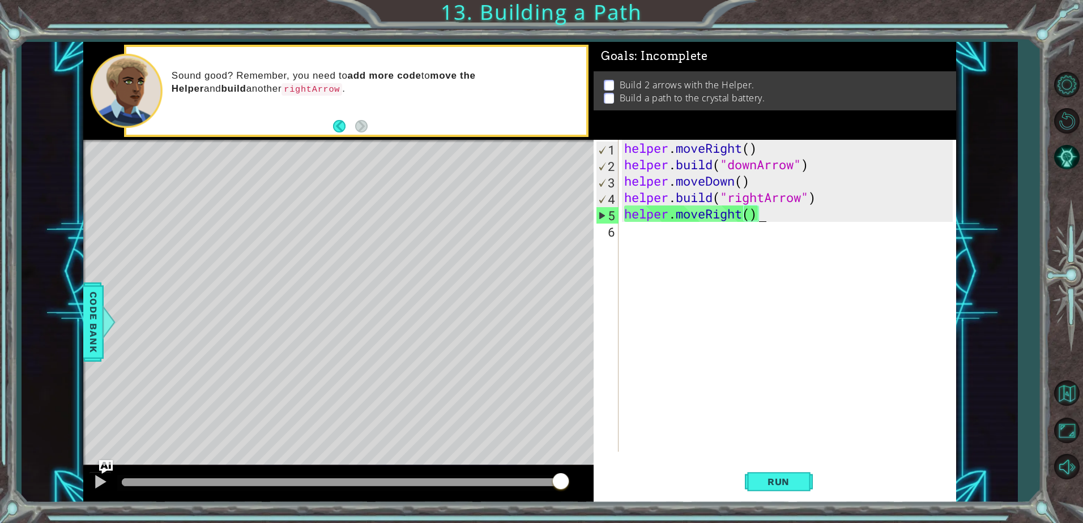
click at [763, 203] on div "helper . moveRight ( ) helper . build ( "downArrow" ) helper . moveDown ( ) hel…" at bounding box center [790, 312] width 336 height 345
click at [766, 215] on div "helper . moveRight ( ) helper . build ( "downArrow" ) helper . moveDown ( ) hel…" at bounding box center [790, 312] width 336 height 345
type textarea "helper.moveRight()"
click at [778, 219] on div "helper . moveRight ( ) helper . build ( "downArrow" ) helper . moveDown ( ) hel…" at bounding box center [790, 312] width 336 height 345
click at [796, 219] on div "helper . moveRight ( ) helper . build ( "downArrow" ) helper . moveDown ( ) hel…" at bounding box center [790, 312] width 336 height 345
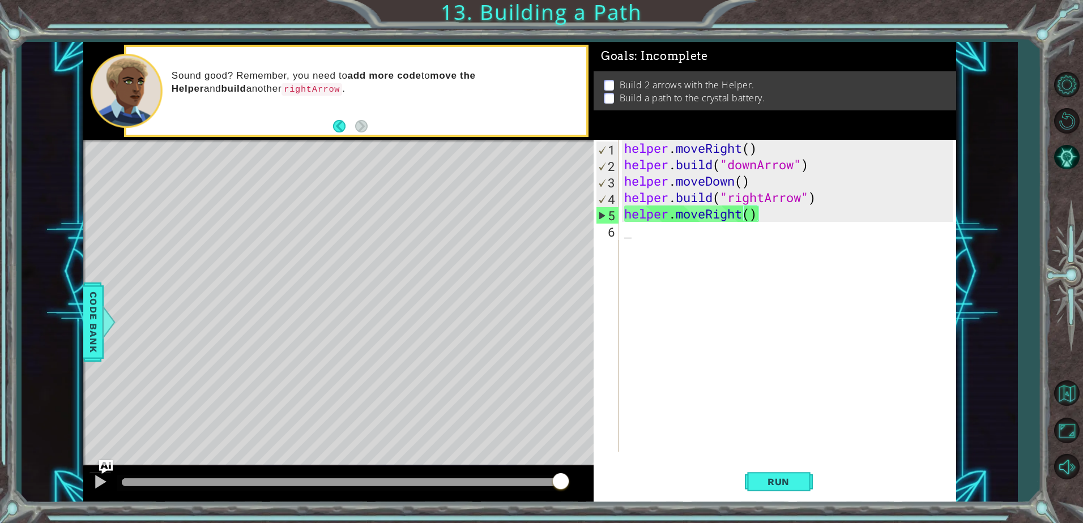
click at [797, 253] on div "helper . moveRight ( ) helper . build ( "downArrow" ) helper . moveDown ( ) hel…" at bounding box center [790, 312] width 336 height 345
click at [693, 313] on div "helper . moveRight ( ) helper . build ( "downArrow" ) helper . moveDown ( ) hel…" at bounding box center [790, 312] width 336 height 345
click at [865, 259] on div "helper . moveRight ( ) helper . build ( "downArrow" ) helper . moveDown ( ) hel…" at bounding box center [790, 312] width 336 height 345
click at [96, 318] on span "Code Bank" at bounding box center [93, 322] width 18 height 69
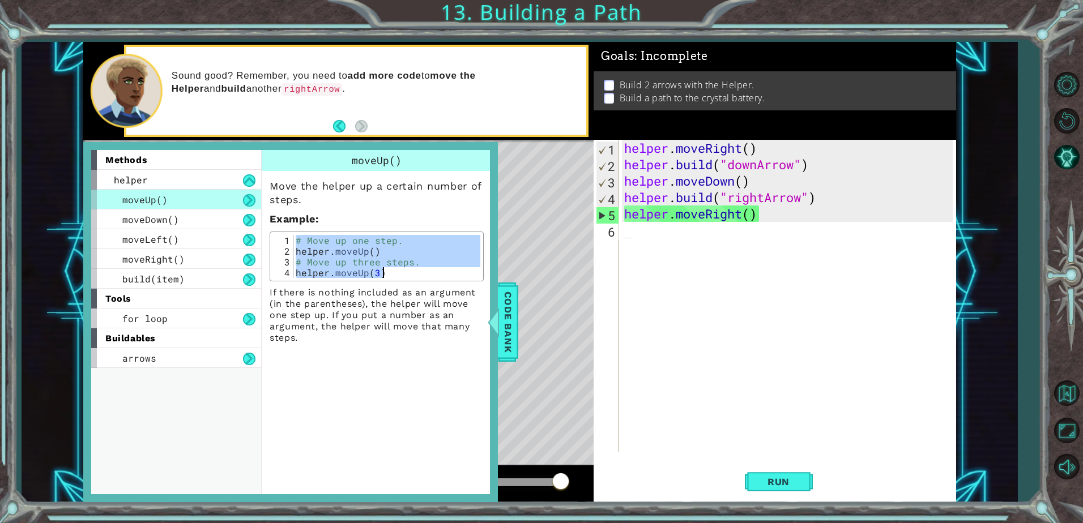
drag, startPoint x: 297, startPoint y: 242, endPoint x: 397, endPoint y: 275, distance: 105.1
click at [397, 275] on div "# Move up one step. helper . moveUp ( ) # Move up three steps. helper . moveUp …" at bounding box center [386, 267] width 187 height 65
type textarea "# Move up three steps. helper.moveUp(3)"
click at [708, 212] on div "helper . moveRight ( ) helper . build ( "downArrow" ) helper . moveDown ( ) hel…" at bounding box center [790, 312] width 336 height 345
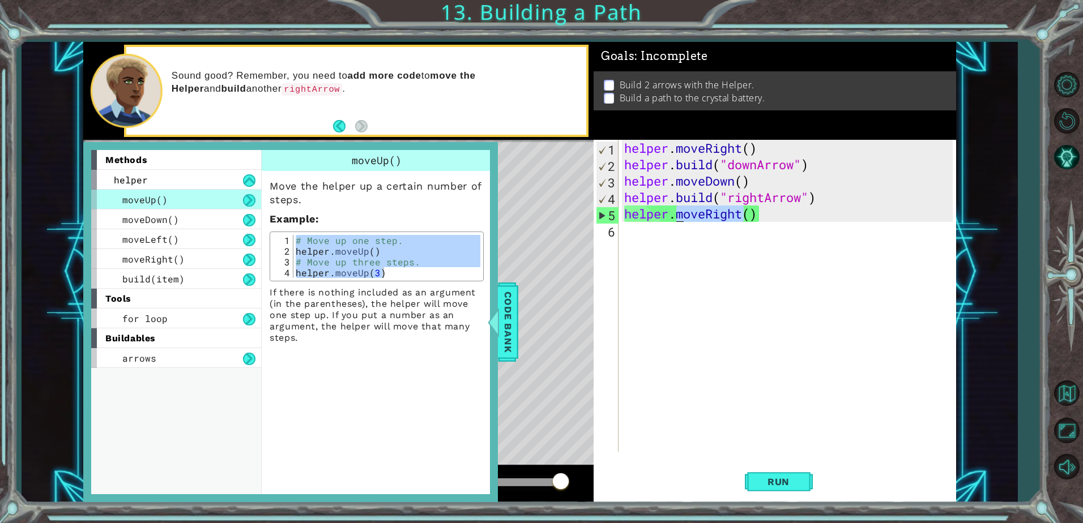
click at [708, 212] on div "helper . moveRight ( ) helper . build ( "downArrow" ) helper . moveDown ( ) hel…" at bounding box center [787, 296] width 331 height 312
click at [708, 212] on div "helper . moveRight ( ) helper . build ( "downArrow" ) helper . moveDown ( ) hel…" at bounding box center [790, 312] width 336 height 345
click at [708, 204] on div "helper . moveRight ( ) helper . build ( "downArrow" ) helper . moveDown ( ) hel…" at bounding box center [790, 312] width 336 height 345
type textarea "[DOMAIN_NAME]("rightArrow")"
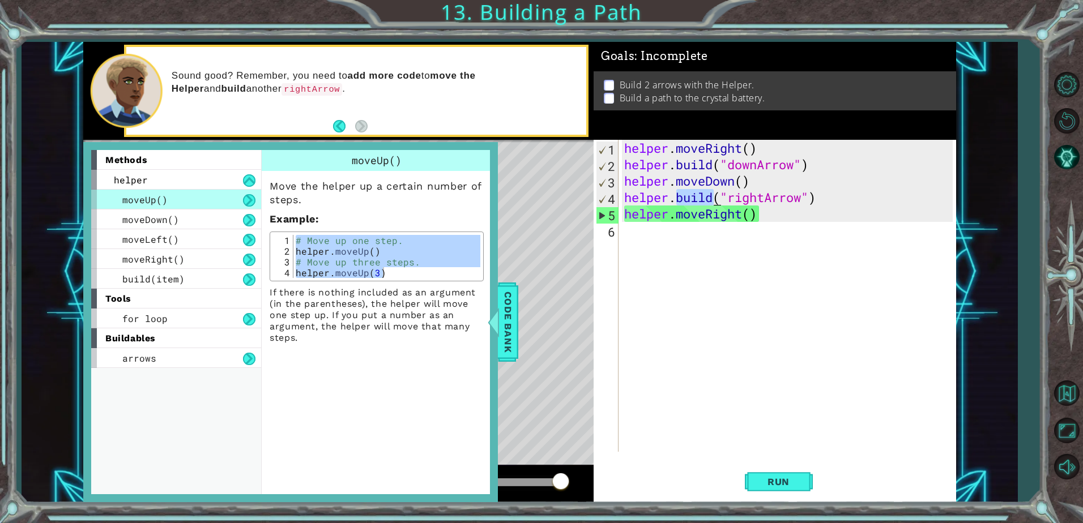
click at [708, 204] on div "helper . moveRight ( ) helper . build ( "downArrow" ) helper . moveDown ( ) hel…" at bounding box center [790, 312] width 336 height 345
click at [719, 228] on div "helper . moveRight ( ) helper . build ( "downArrow" ) helper . moveDown ( ) hel…" at bounding box center [790, 312] width 336 height 345
click at [234, 177] on div "helper" at bounding box center [176, 180] width 170 height 20
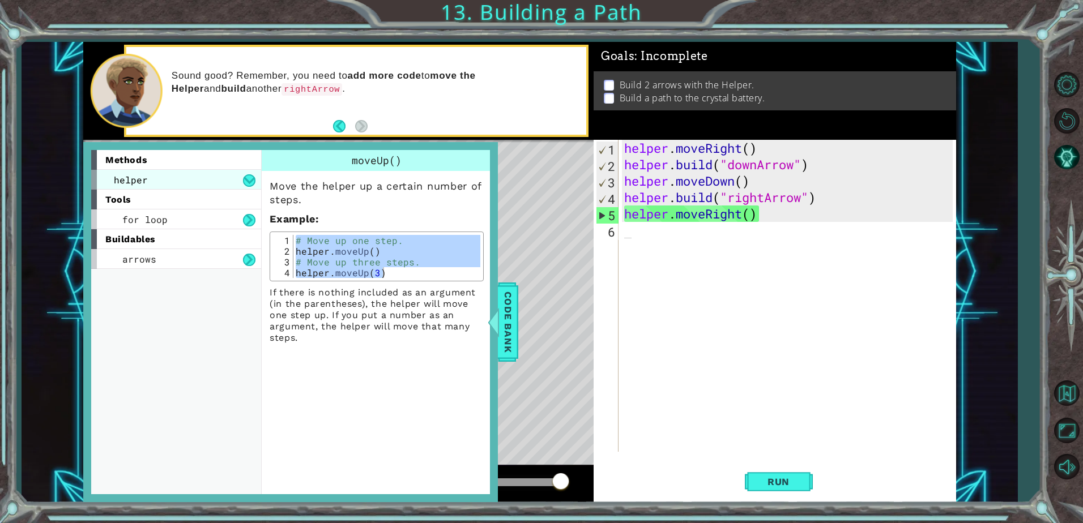
click at [234, 177] on div "helper" at bounding box center [176, 180] width 170 height 20
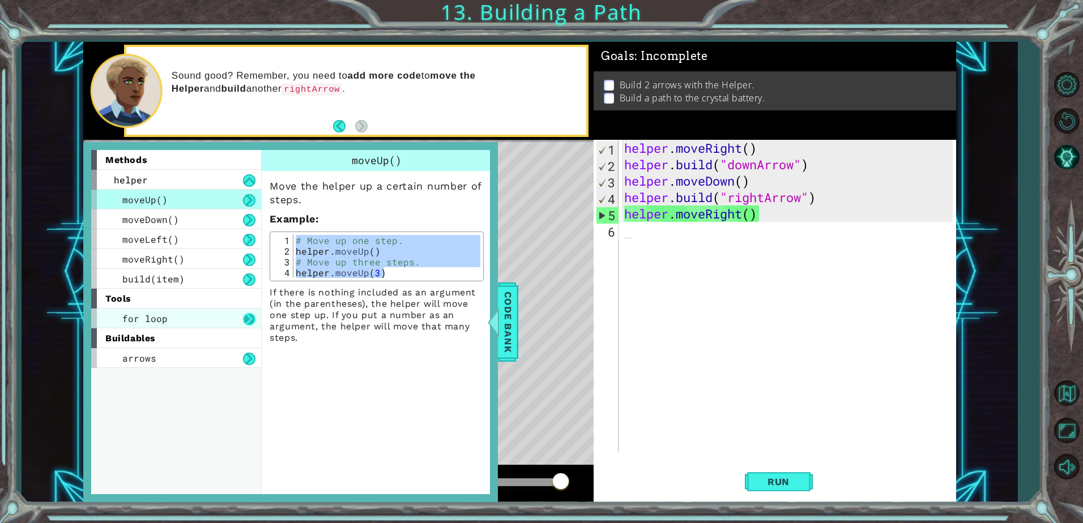
click at [244, 321] on button at bounding box center [249, 319] width 12 height 12
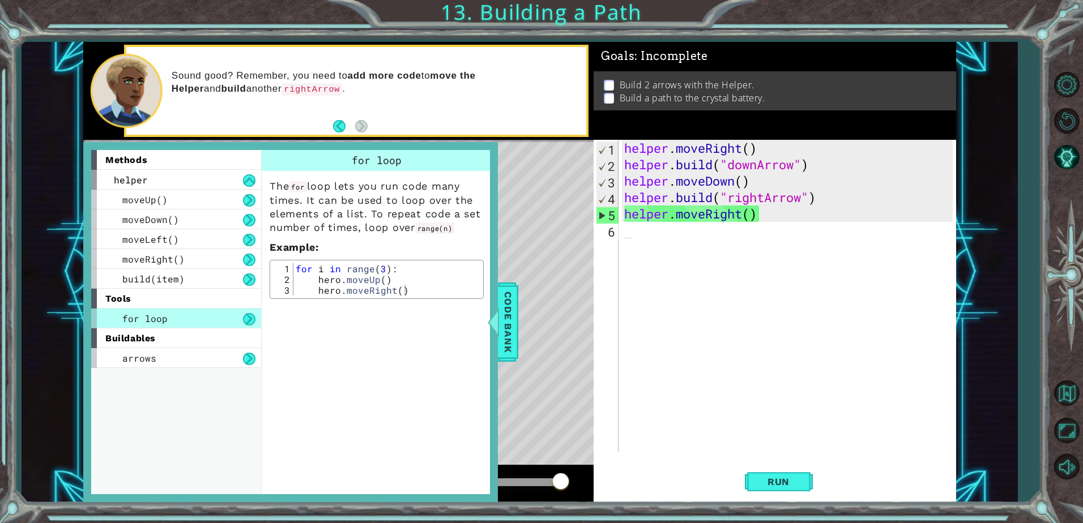
click at [244, 320] on button at bounding box center [249, 319] width 12 height 12
click at [248, 319] on button at bounding box center [249, 319] width 12 height 12
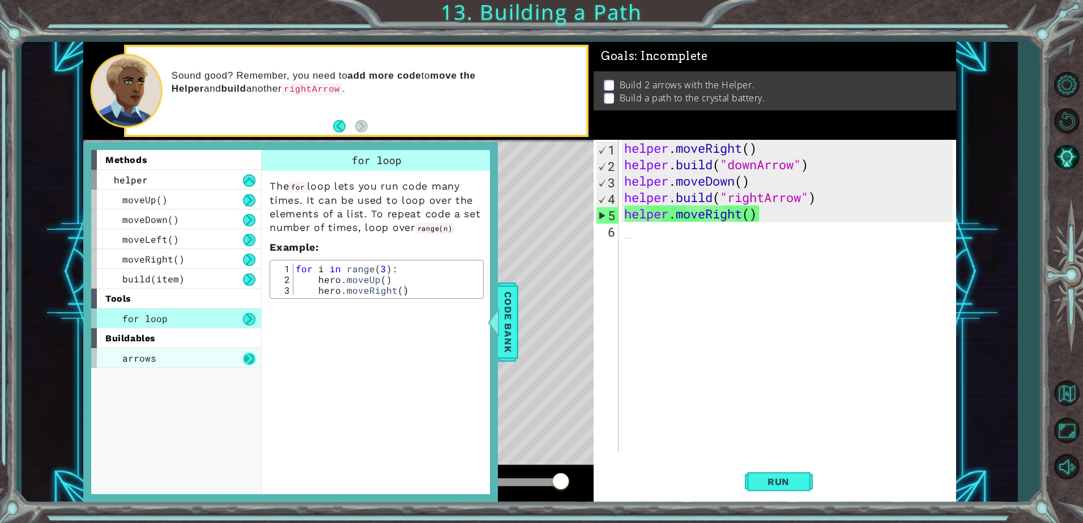
click at [251, 362] on button at bounding box center [249, 359] width 12 height 12
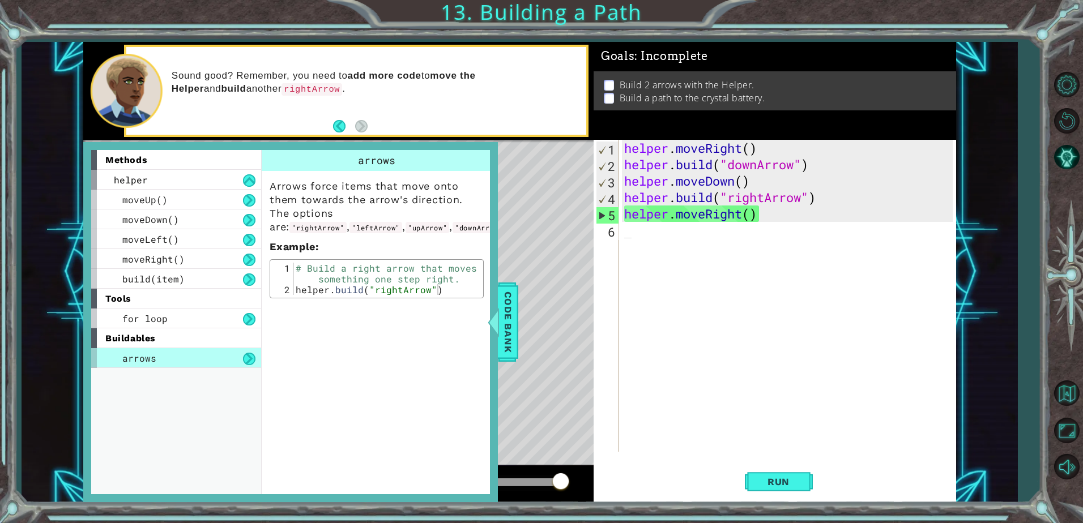
click at [251, 362] on button at bounding box center [249, 359] width 12 height 12
click at [238, 321] on div "for loop" at bounding box center [176, 319] width 170 height 20
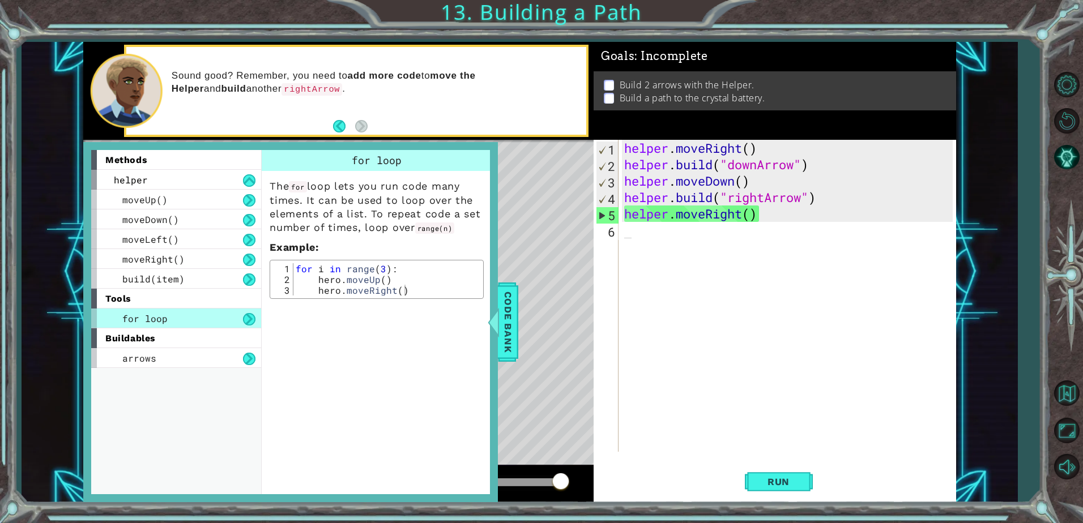
click at [238, 321] on div "for loop" at bounding box center [176, 319] width 170 height 20
click at [223, 278] on div "build(item)" at bounding box center [176, 279] width 170 height 20
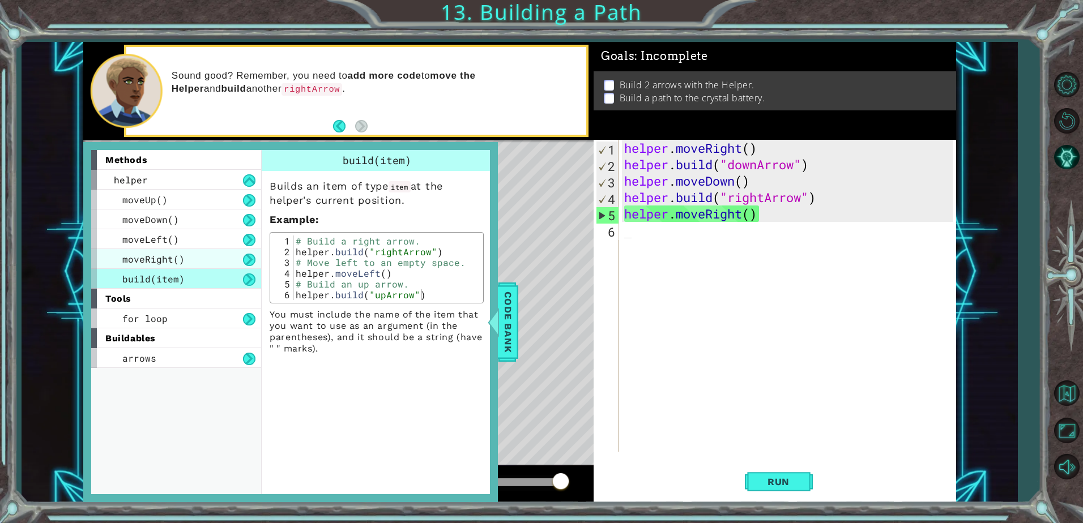
click at [221, 262] on div "moveRight()" at bounding box center [176, 259] width 170 height 20
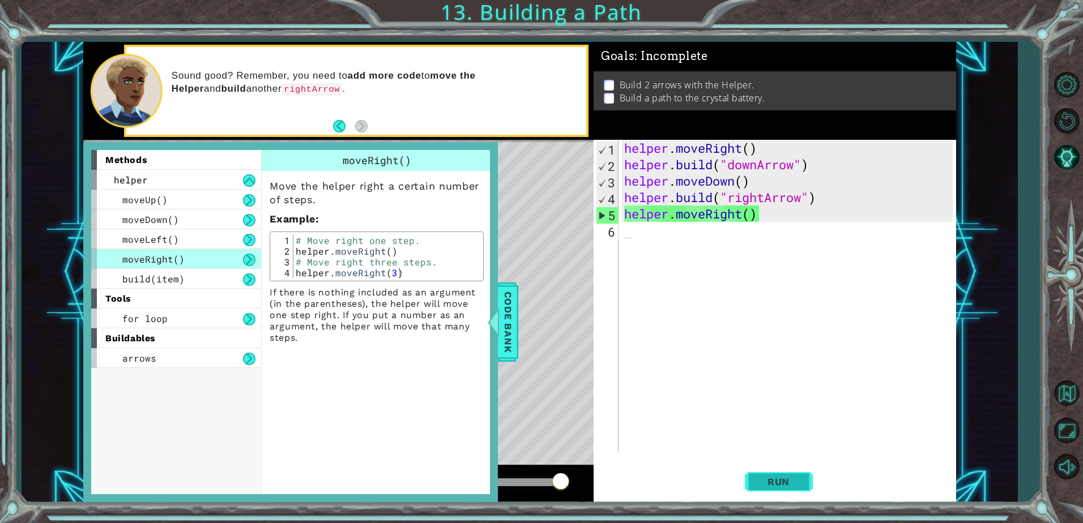
click at [759, 477] on span "Run" at bounding box center [778, 481] width 45 height 11
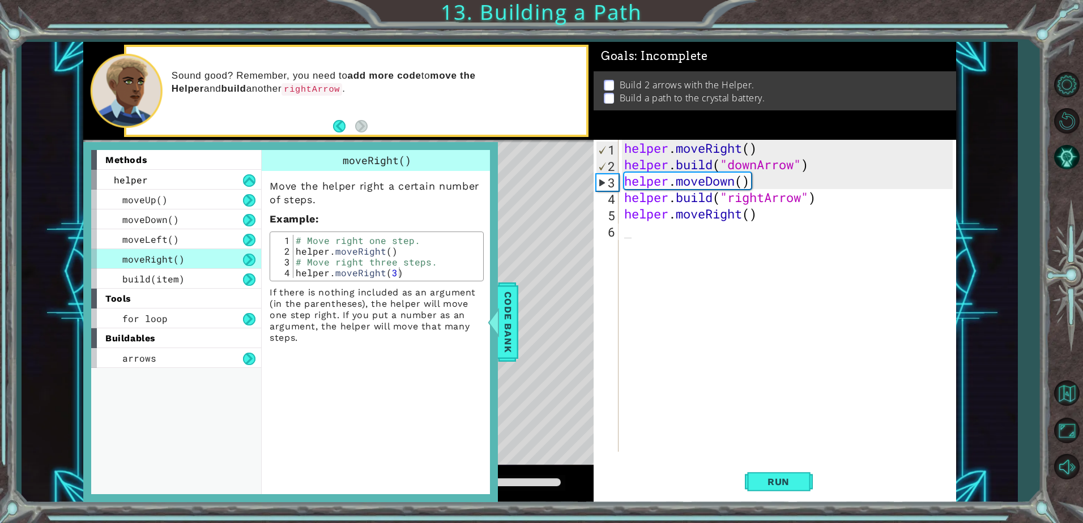
click at [522, 330] on div "Level Map" at bounding box center [344, 307] width 523 height 334
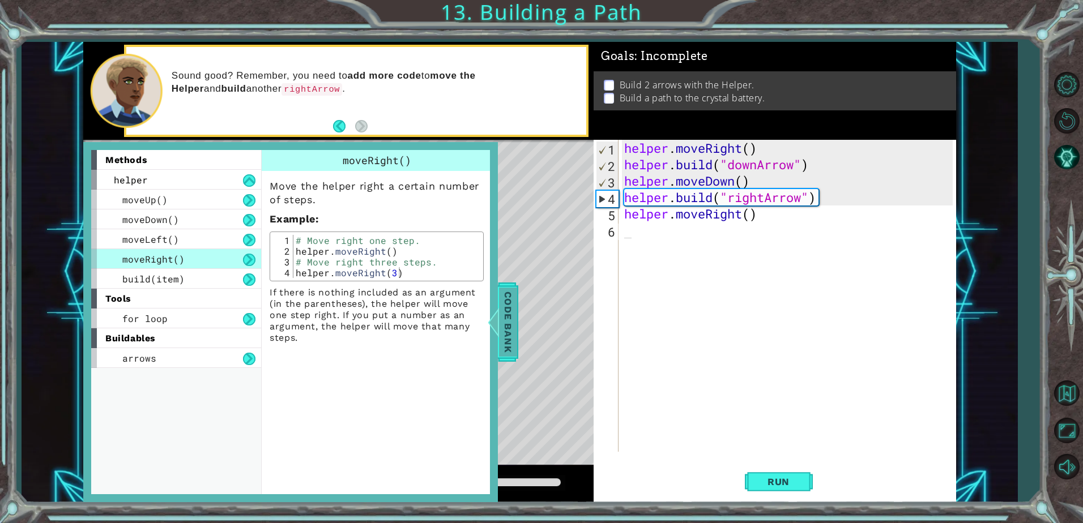
click at [517, 334] on div "Code Bank" at bounding box center [508, 322] width 20 height 79
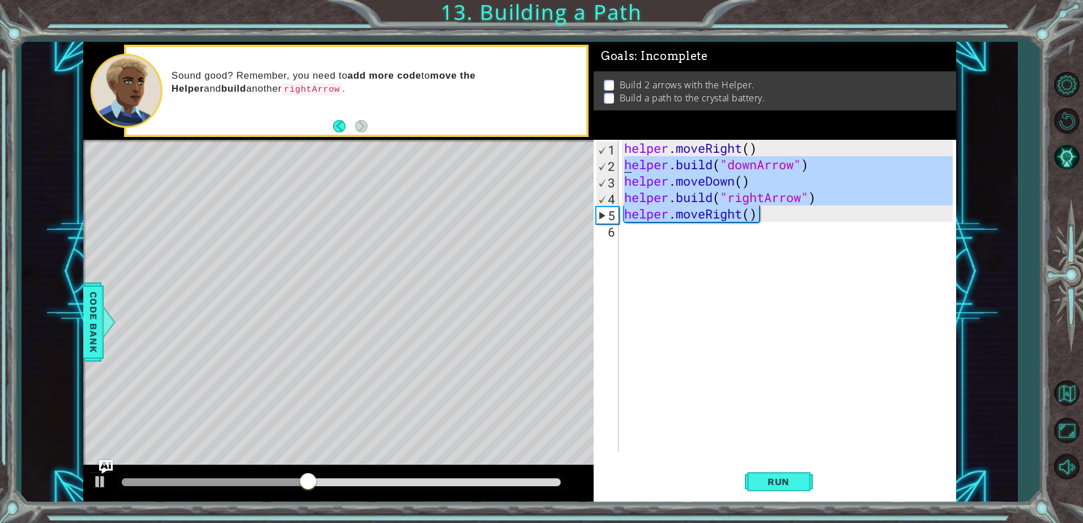
drag, startPoint x: 779, startPoint y: 215, endPoint x: 605, endPoint y: 157, distance: 182.5
click at [605, 157] on div "helper.moveRight() 1 2 3 4 5 6 helper . moveRight ( ) helper . build ( "downArr…" at bounding box center [773, 296] width 359 height 312
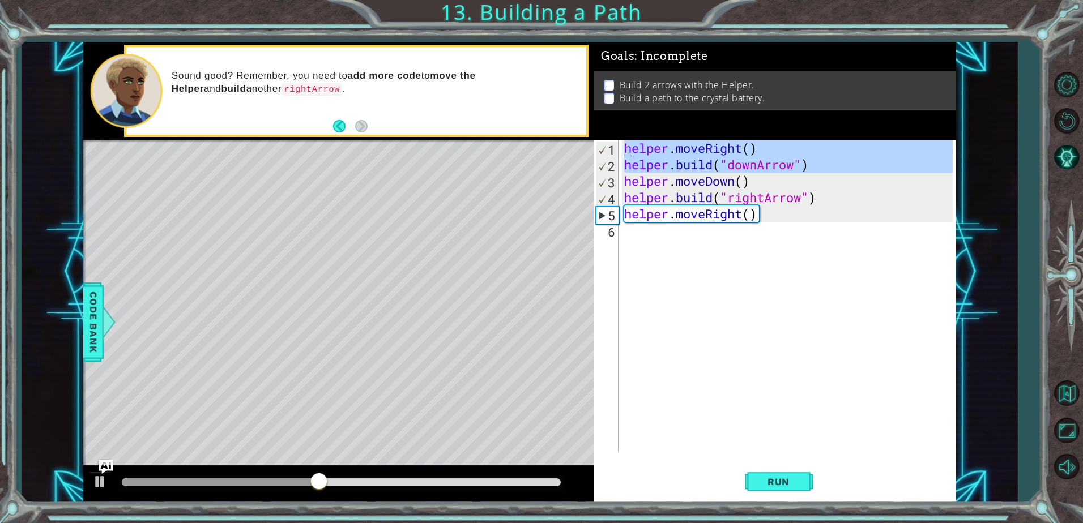
drag, startPoint x: 605, startPoint y: 157, endPoint x: 607, endPoint y: 151, distance: 6.3
click at [607, 151] on div "1" at bounding box center [607, 150] width 22 height 16
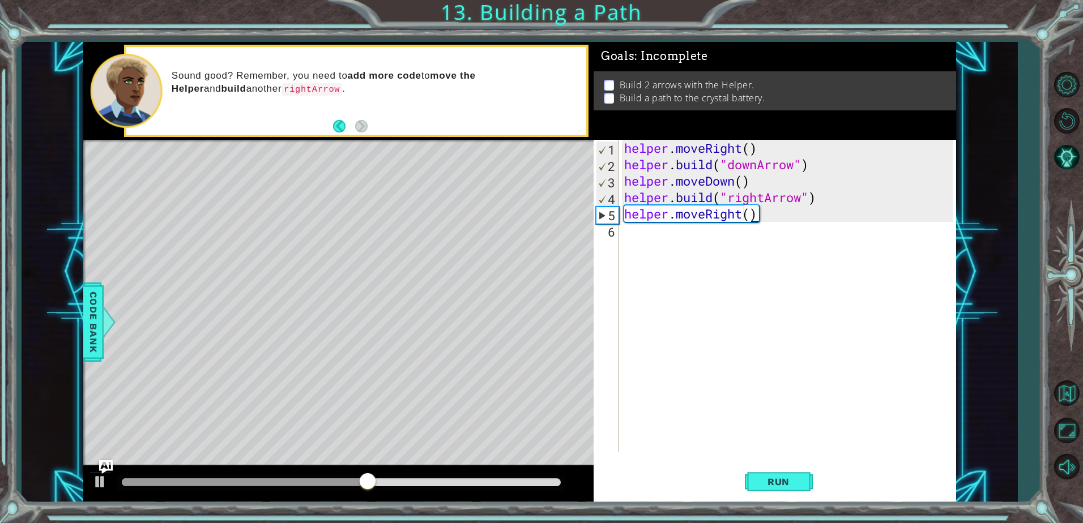
click at [753, 217] on div "helper . moveRight ( ) helper . build ( "downArrow" ) helper . moveDown ( ) hel…" at bounding box center [790, 312] width 336 height 345
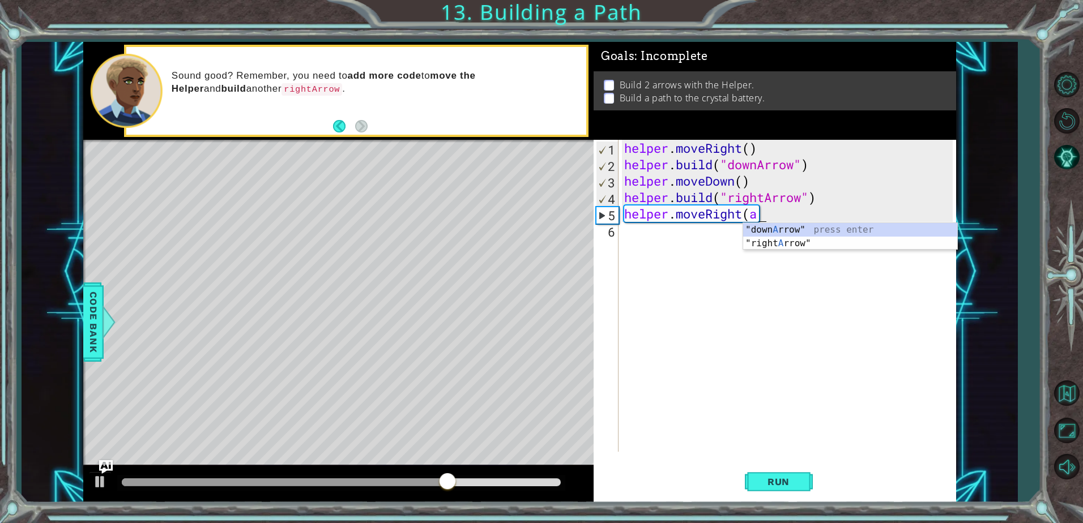
scroll to position [0, 6]
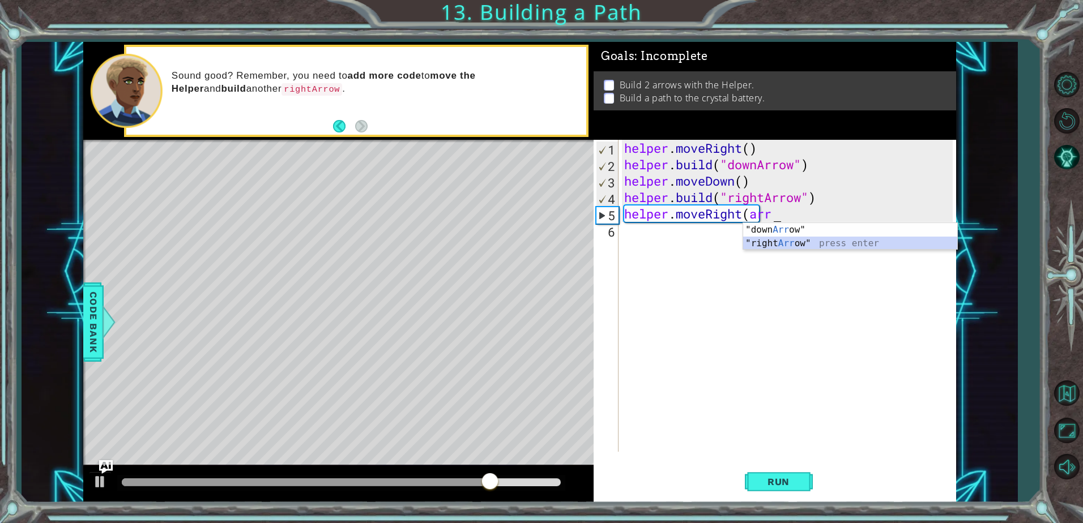
click at [772, 239] on div ""down Arr ow" press enter "right Arr ow" press enter" at bounding box center [850, 250] width 214 height 54
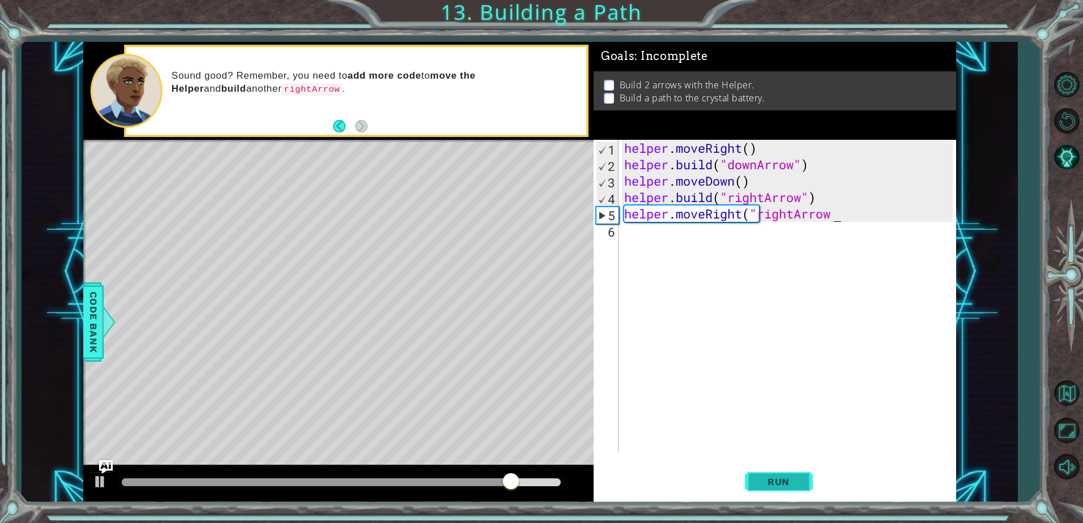
type textarea "helper.moveRight("rightArrow"
click at [774, 473] on button "Run" at bounding box center [779, 482] width 68 height 36
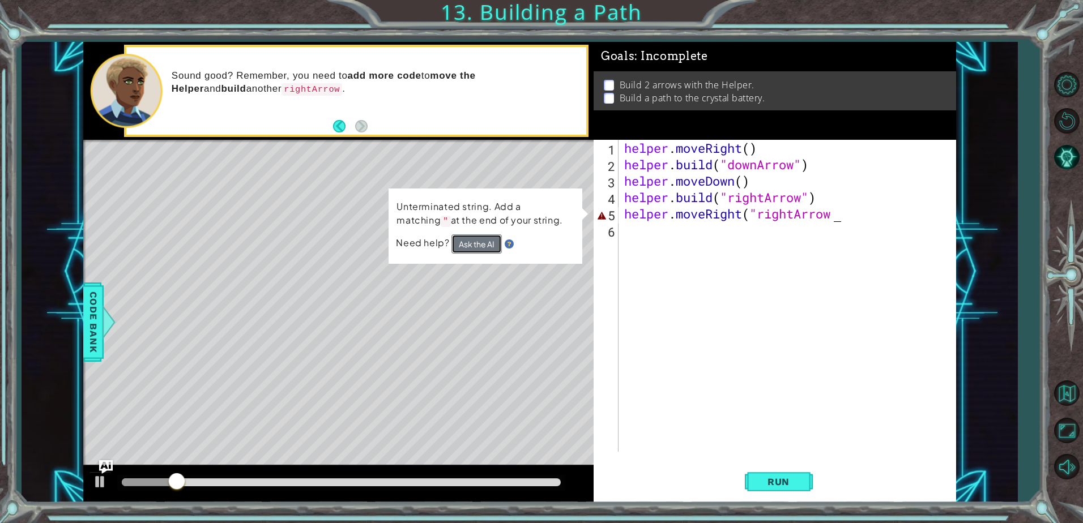
click at [495, 250] on button "Ask the AI" at bounding box center [476, 243] width 50 height 19
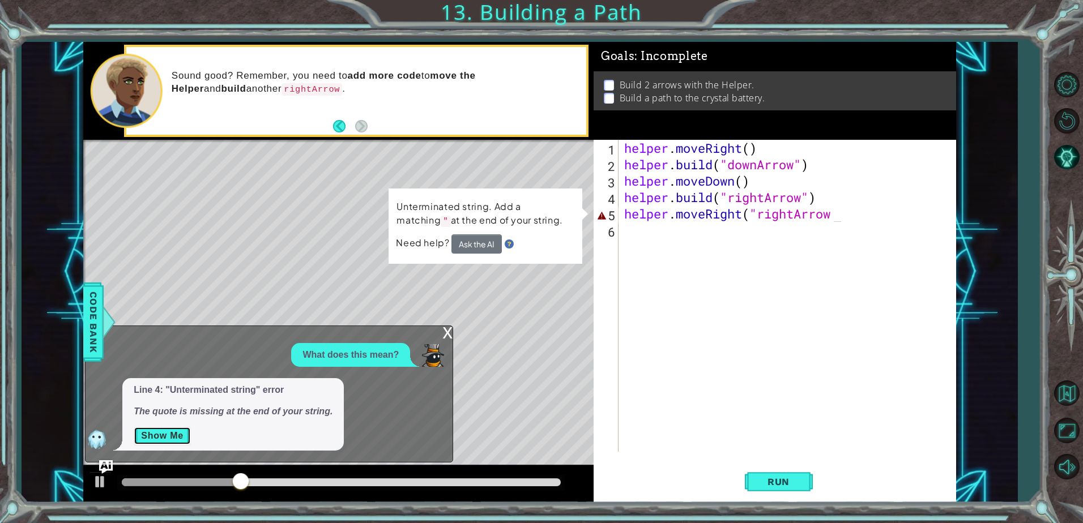
click at [184, 443] on button "Show Me" at bounding box center [162, 436] width 57 height 18
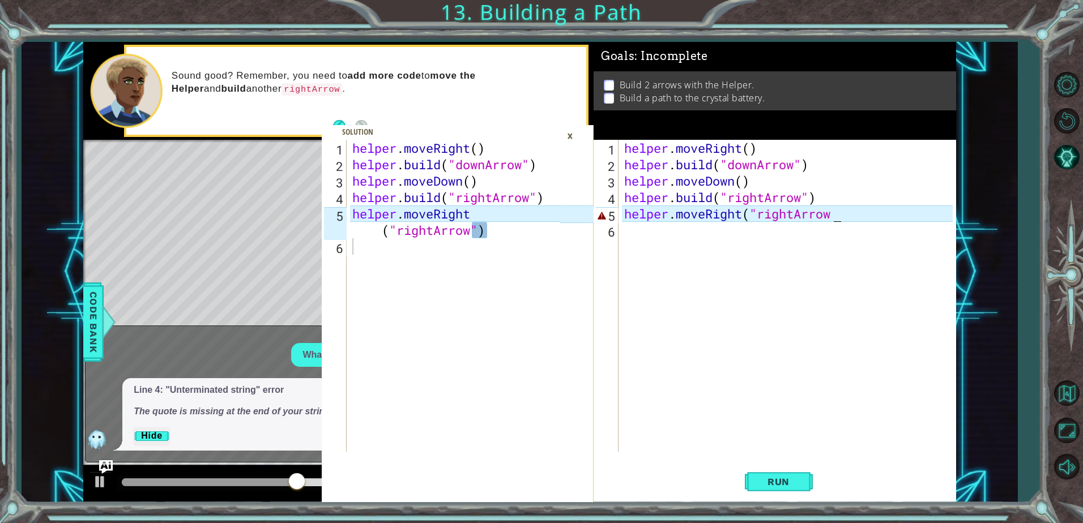
type textarea "helper.moveRight("rightArrow")"
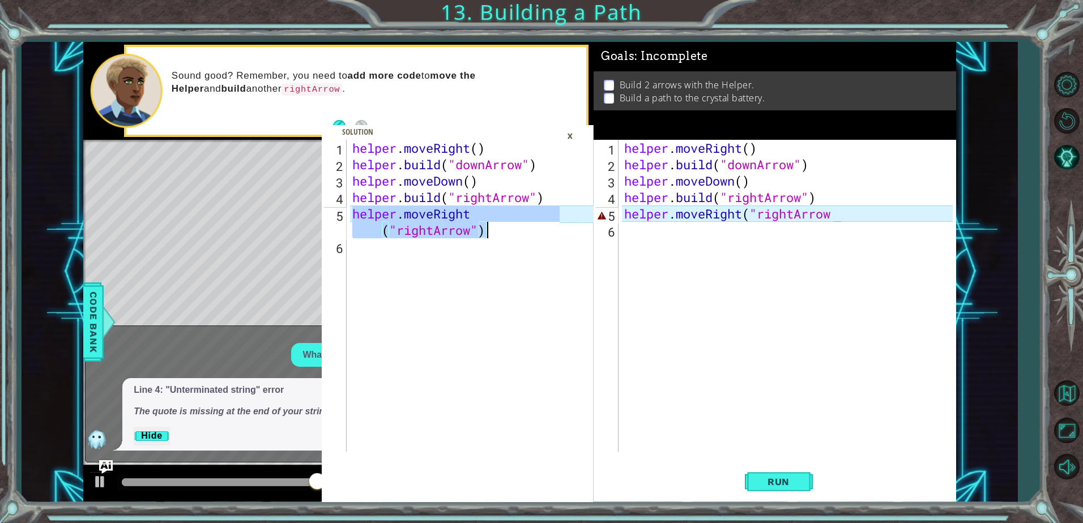
drag, startPoint x: 358, startPoint y: 216, endPoint x: 492, endPoint y: 237, distance: 135.3
click at [492, 237] on div "helper . moveRight ( ) helper . build ( "downArrow" ) helper . moveDown ( ) hel…" at bounding box center [457, 312] width 215 height 345
click at [746, 223] on div "helper . moveRight ( ) helper . build ( "downArrow" ) helper . moveDown ( ) hel…" at bounding box center [790, 312] width 336 height 345
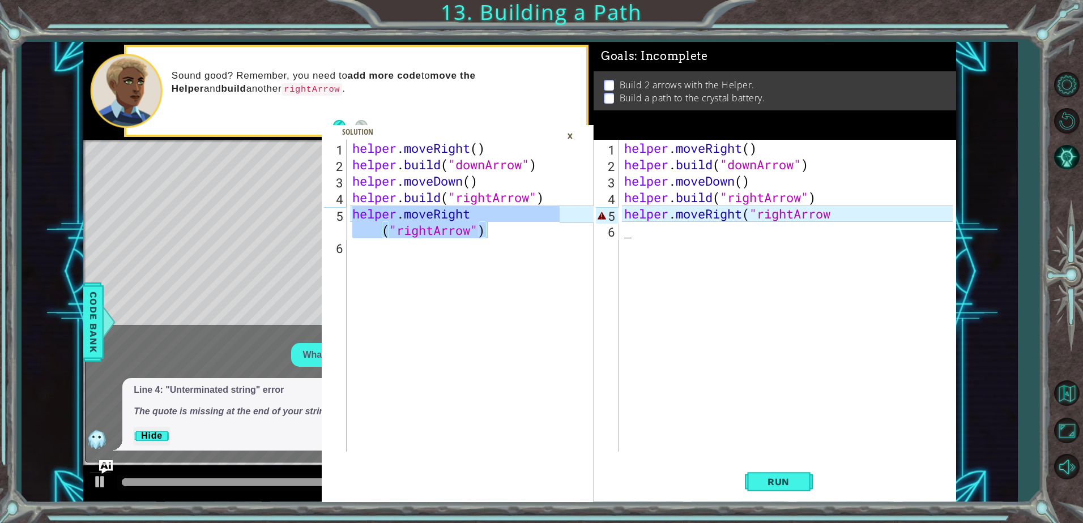
click at [753, 219] on div "helper . moveRight ( ) helper . build ( "downArrow" ) helper . moveDown ( ) hel…" at bounding box center [790, 312] width 336 height 345
click at [771, 212] on div "helper . moveRight ( ) helper . build ( "downArrow" ) helper . moveDown ( ) hel…" at bounding box center [790, 312] width 336 height 345
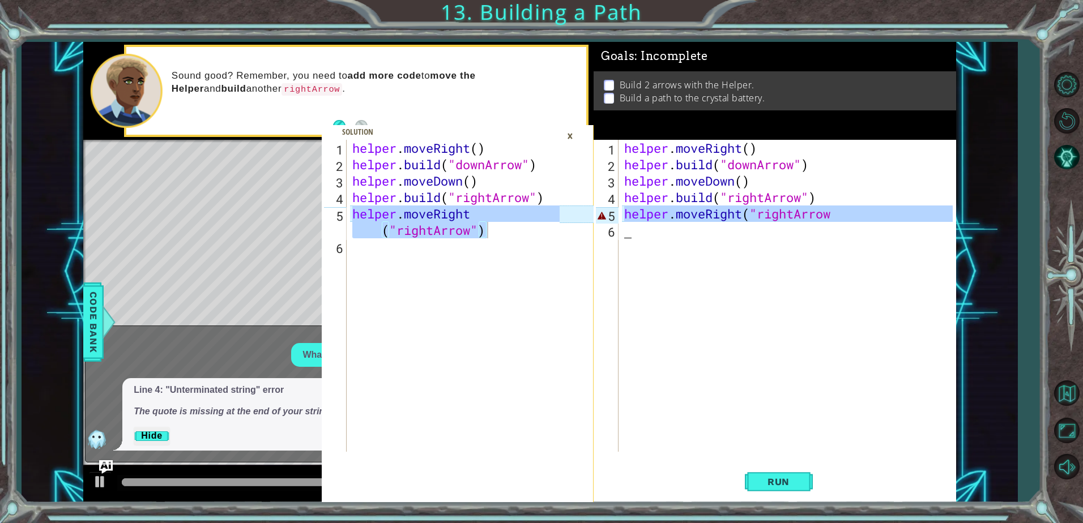
paste textarea "")"
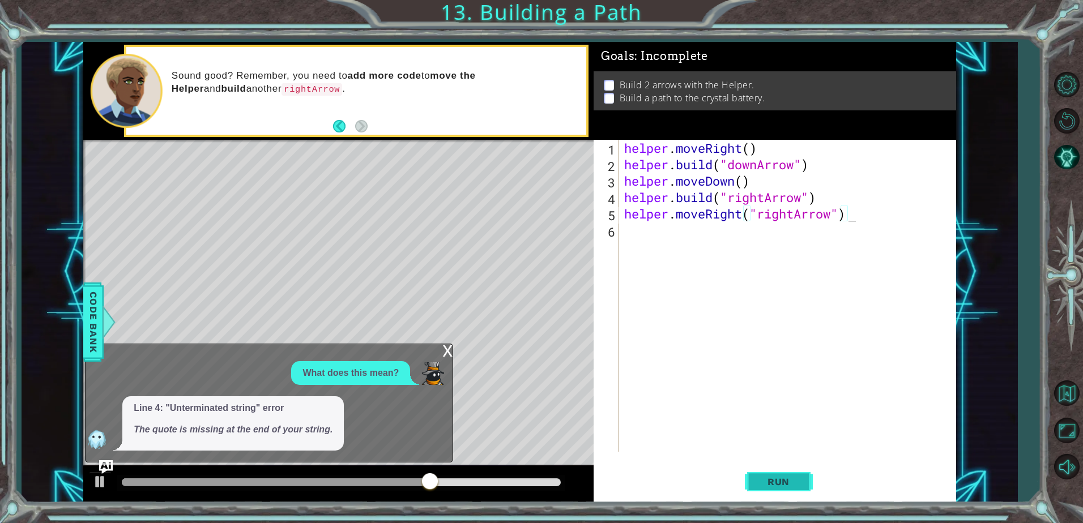
click at [773, 488] on button "Run" at bounding box center [779, 482] width 68 height 36
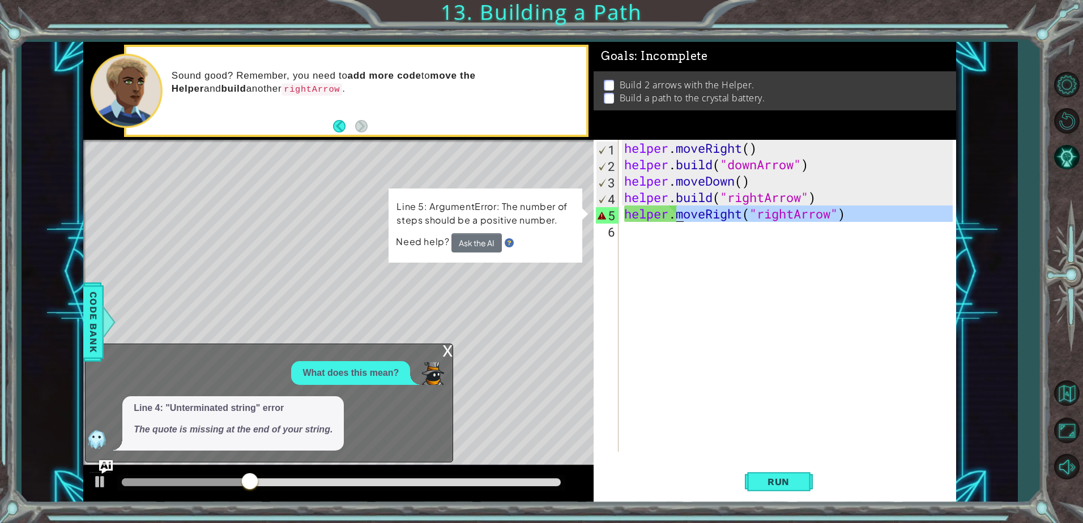
drag, startPoint x: 867, startPoint y: 224, endPoint x: 674, endPoint y: 210, distance: 193.7
click at [674, 210] on div "helper . moveRight ( ) helper . build ( "downArrow" ) helper . moveDown ( ) hel…" at bounding box center [790, 312] width 336 height 345
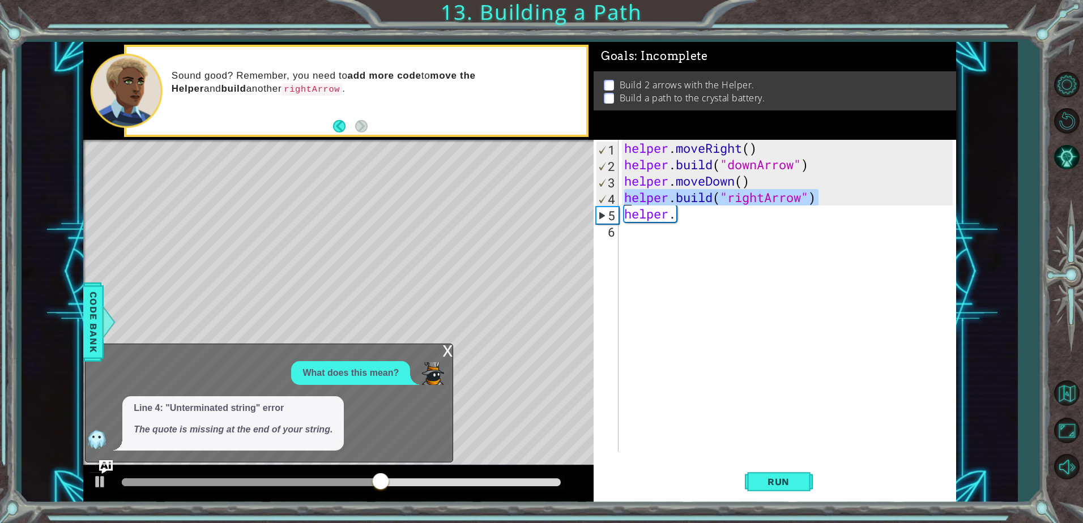
drag, startPoint x: 842, startPoint y: 200, endPoint x: 628, endPoint y: 198, distance: 214.7
click at [628, 198] on div "helper . moveRight ( ) helper . build ( "downArrow" ) helper . moveDown ( ) hel…" at bounding box center [790, 312] width 336 height 345
click at [635, 210] on div "helper . moveRight ( ) helper . build ( "downArrow" ) helper . moveDown ( ) hel…" at bounding box center [790, 312] width 336 height 345
click at [636, 215] on div "helper . moveRight ( ) helper . build ( "downArrow" ) helper . moveDown ( ) hel…" at bounding box center [790, 312] width 336 height 345
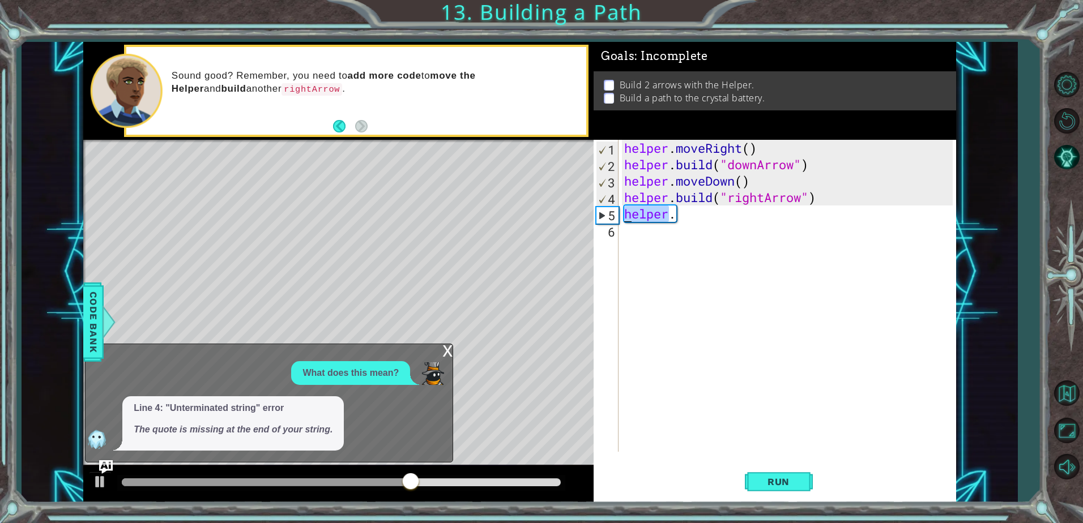
click at [636, 215] on div "helper . moveRight ( ) helper . build ( "downArrow" ) helper . moveDown ( ) hel…" at bounding box center [790, 312] width 336 height 345
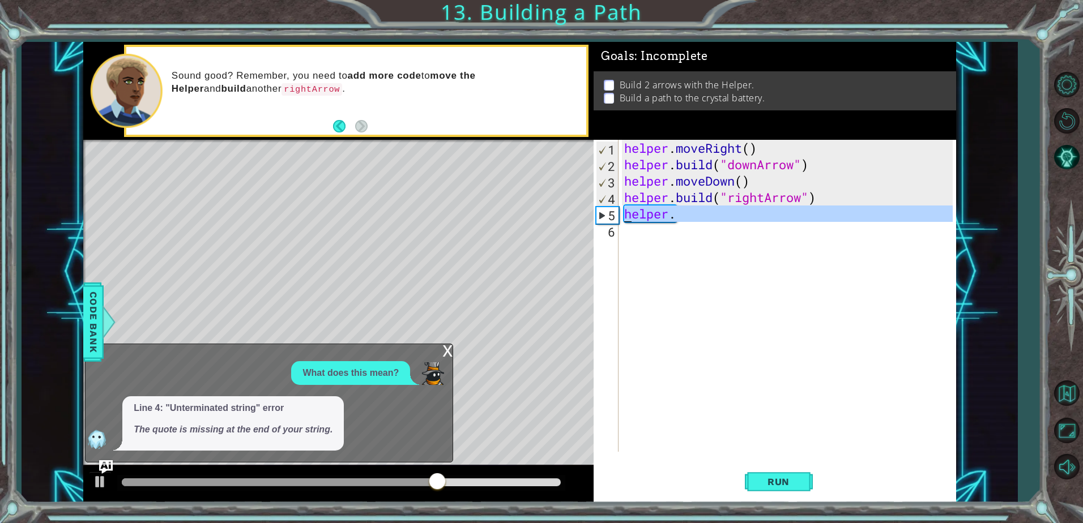
paste textarea "build("rightArrow")"
type textarea "[DOMAIN_NAME]("rightArrow")"
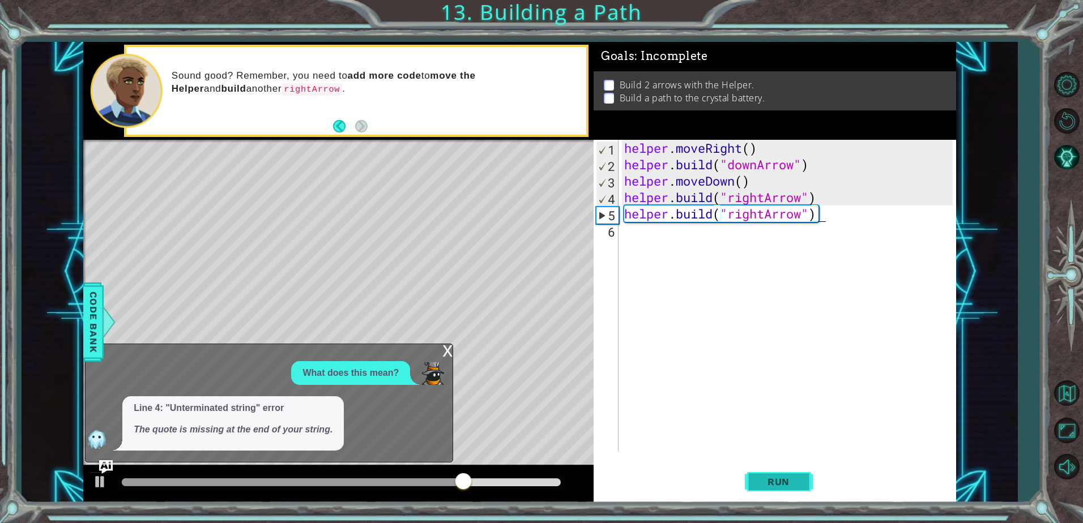
click at [784, 479] on span "Run" at bounding box center [778, 481] width 45 height 11
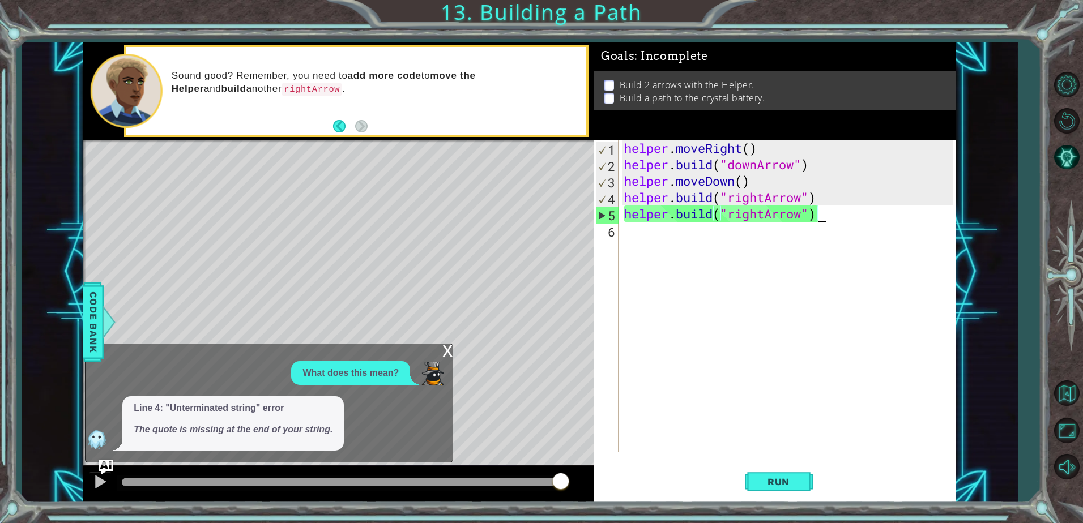
click at [106, 463] on img "Ask AI" at bounding box center [106, 467] width 15 height 15
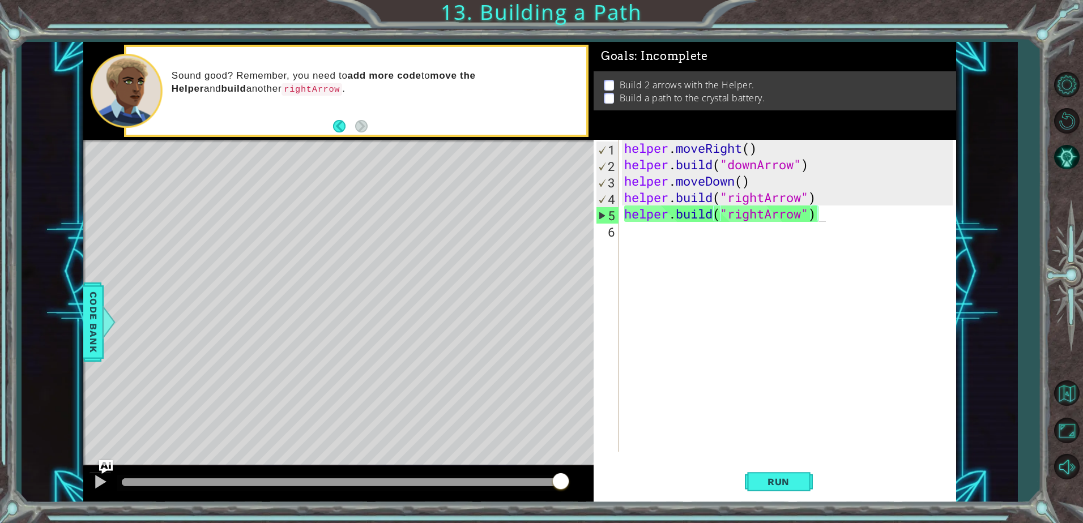
click at [488, 289] on div "Level Map" at bounding box center [344, 307] width 523 height 334
drag, startPoint x: 543, startPoint y: 285, endPoint x: 512, endPoint y: 309, distance: 39.1
click at [544, 284] on div "Level Map" at bounding box center [344, 307] width 523 height 334
drag, startPoint x: 512, startPoint y: 317, endPoint x: 564, endPoint y: 320, distance: 51.6
click at [517, 318] on div "Level Map" at bounding box center [344, 307] width 523 height 334
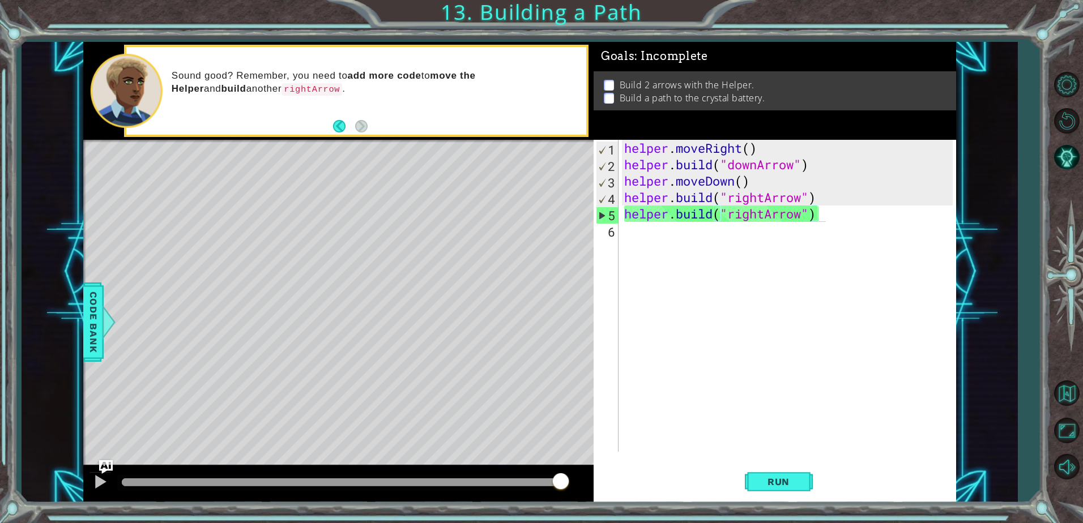
drag, startPoint x: 556, startPoint y: 327, endPoint x: 535, endPoint y: 311, distance: 27.1
click at [514, 342] on div "Level Map" at bounding box center [344, 307] width 523 height 334
drag, startPoint x: 541, startPoint y: 300, endPoint x: 615, endPoint y: 299, distance: 74.2
click at [557, 448] on div "Level Map" at bounding box center [344, 307] width 523 height 334
drag, startPoint x: 615, startPoint y: 299, endPoint x: 476, endPoint y: 329, distance: 142.0
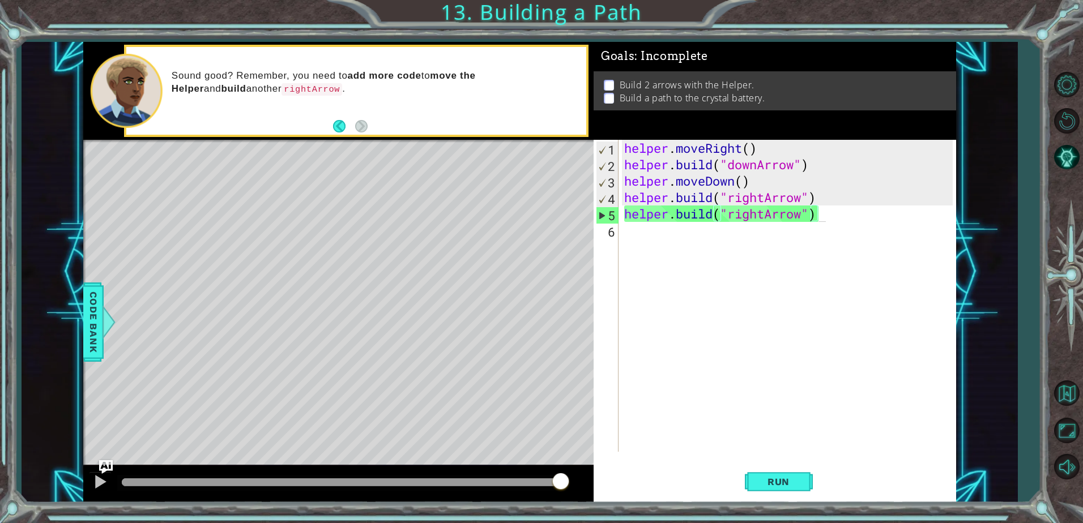
click at [480, 346] on div "helper.moveRight("rightArrow") 1 2 3 4 5 6 helper . moveRight ( ) helper . buil…" at bounding box center [519, 272] width 873 height 460
drag, startPoint x: 530, startPoint y: 307, endPoint x: 614, endPoint y: 252, distance: 100.2
click at [119, 368] on div "Level Map" at bounding box center [344, 307] width 523 height 334
drag, startPoint x: 614, startPoint y: 252, endPoint x: 328, endPoint y: 289, distance: 287.8
click at [177, 325] on div "helper.moveRight("rightArrow") 1 2 3 4 5 6 helper . moveRight ( ) helper . buil…" at bounding box center [519, 272] width 873 height 460
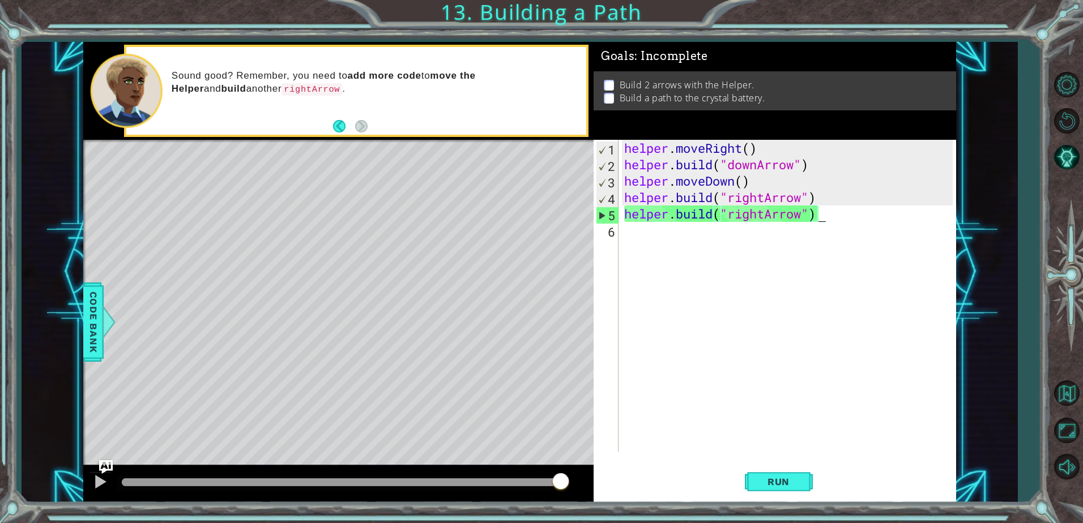
click at [672, 310] on div "helper . moveRight ( ) helper . build ( "downArrow" ) helper . moveDown ( ) hel…" at bounding box center [790, 312] width 336 height 345
click at [1073, 155] on button "AI Hint" at bounding box center [1066, 156] width 33 height 33
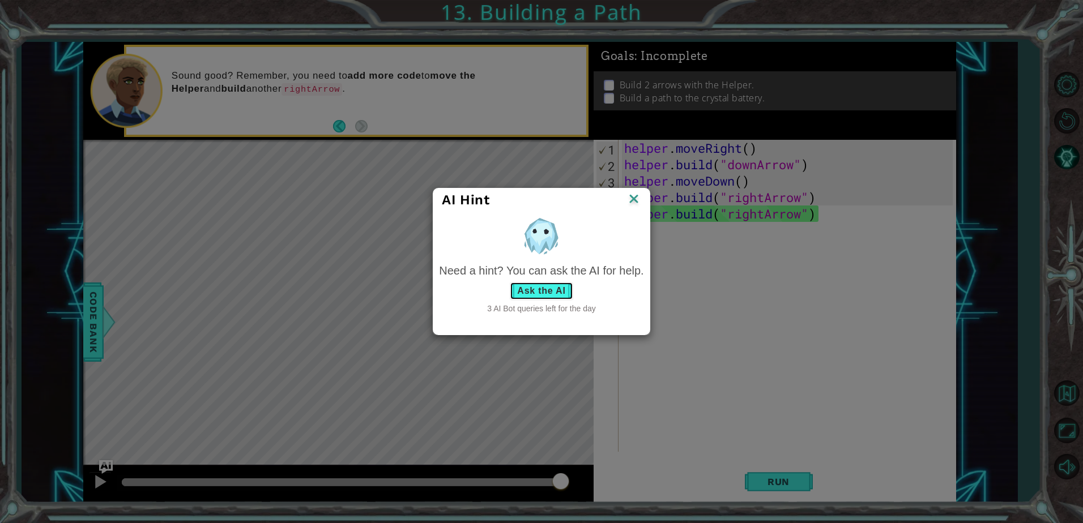
click at [530, 298] on button "Ask the AI" at bounding box center [541, 291] width 63 height 18
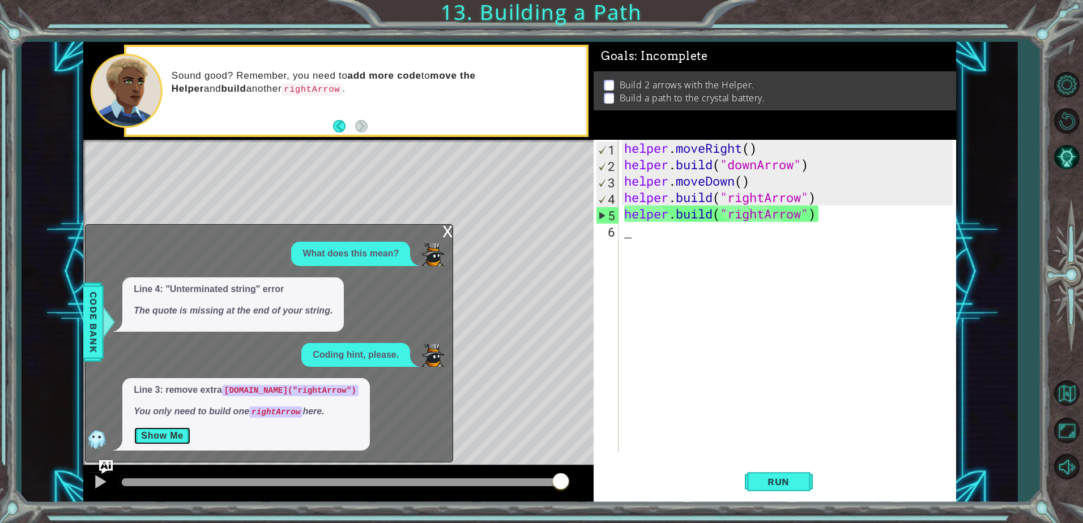
click at [163, 436] on button "Show Me" at bounding box center [162, 436] width 57 height 18
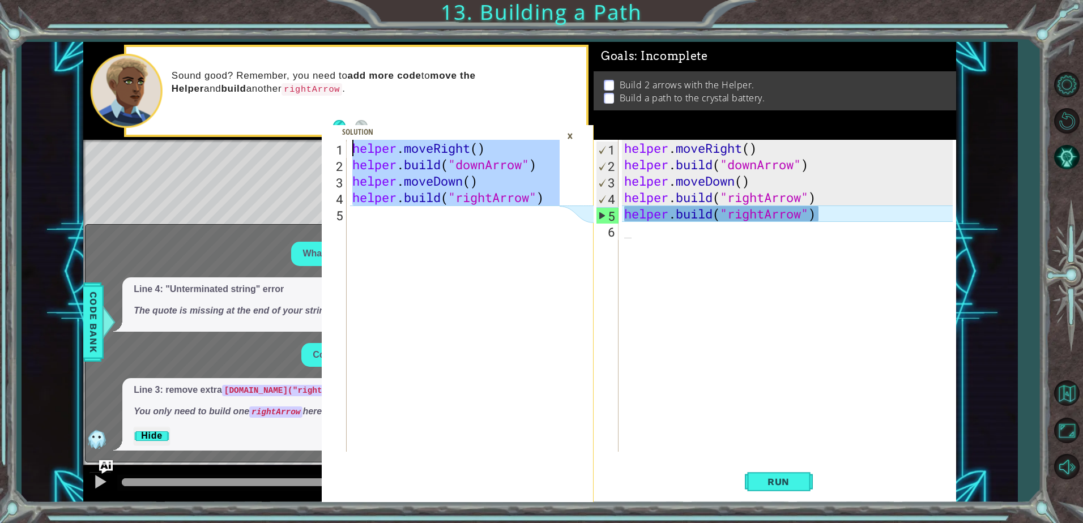
drag, startPoint x: 549, startPoint y: 207, endPoint x: 349, endPoint y: 144, distance: 209.4
click at [349, 144] on div "1 2 3 4 5 helper . moveRight ( ) helper . build ( "downArrow" ) helper . moveDo…" at bounding box center [441, 296] width 238 height 312
type textarea "helper.moveRight() [DOMAIN_NAME]("downArrow")"
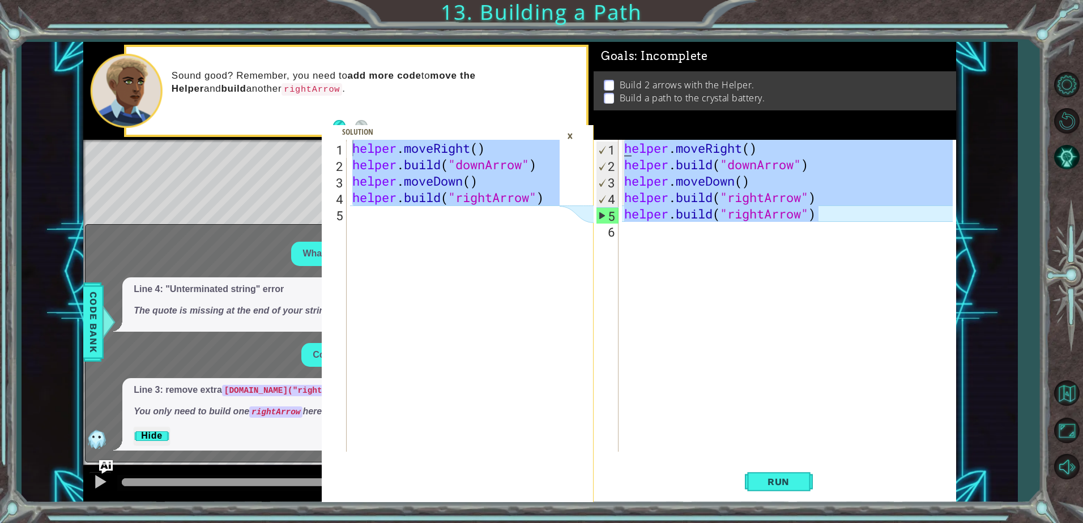
drag, startPoint x: 836, startPoint y: 221, endPoint x: 617, endPoint y: 131, distance: 236.4
click at [617, 131] on div "Goals : Incomplete Build 2 arrows with the Helper. Build a path to the crystal …" at bounding box center [775, 272] width 362 height 460
type textarea "helper.moveRight() [DOMAIN_NAME]("downArrow")"
paste textarea "Code Area"
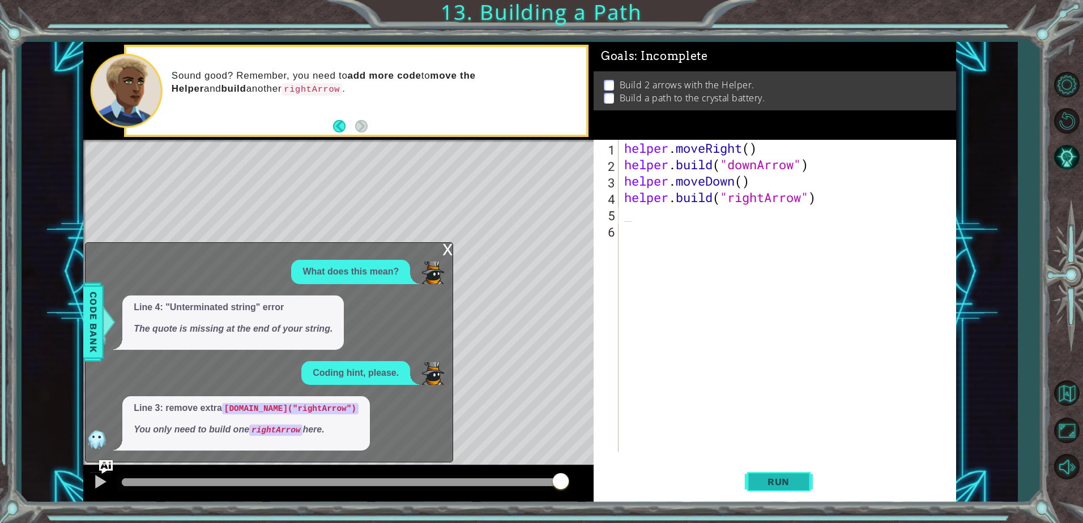
click at [786, 493] on button "Run" at bounding box center [779, 482] width 68 height 36
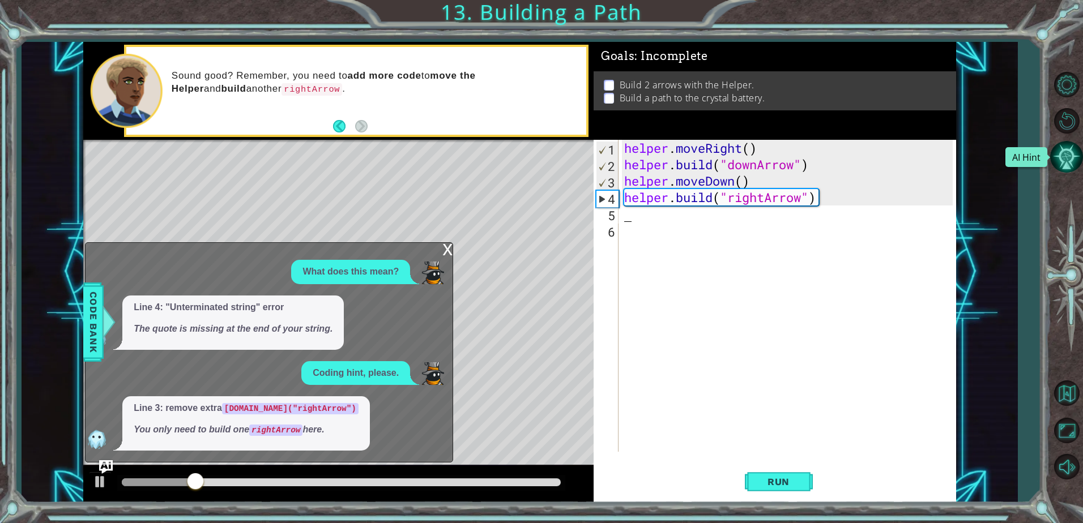
click at [1074, 161] on button "AI Hint" at bounding box center [1066, 156] width 33 height 33
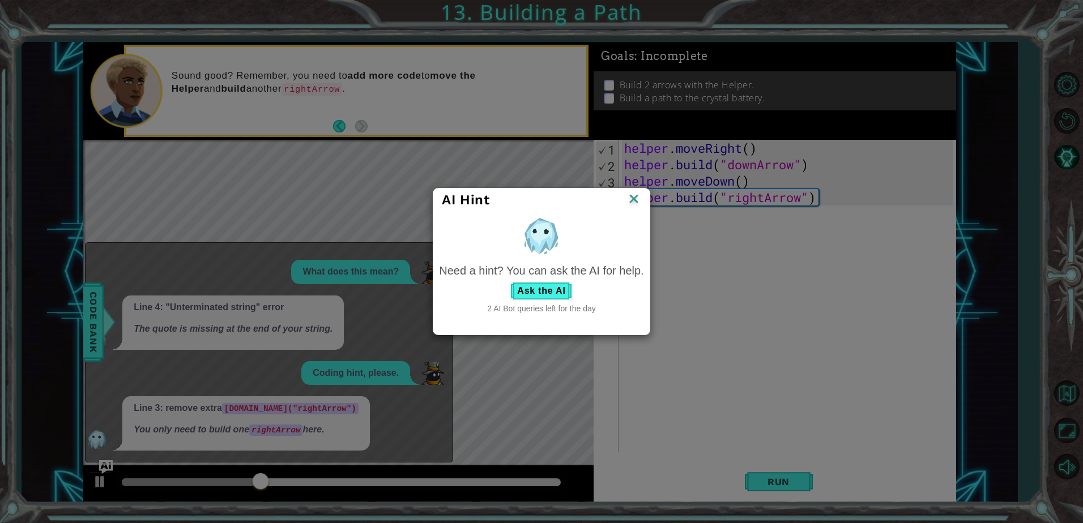
click at [633, 202] on img at bounding box center [633, 199] width 15 height 17
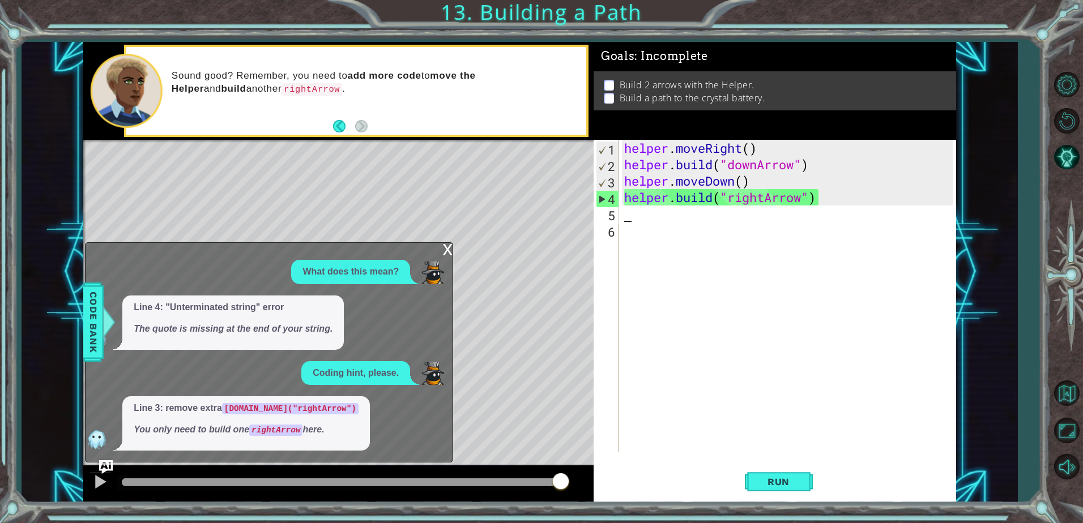
click at [447, 253] on div "x" at bounding box center [447, 248] width 10 height 11
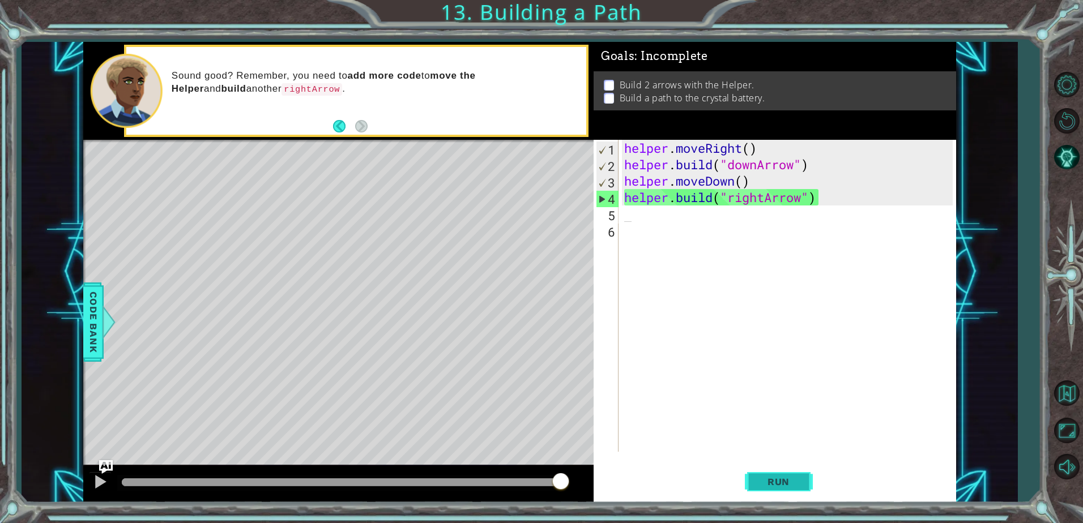
click at [806, 479] on button "Run" at bounding box center [779, 482] width 68 height 36
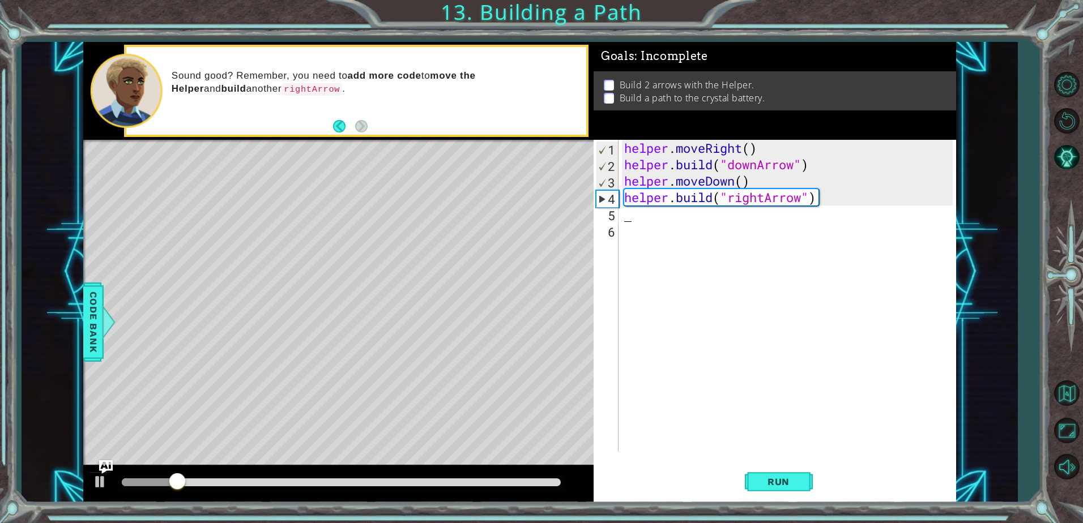
click at [694, 217] on div "helper . moveRight ( ) helper . build ( "downArrow" ) helper . moveDown ( ) hel…" at bounding box center [790, 312] width 336 height 345
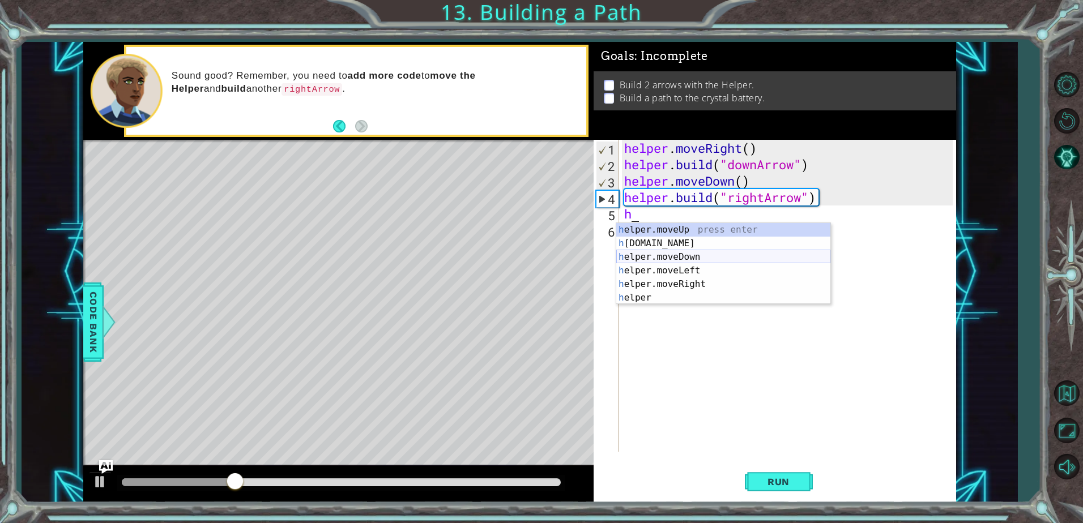
click at [692, 253] on div "h elper.moveUp press enter h [DOMAIN_NAME] press enter h elper.moveDown press e…" at bounding box center [723, 277] width 214 height 109
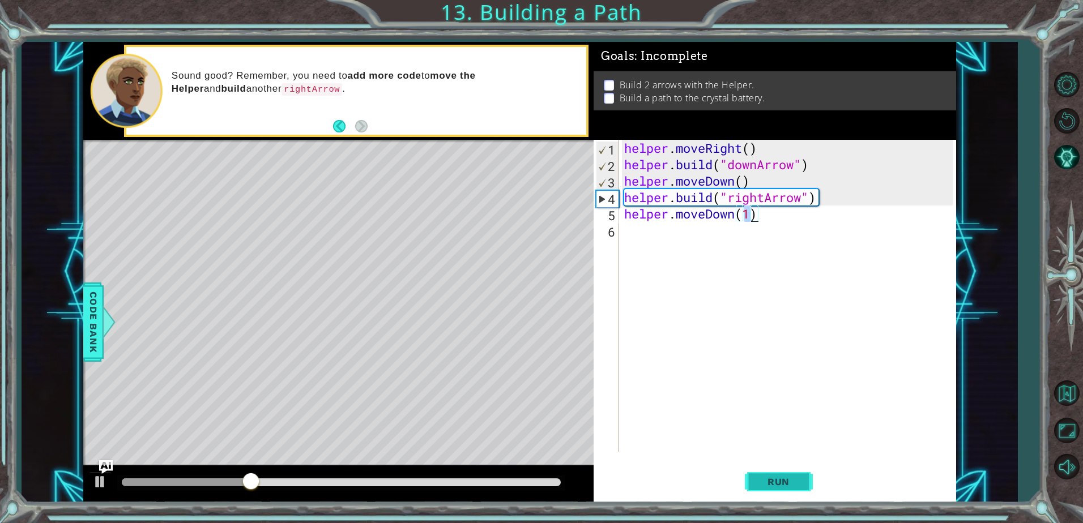
type textarea "helper.moveDown(1)"
click at [762, 486] on span "Run" at bounding box center [778, 481] width 45 height 11
click at [540, 485] on div at bounding box center [341, 483] width 439 height 8
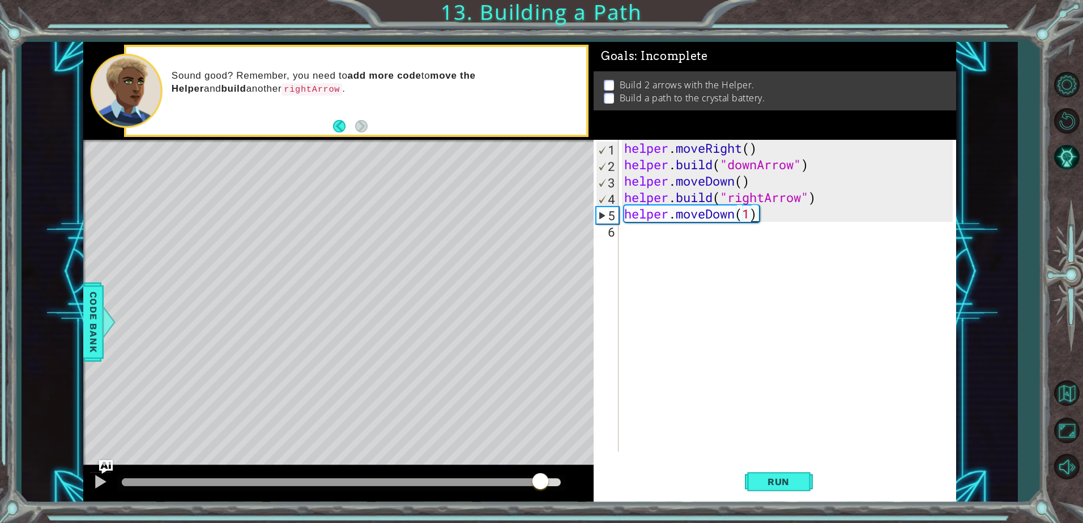
drag, startPoint x: 540, startPoint y: 485, endPoint x: 560, endPoint y: 484, distance: 19.8
click at [550, 484] on div at bounding box center [540, 482] width 20 height 20
drag, startPoint x: 539, startPoint y: 487, endPoint x: 459, endPoint y: 478, distance: 80.4
click at [537, 487] on div at bounding box center [341, 483] width 448 height 16
click at [101, 472] on img "Ask AI" at bounding box center [106, 467] width 15 height 15
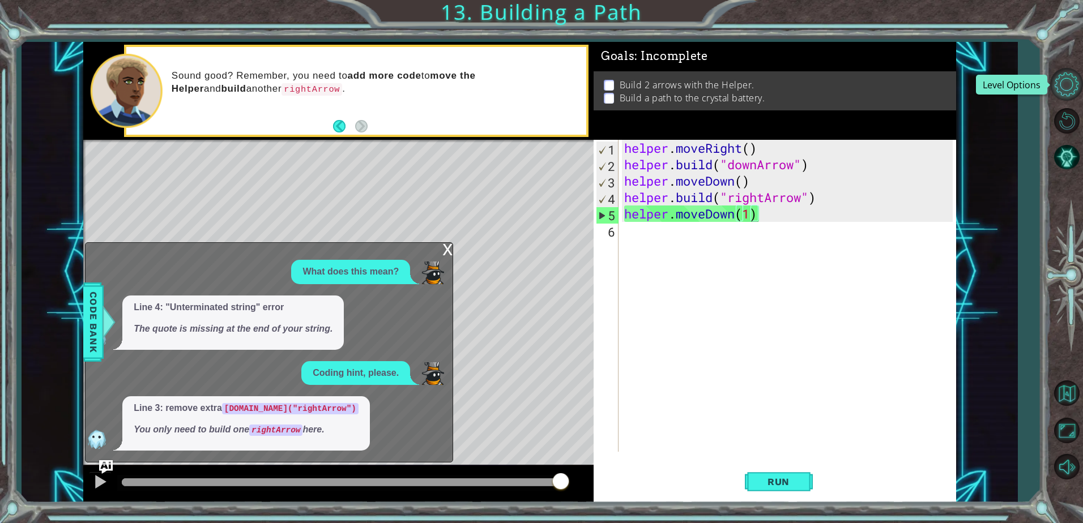
click at [1074, 96] on button "Level Options" at bounding box center [1066, 84] width 33 height 33
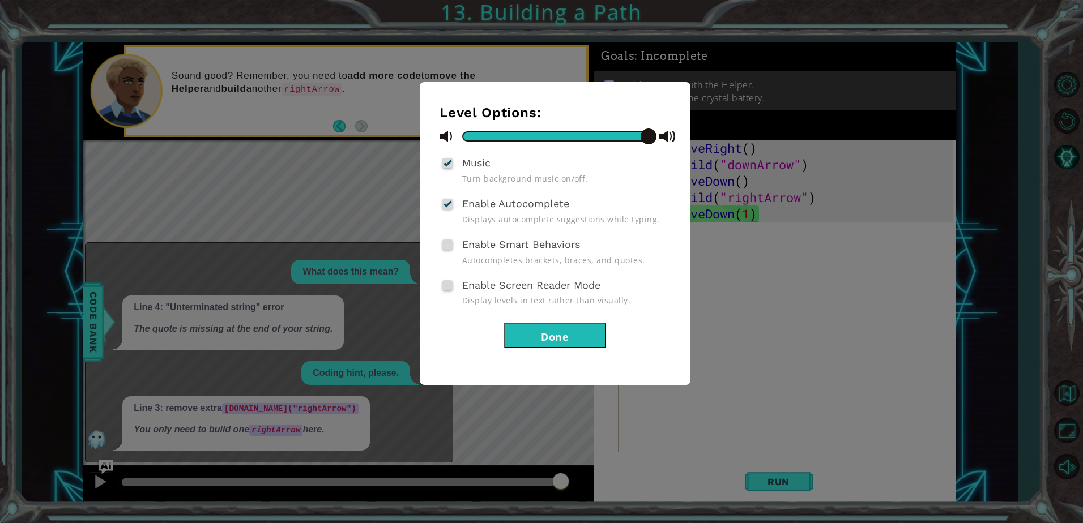
click at [583, 321] on div "Level Options: Music Turn background music on/off. Enable Autocomplete Displays…" at bounding box center [554, 227] width 231 height 244
click at [577, 352] on div "Level Options: Music Turn background music on/off. Enable Autocomplete Displays…" at bounding box center [555, 233] width 271 height 303
click at [584, 334] on button "Done" at bounding box center [555, 335] width 102 height 25
